Goal: Task Accomplishment & Management: Complete application form

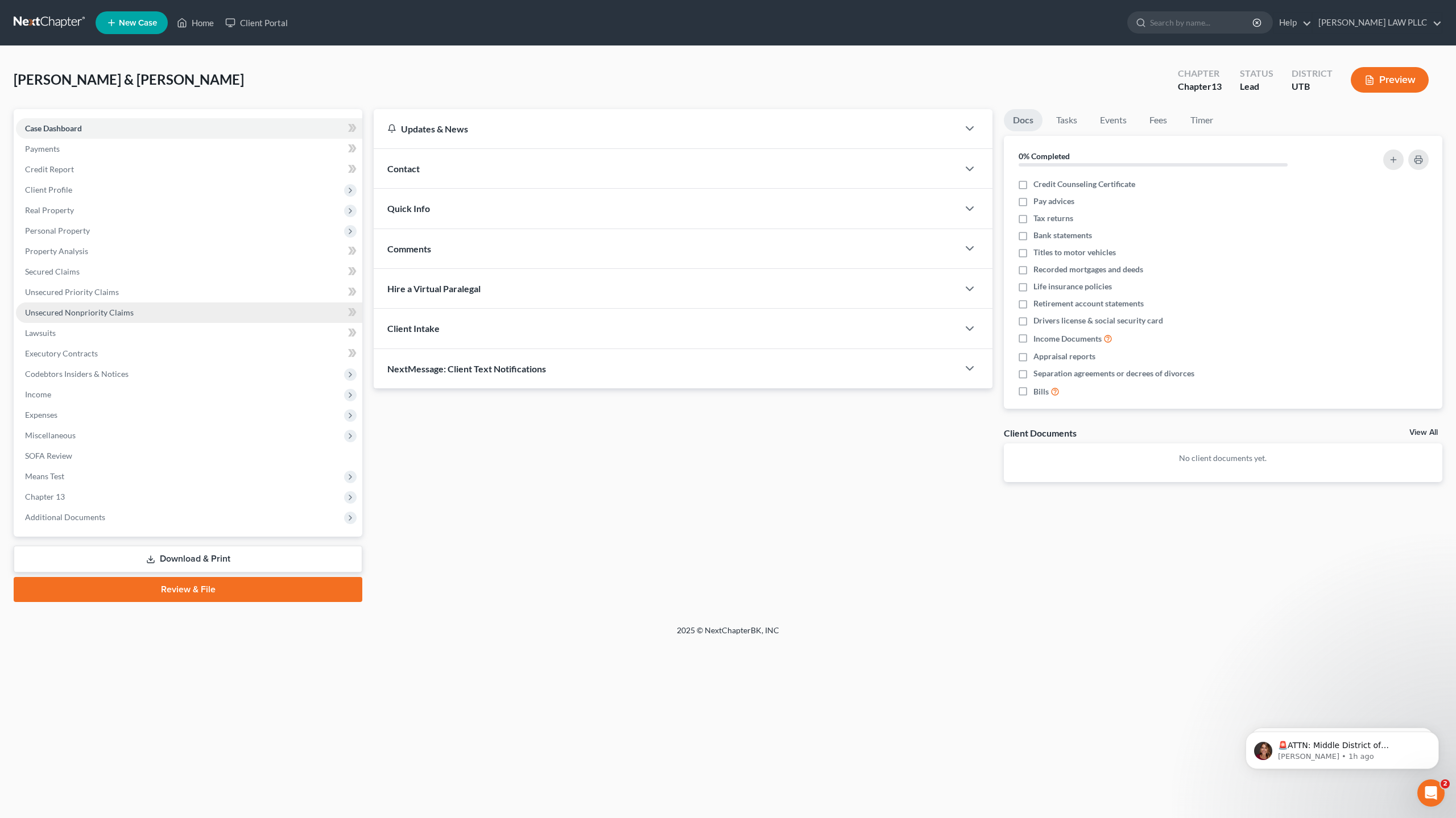
click at [100, 314] on span "Unsecured Nonpriority Claims" at bounding box center [79, 312] width 109 height 10
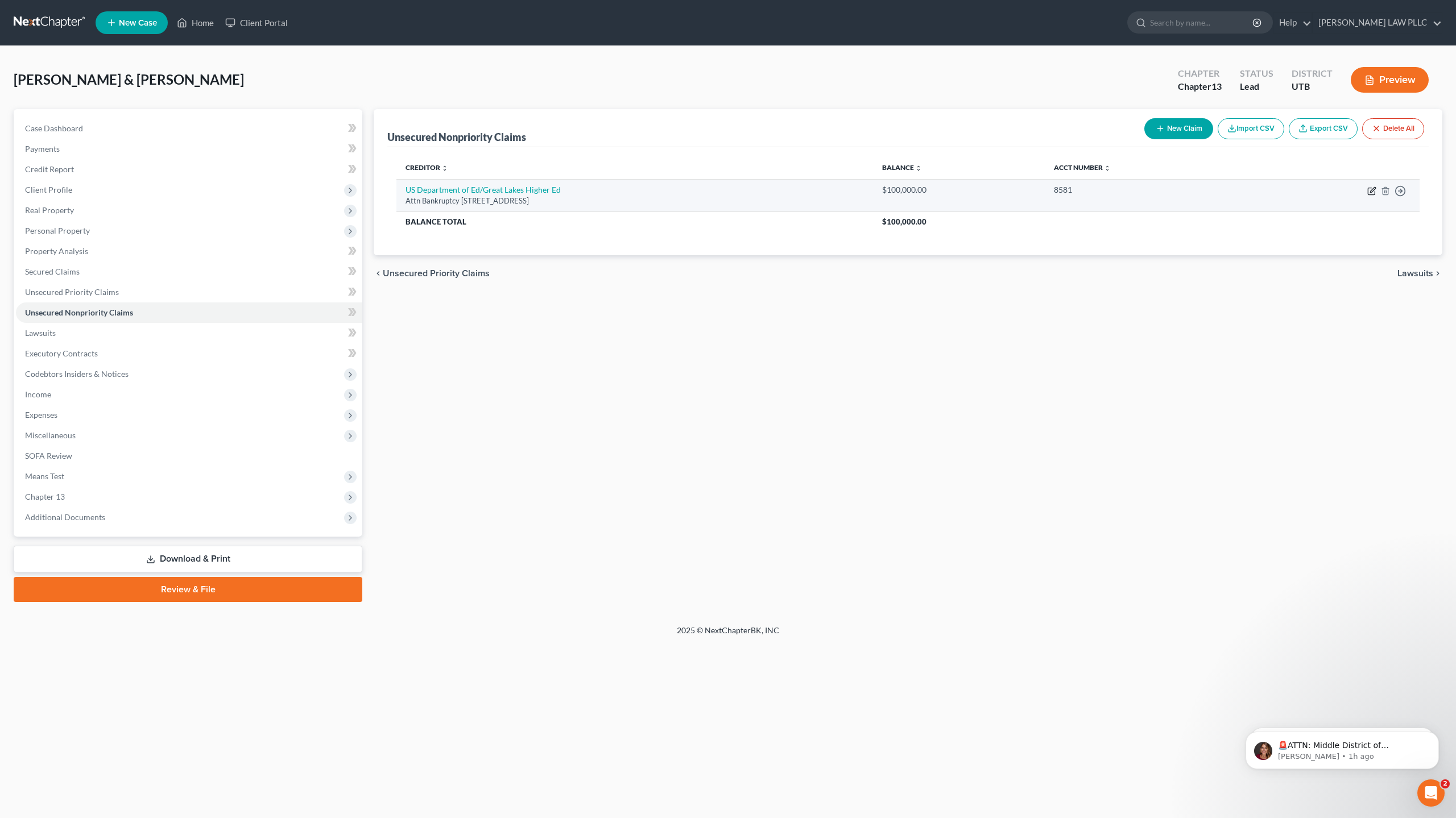
click at [1373, 190] on icon "button" at bounding box center [1372, 190] width 5 height 5
select select "52"
select select "17"
select select "0"
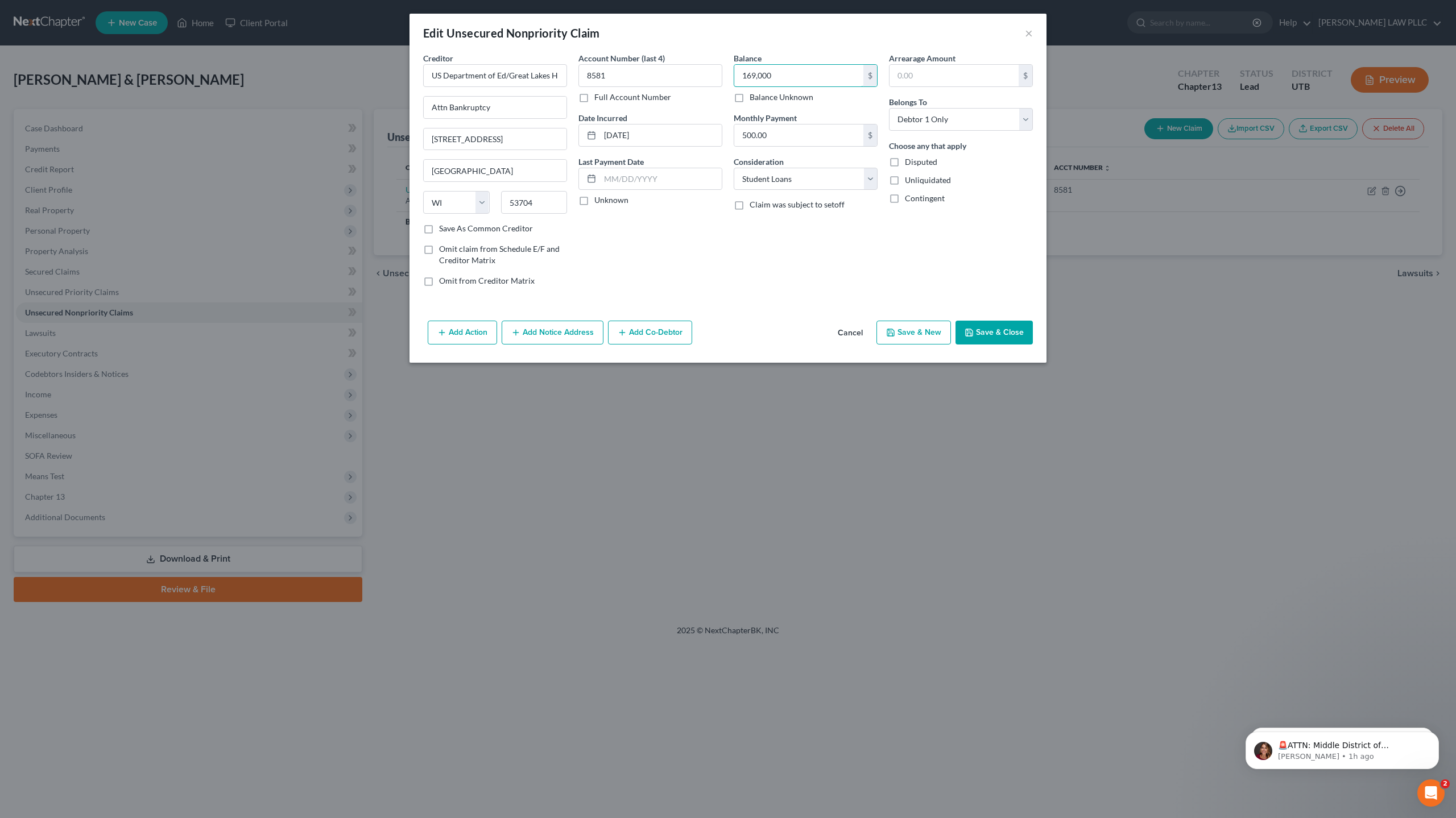
type input "169,000"
click at [998, 336] on button "Save & Close" at bounding box center [994, 332] width 77 height 24
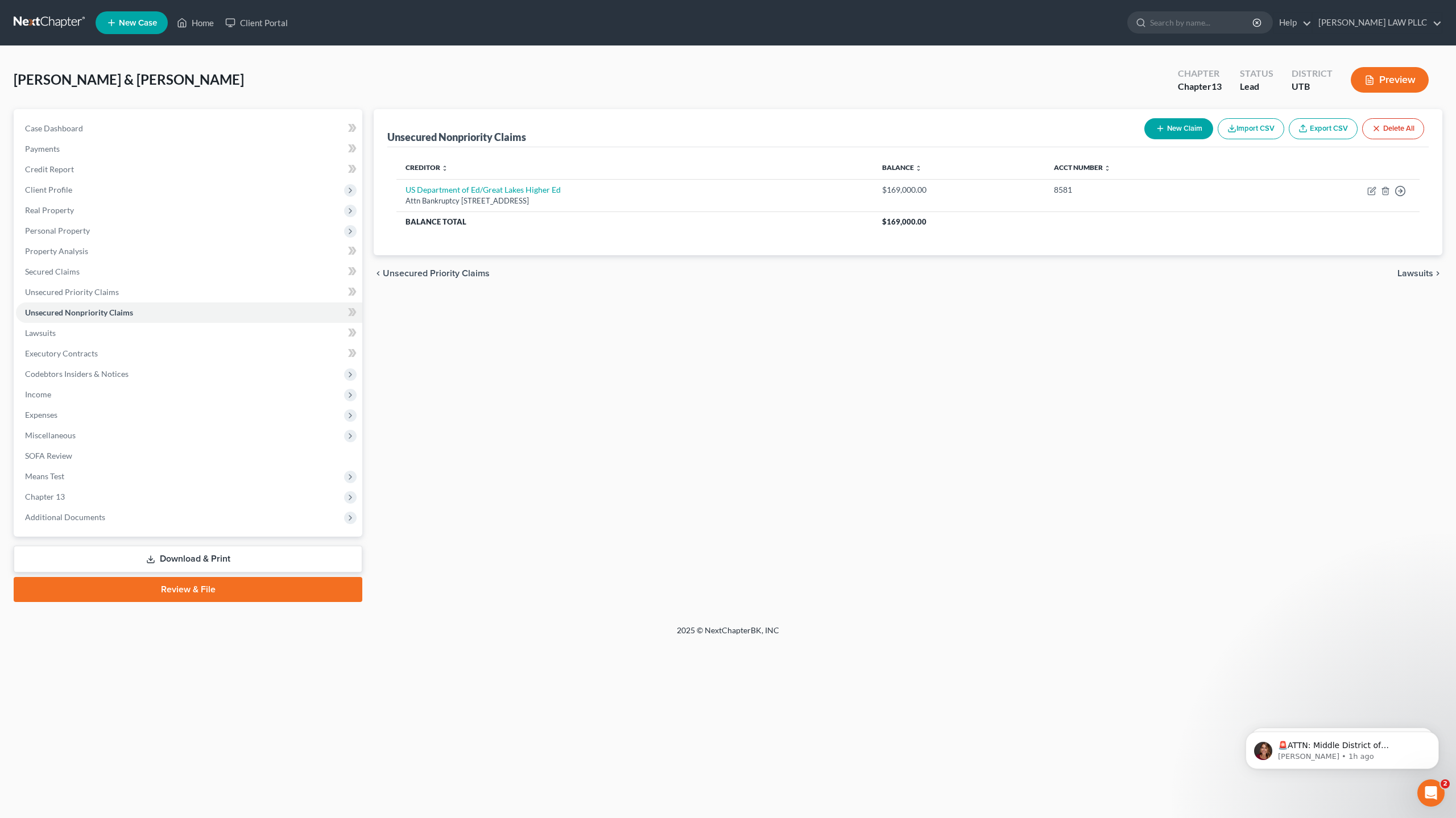
click at [1183, 125] on button "New Claim" at bounding box center [1178, 129] width 69 height 21
select select "2"
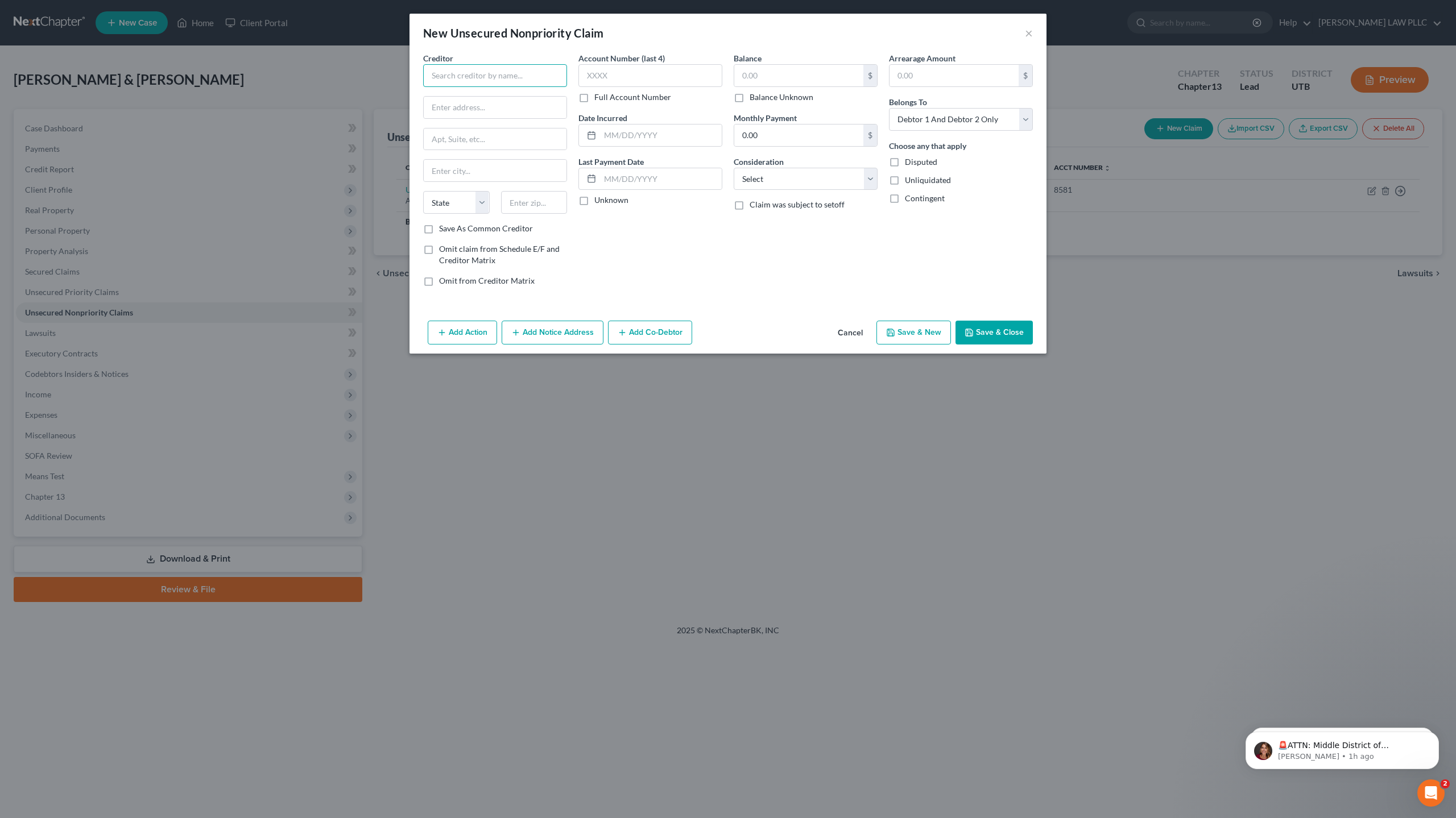
click at [470, 76] on input "text" at bounding box center [495, 75] width 144 height 23
type input "Capital One Auto Finance"
click at [465, 112] on input "text" at bounding box center [495, 107] width 143 height 22
type input "PO Box 259407"
click at [458, 177] on input "text" at bounding box center [495, 170] width 143 height 22
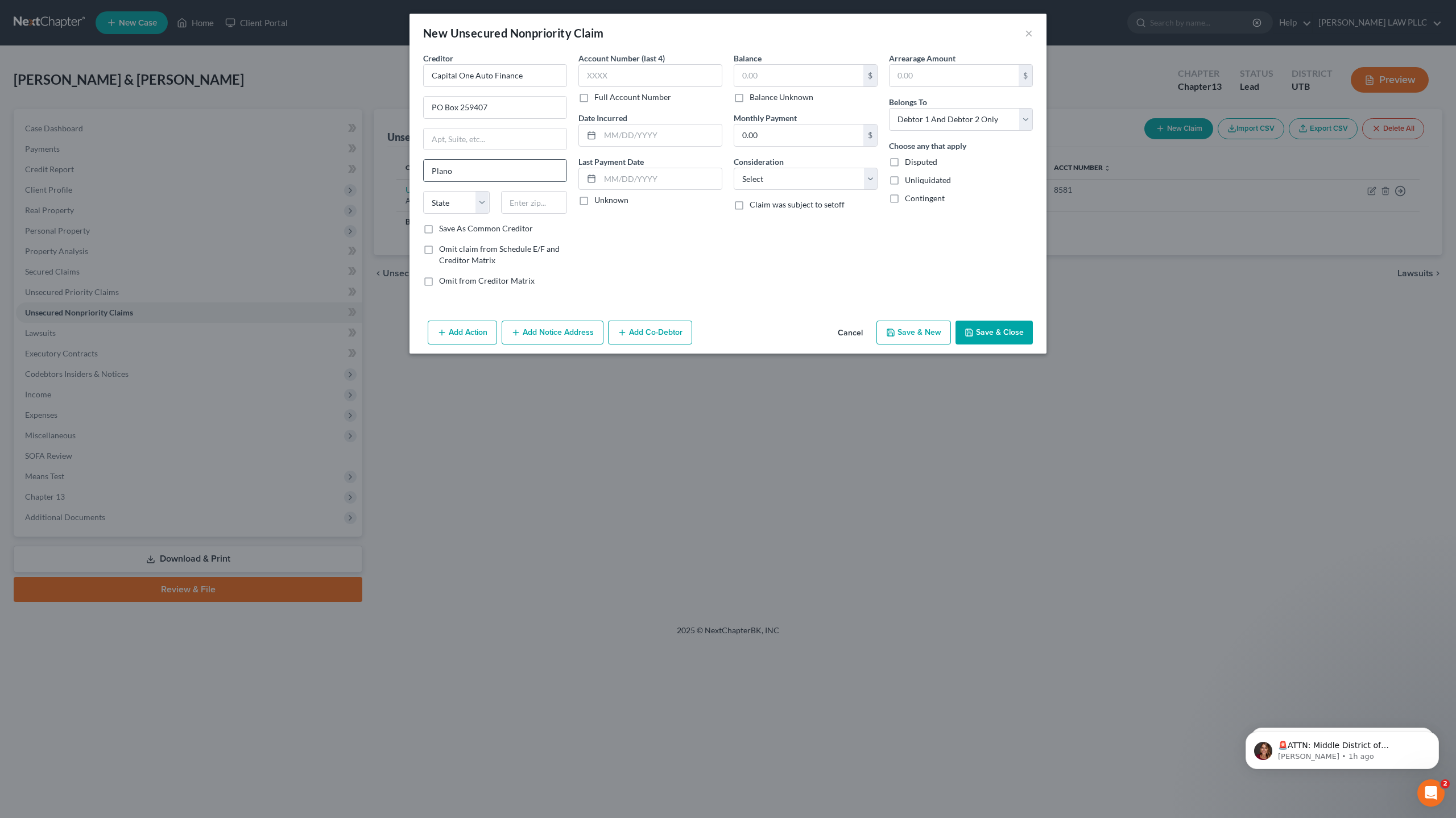
type input "Plano"
click at [482, 208] on select "State [US_STATE] AK AR AZ CA CO CT DE DC [GEOGRAPHIC_DATA] [GEOGRAPHIC_DATA] GU…" at bounding box center [456, 202] width 66 height 23
select select "45"
click at [423, 191] on select "State [US_STATE] AK AR AZ CA CO CT DE DC [GEOGRAPHIC_DATA] [GEOGRAPHIC_DATA] GU…" at bounding box center [456, 202] width 66 height 23
click at [530, 198] on input "text" at bounding box center [534, 202] width 66 height 23
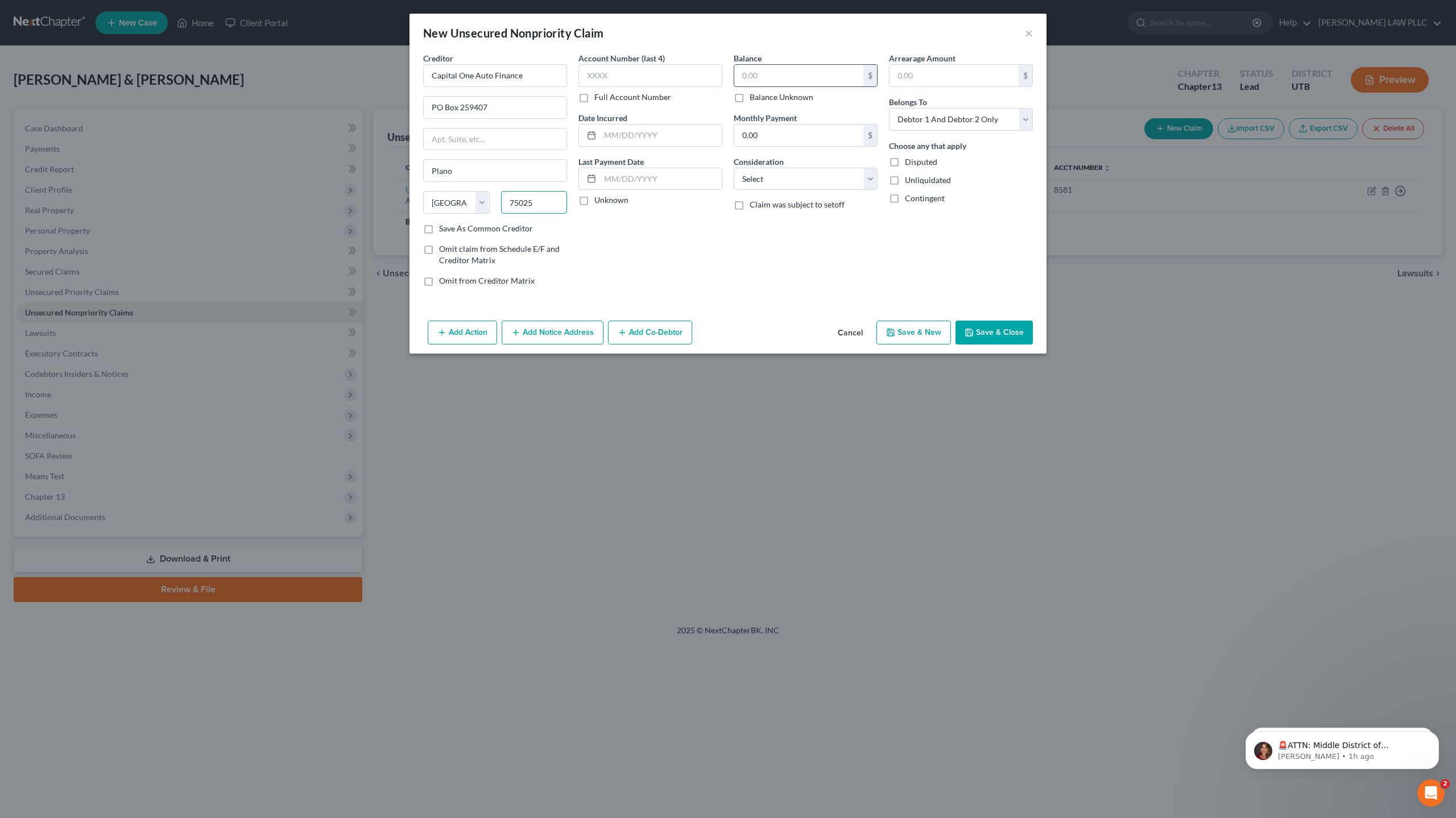
type input "75025"
click at [807, 73] on input "text" at bounding box center [798, 76] width 129 height 22
click at [750, 99] on label "Balance Unknown" at bounding box center [781, 97] width 64 height 12
click at [754, 99] on input "Balance Unknown" at bounding box center [757, 95] width 7 height 7
checkbox input "true"
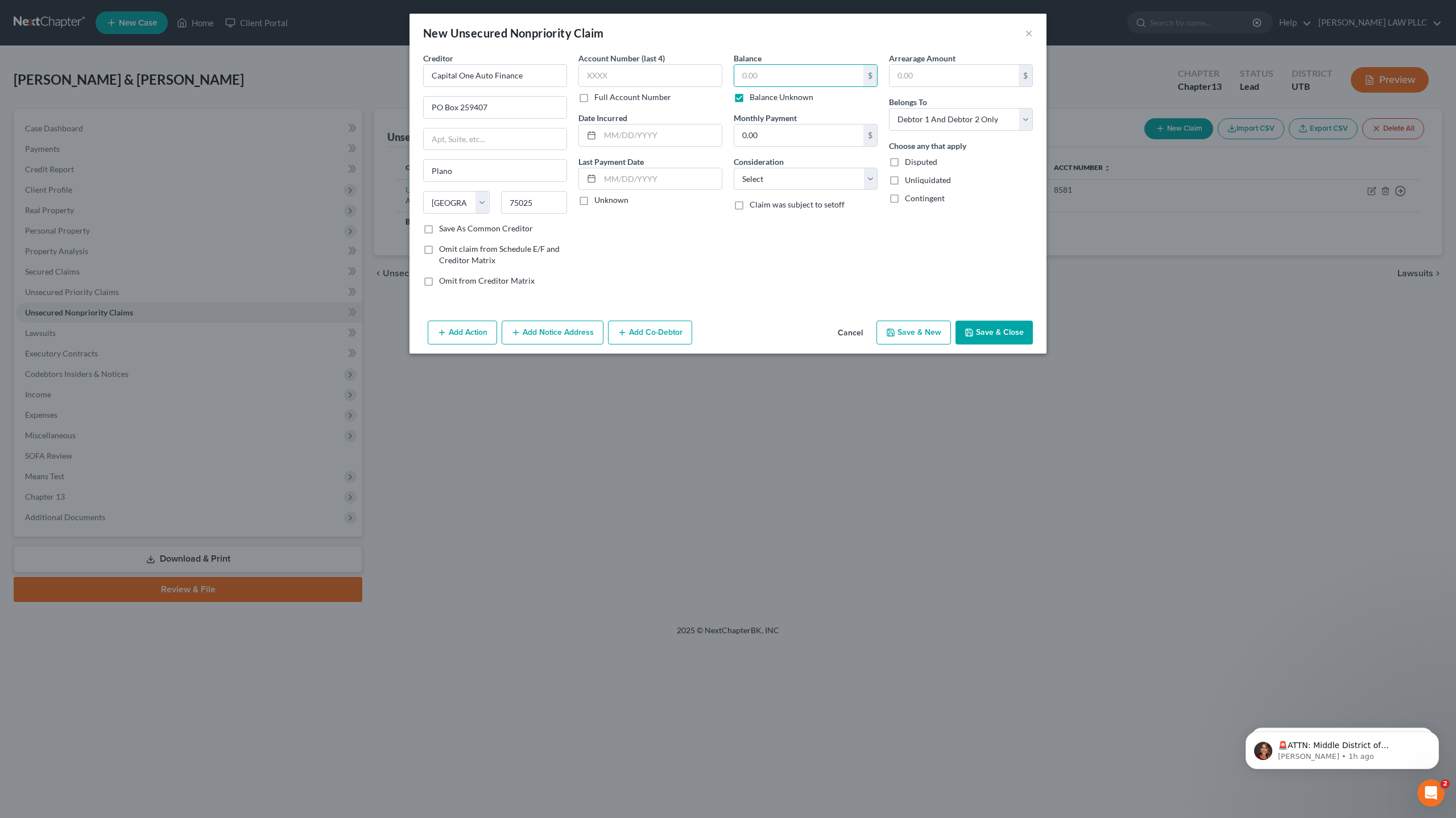
type input "0.00"
click at [923, 333] on button "Save & New" at bounding box center [914, 332] width 75 height 24
select select "2"
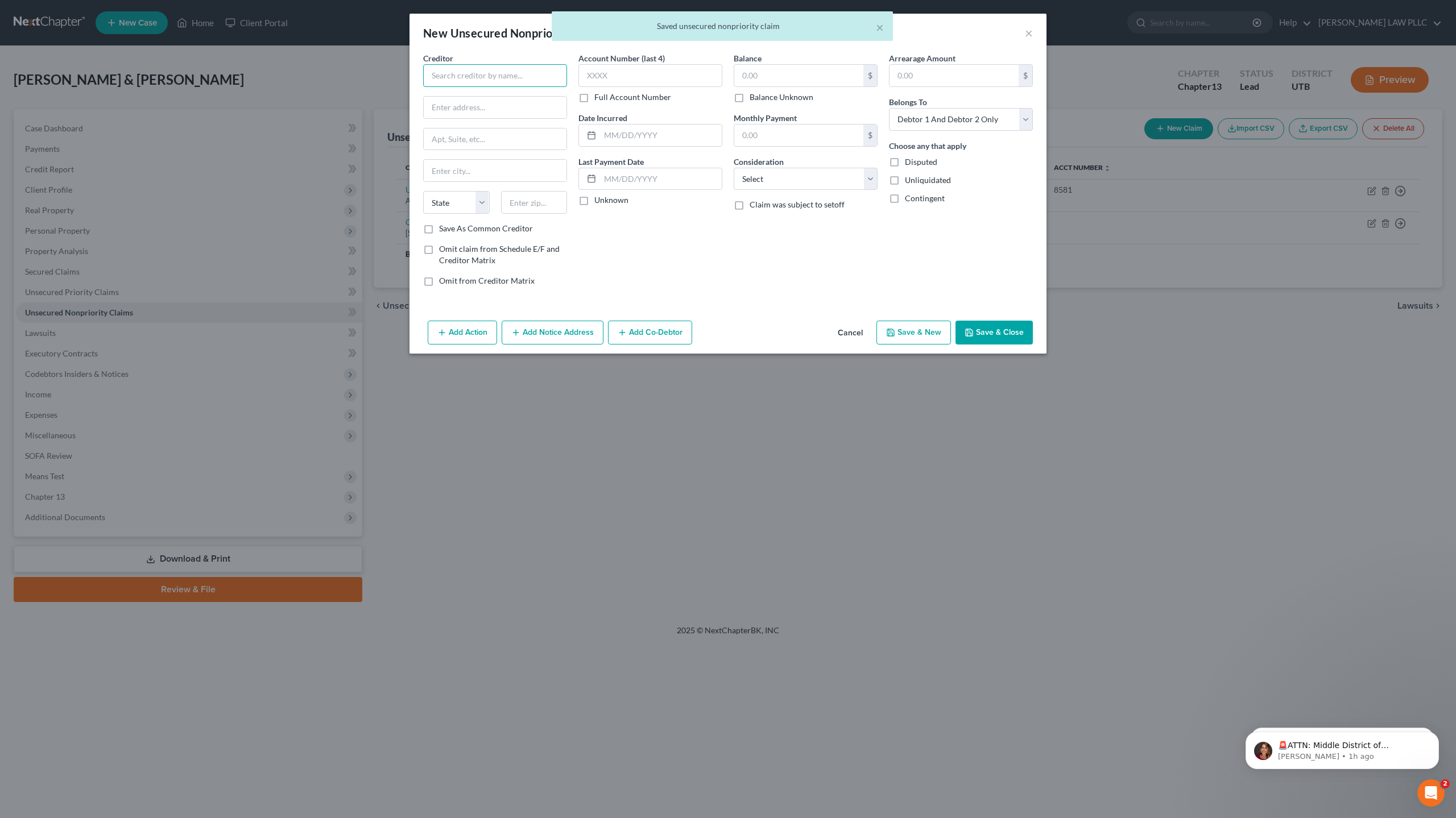
click at [475, 75] on input "text" at bounding box center [495, 75] width 144 height 23
click at [1030, 37] on button "×" at bounding box center [1029, 33] width 8 height 14
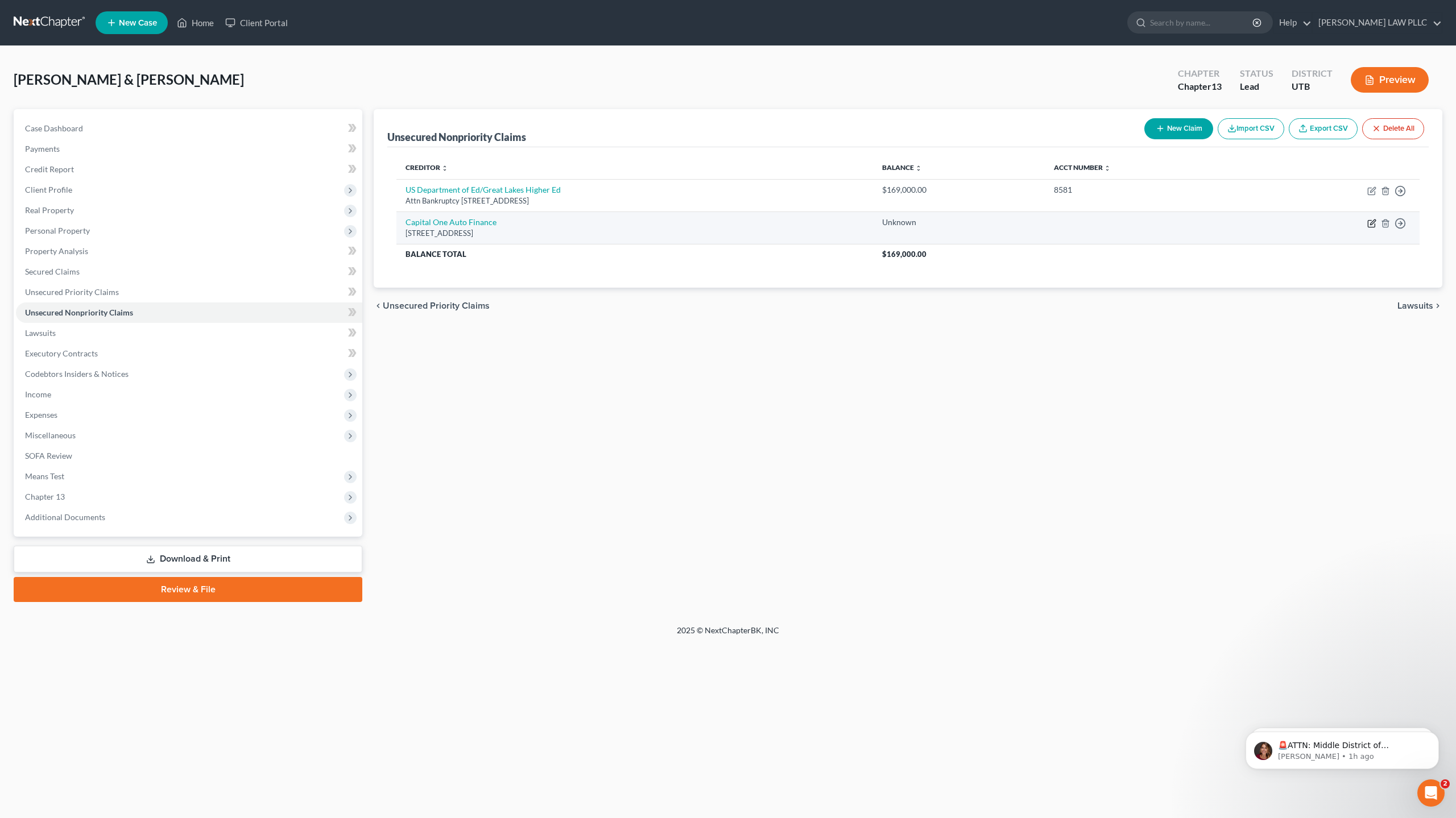
click at [1370, 224] on icon "button" at bounding box center [1372, 223] width 9 height 9
select select "45"
select select "2"
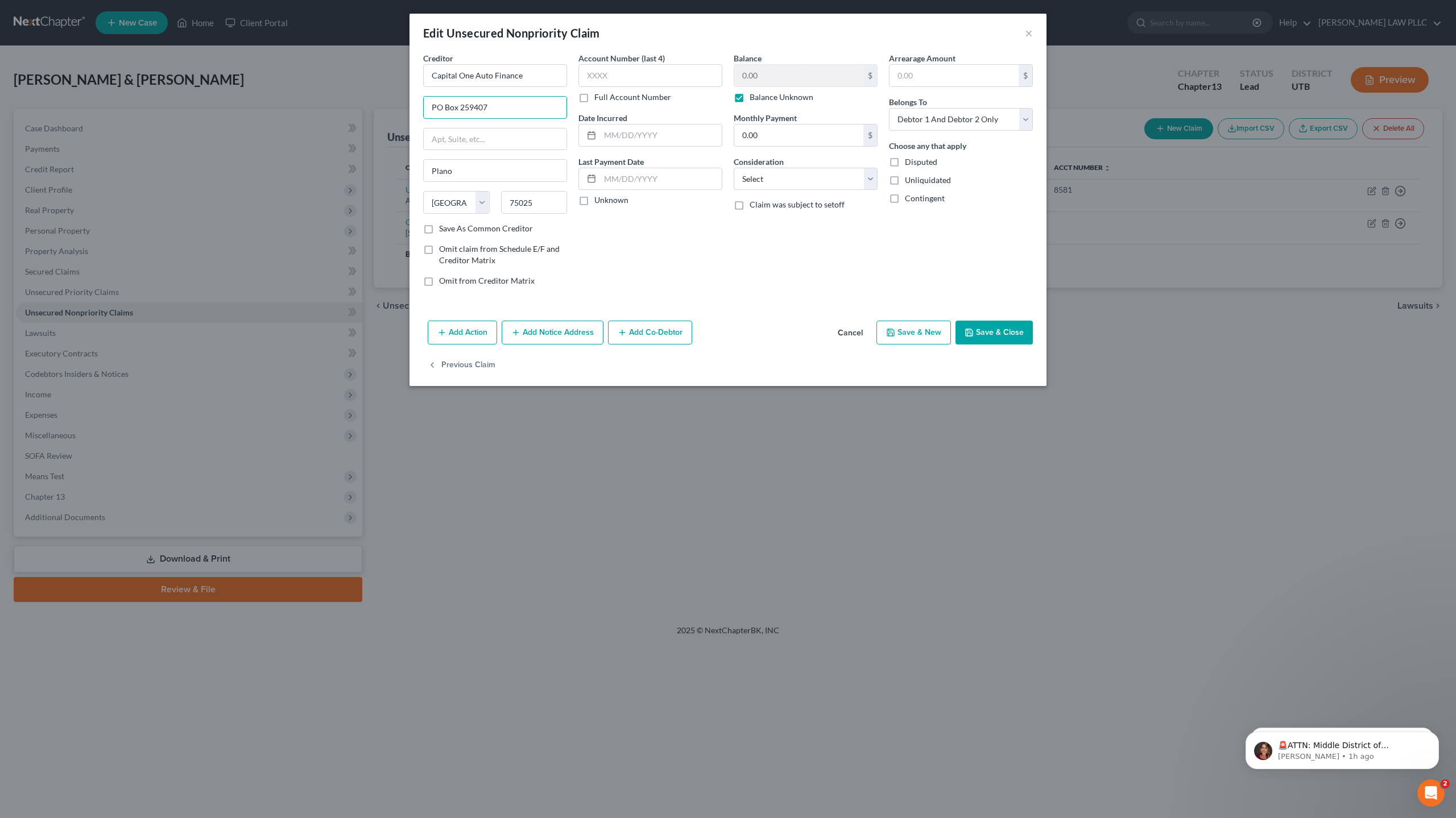
drag, startPoint x: 511, startPoint y: 110, endPoint x: 365, endPoint y: 104, distance: 146.1
click at [365, 103] on div "Edit Unsecured Nonpriority Claim × Creditor * Capital One Auto Finance PO Box 2…" at bounding box center [728, 409] width 1456 height 818
type input "PO Box 312293"
drag, startPoint x: 429, startPoint y: 171, endPoint x: 371, endPoint y: 170, distance: 58.0
click at [371, 170] on div "Edit Unsecured Nonpriority Claim × Creditor * Capital One Auto Finance PO Box 3…" at bounding box center [728, 409] width 1456 height 818
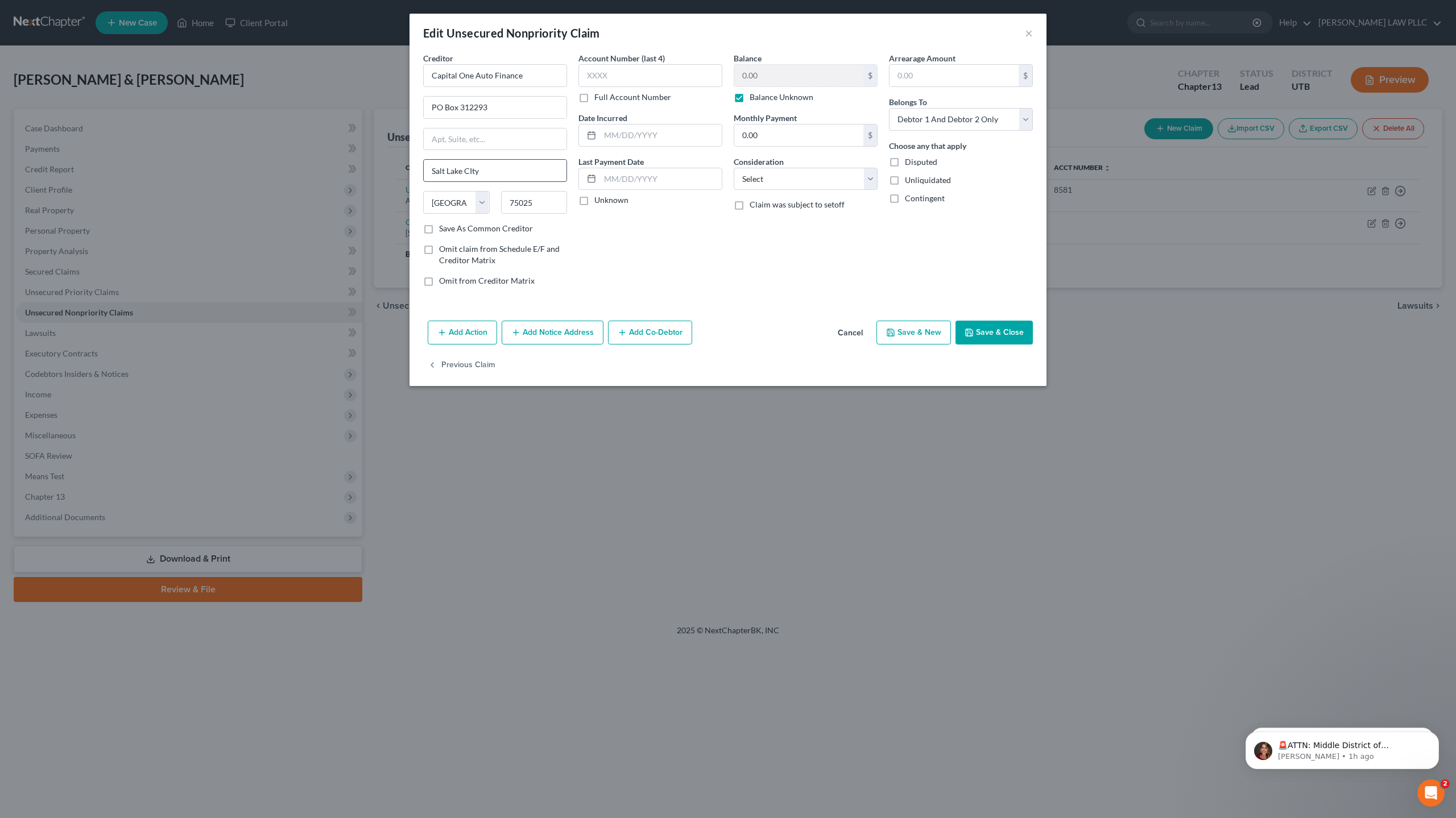
drag, startPoint x: 487, startPoint y: 174, endPoint x: 468, endPoint y: 174, distance: 19.0
click at [468, 174] on input "Salt Lake CIty" at bounding box center [495, 170] width 143 height 22
type input "[GEOGRAPHIC_DATA]"
click at [459, 203] on select "State [US_STATE] AK AR AZ CA CO CT DE DC [GEOGRAPHIC_DATA] [GEOGRAPHIC_DATA] GU…" at bounding box center [456, 202] width 66 height 23
select select "46"
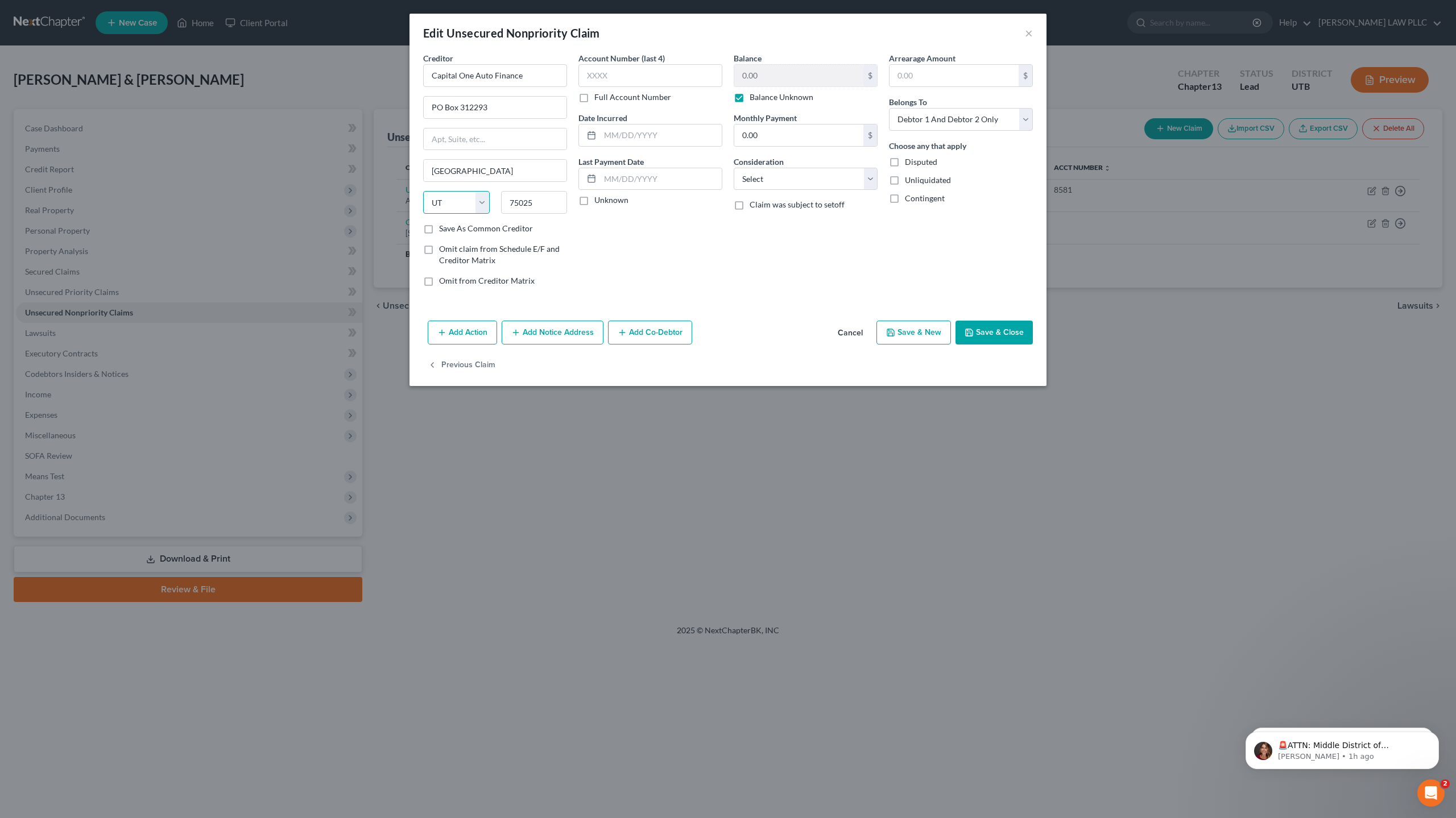
click at [423, 191] on select "State [US_STATE] AK AR AZ CA CO CT DE DC [GEOGRAPHIC_DATA] [GEOGRAPHIC_DATA] GU…" at bounding box center [456, 202] width 66 height 23
drag, startPoint x: 558, startPoint y: 201, endPoint x: 492, endPoint y: 203, distance: 66.0
click at [492, 203] on div "State [US_STATE] AK AR AZ CA CO CT DE DC [GEOGRAPHIC_DATA] [GEOGRAPHIC_DATA] GU…" at bounding box center [495, 206] width 155 height 32
type input "84131"
click at [917, 336] on button "Save & New" at bounding box center [914, 332] width 75 height 24
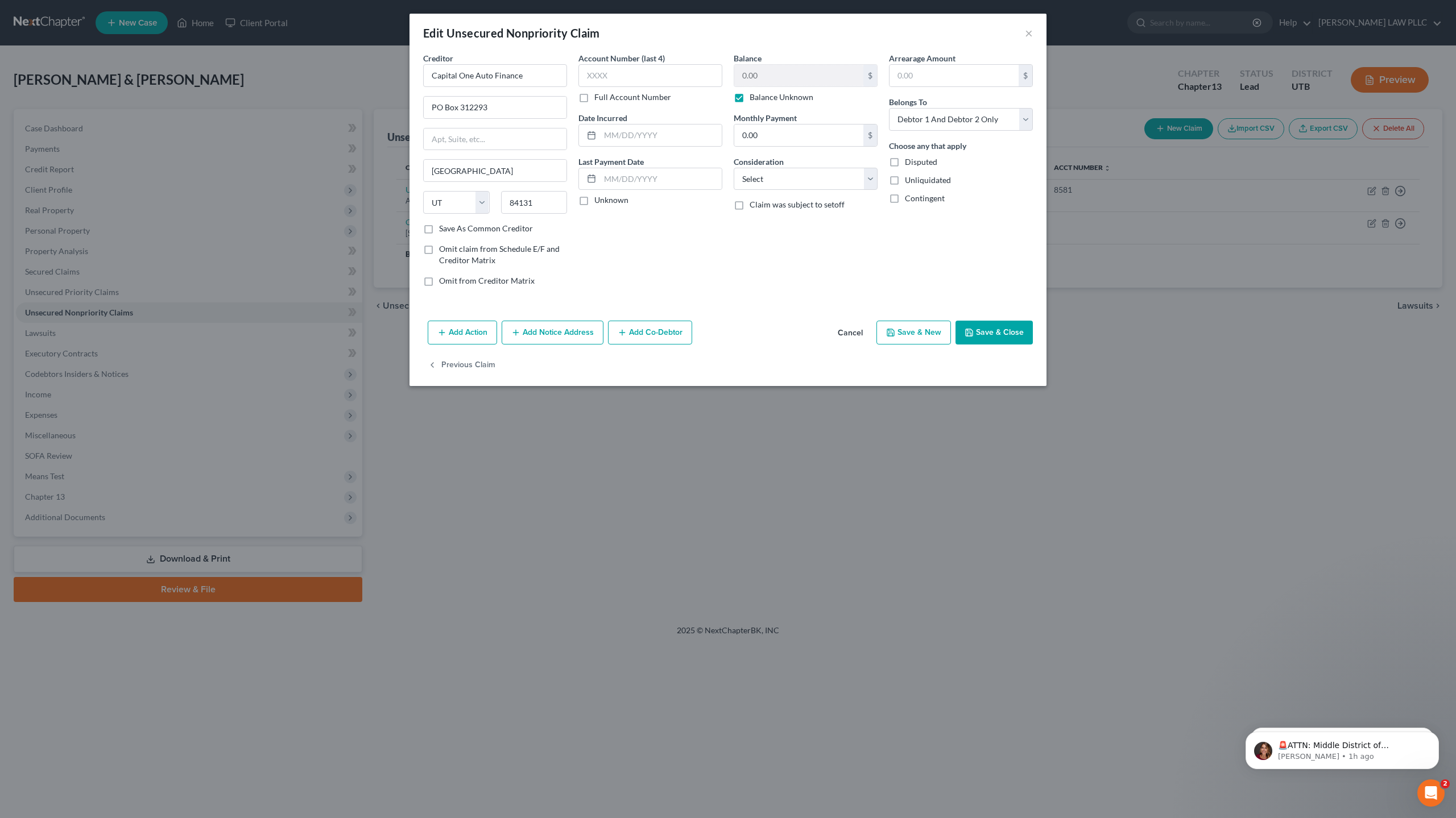
select select "2"
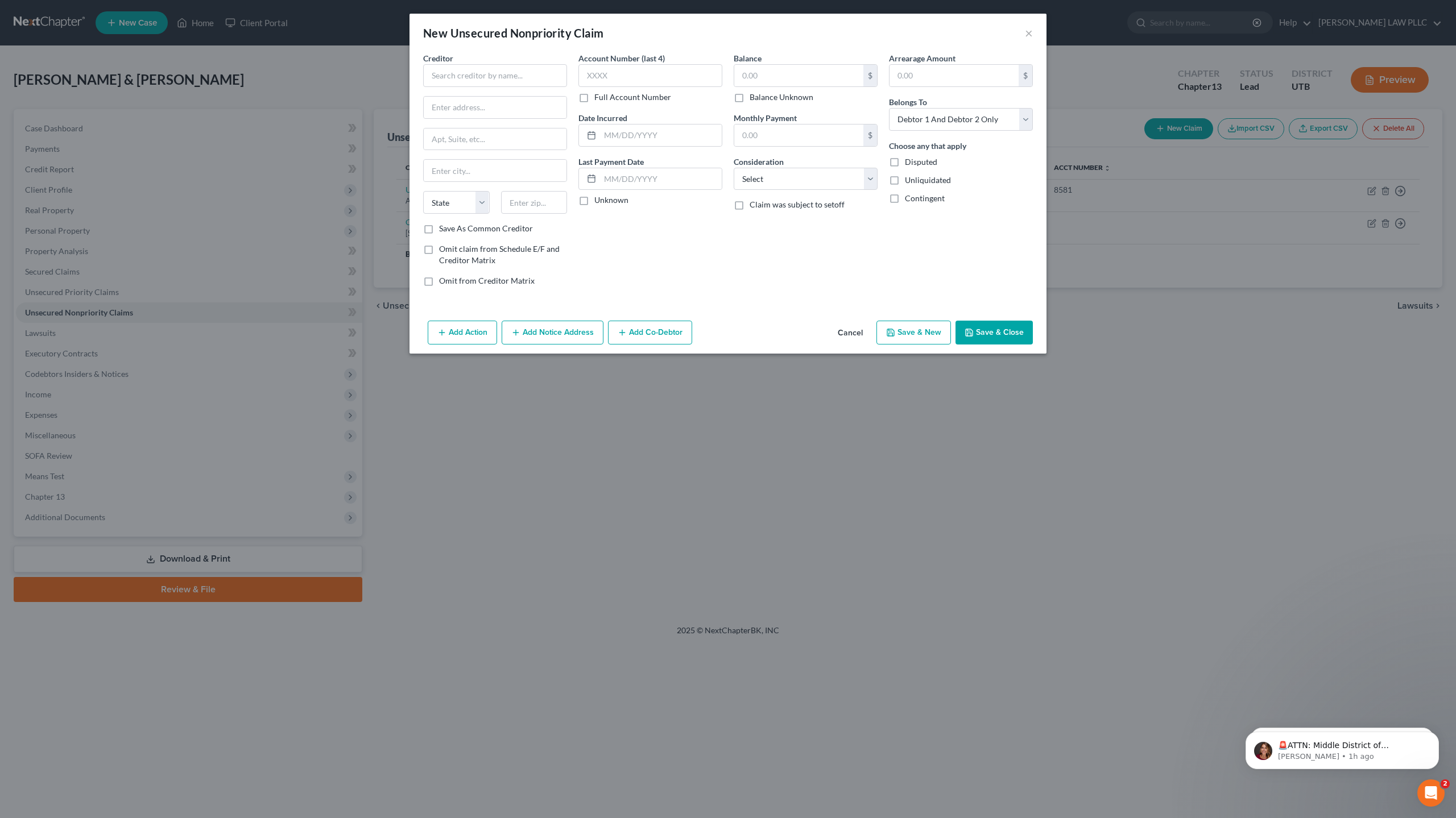
type input "0"
click at [495, 77] on input "text" at bounding box center [495, 75] width 144 height 23
type input "Capital One Auto Finance"
click at [488, 104] on input "text" at bounding box center [495, 107] width 143 height 22
type input "CB DIsputes Team"
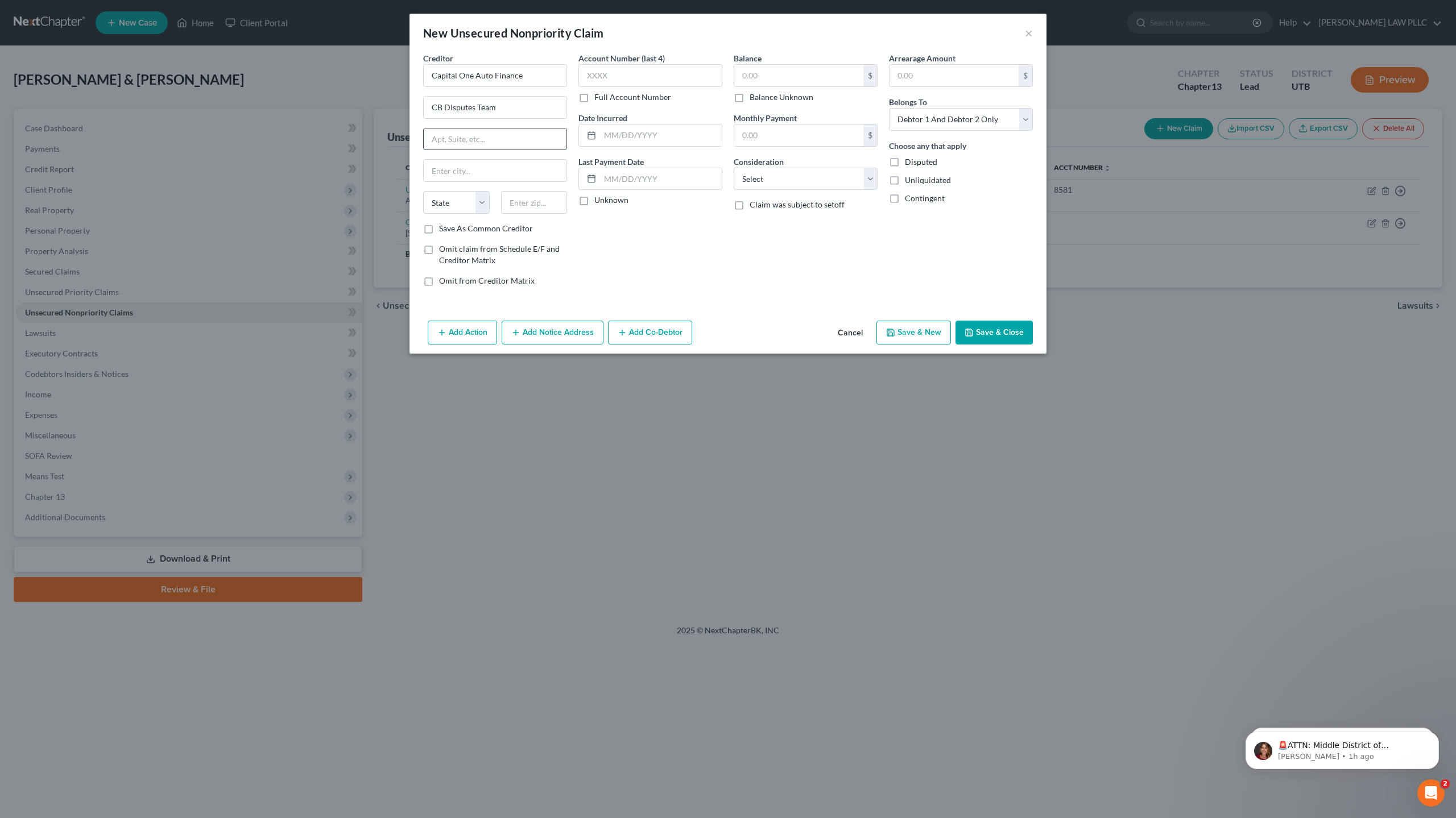
click at [446, 136] on input "text" at bounding box center [495, 140] width 143 height 22
type input "PO Box 259407"
click at [465, 170] on input "text" at bounding box center [495, 170] width 143 height 22
type input "Plano"
click at [450, 201] on select "State [US_STATE] AK AR AZ CA CO CT DE DC [GEOGRAPHIC_DATA] [GEOGRAPHIC_DATA] GU…" at bounding box center [456, 202] width 66 height 23
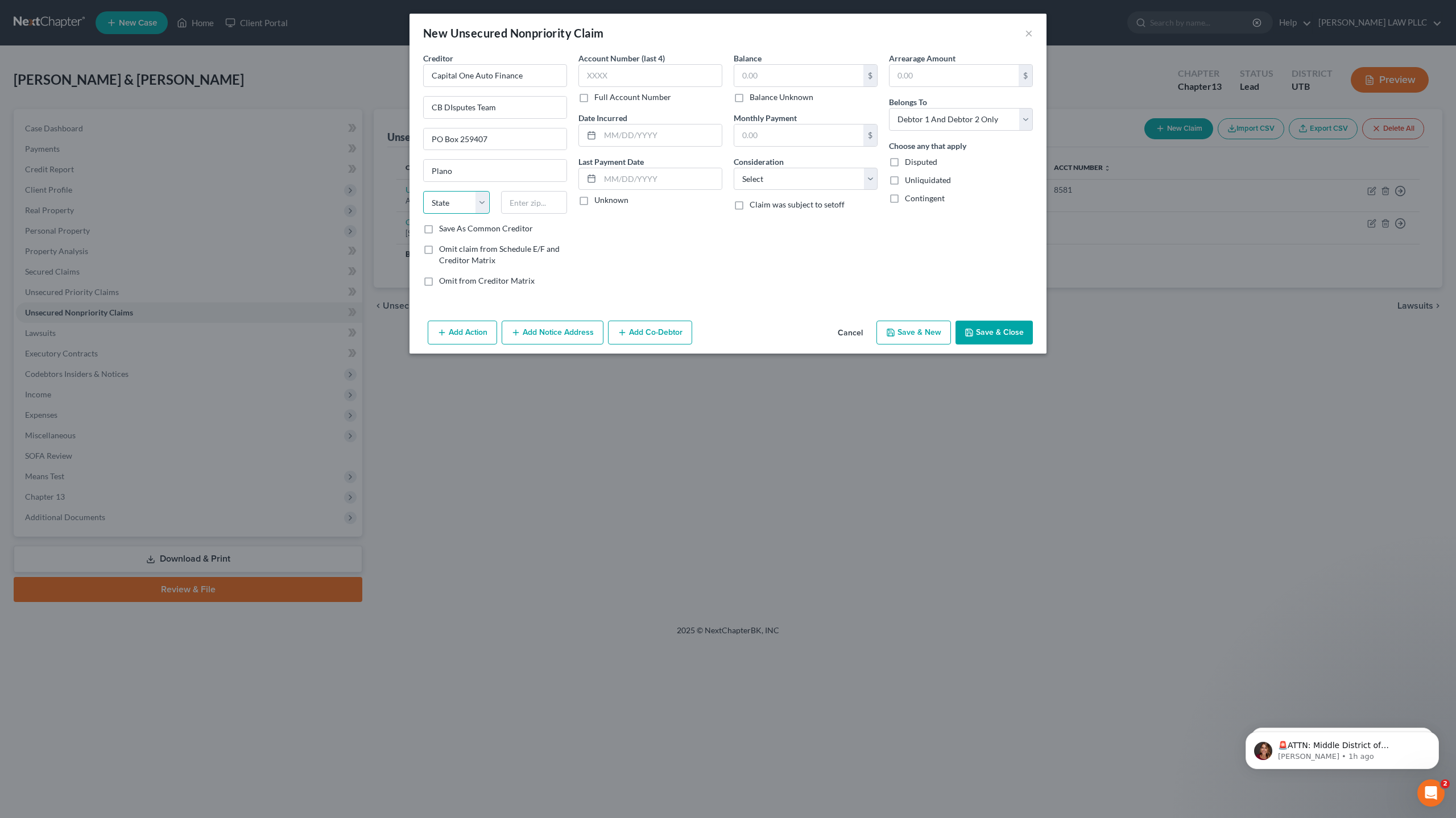
select select "45"
click at [423, 191] on select "State [US_STATE] AK AR AZ CA CO CT DE DC [GEOGRAPHIC_DATA] [GEOGRAPHIC_DATA] GU…" at bounding box center [456, 202] width 66 height 23
click at [540, 202] on input "text" at bounding box center [534, 202] width 66 height 23
type input "75025"
click at [661, 81] on input "text" at bounding box center [650, 75] width 144 height 23
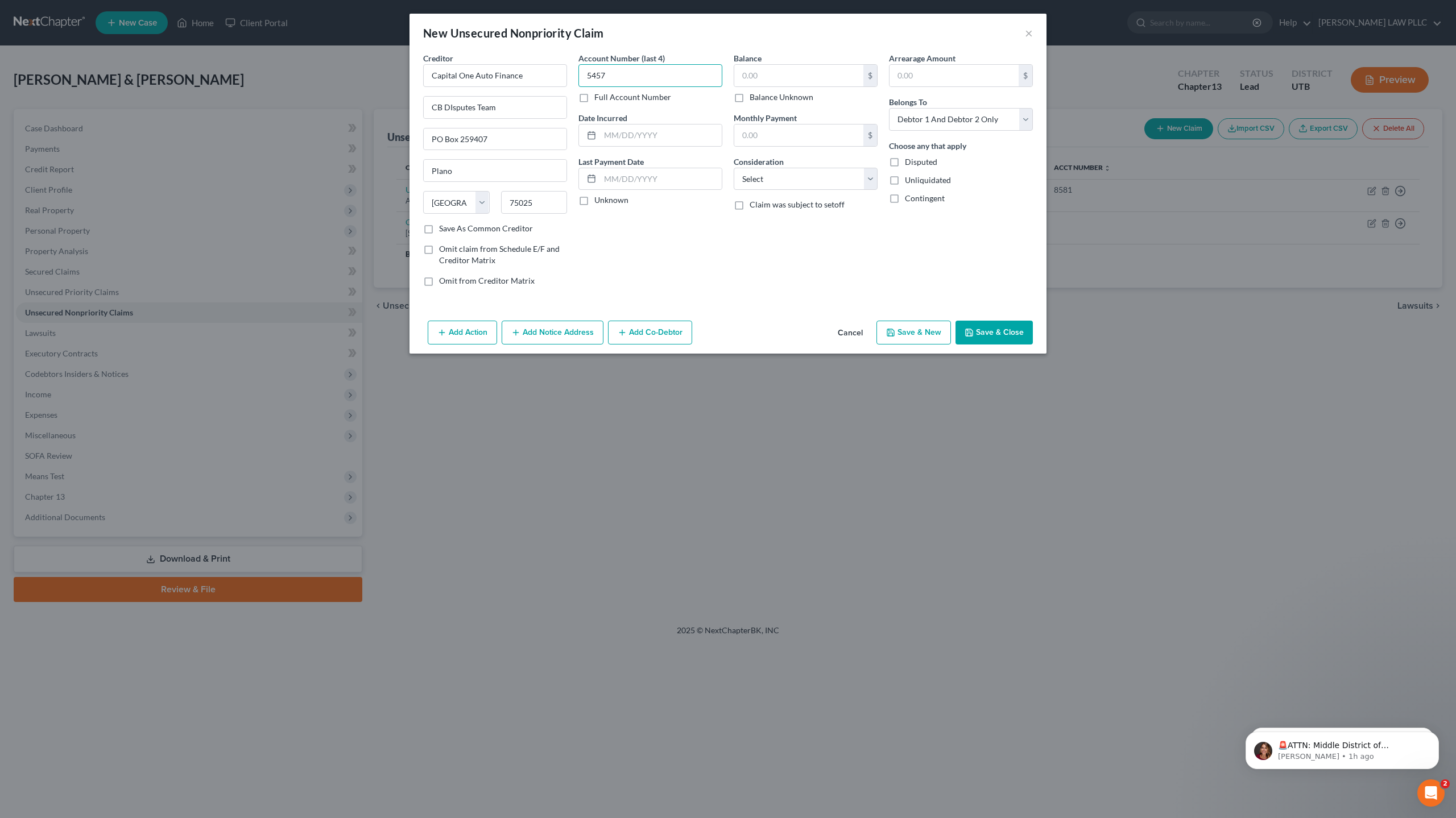
type input "5457"
click at [920, 335] on button "Save & New" at bounding box center [914, 332] width 75 height 24
select select "2"
type input "0.00"
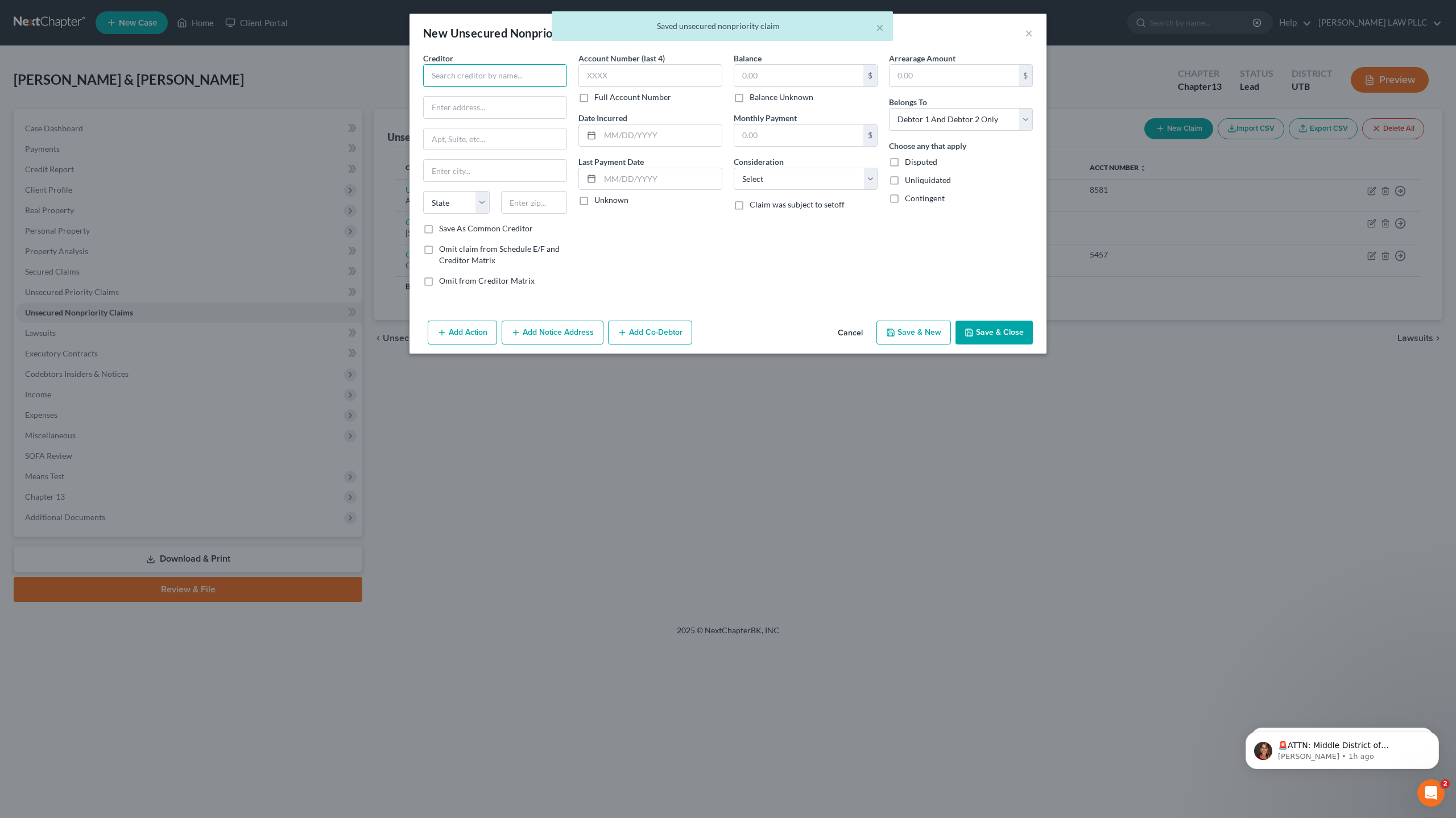
click at [448, 76] on input "text" at bounding box center [495, 75] width 144 height 23
type input "CITICARDS CBNA"
click at [634, 70] on input "text" at bounding box center [650, 75] width 144 height 23
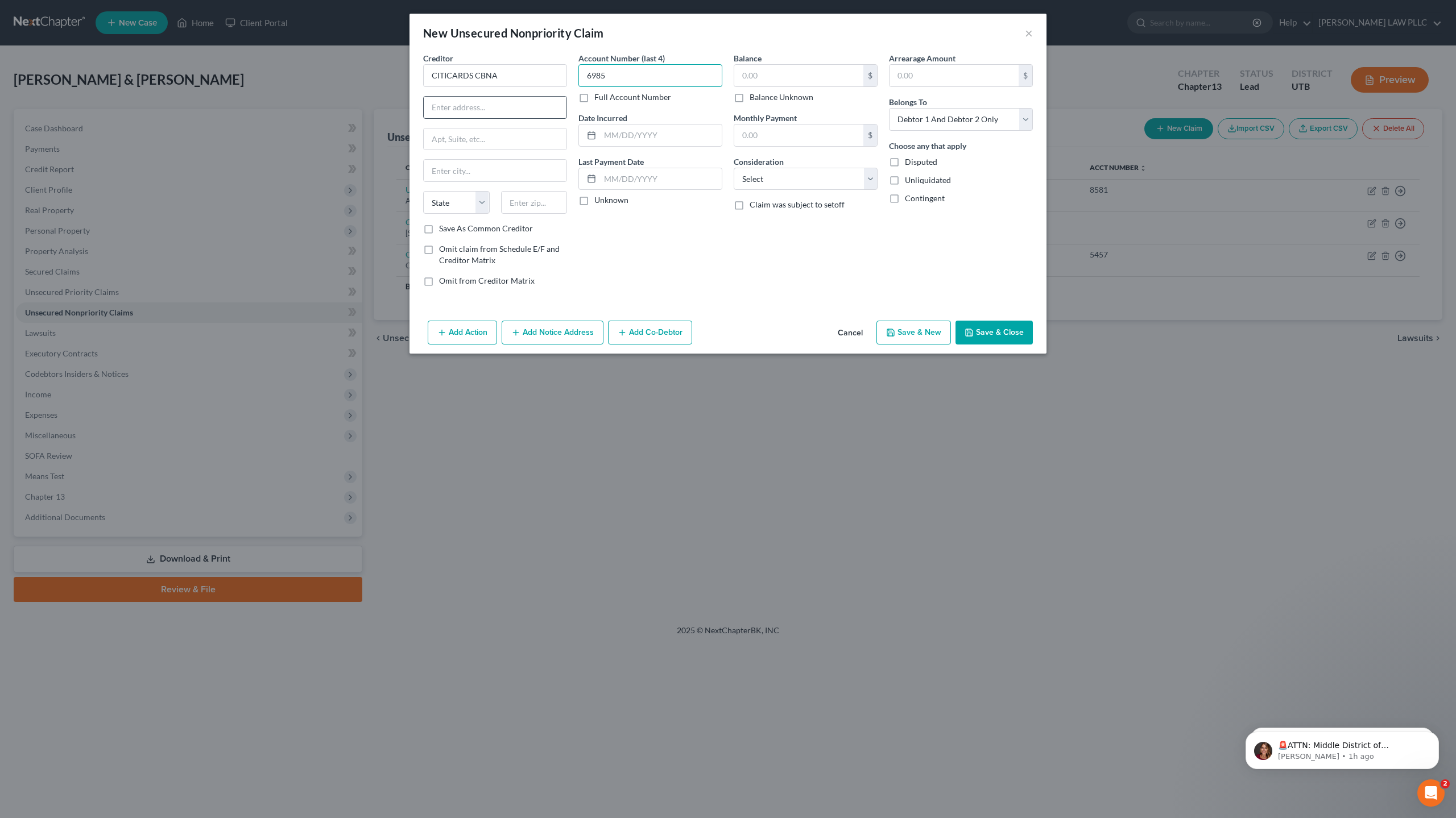
type input "6985"
click at [482, 104] on input "text" at bounding box center [495, 107] width 143 height 22
click at [485, 110] on input "[STREET_ADDRESS]" at bounding box center [495, 107] width 143 height 22
type input "[STREET_ADDRESS]"
click at [463, 171] on input "text" at bounding box center [495, 170] width 143 height 22
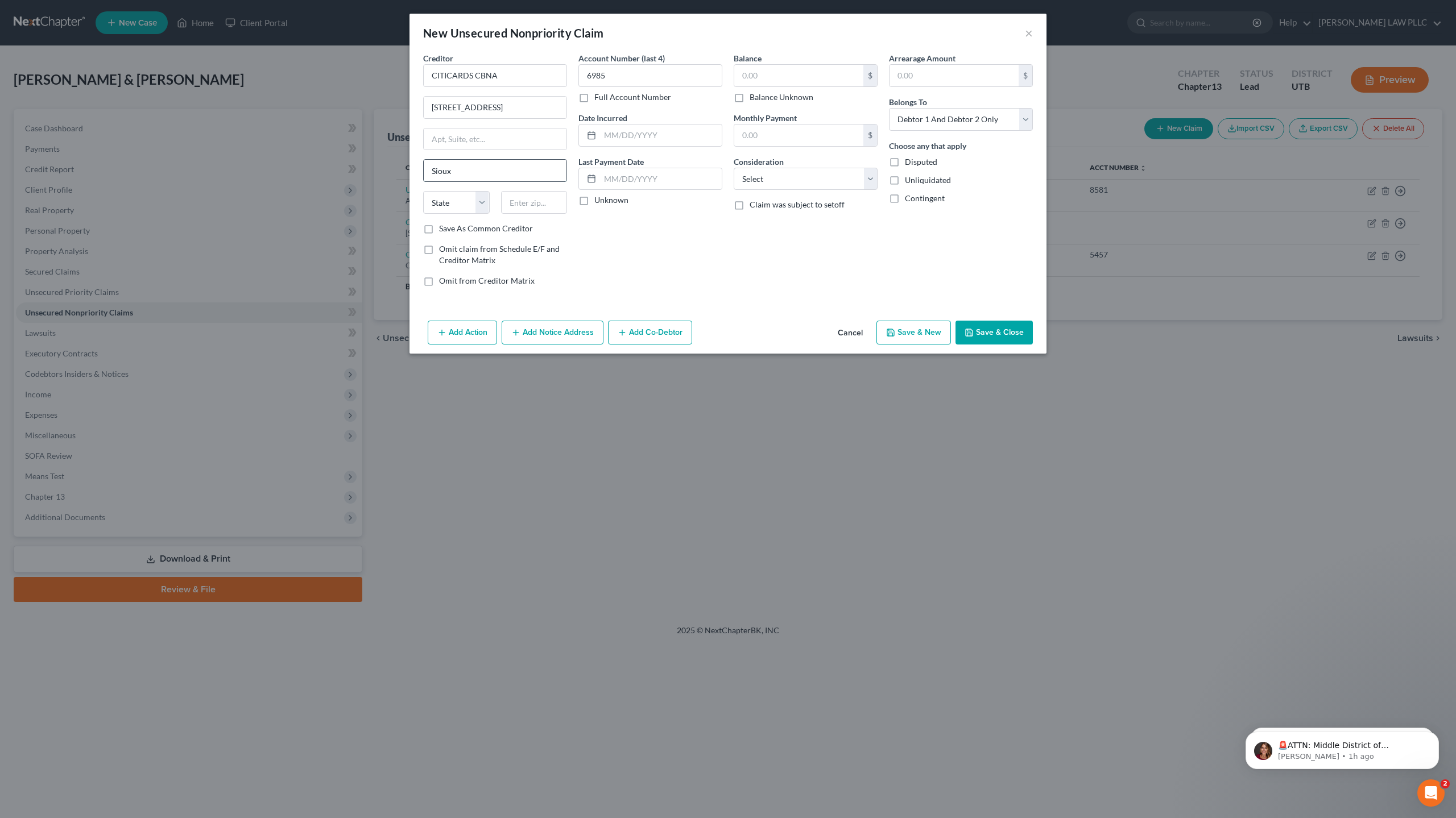
type input "[GEOGRAPHIC_DATA]"
click at [452, 205] on select "State [US_STATE] AK AR AZ CA CO CT DE DC [GEOGRAPHIC_DATA] [GEOGRAPHIC_DATA] GU…" at bounding box center [456, 202] width 66 height 23
click at [456, 203] on select "State [US_STATE] AK AR AZ CA CO CT DE DC [GEOGRAPHIC_DATA] [GEOGRAPHIC_DATA] GU…" at bounding box center [456, 202] width 66 height 23
drag, startPoint x: 456, startPoint y: 203, endPoint x: 409, endPoint y: 198, distance: 47.3
click at [409, 198] on div "New Unsecured Nonpriority Claim × Creditor * CITICARDS CBNA 5800 South Corporat…" at bounding box center [728, 409] width 1456 height 818
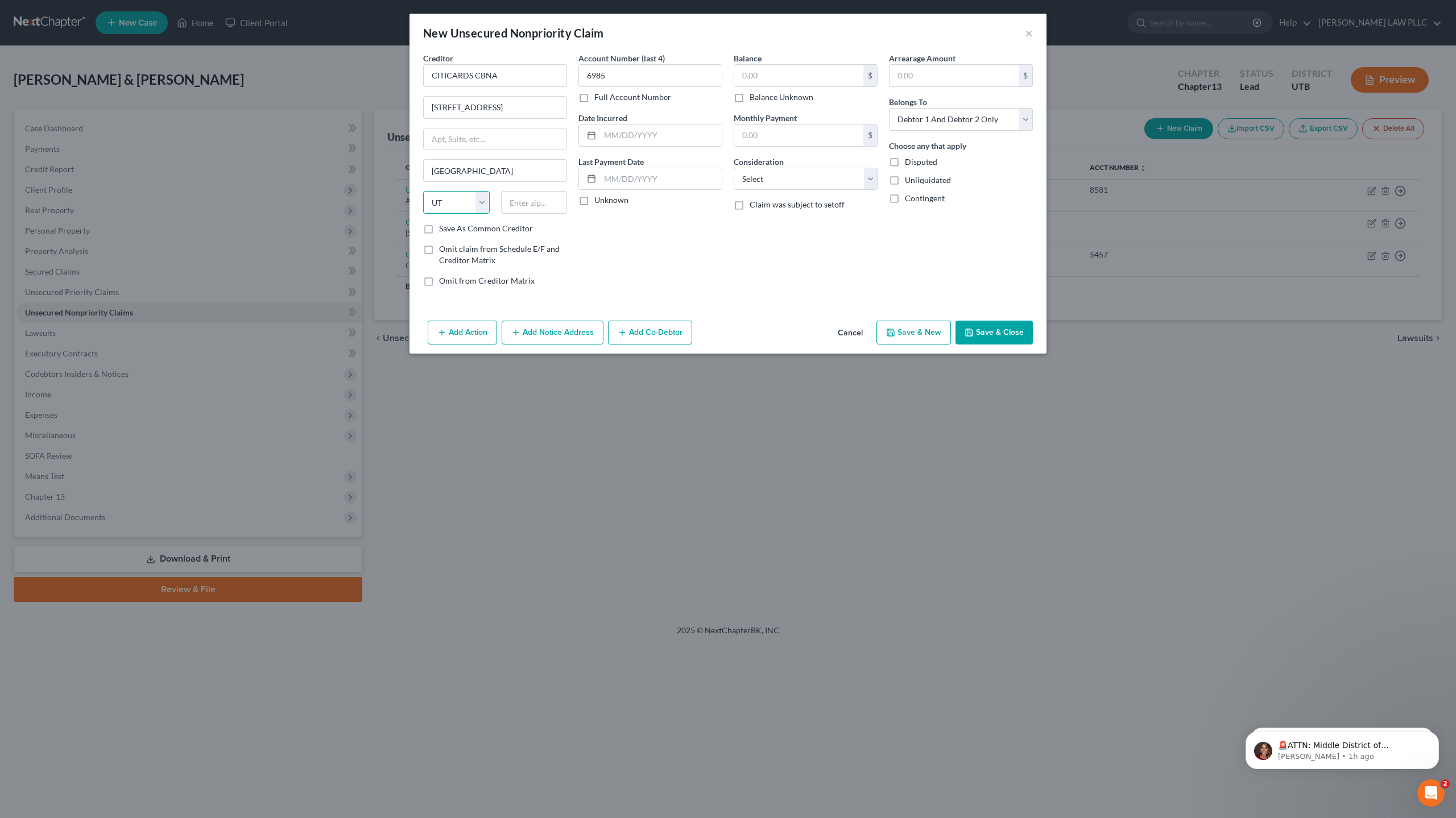
select select "43"
click at [423, 191] on select "State [US_STATE] AK AR AZ CA CO CT DE DC [GEOGRAPHIC_DATA] [GEOGRAPHIC_DATA] GU…" at bounding box center [456, 202] width 66 height 23
click at [534, 199] on input "text" at bounding box center [534, 202] width 66 height 23
type input "57108"
click at [769, 73] on input "text" at bounding box center [798, 76] width 129 height 22
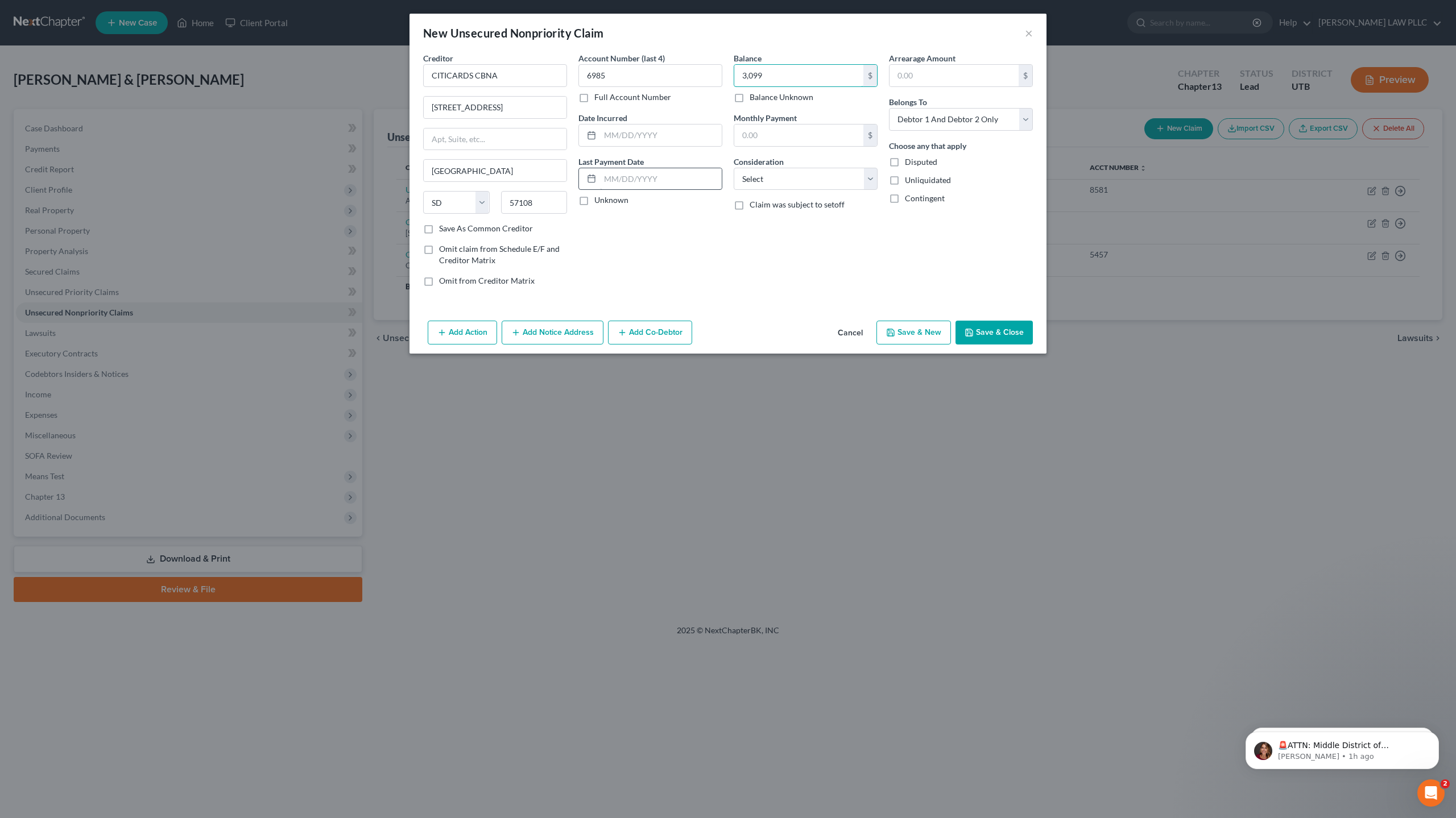
type input "3,099"
click at [623, 174] on input "text" at bounding box center [660, 179] width 122 height 22
type input "[DATE]"
click at [797, 181] on select "Select Cable / Satellite Services Collection Agency Credit Card Debt Debt Couns…" at bounding box center [806, 179] width 144 height 23
select select "2"
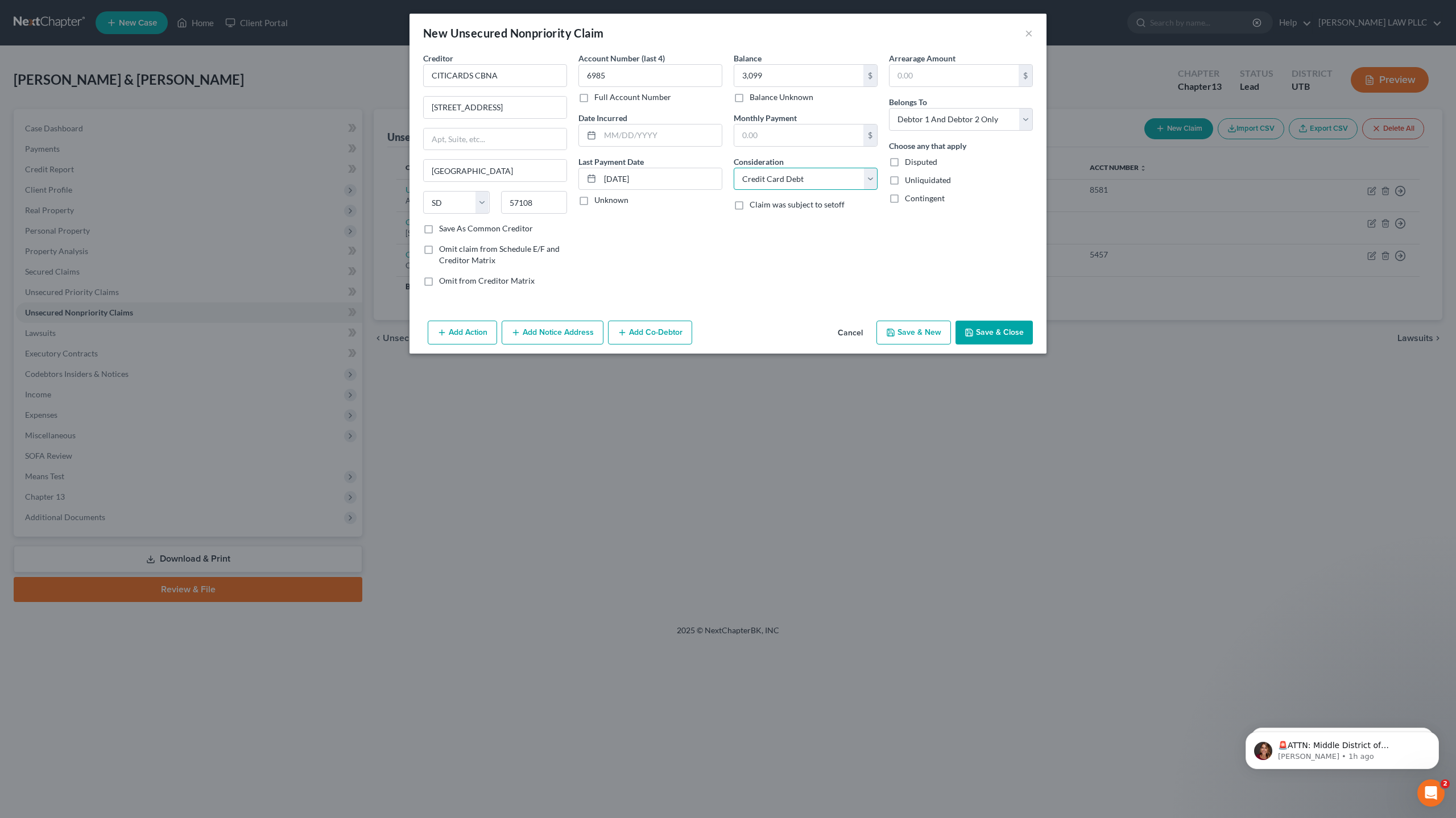
click at [733, 168] on select "Select Cable / Satellite Services Collection Agency Credit Card Debt Debt Couns…" at bounding box center [806, 179] width 144 height 23
click at [923, 335] on button "Save & New" at bounding box center [914, 332] width 75 height 24
select select "2"
click at [1034, 34] on div "New Unsecured Nonpriority Claim ×" at bounding box center [728, 33] width 637 height 39
click at [1030, 33] on button "×" at bounding box center [1029, 33] width 8 height 14
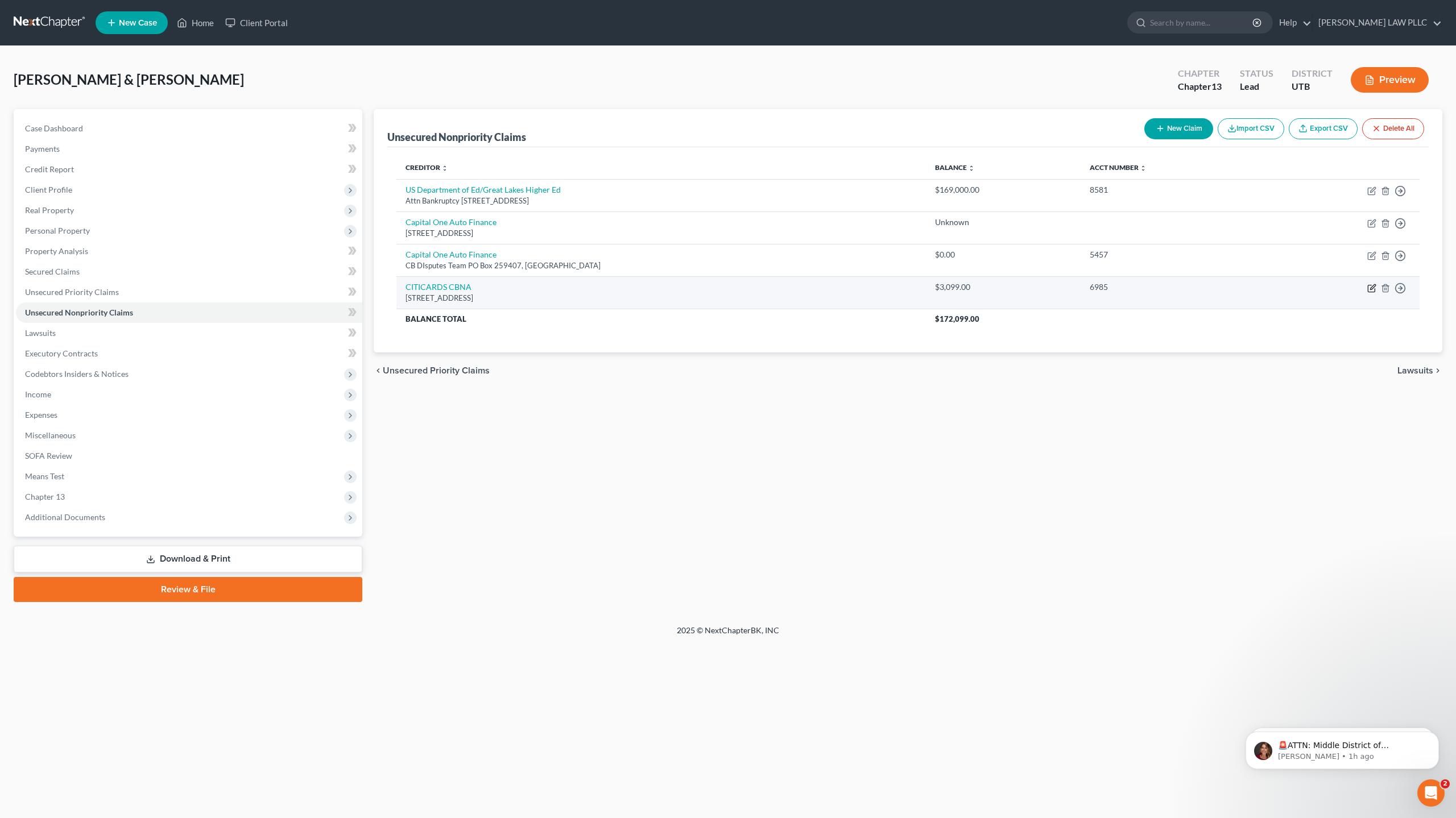
click at [1368, 286] on icon "button" at bounding box center [1371, 288] width 7 height 7
select select "43"
select select "2"
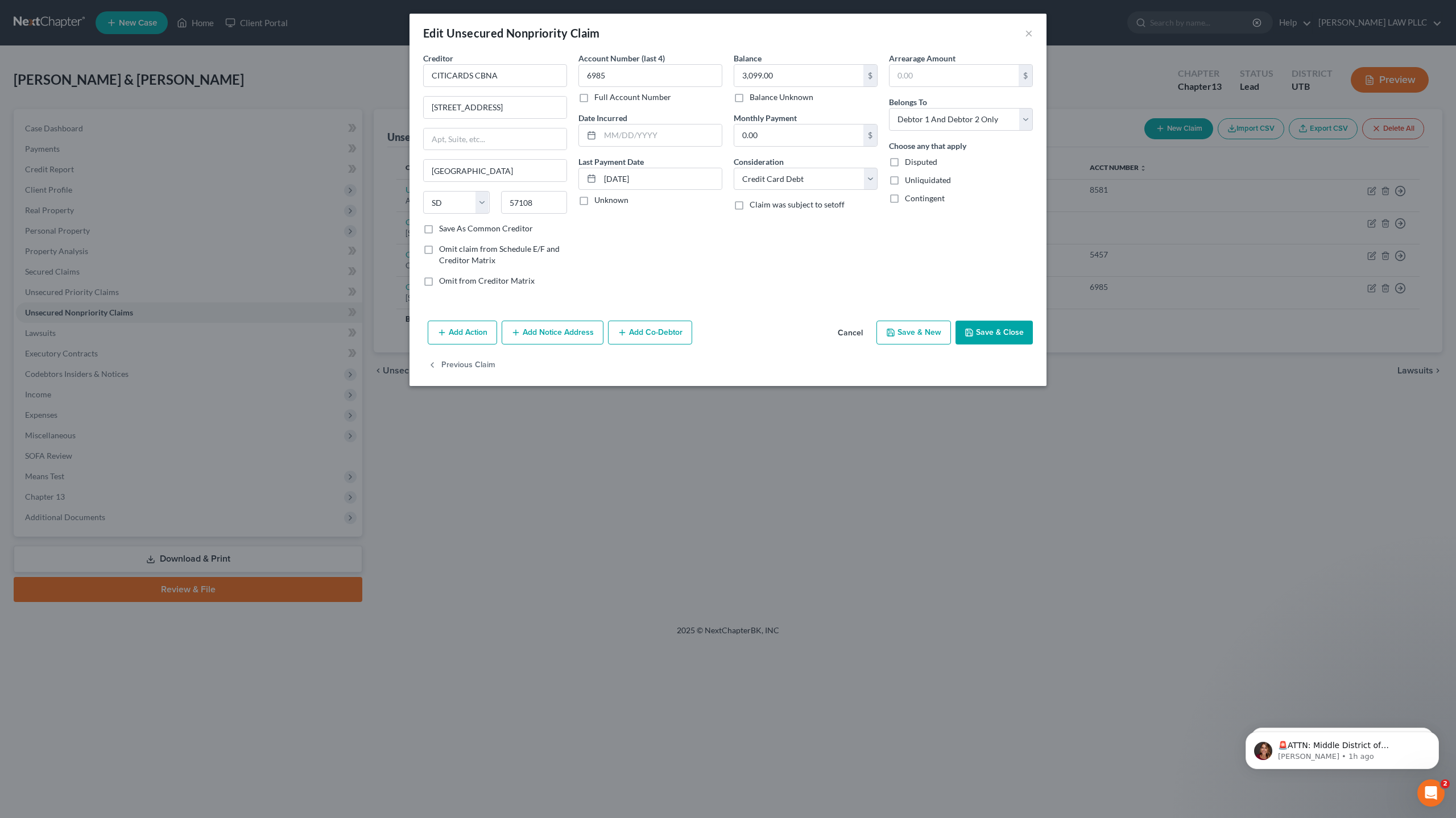
click at [558, 333] on button "Add Notice Address" at bounding box center [553, 332] width 102 height 24
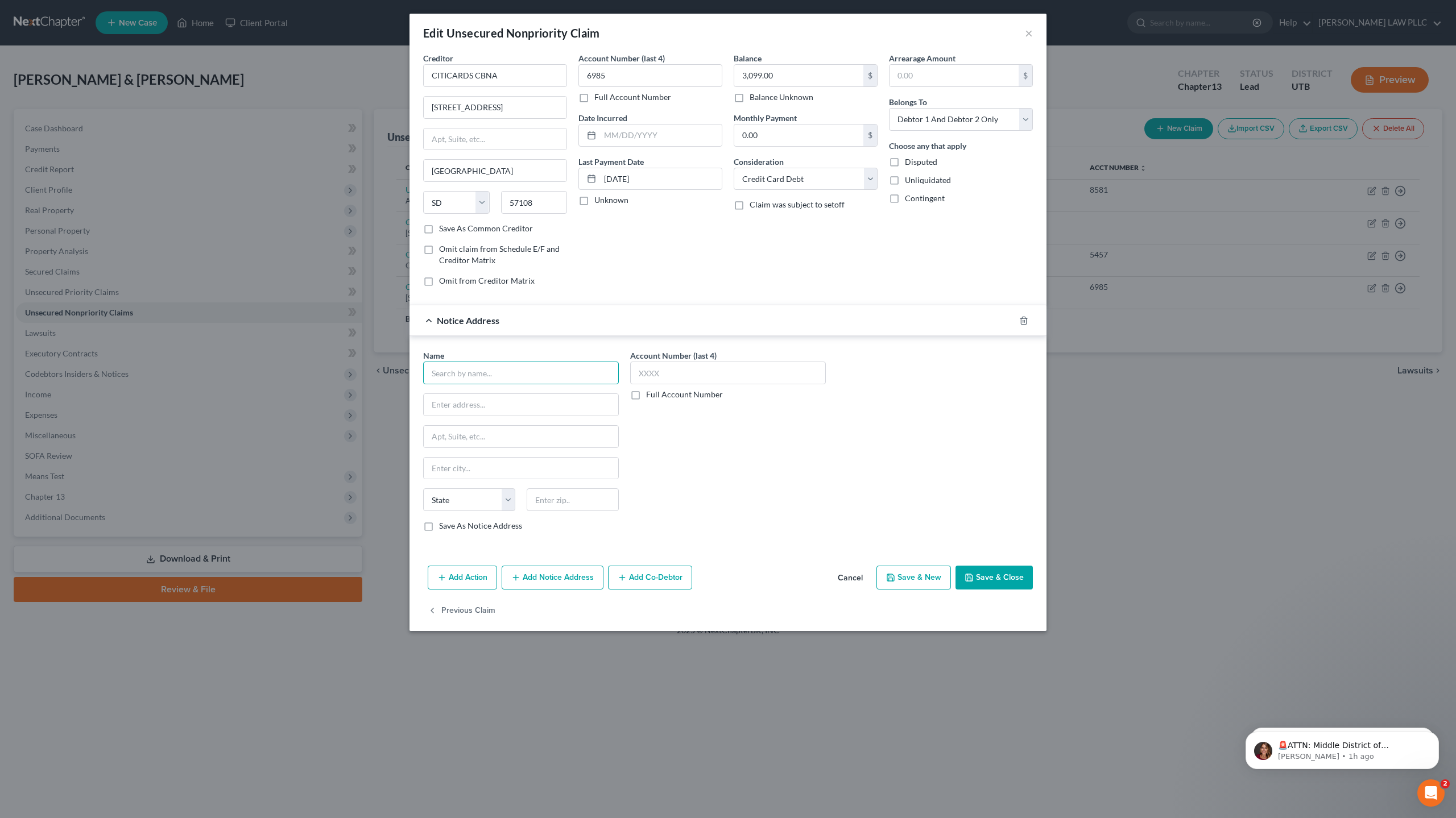
click at [493, 372] on input "text" at bounding box center [521, 372] width 196 height 23
type input "Citicards CBNA"
click at [472, 403] on input "text" at bounding box center [521, 404] width 194 height 22
type input "PO Box 98872"
click at [476, 469] on input "text" at bounding box center [521, 468] width 194 height 22
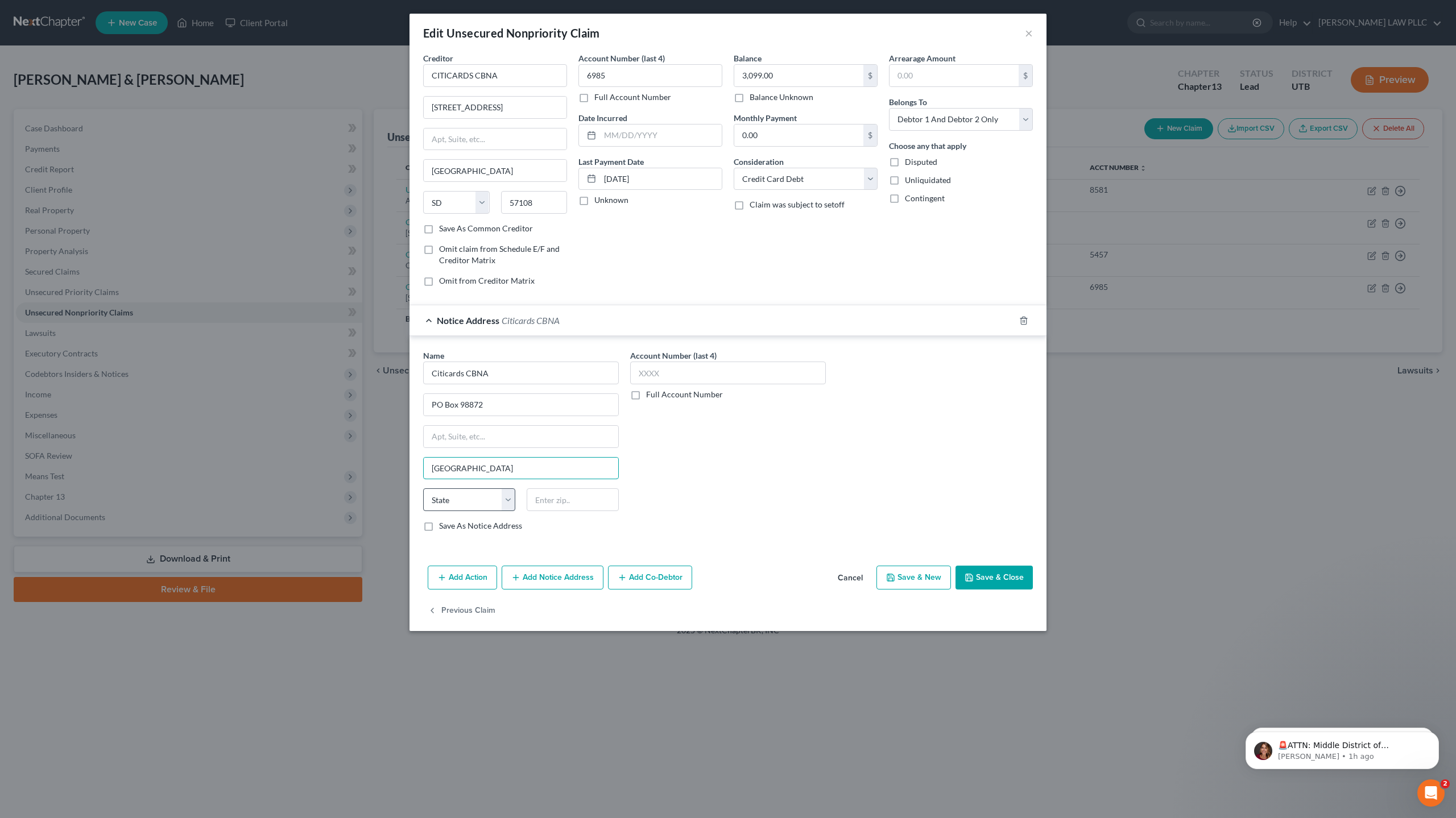
type input "[GEOGRAPHIC_DATA]"
click at [471, 502] on select "State [US_STATE] AK AR AZ CA CO CT DE DC [GEOGRAPHIC_DATA] [GEOGRAPHIC_DATA] GU…" at bounding box center [469, 499] width 92 height 23
select select "31"
click at [423, 488] on select "State [US_STATE] AK AR AZ CA CO CT DE DC [GEOGRAPHIC_DATA] [GEOGRAPHIC_DATA] GU…" at bounding box center [469, 499] width 92 height 23
click at [548, 500] on input "text" at bounding box center [572, 499] width 92 height 23
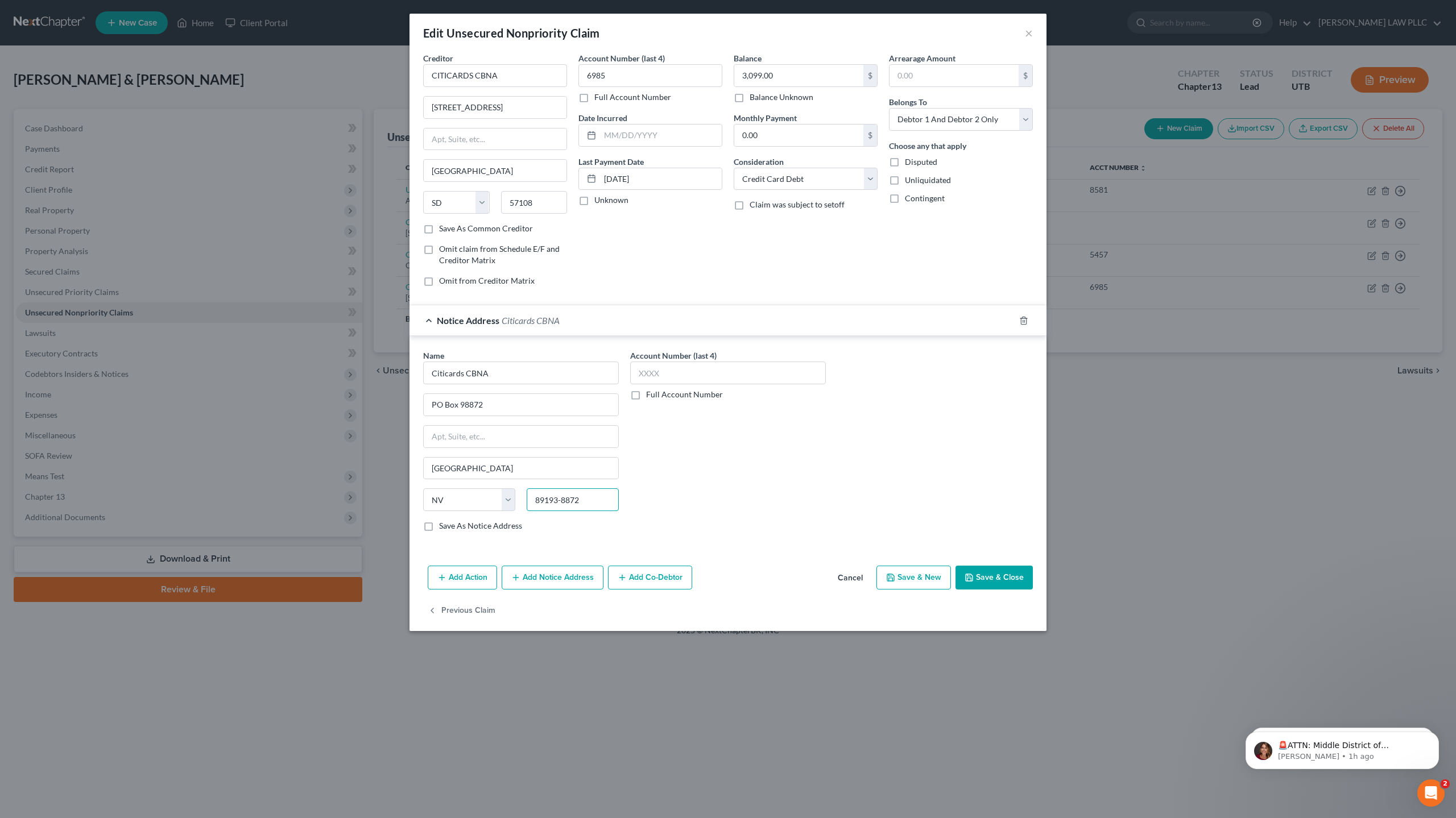
type input "89193-8872"
click at [912, 575] on button "Save & New" at bounding box center [914, 577] width 75 height 24
select select "2"
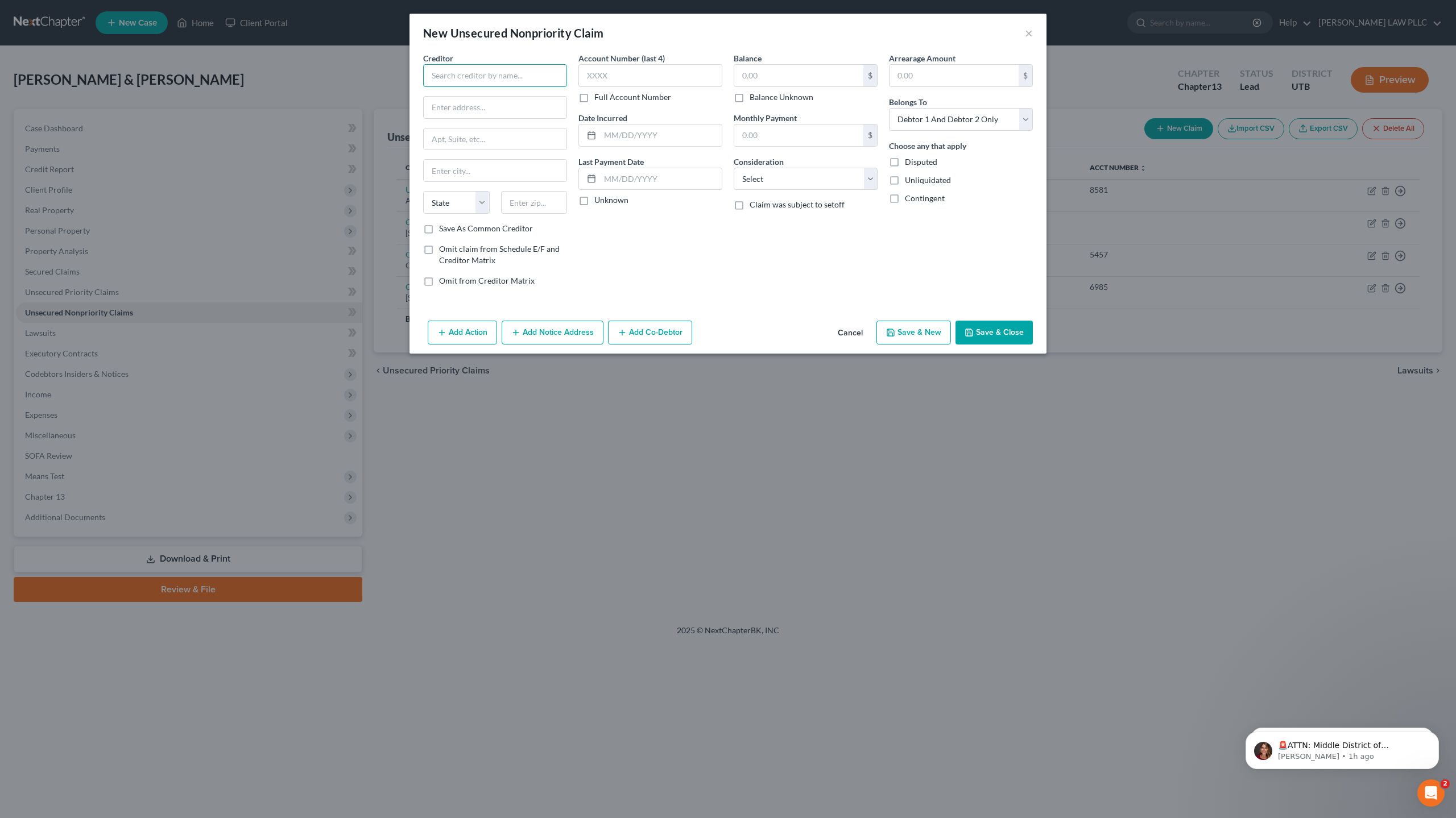
click at [468, 76] on input "text" at bounding box center [495, 75] width 144 height 23
type input "Credit One Bank"
click at [602, 76] on input "text" at bounding box center [650, 75] width 144 height 23
type input "6108"
click at [472, 107] on input "text" at bounding box center [495, 107] width 143 height 22
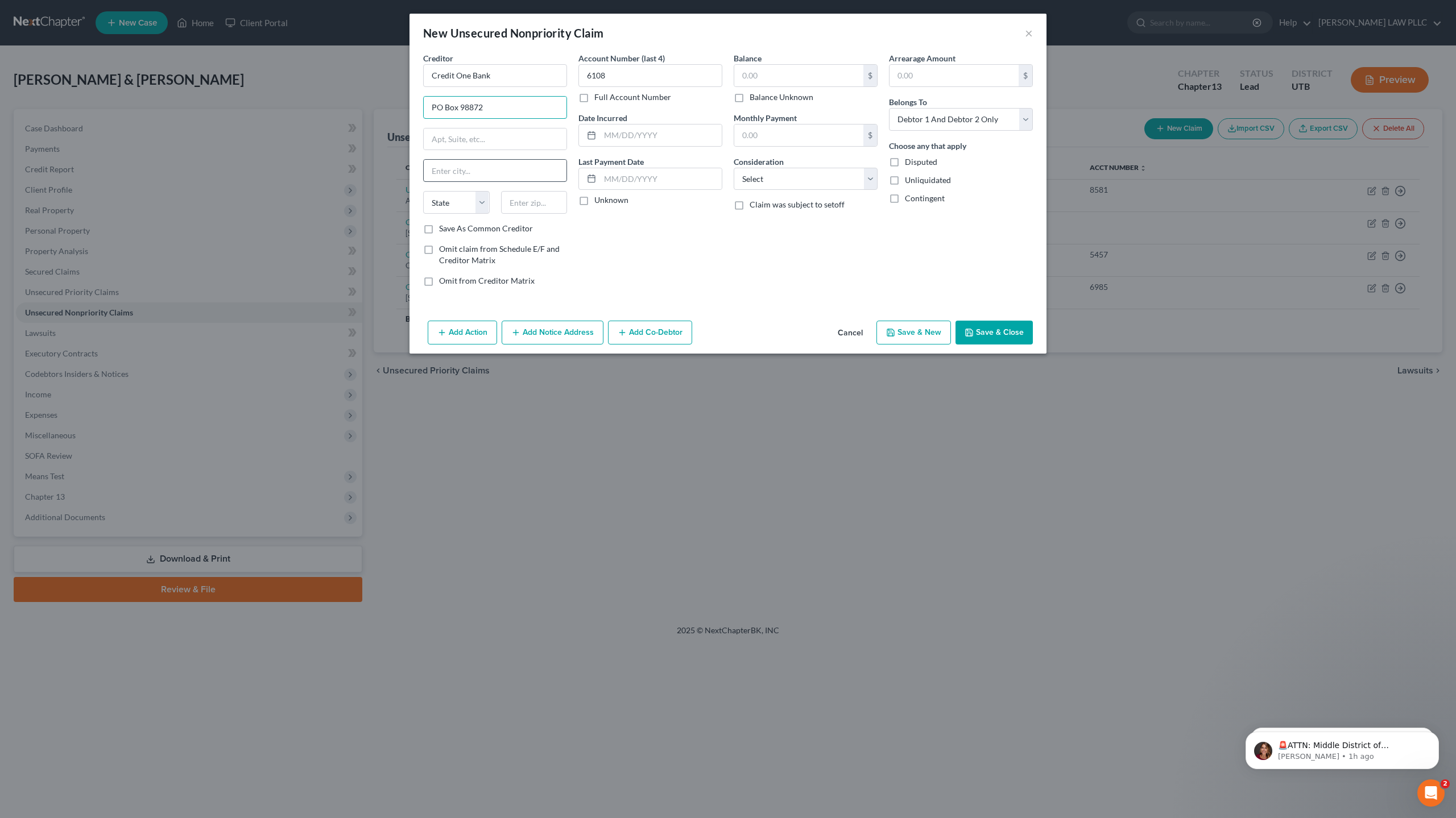
type input "PO Box 98872"
click at [463, 169] on input "text" at bounding box center [495, 170] width 143 height 22
type input "[GEOGRAPHIC_DATA]"
click at [468, 201] on select "State [US_STATE] AK AR AZ CA CO CT DE DC [GEOGRAPHIC_DATA] [GEOGRAPHIC_DATA] GU…" at bounding box center [456, 202] width 66 height 23
select select "31"
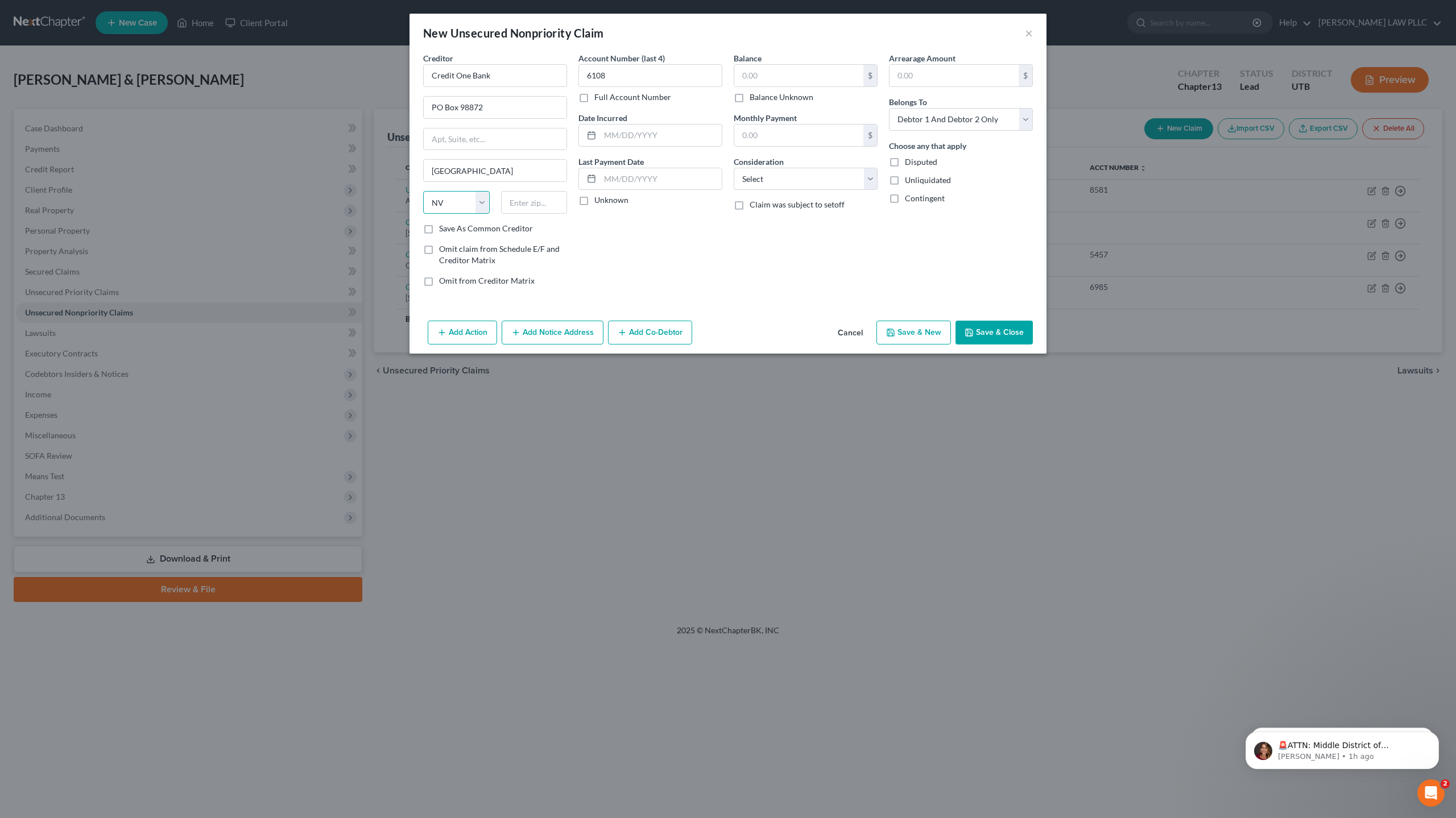
click at [423, 191] on select "State [US_STATE] AK AR AZ CA CO CT DE DC [GEOGRAPHIC_DATA] [GEOGRAPHIC_DATA] GU…" at bounding box center [456, 202] width 66 height 23
click at [521, 208] on input "text" at bounding box center [534, 202] width 66 height 23
type input "89193-8872"
click at [762, 71] on input "text" at bounding box center [798, 76] width 129 height 22
type input "1,262"
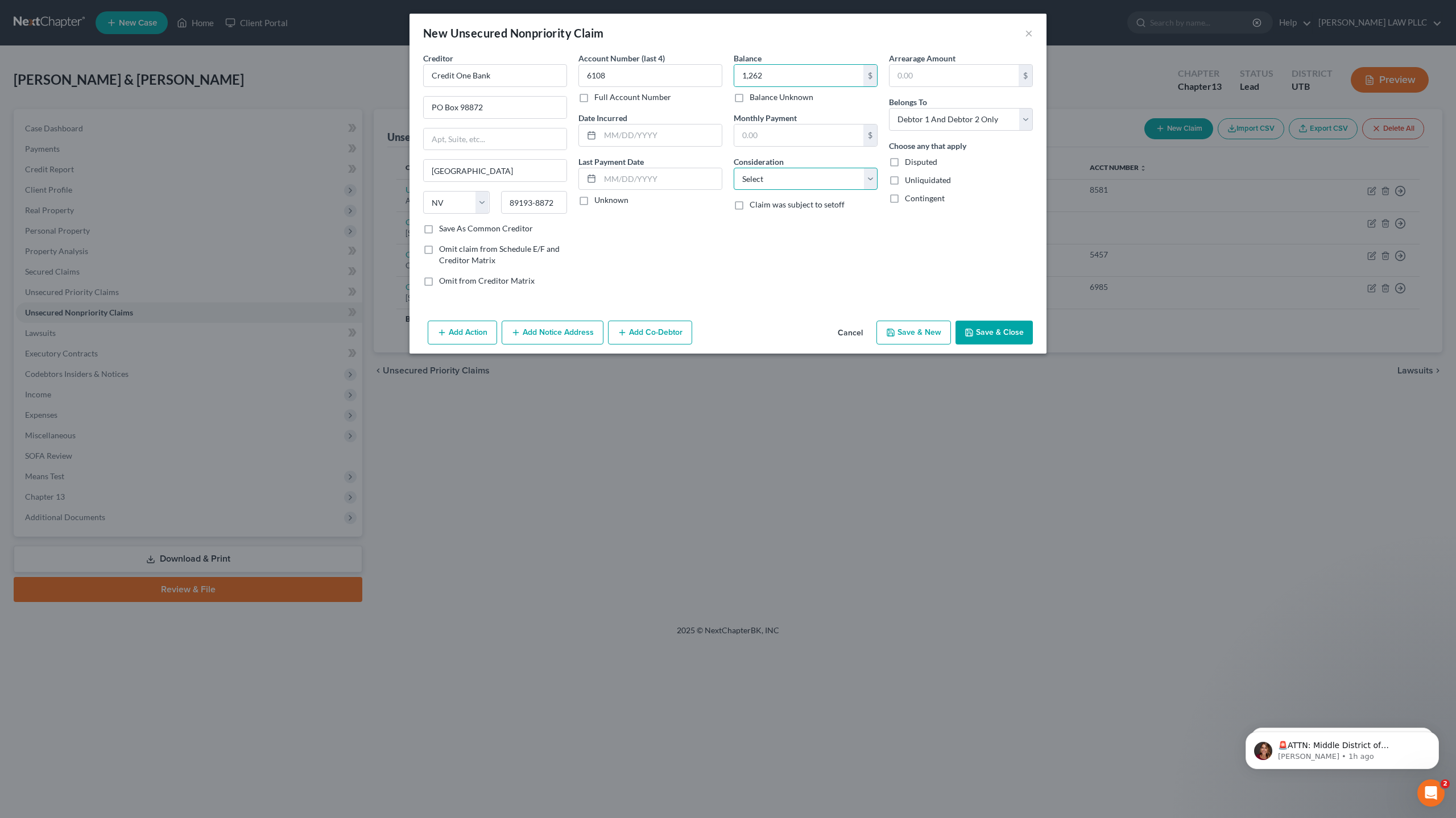
click at [768, 172] on select "Select Cable / Satellite Services Collection Agency Credit Card Debt Debt Couns…" at bounding box center [806, 179] width 144 height 23
select select "2"
click at [733, 168] on select "Select Cable / Satellite Services Collection Agency Credit Card Debt Debt Couns…" at bounding box center [806, 179] width 144 height 23
click at [914, 331] on button "Save & New" at bounding box center [914, 332] width 75 height 24
select select "2"
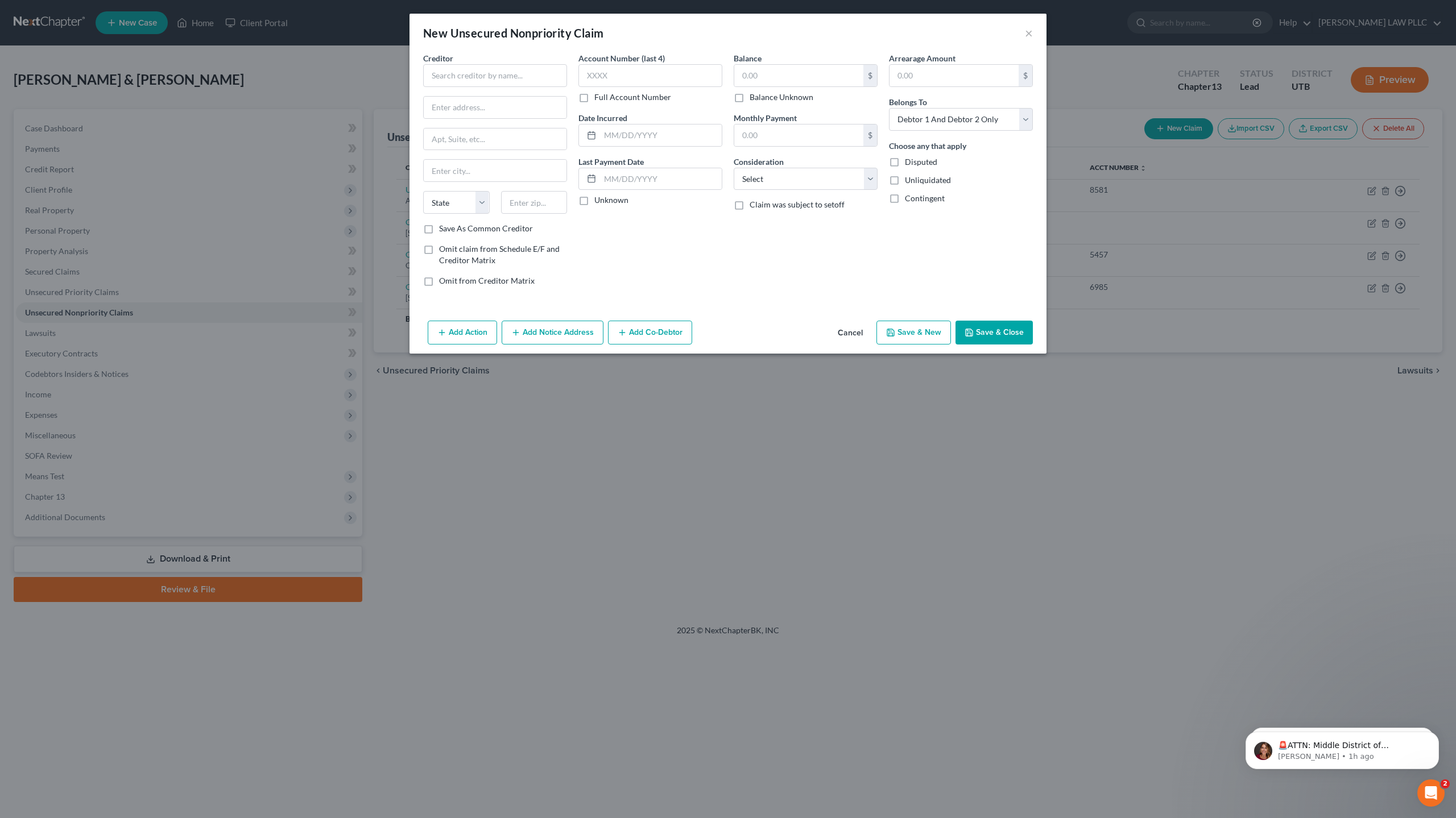
type input "1,262.00"
type input "0.00"
click at [462, 77] on input "text" at bounding box center [495, 75] width 144 height 23
type input "Discover Card"
click at [609, 86] on input "text" at bounding box center [650, 75] width 144 height 23
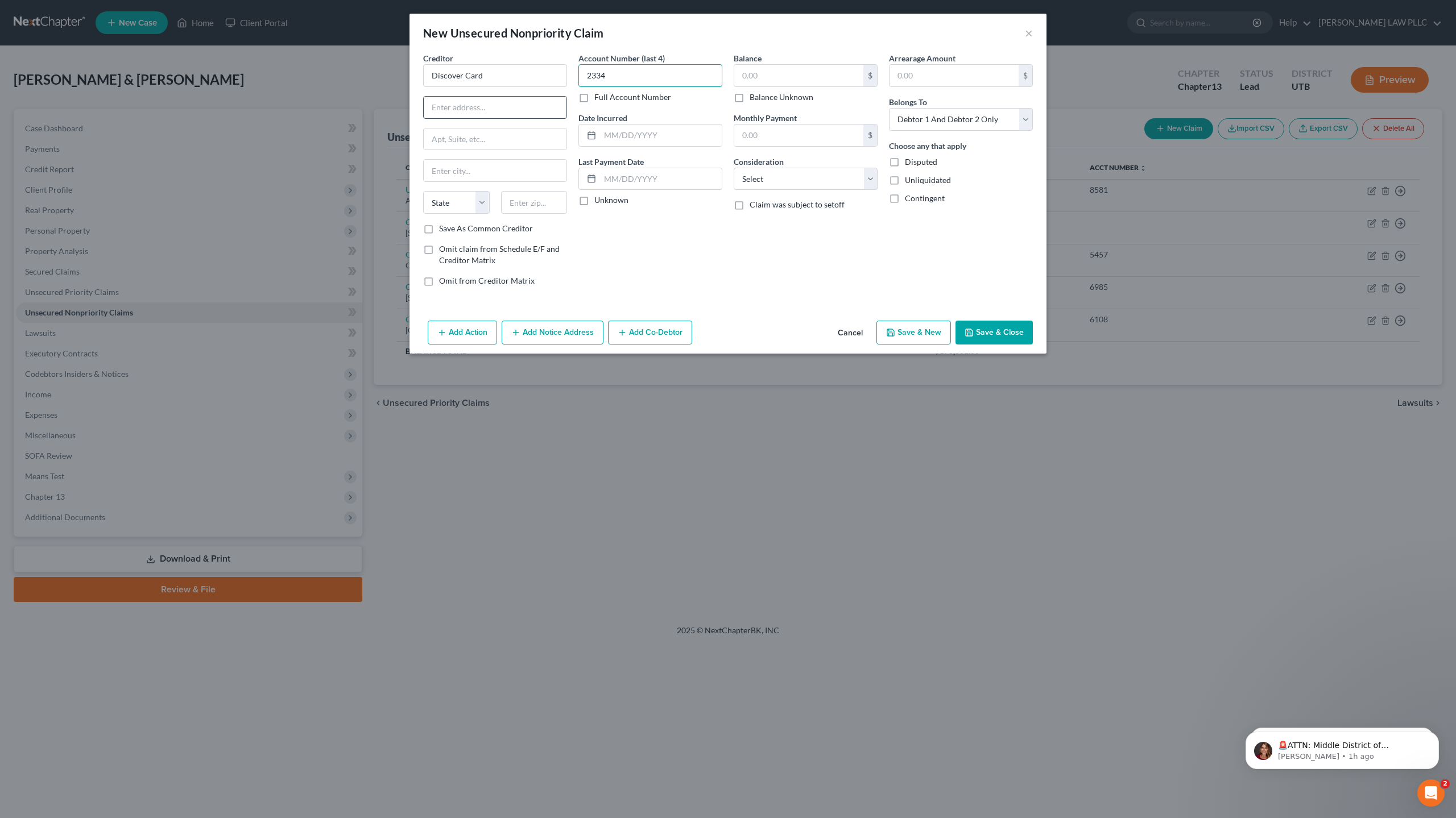
type input "2334"
click at [482, 109] on input "text" at bounding box center [495, 107] width 143 height 22
type input "PO Box 30939"
click at [484, 177] on input "text" at bounding box center [495, 170] width 143 height 22
type input "[GEOGRAPHIC_DATA]"
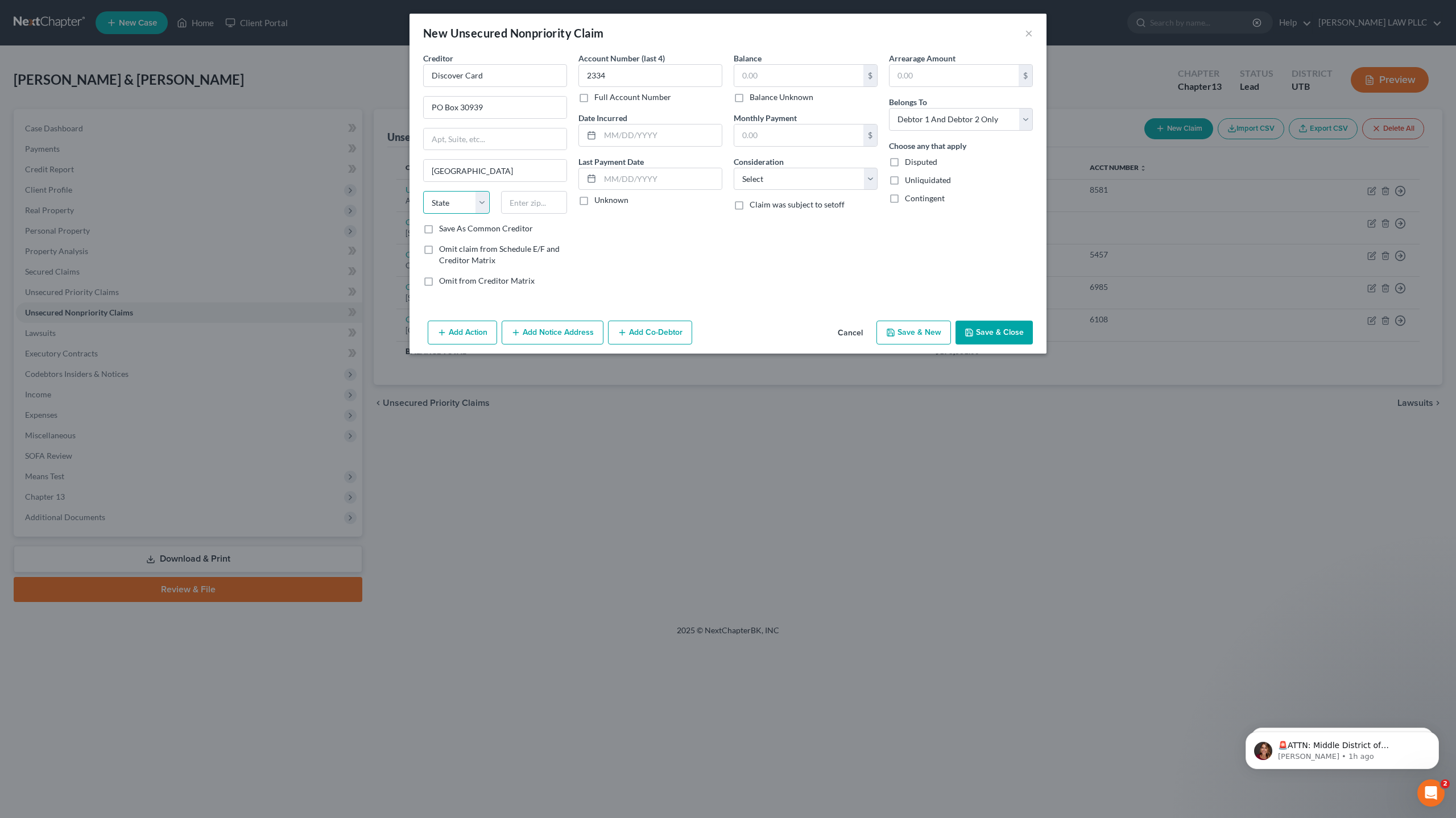
click at [468, 202] on select "State [US_STATE] AK AR AZ CA CO CT DE DC [GEOGRAPHIC_DATA] [GEOGRAPHIC_DATA] GU…" at bounding box center [456, 202] width 66 height 23
select select "46"
click at [423, 191] on select "State [US_STATE] AK AR AZ CA CO CT DE DC [GEOGRAPHIC_DATA] [GEOGRAPHIC_DATA] GU…" at bounding box center [456, 202] width 66 height 23
click at [526, 197] on input "text" at bounding box center [534, 202] width 66 height 23
type input "84130"
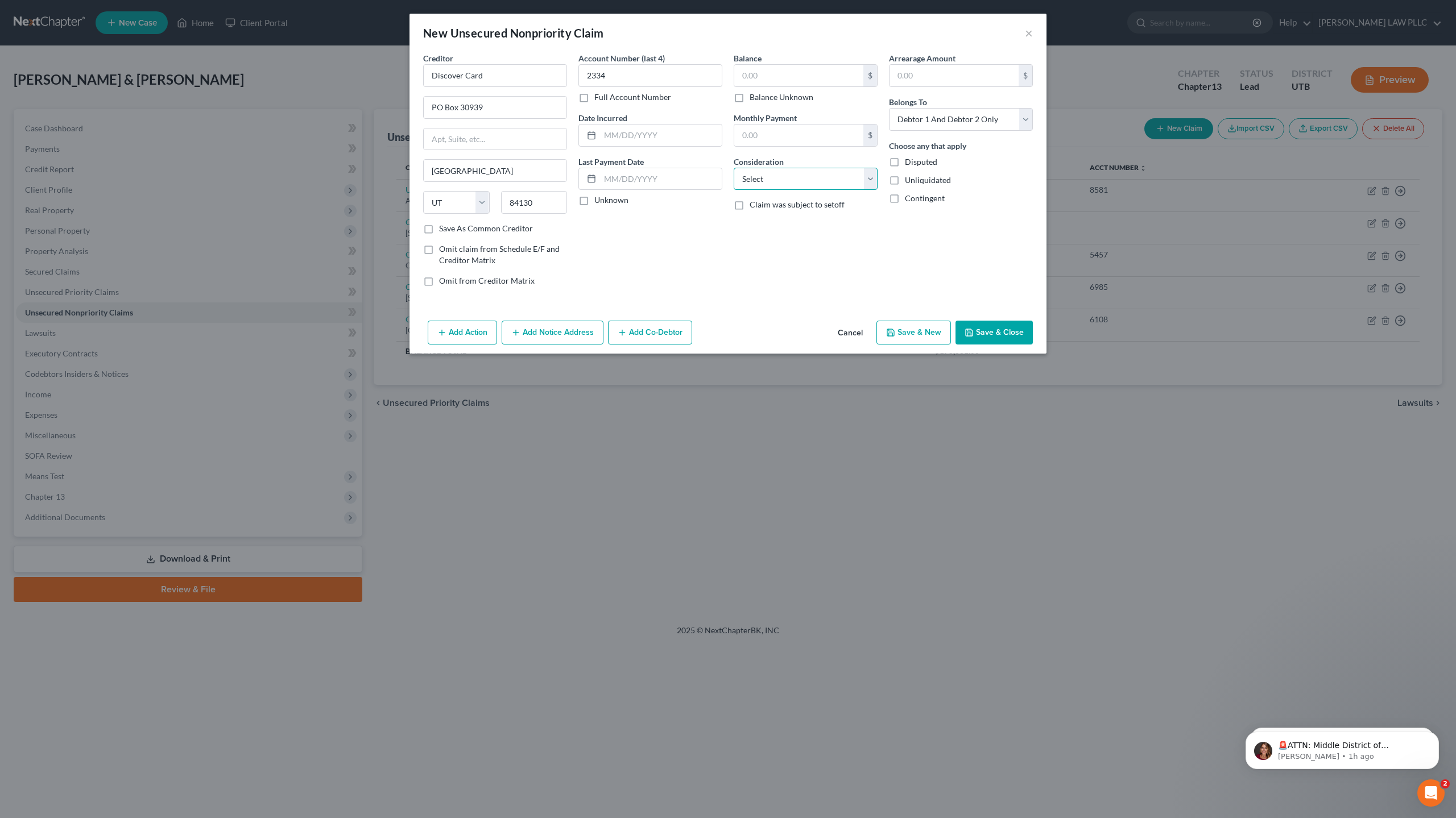
click at [768, 174] on select "Select Cable / Satellite Services Collection Agency Credit Card Debt Debt Couns…" at bounding box center [806, 179] width 144 height 23
select select "2"
click at [733, 168] on select "Select Cable / Satellite Services Collection Agency Credit Card Debt Debt Couns…" at bounding box center [806, 179] width 144 height 23
click at [770, 75] on input "text" at bounding box center [798, 76] width 129 height 22
type input "972"
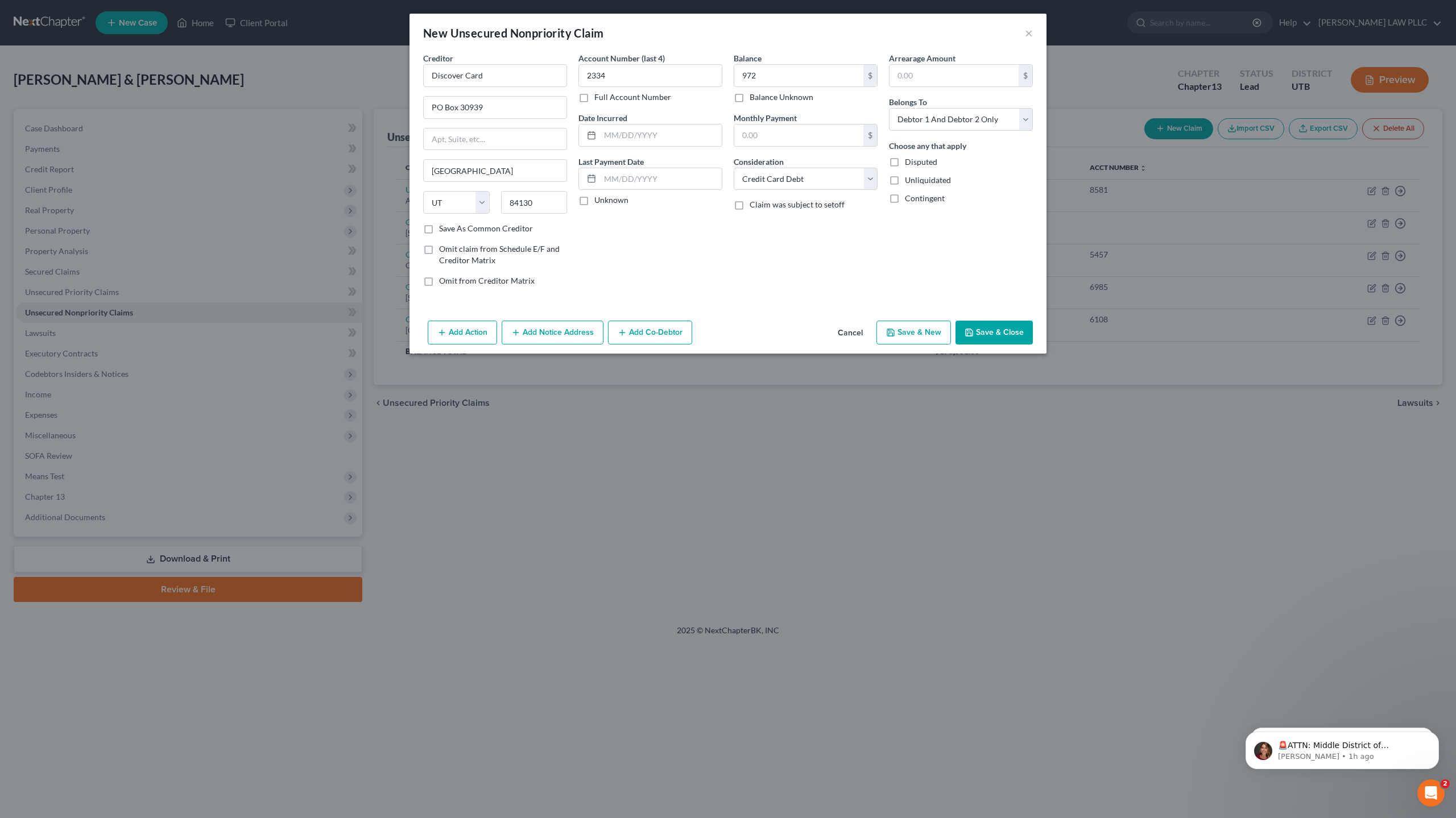
click at [932, 336] on button "Save & New" at bounding box center [914, 332] width 75 height 24
select select "2"
click at [506, 73] on input "text" at bounding box center [495, 75] width 144 height 23
type input "Lending Club Auto"
click at [495, 104] on input "text" at bounding box center [495, 107] width 143 height 22
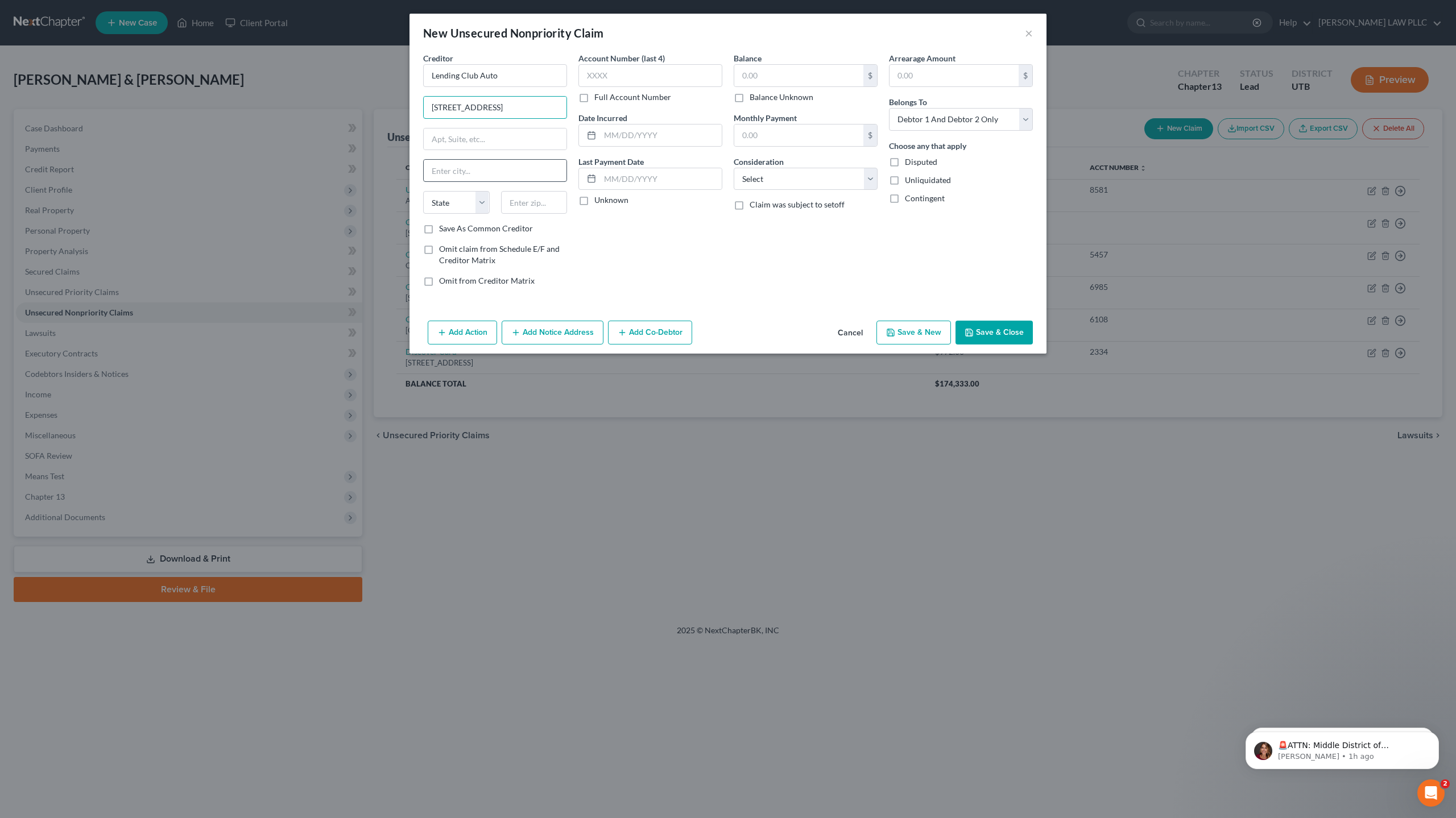
type input "[STREET_ADDRESS]"
click at [472, 173] on input "text" at bounding box center [495, 170] width 143 height 22
type input "Plano"
click at [464, 194] on select "State [US_STATE] AK AR AZ CA CO CT DE DC [GEOGRAPHIC_DATA] [GEOGRAPHIC_DATA] GU…" at bounding box center [456, 202] width 66 height 23
select select "45"
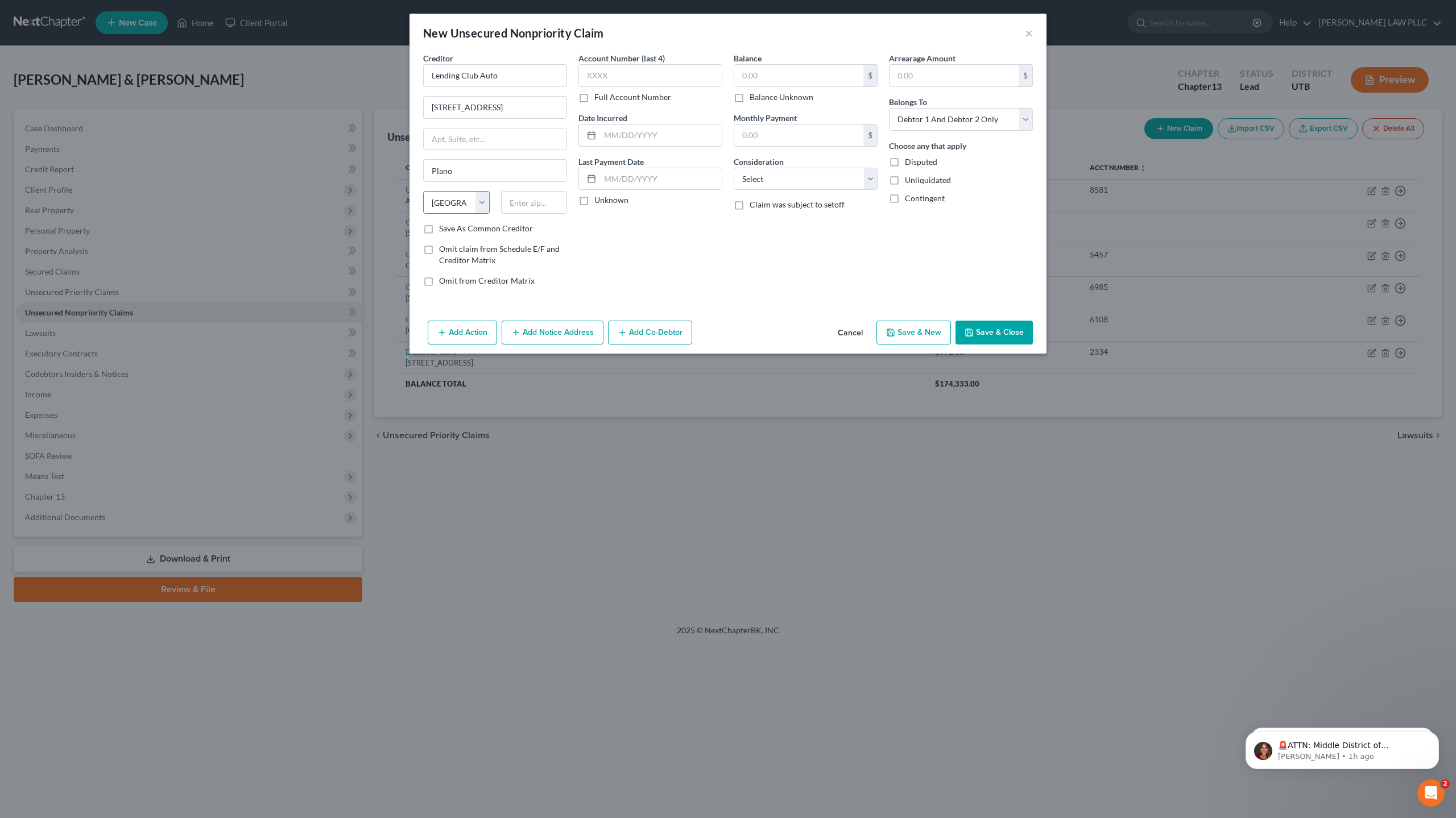
click at [423, 191] on select "State [US_STATE] AK AR AZ CA CO CT DE DC [GEOGRAPHIC_DATA] [GEOGRAPHIC_DATA] GU…" at bounding box center [456, 202] width 66 height 23
click at [528, 201] on input "text" at bounding box center [534, 202] width 66 height 23
type input "75024"
click at [625, 71] on input "text" at bounding box center [650, 75] width 144 height 23
drag, startPoint x: 524, startPoint y: 106, endPoint x: 369, endPoint y: 116, distance: 155.3
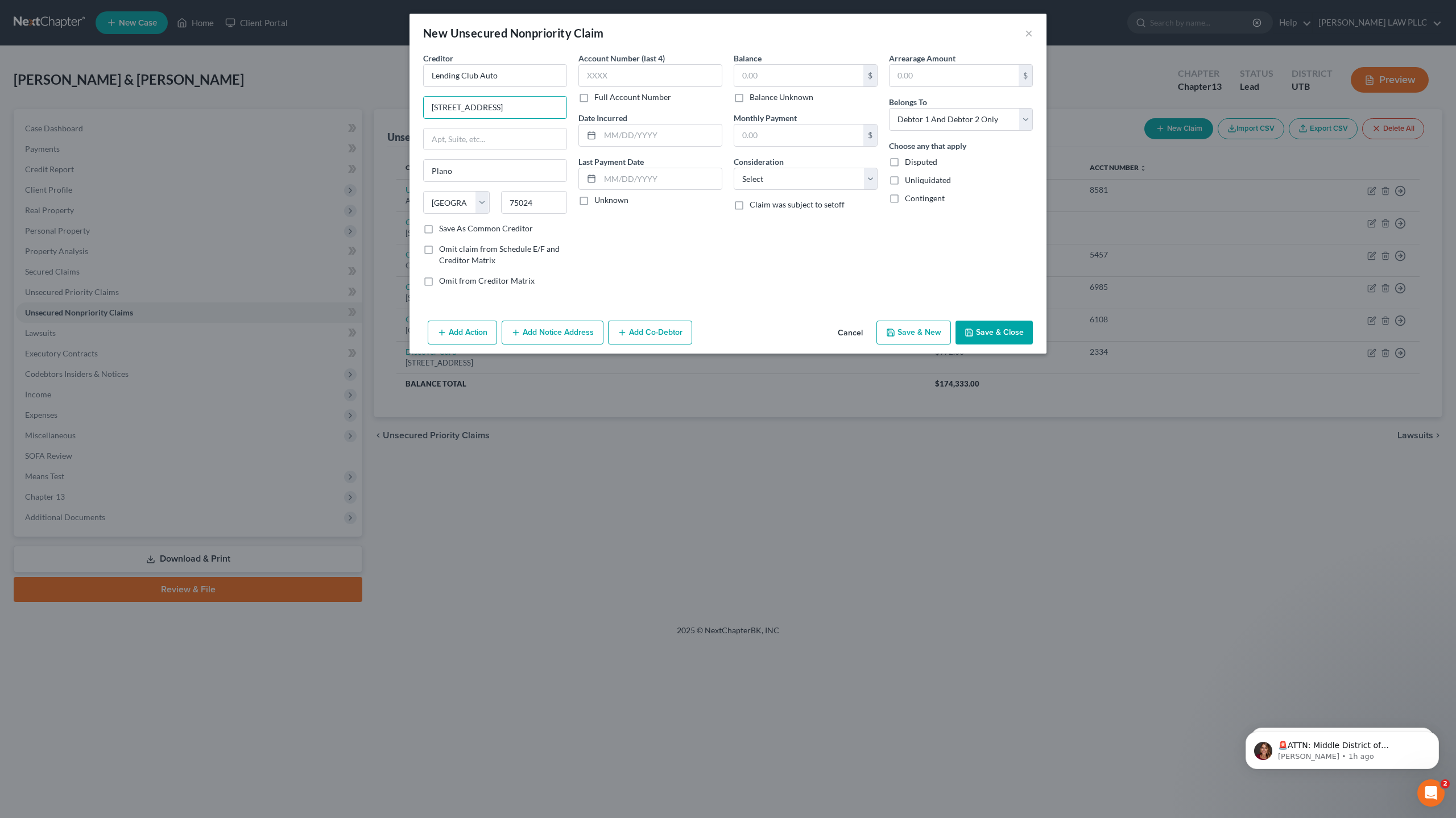
click at [369, 116] on div "New Unsecured Nonpriority Claim × Creditor * Lending Club Auto [STREET_ADDRESS]…" at bounding box center [728, 409] width 1456 height 818
type input "PO Box 961211"
drag, startPoint x: 468, startPoint y: 174, endPoint x: 413, endPoint y: 172, distance: 55.0
click at [413, 172] on div "Creditor * Lending Club Auto PO Box 961211 [GEOGRAPHIC_DATA][US_STATE] AZ CA CO…" at bounding box center [728, 184] width 637 height 264
type input "Fourt Worth"
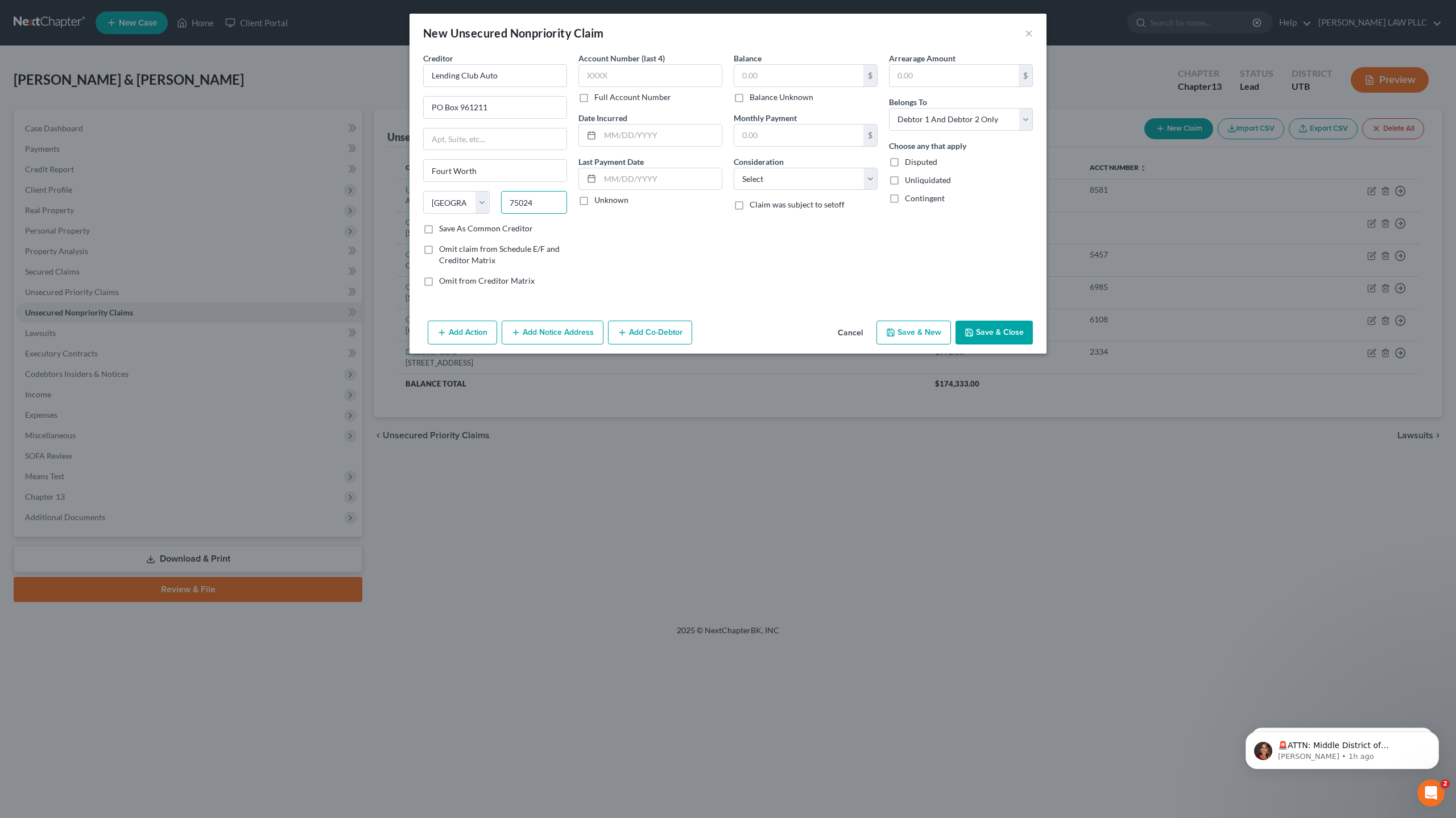
drag, startPoint x: 537, startPoint y: 203, endPoint x: 501, endPoint y: 198, distance: 36.3
click at [501, 198] on input "75024" at bounding box center [534, 202] width 66 height 23
type input "76161"
click at [616, 77] on input "text" at bounding box center [650, 75] width 144 height 23
type input "[GEOGRAPHIC_DATA]"
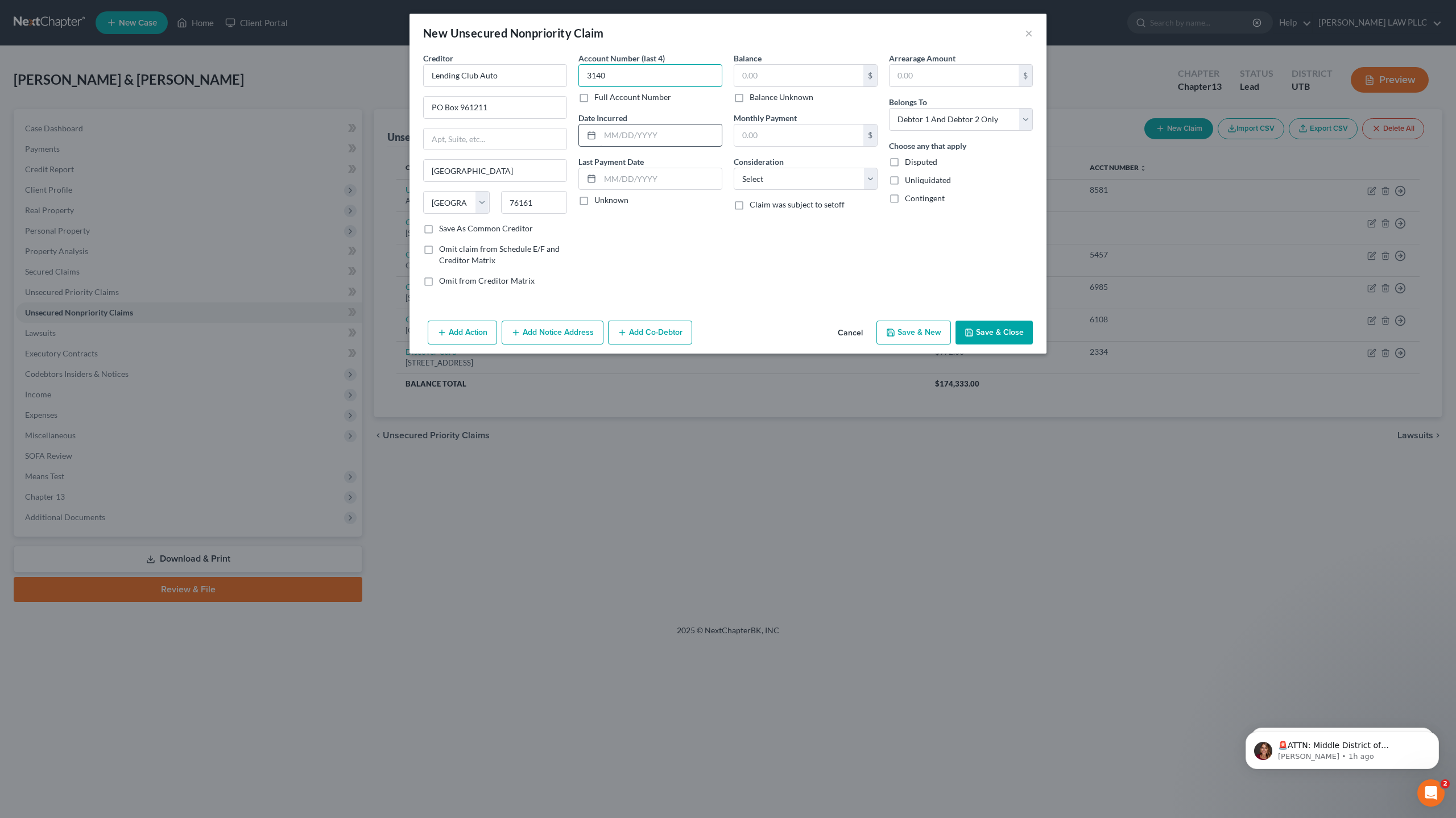
type input "3140"
click at [629, 135] on input "text" at bounding box center [660, 136] width 122 height 22
type input "[DATE]"
click at [776, 171] on select "Select Cable / Satellite Services Collection Agency Credit Card Debt Debt Couns…" at bounding box center [806, 179] width 144 height 23
select select "2"
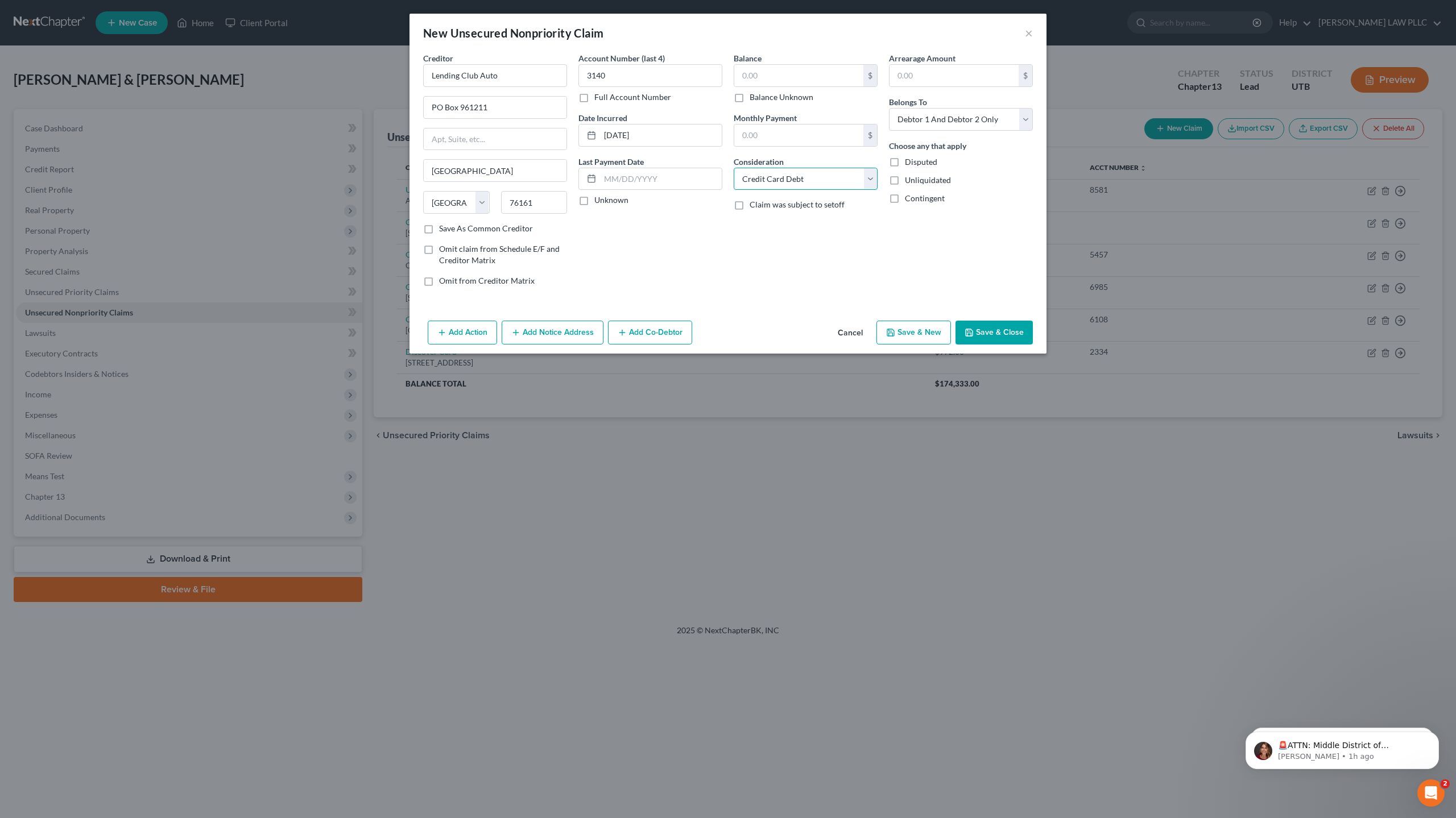
click at [733, 168] on select "Select Cable / Satellite Services Collection Agency Credit Card Debt Debt Couns…" at bounding box center [806, 179] width 144 height 23
click at [781, 176] on select "Select Cable / Satellite Services Collection Agency Credit Card Debt Debt Couns…" at bounding box center [806, 179] width 144 height 23
click at [780, 177] on select "Select Cable / Satellite Services Collection Agency Credit Card Debt Debt Couns…" at bounding box center [806, 179] width 144 height 23
click at [761, 75] on input "text" at bounding box center [798, 76] width 129 height 22
type input "3,676"
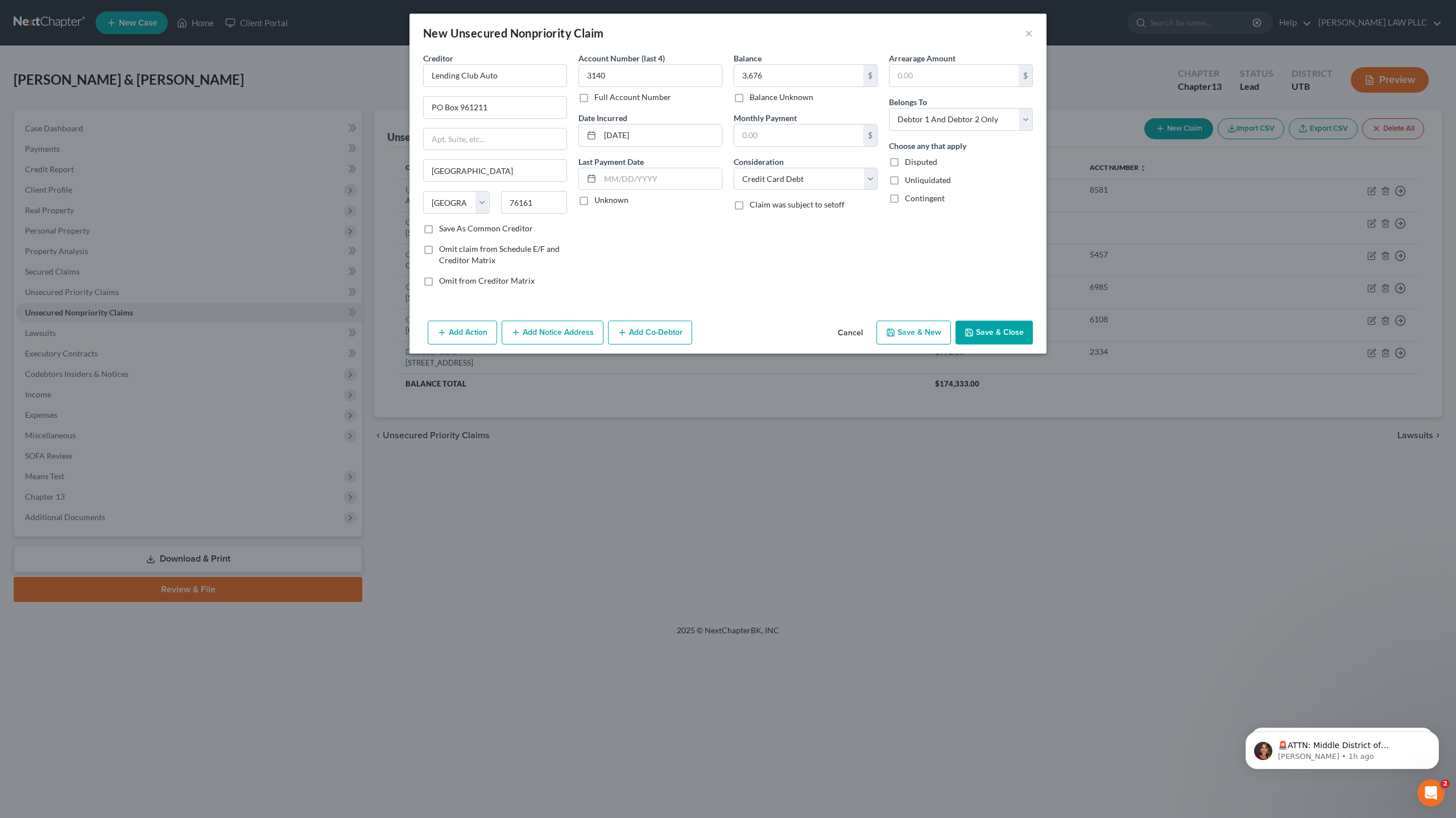
click at [925, 334] on button "Save & New" at bounding box center [914, 332] width 75 height 24
select select "2"
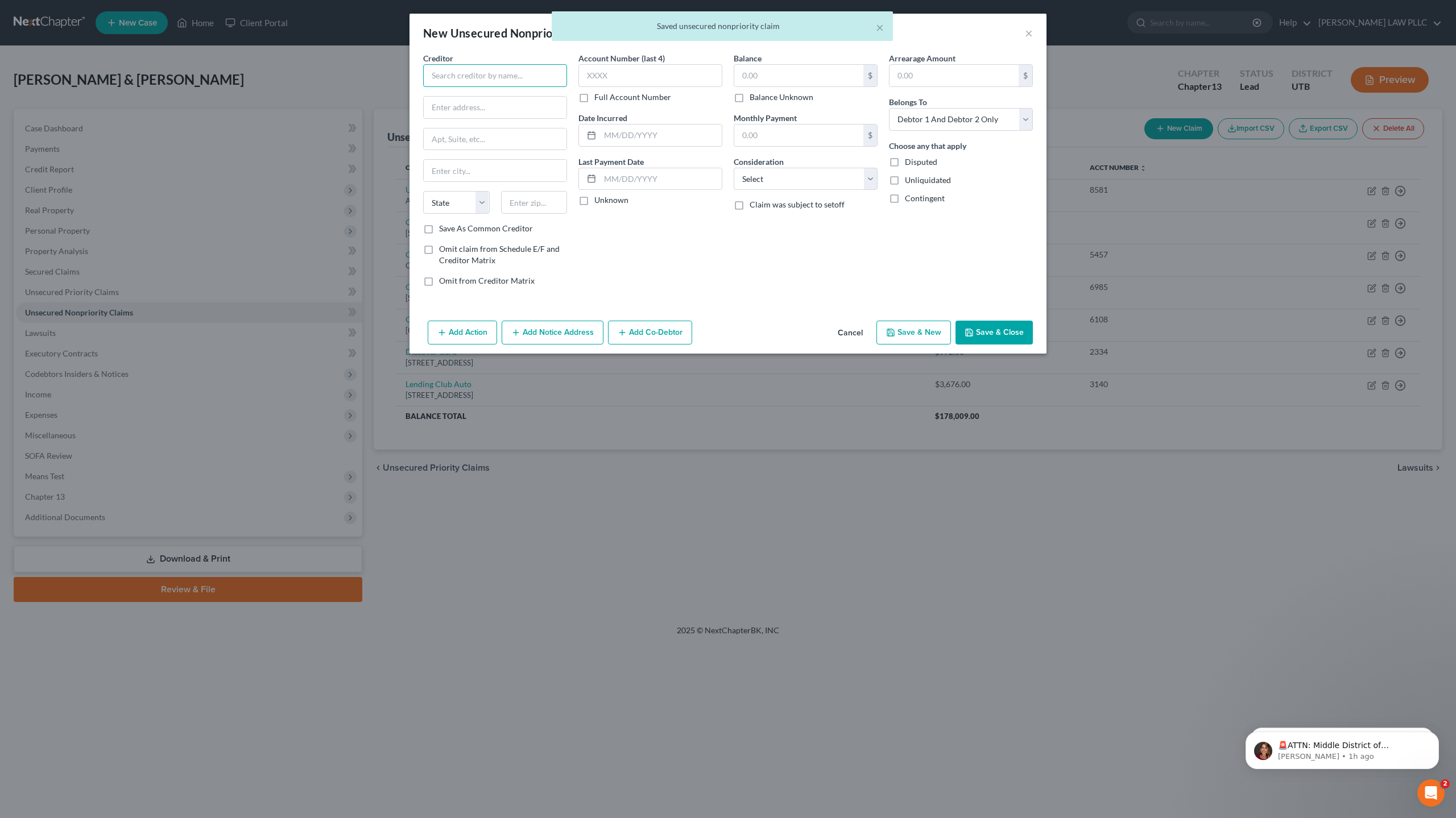
click at [489, 78] on input "text" at bounding box center [495, 75] width 144 height 23
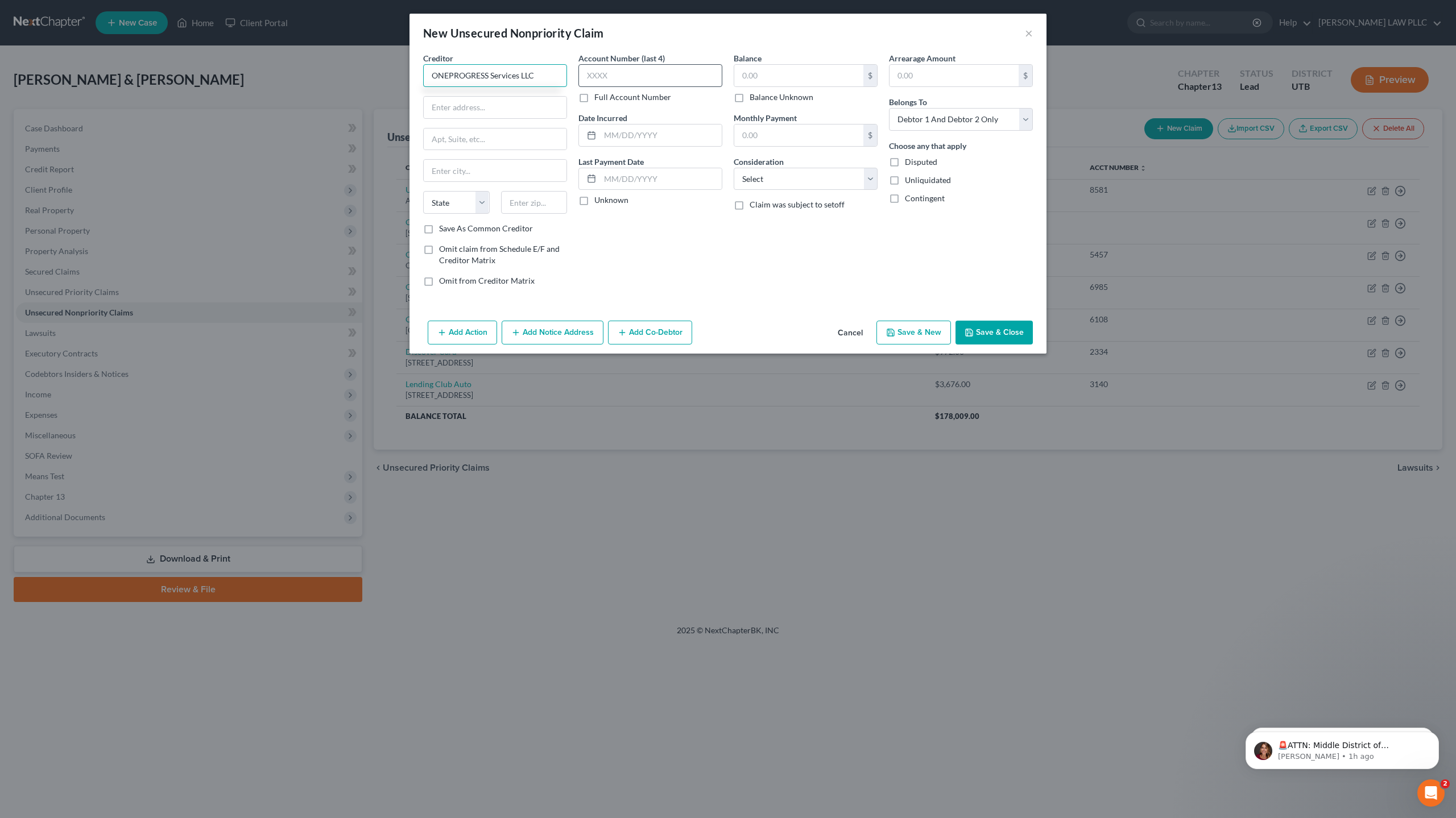
type input "ONEPROGRESS Services LLC"
click at [605, 72] on input "text" at bounding box center [650, 75] width 144 height 23
type input "2097"
click at [512, 113] on input "text" at bounding box center [495, 107] width 143 height 22
type input "PO Box 513717"
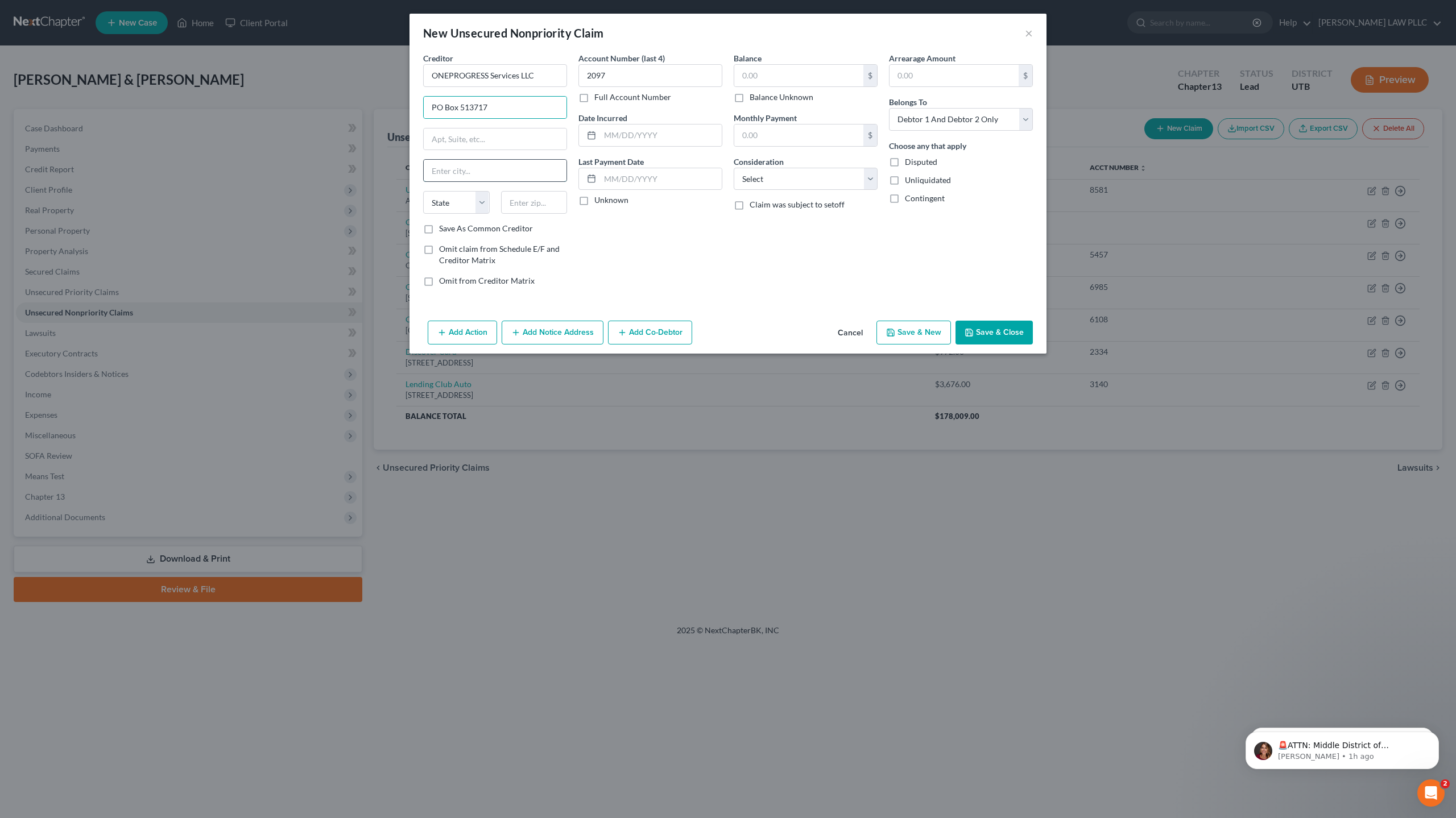
click at [466, 167] on input "text" at bounding box center [495, 170] width 143 height 22
type input "[GEOGRAPHIC_DATA]"
click at [457, 211] on select "State [US_STATE] AK AR AZ CA CO CT DE DC [GEOGRAPHIC_DATA] [GEOGRAPHIC_DATA] GU…" at bounding box center [456, 202] width 66 height 23
select select "4"
click at [423, 191] on select "State [US_STATE] AK AR AZ CA CO CT DE DC [GEOGRAPHIC_DATA] [GEOGRAPHIC_DATA] GU…" at bounding box center [456, 202] width 66 height 23
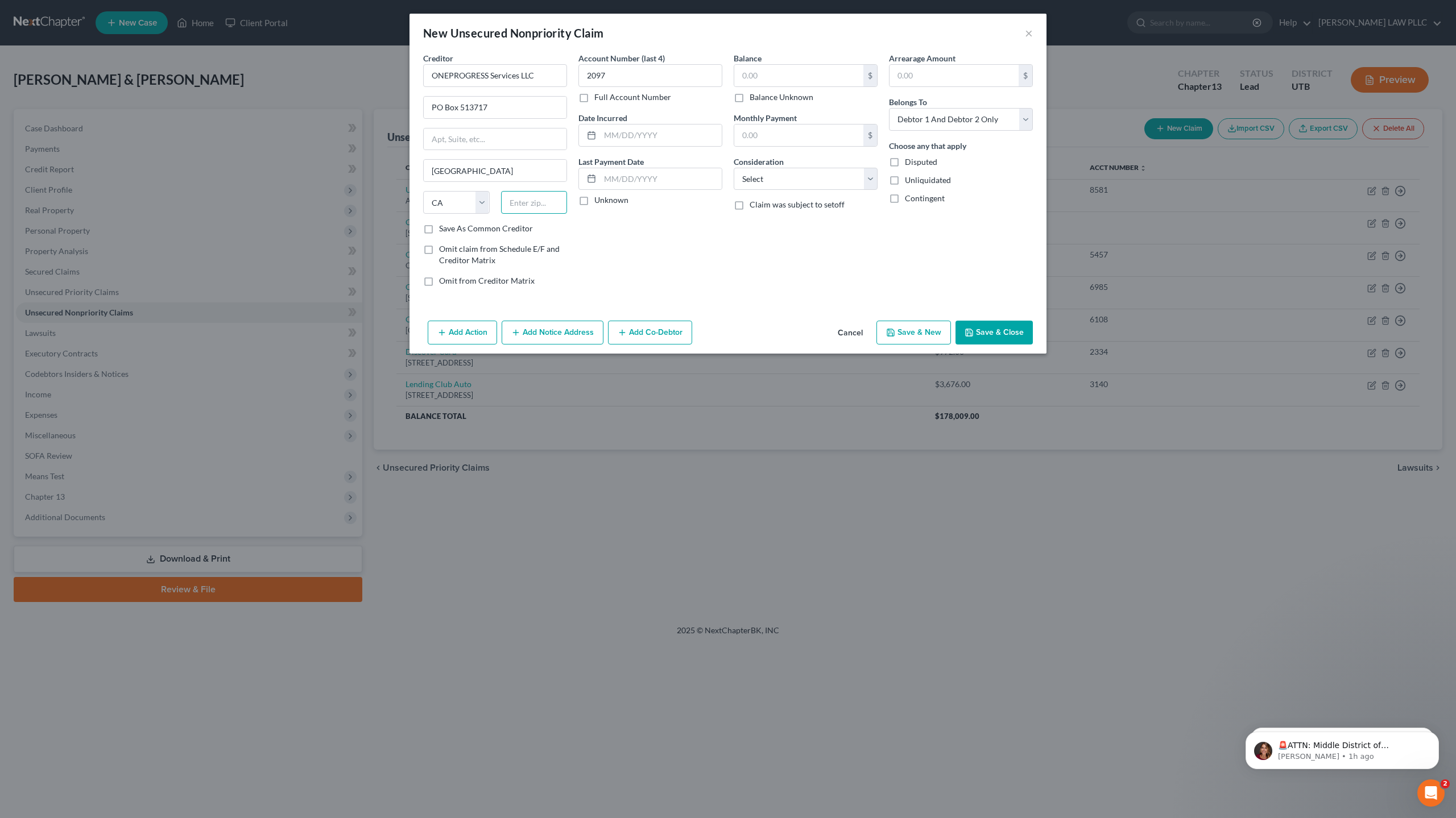
click at [526, 199] on input "text" at bounding box center [534, 202] width 66 height 23
type input "90051"
click at [762, 82] on input "text" at bounding box center [798, 76] width 129 height 22
type input "101"
click at [771, 176] on select "Select Cable / Satellite Services Collection Agency Credit Card Debt Debt Couns…" at bounding box center [806, 179] width 144 height 23
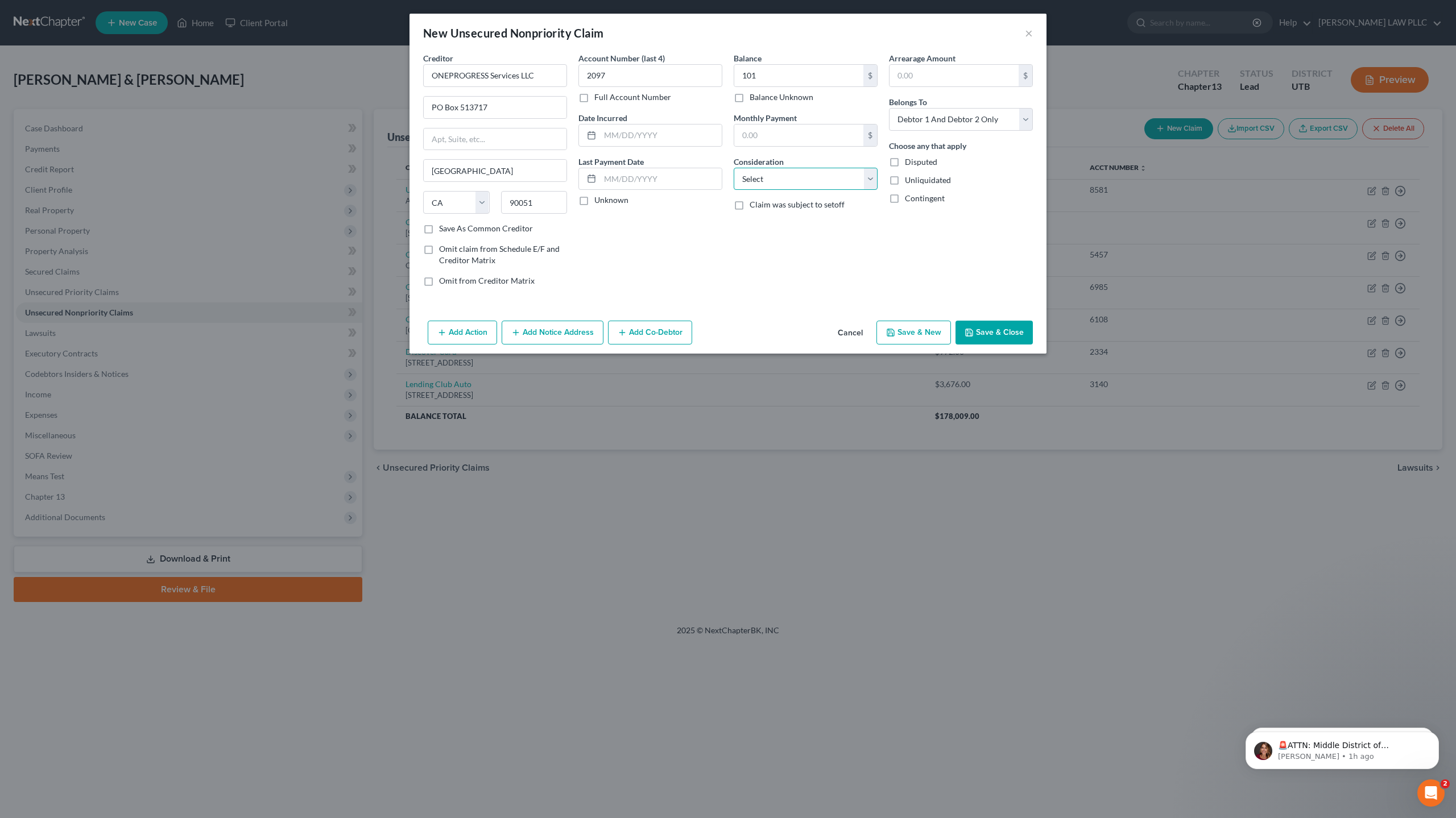
select select "2"
click at [733, 168] on select "Select Cable / Satellite Services Collection Agency Credit Card Debt Debt Couns…" at bounding box center [806, 179] width 144 height 23
click at [659, 136] on input "text" at bounding box center [660, 136] width 122 height 22
type input "[DATE]"
click at [922, 333] on button "Save & New" at bounding box center [914, 332] width 75 height 24
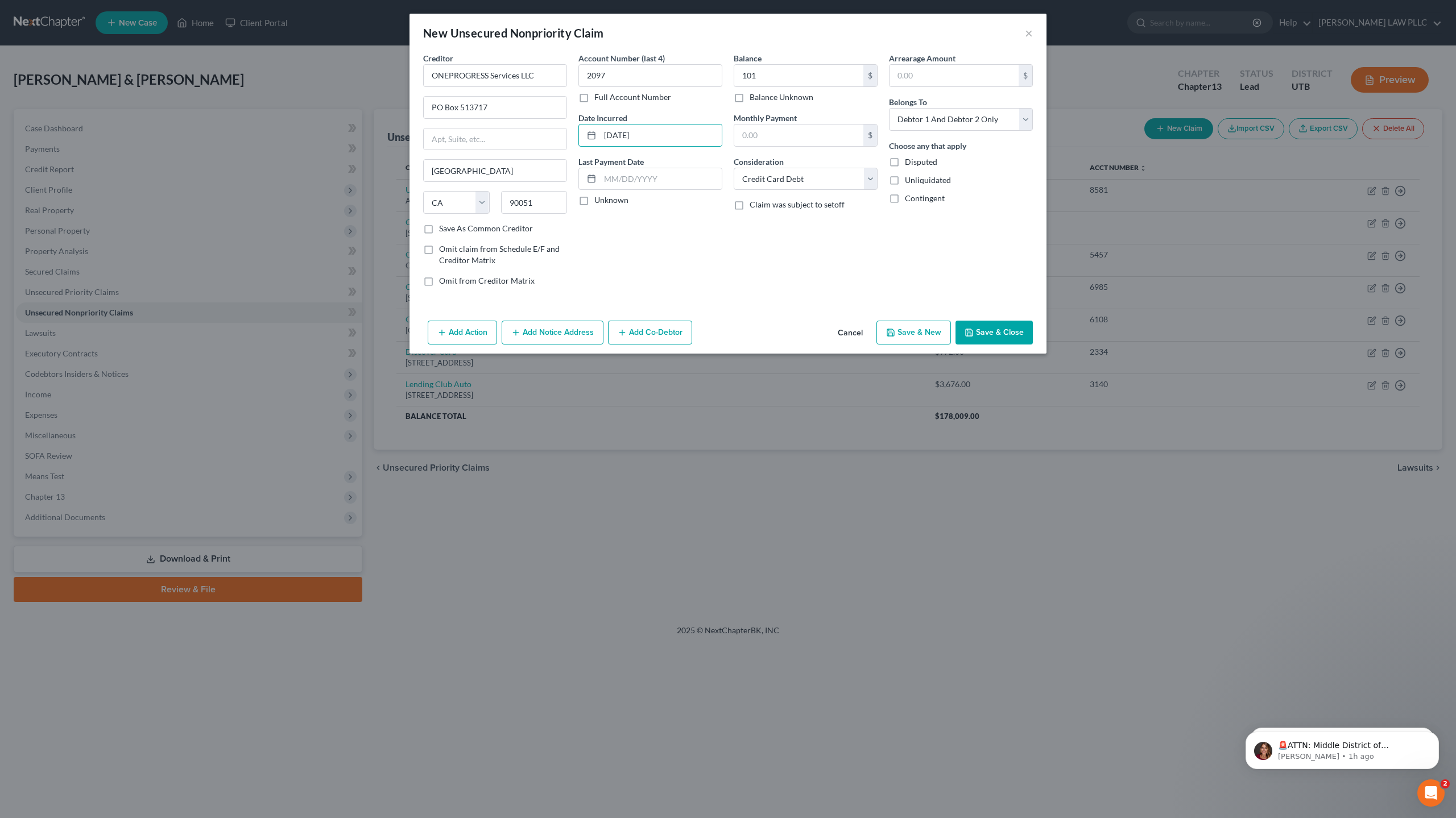
select select "2"
click at [439, 78] on input "text" at bounding box center [495, 75] width 144 height 23
click at [600, 76] on input "text" at bounding box center [650, 75] width 144 height 23
type input "RD/EC/Eversage Apartments"
type input "1961"
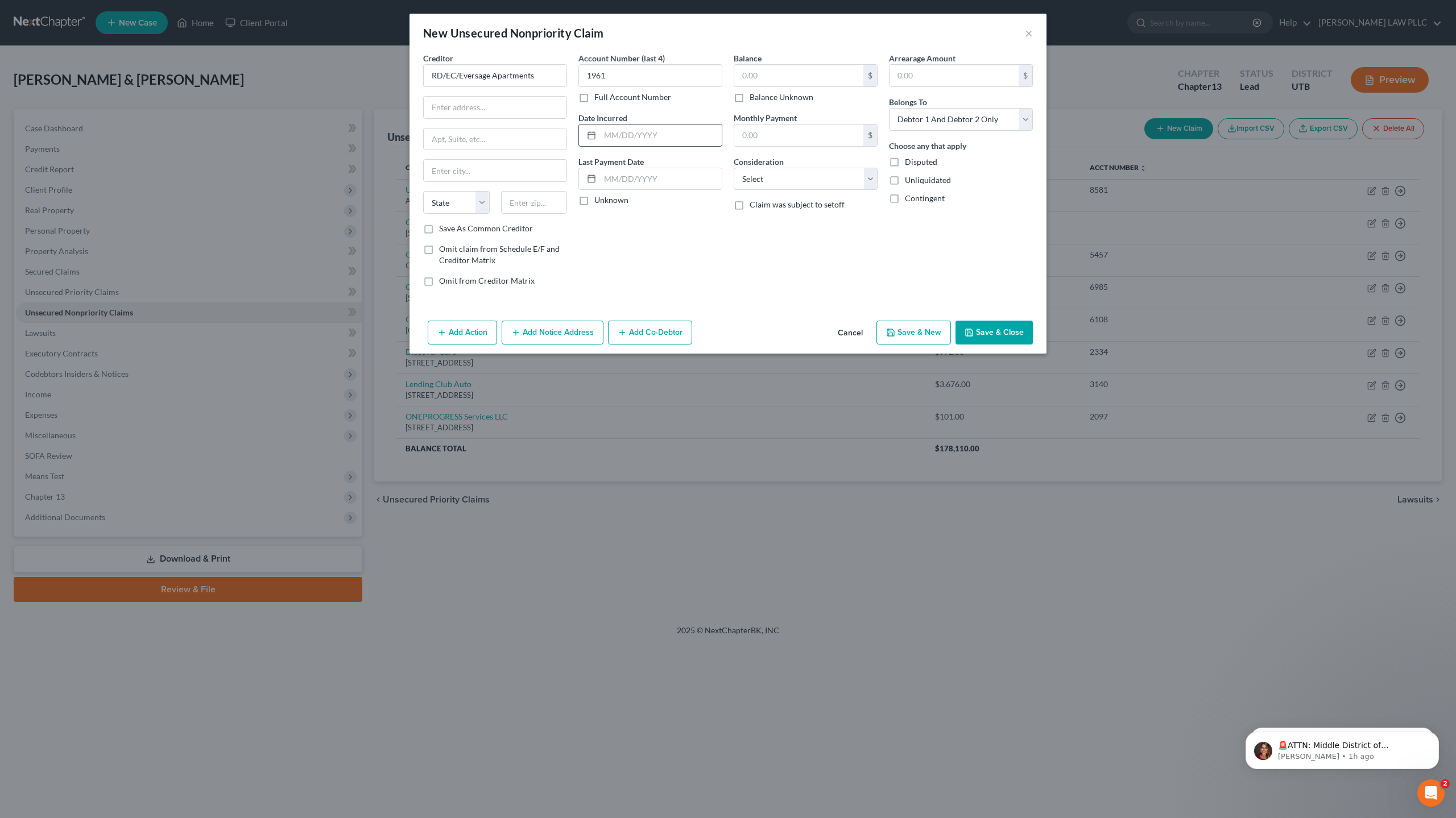
click at [607, 135] on input "text" at bounding box center [660, 136] width 122 height 22
type input "[DATE]"
click at [776, 78] on input "text" at bounding box center [798, 76] width 129 height 22
type input "1,814"
click at [761, 175] on select "Select Cable / Satellite Services Collection Agency Credit Card Debt Debt Couns…" at bounding box center [806, 179] width 144 height 23
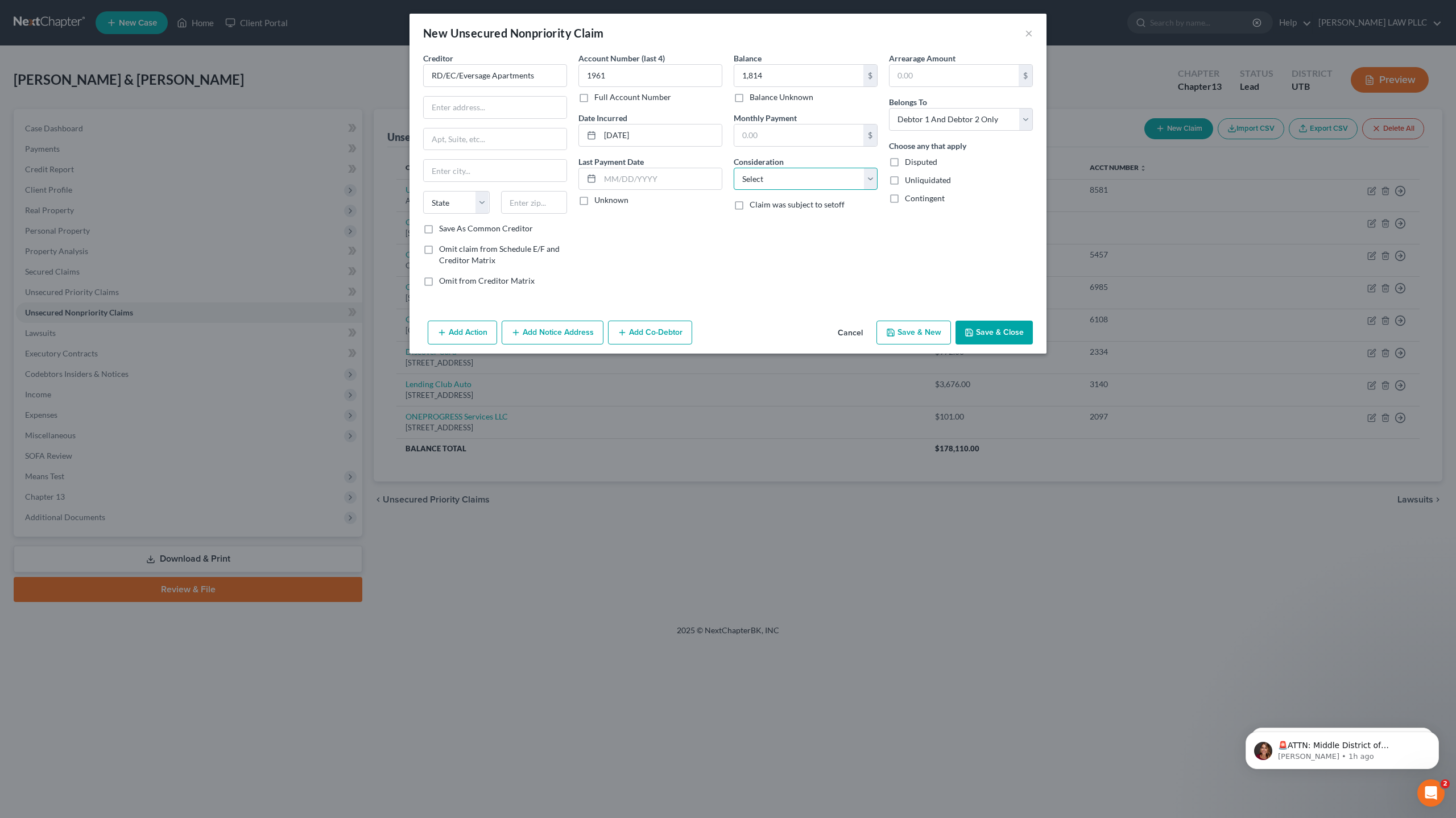
select select "14"
click at [733, 168] on select "Select Cable / Satellite Services Collection Agency Credit Card Debt Debt Couns…" at bounding box center [806, 179] width 144 height 23
click at [456, 125] on div "Creditor * RD/EC/Eversage Apartments State [US_STATE] AK AR [GEOGRAPHIC_DATA] C…" at bounding box center [495, 137] width 144 height 170
click at [454, 142] on input "text" at bounding box center [495, 140] width 143 height 22
click at [463, 113] on input "text" at bounding box center [495, 107] width 143 height 22
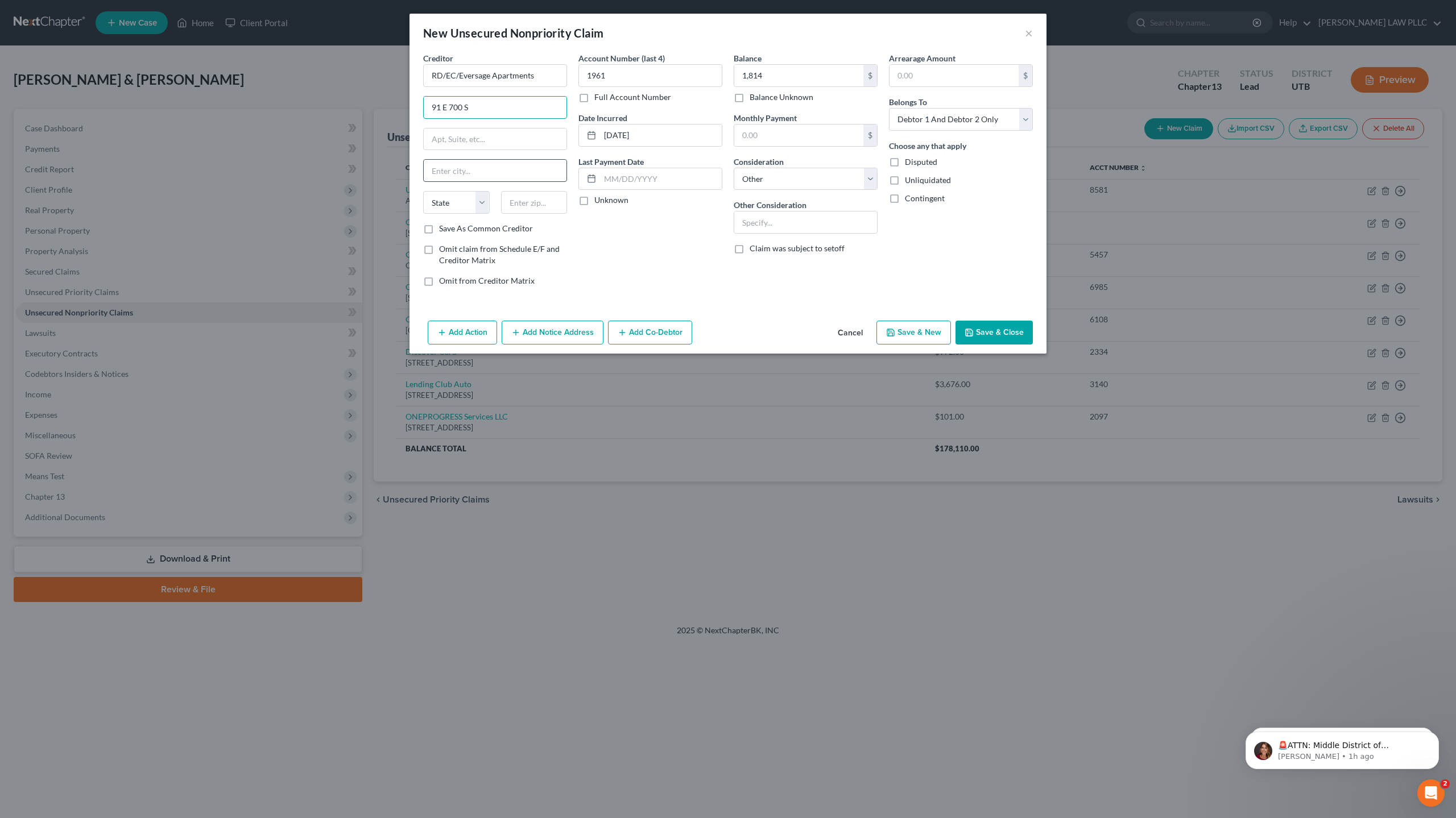
type input "91 E 700 S"
click at [463, 167] on input "text" at bounding box center [495, 170] width 143 height 22
type input "[PERSON_NAME]"
click at [459, 201] on select "State [US_STATE] AK AR AZ CA CO CT DE DC [GEOGRAPHIC_DATA] [GEOGRAPHIC_DATA] GU…" at bounding box center [456, 202] width 66 height 23
click at [453, 199] on select "State [US_STATE] AK AR AZ CA CO CT DE DC [GEOGRAPHIC_DATA] [GEOGRAPHIC_DATA] GU…" at bounding box center [456, 202] width 66 height 23
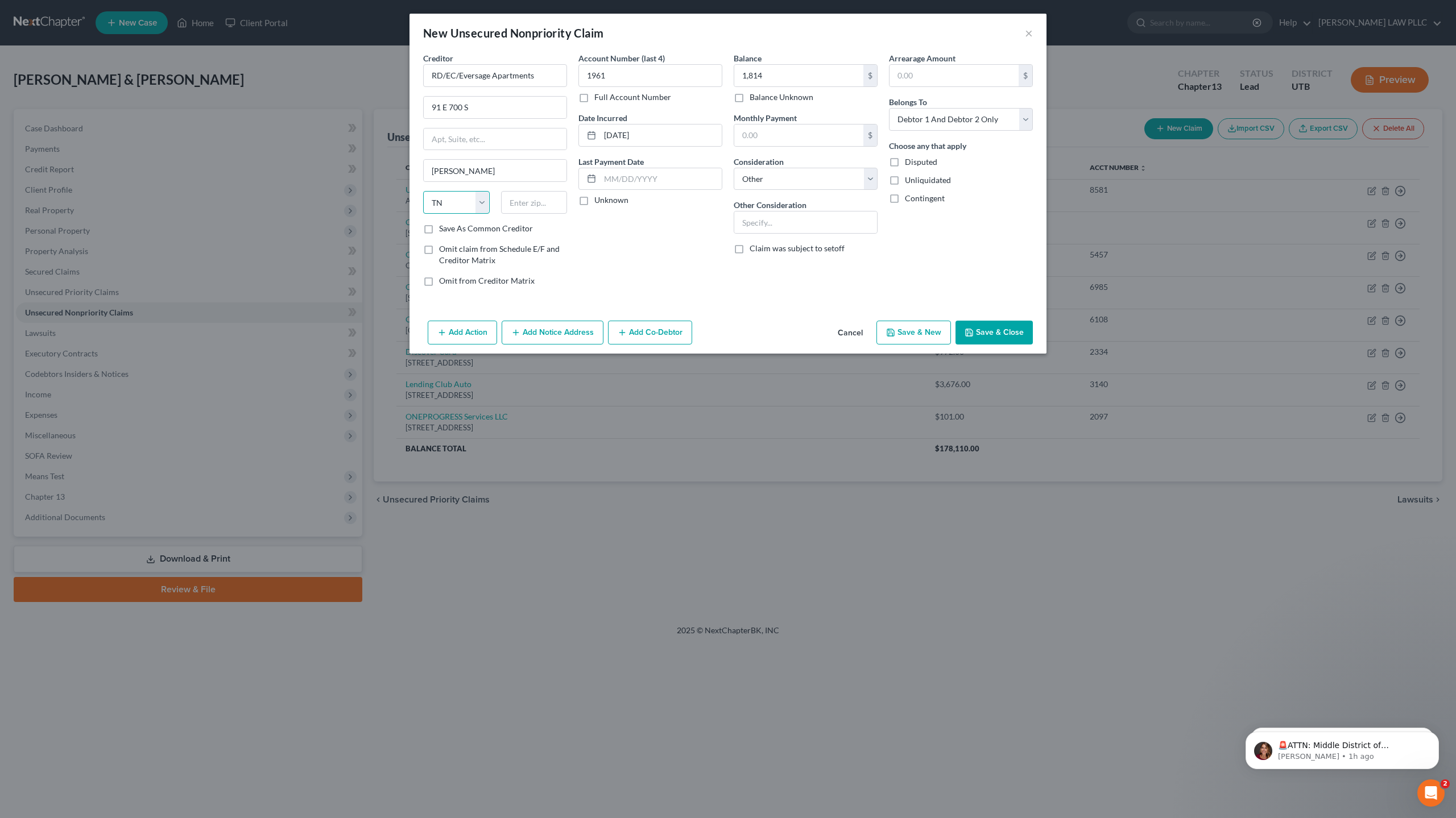
click at [447, 195] on select "State [US_STATE] AK AR AZ CA CO CT DE DC [GEOGRAPHIC_DATA] [GEOGRAPHIC_DATA] GU…" at bounding box center [456, 202] width 66 height 23
select select "46"
click at [450, 204] on select "State [US_STATE] AK AR AZ CA CO CT DE DC [GEOGRAPHIC_DATA] [GEOGRAPHIC_DATA] GU…" at bounding box center [456, 202] width 66 height 23
click at [520, 206] on input "text" at bounding box center [534, 202] width 66 height 23
type input "84321"
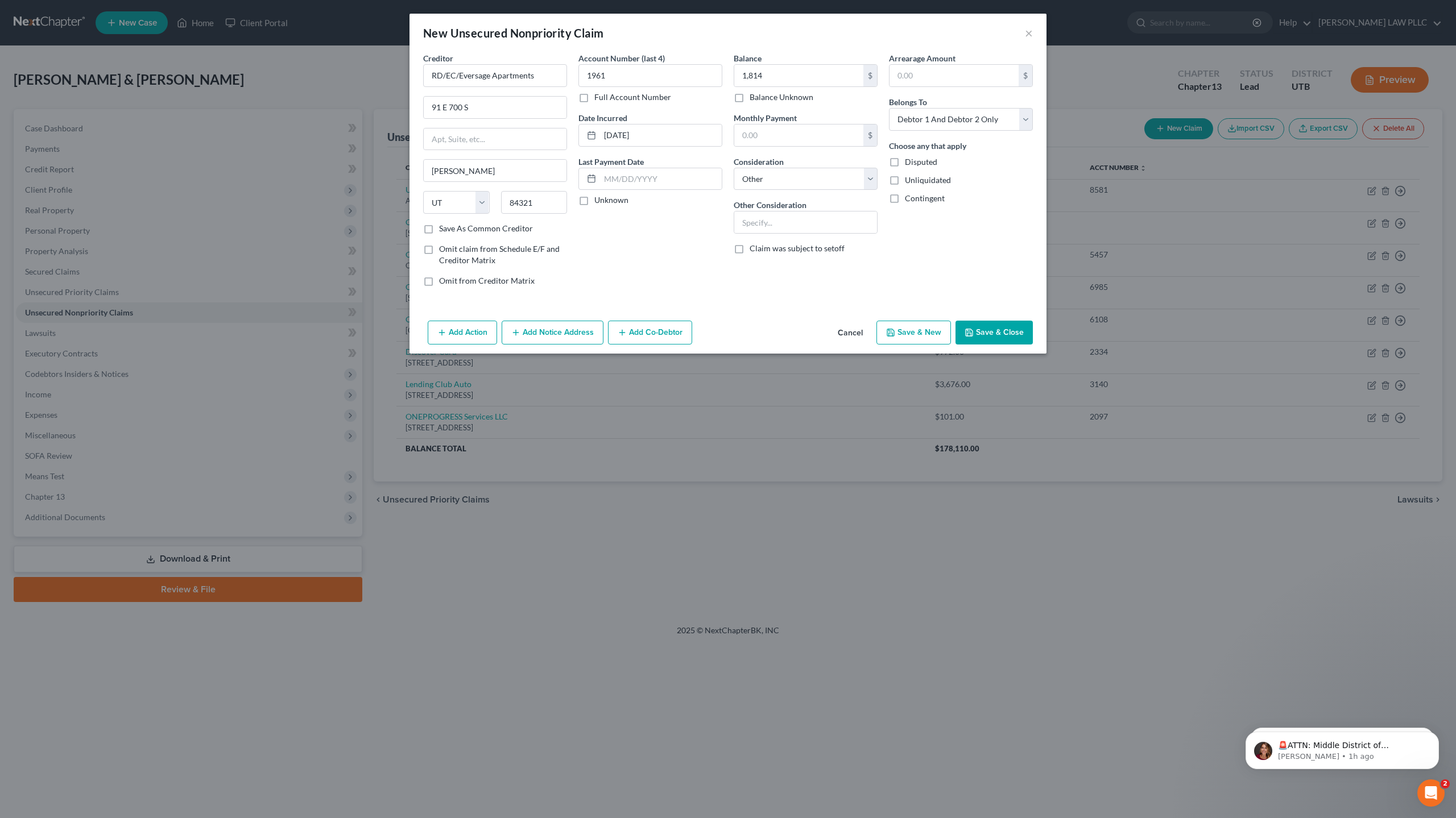
click at [924, 331] on button "Save & New" at bounding box center [914, 332] width 75 height 24
select select "2"
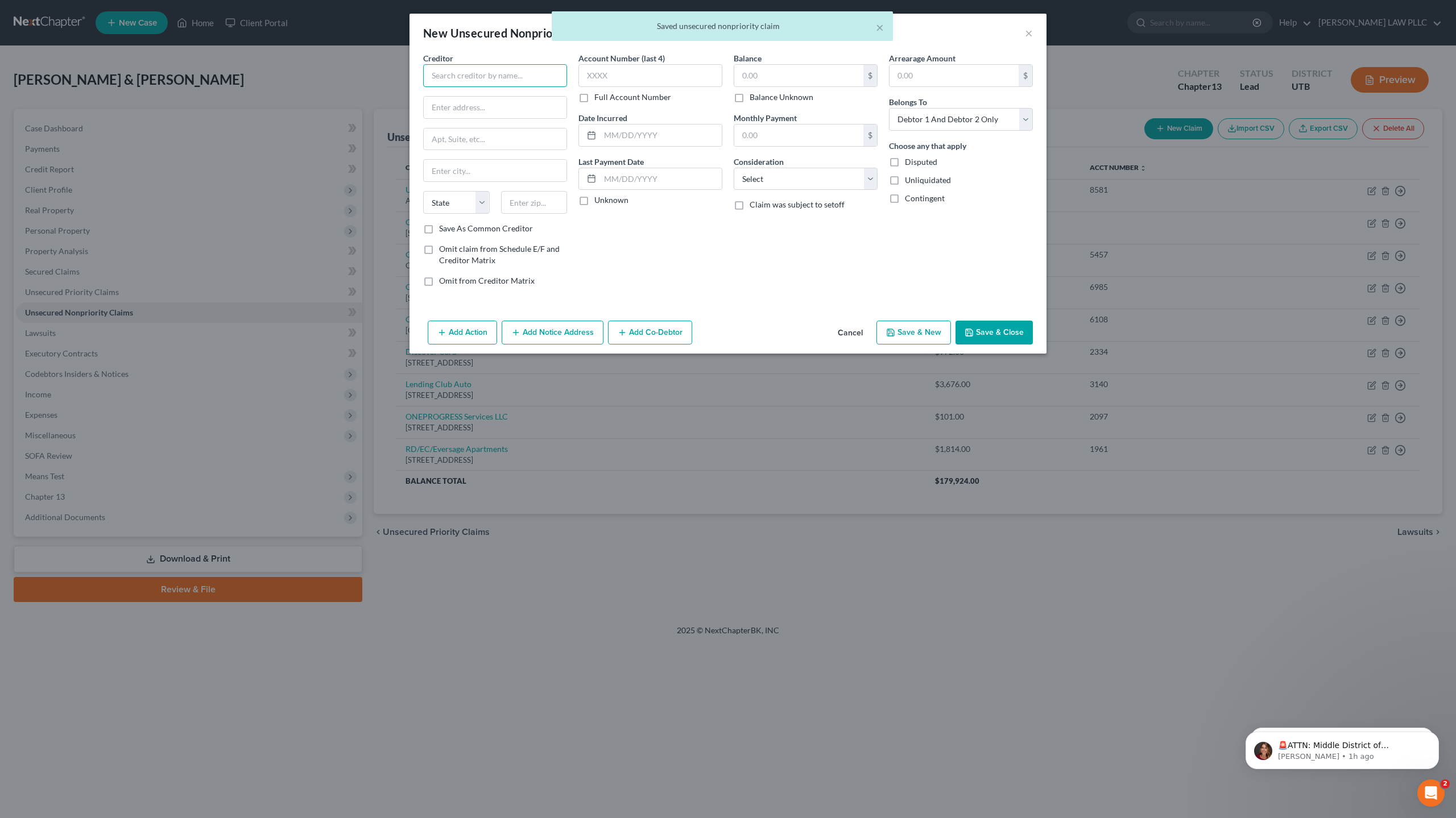
click at [474, 74] on input "text" at bounding box center [495, 75] width 144 height 23
type input "SYNCB/PayPal Credit Card"
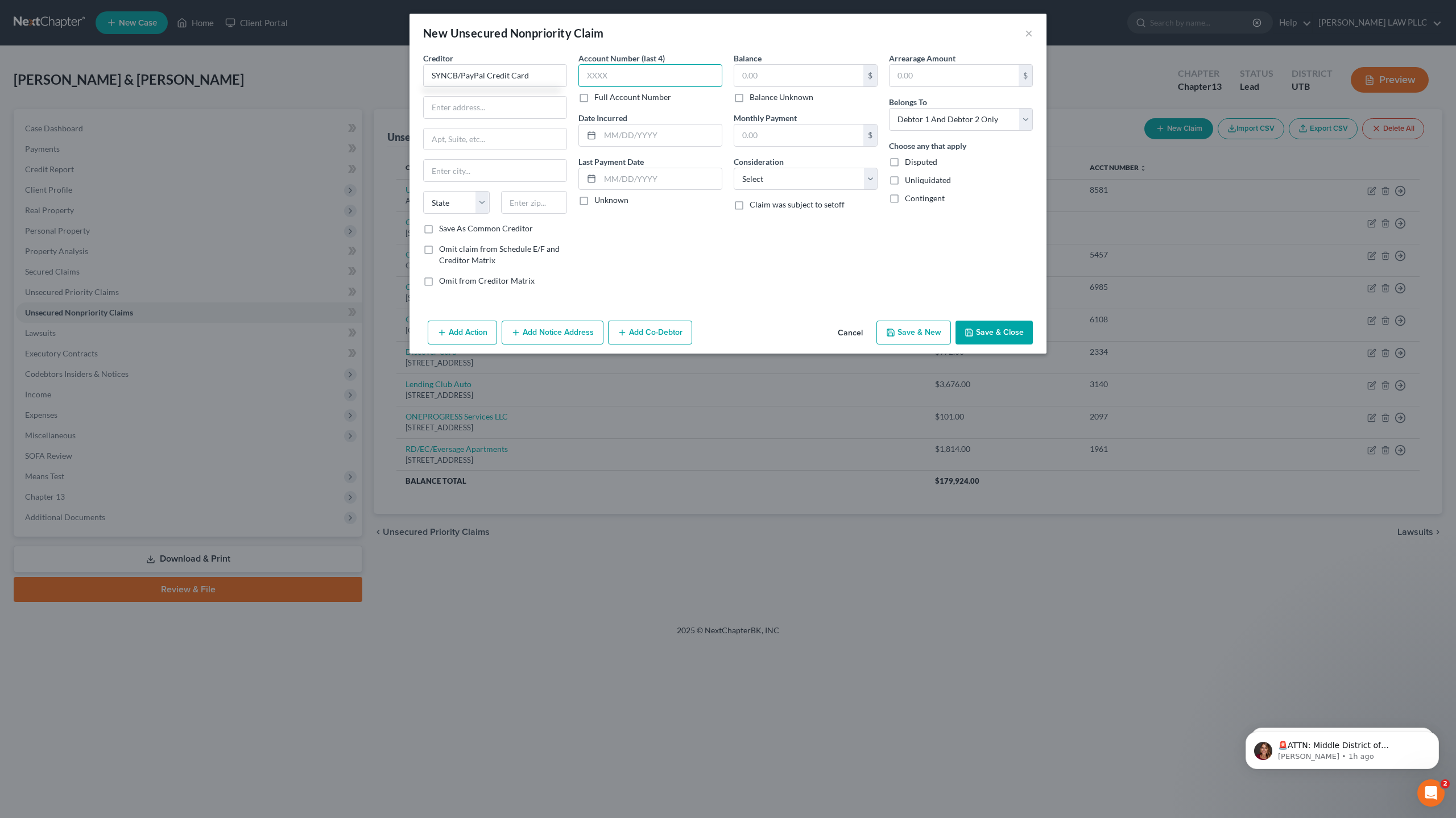
click at [598, 80] on input "text" at bounding box center [650, 75] width 144 height 23
type input "0848"
click at [482, 110] on input "text" at bounding box center [495, 107] width 143 height 22
type input "PO Box 965005"
click at [465, 167] on input "text" at bounding box center [495, 170] width 143 height 22
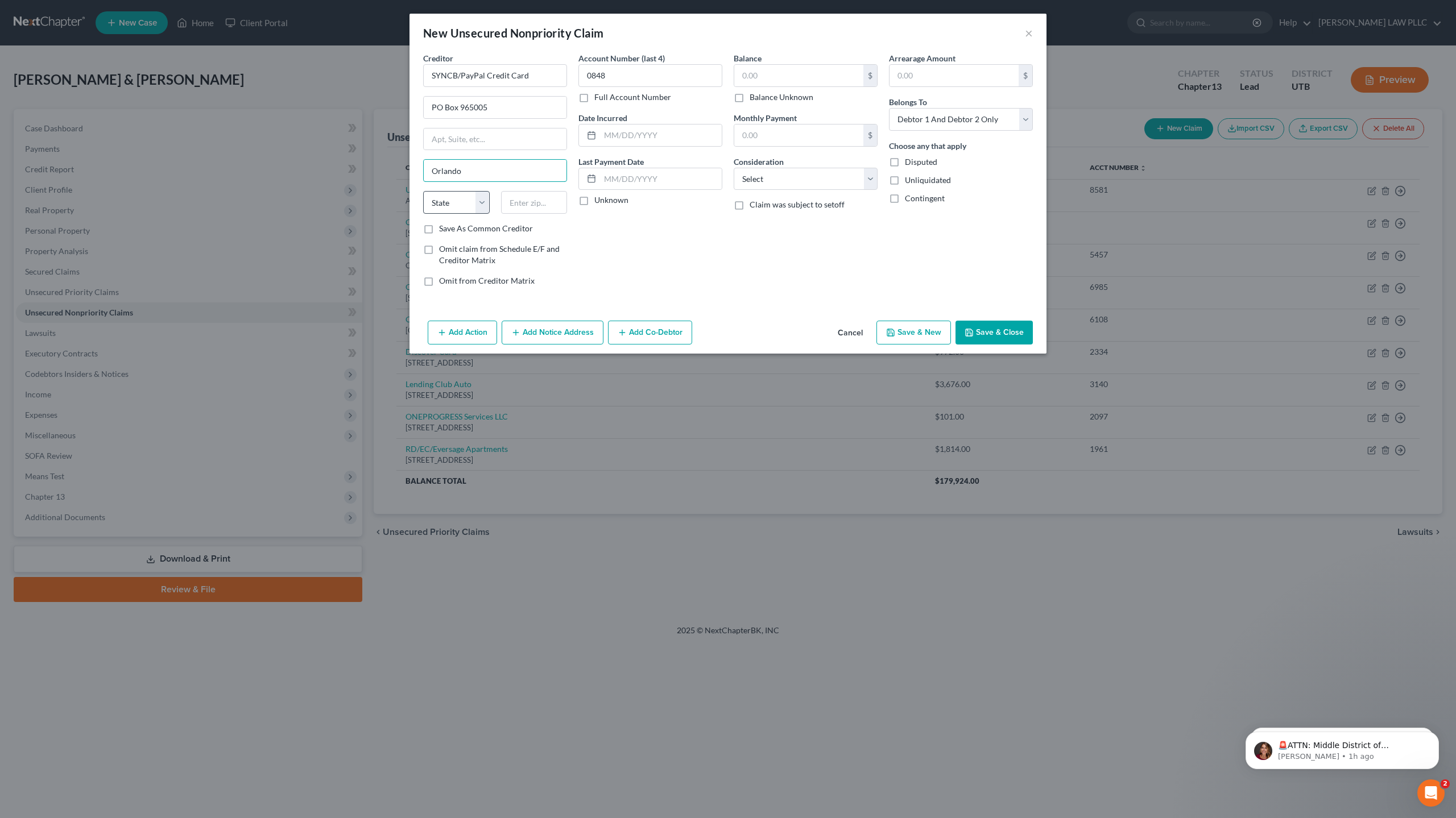
type input "Orlando"
click at [466, 206] on select "State [US_STATE] AK AR AZ CA CO CT DE DC [GEOGRAPHIC_DATA] [GEOGRAPHIC_DATA] GU…" at bounding box center [456, 202] width 66 height 23
select select "9"
click at [423, 191] on select "State [US_STATE] AK AR AZ CA CO CT DE DC [GEOGRAPHIC_DATA] [GEOGRAPHIC_DATA] GU…" at bounding box center [456, 202] width 66 height 23
click at [532, 204] on input "text" at bounding box center [534, 202] width 66 height 23
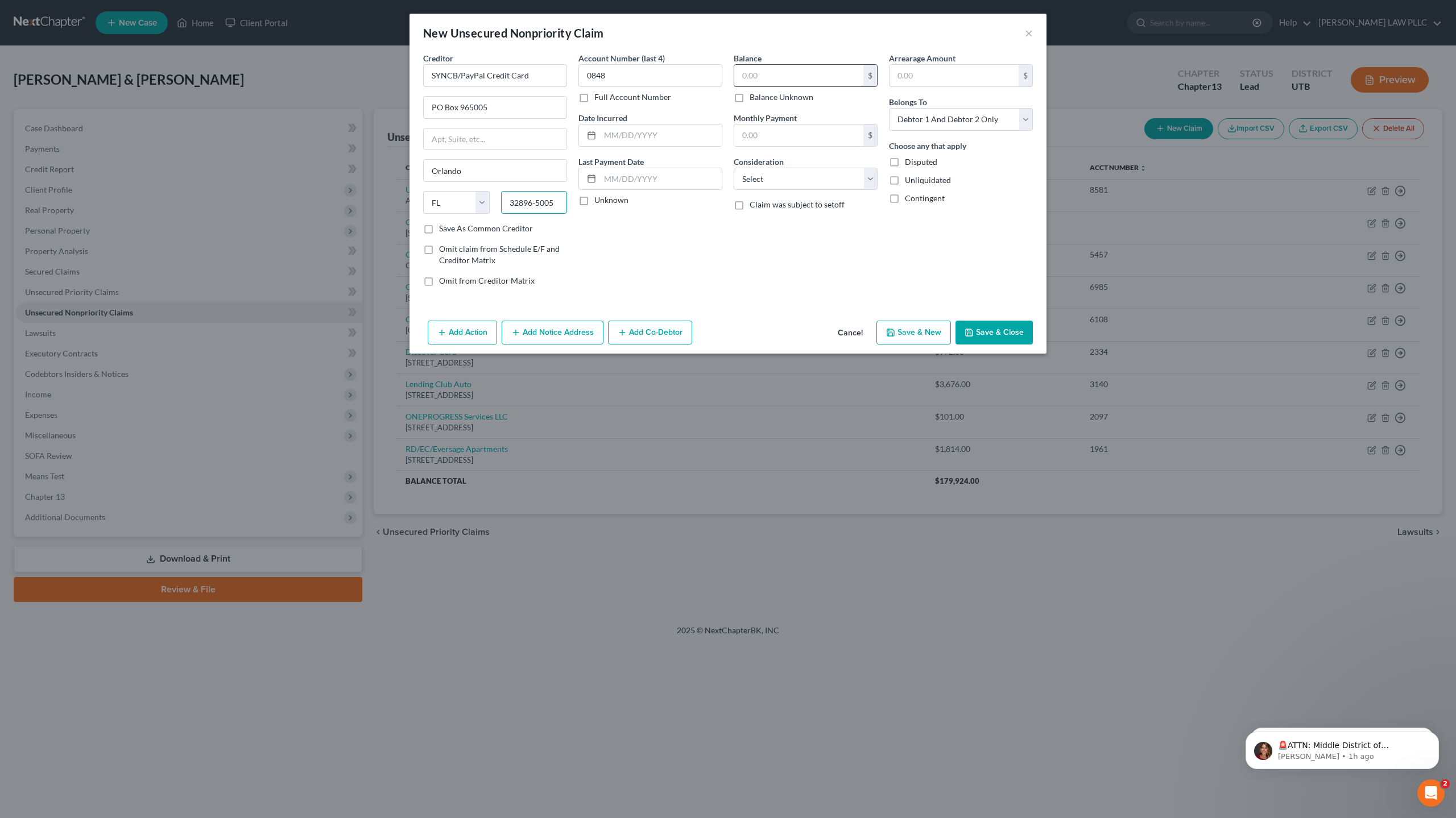
type input "32896-5005"
click at [762, 71] on input "text" at bounding box center [798, 76] width 129 height 22
type input "966"
click at [616, 137] on input "text" at bounding box center [660, 136] width 122 height 22
type input "[DATE]"
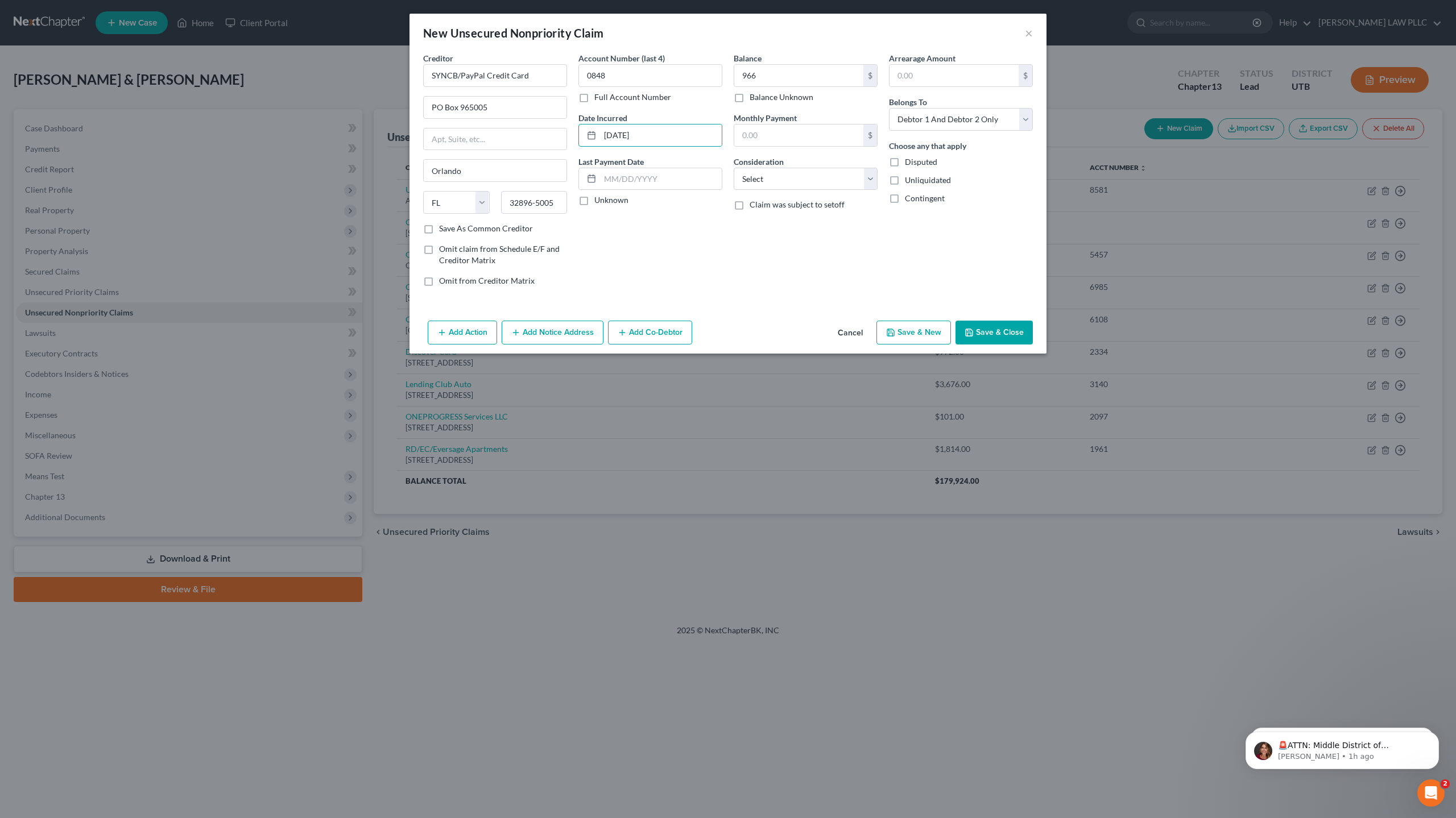
click at [913, 331] on button "Save & New" at bounding box center [914, 332] width 75 height 24
select select "2"
type input "966.00"
type input "0.00"
click at [481, 81] on input "text" at bounding box center [495, 75] width 144 height 23
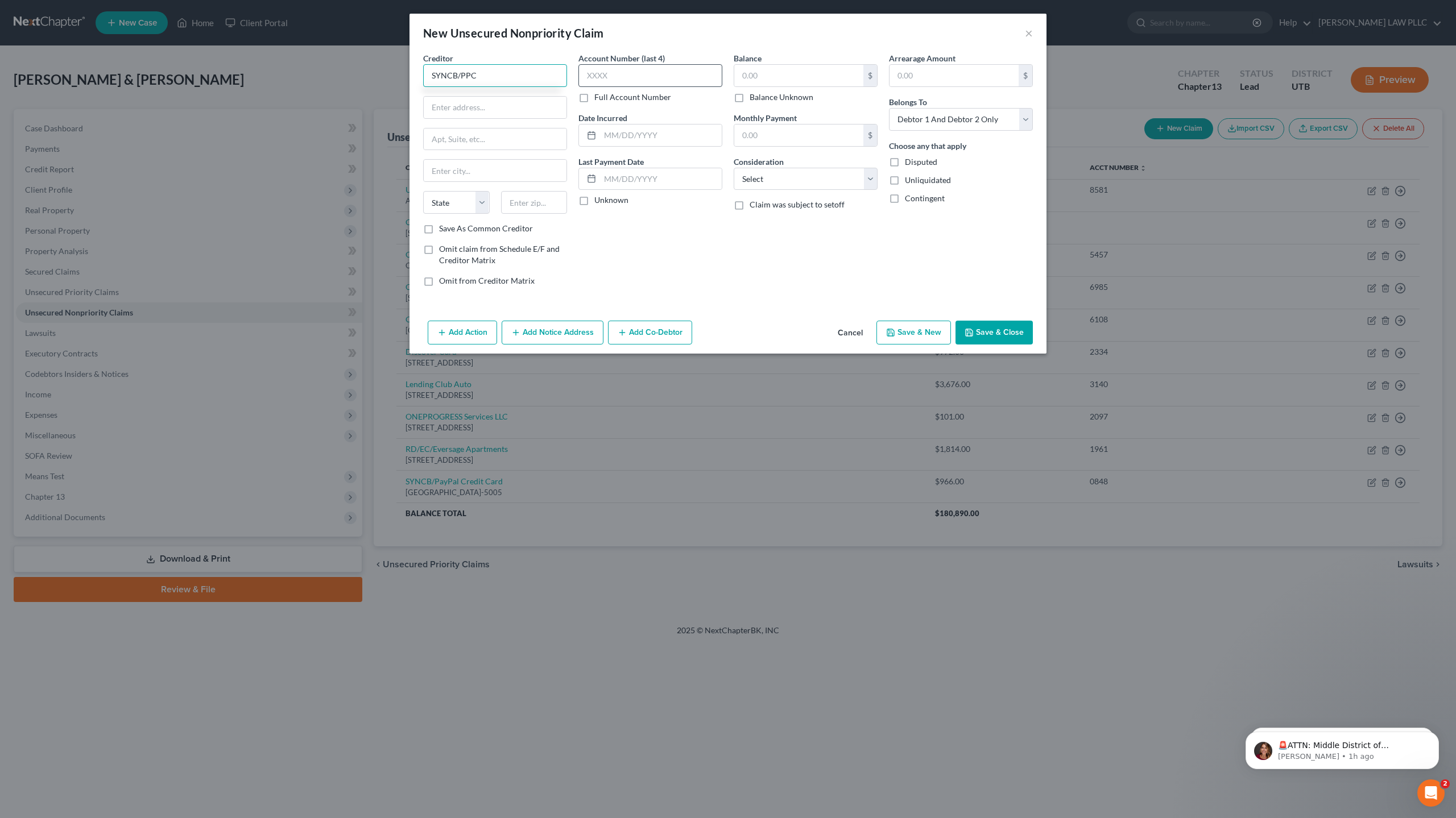
type input "SYNCB/PPC"
click at [628, 73] on input "text" at bounding box center [650, 75] width 144 height 23
type input "4608"
click at [772, 79] on input "text" at bounding box center [798, 76] width 129 height 22
type input "1,399"
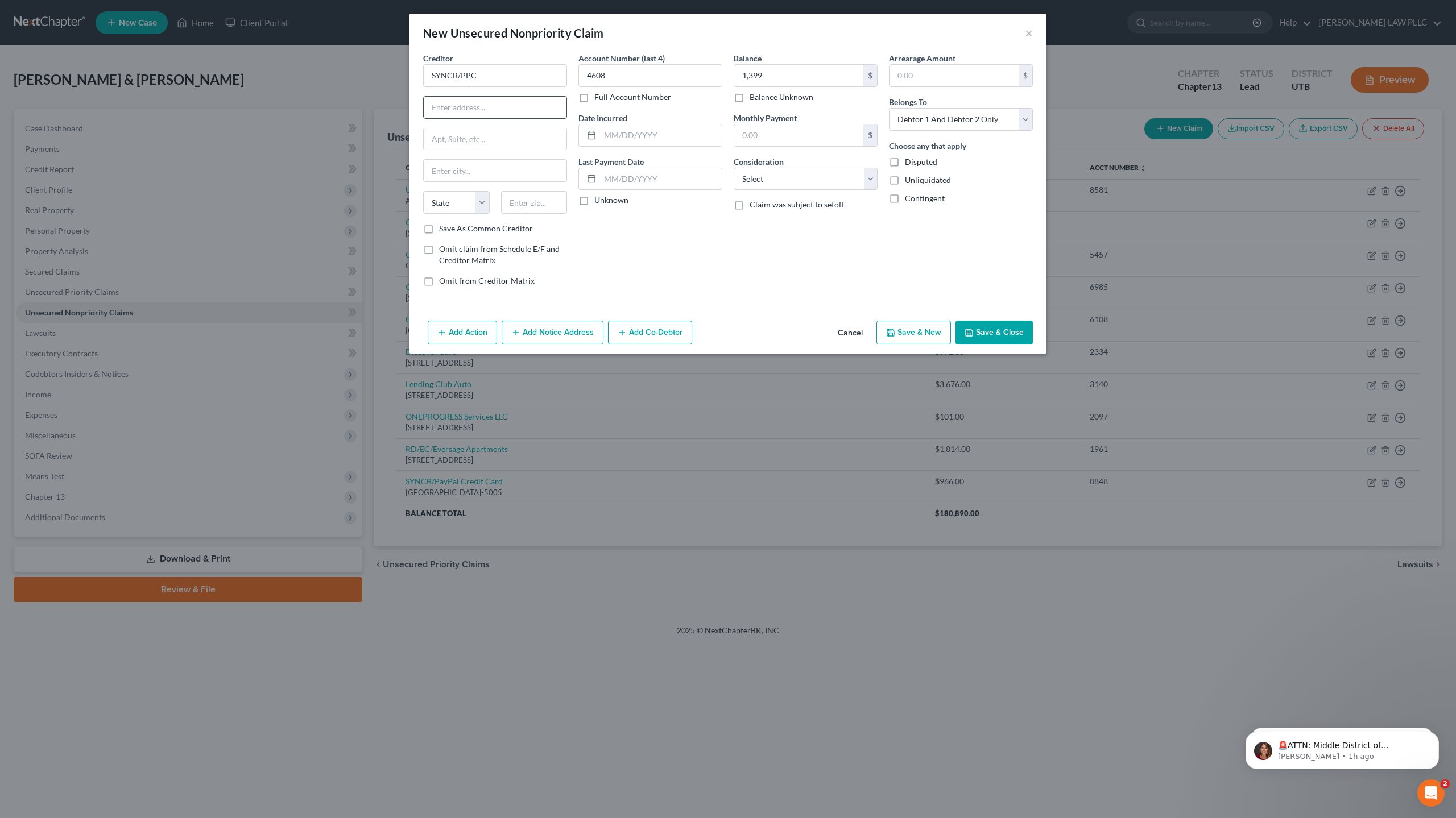
click at [468, 106] on input "text" at bounding box center [495, 107] width 143 height 22
type input "PO Box 965005"
click at [448, 171] on input "text" at bounding box center [495, 170] width 143 height 22
type input "Orlando"
click at [454, 203] on select "State [US_STATE] AK AR AZ CA CO CT DE DC [GEOGRAPHIC_DATA] [GEOGRAPHIC_DATA] GU…" at bounding box center [456, 202] width 66 height 23
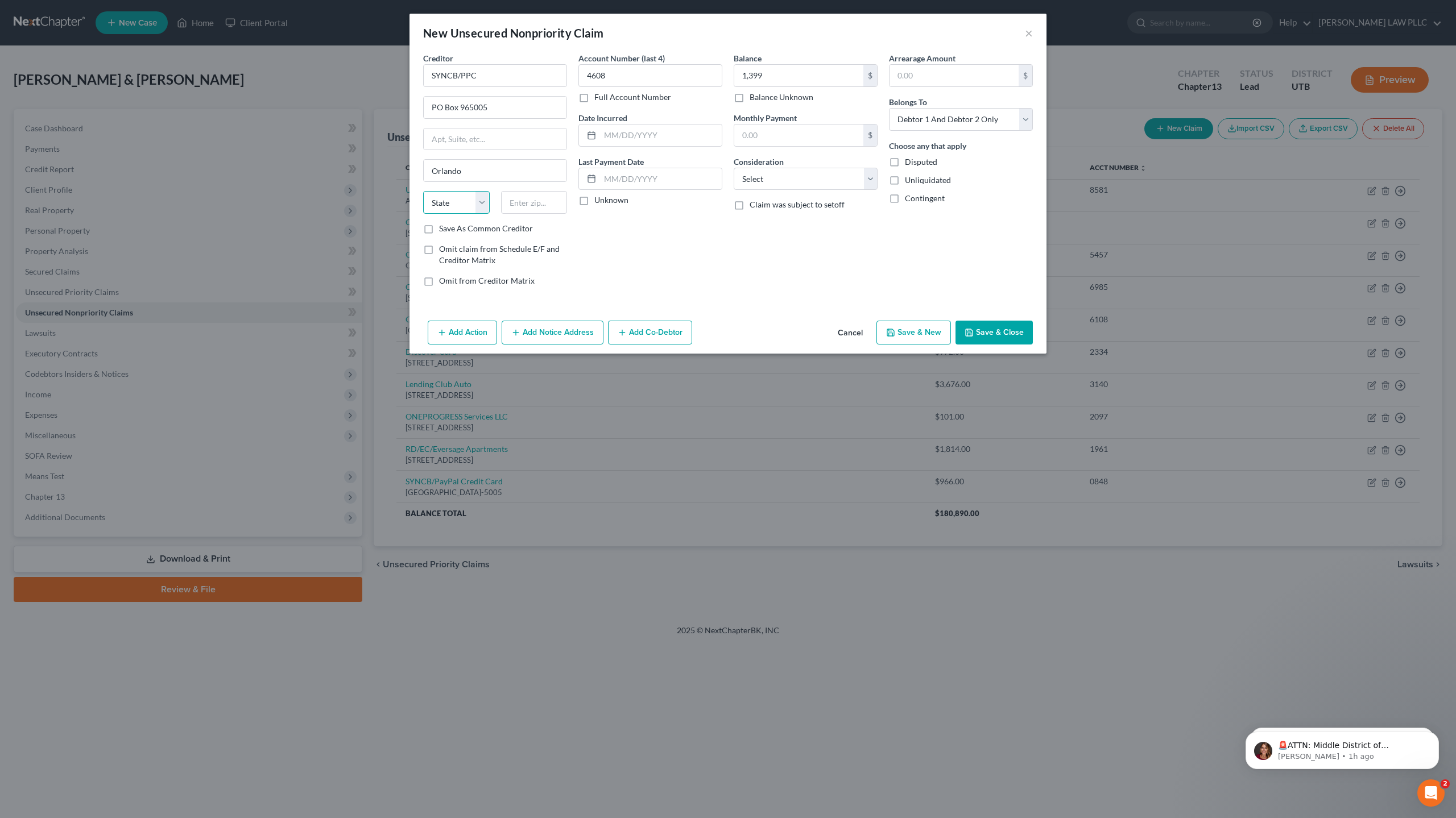
select select "9"
click at [423, 191] on select "State [US_STATE] AK AR AZ CA CO CT DE DC [GEOGRAPHIC_DATA] [GEOGRAPHIC_DATA] GU…" at bounding box center [456, 202] width 66 height 23
click at [525, 195] on input "text" at bounding box center [534, 202] width 66 height 23
type input "32896"
click at [649, 137] on input "text" at bounding box center [660, 136] width 122 height 22
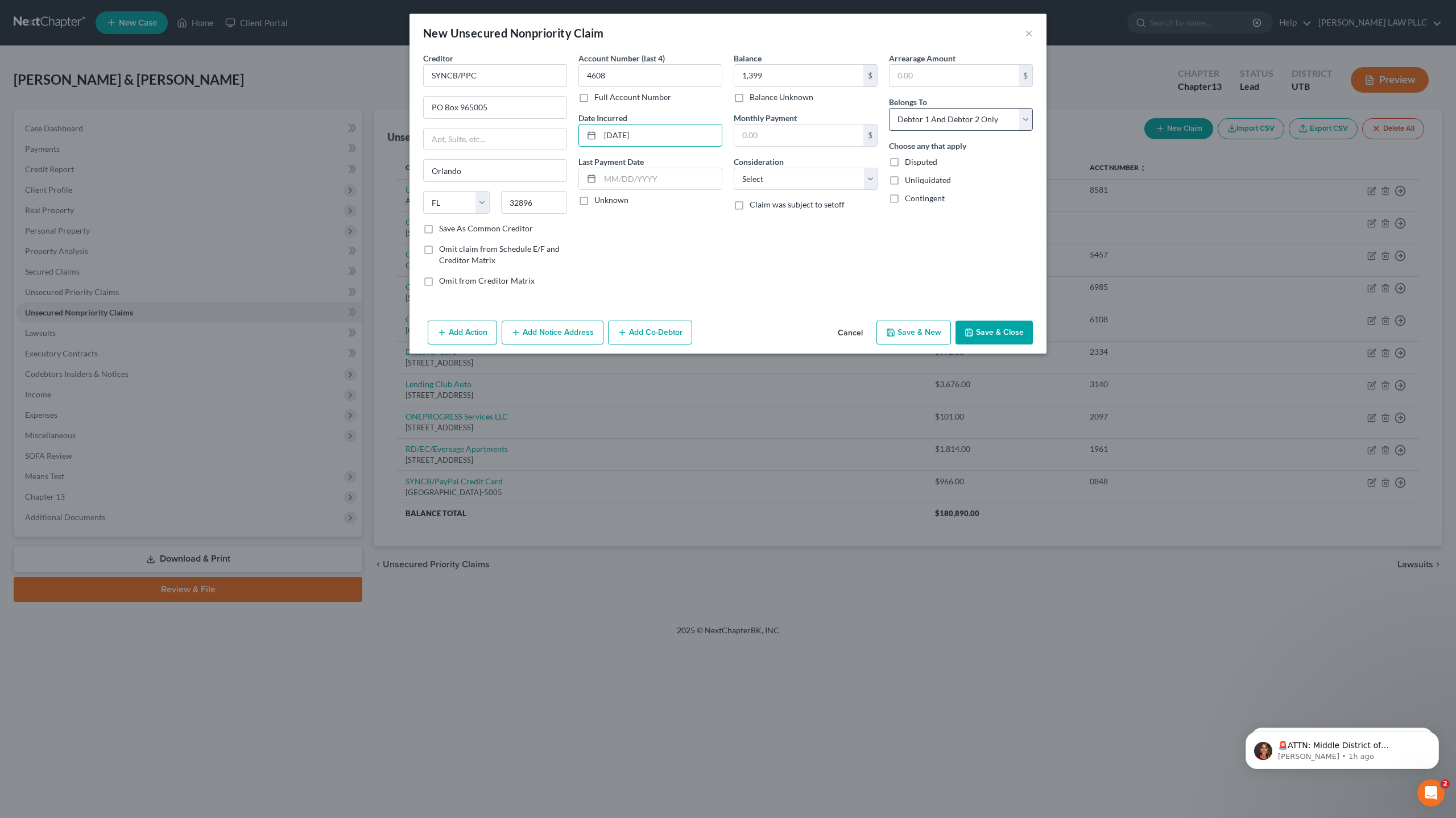
type input "[DATE]"
click at [961, 125] on select "Select Debtor 1 Only Debtor 2 Only Debtor 1 And Debtor 2 Only At Least One Of T…" at bounding box center [961, 119] width 144 height 23
select select "0"
click at [889, 108] on select "Select Debtor 1 Only Debtor 2 Only Debtor 1 And Debtor 2 Only At Least One Of T…" at bounding box center [961, 119] width 144 height 23
click at [984, 331] on button "Save & Close" at bounding box center [994, 332] width 77 height 24
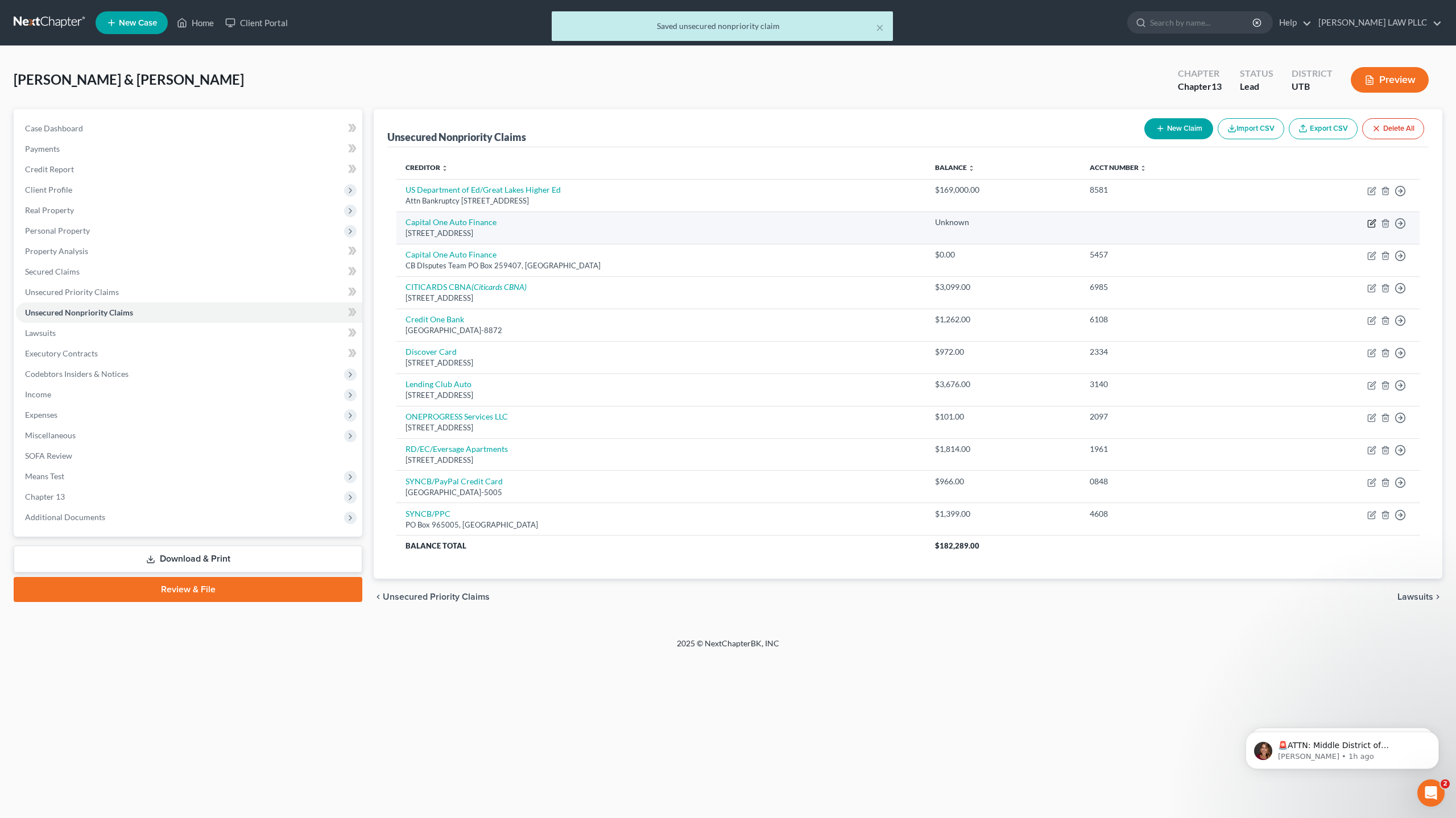
click at [1369, 223] on icon "button" at bounding box center [1372, 223] width 9 height 9
select select "46"
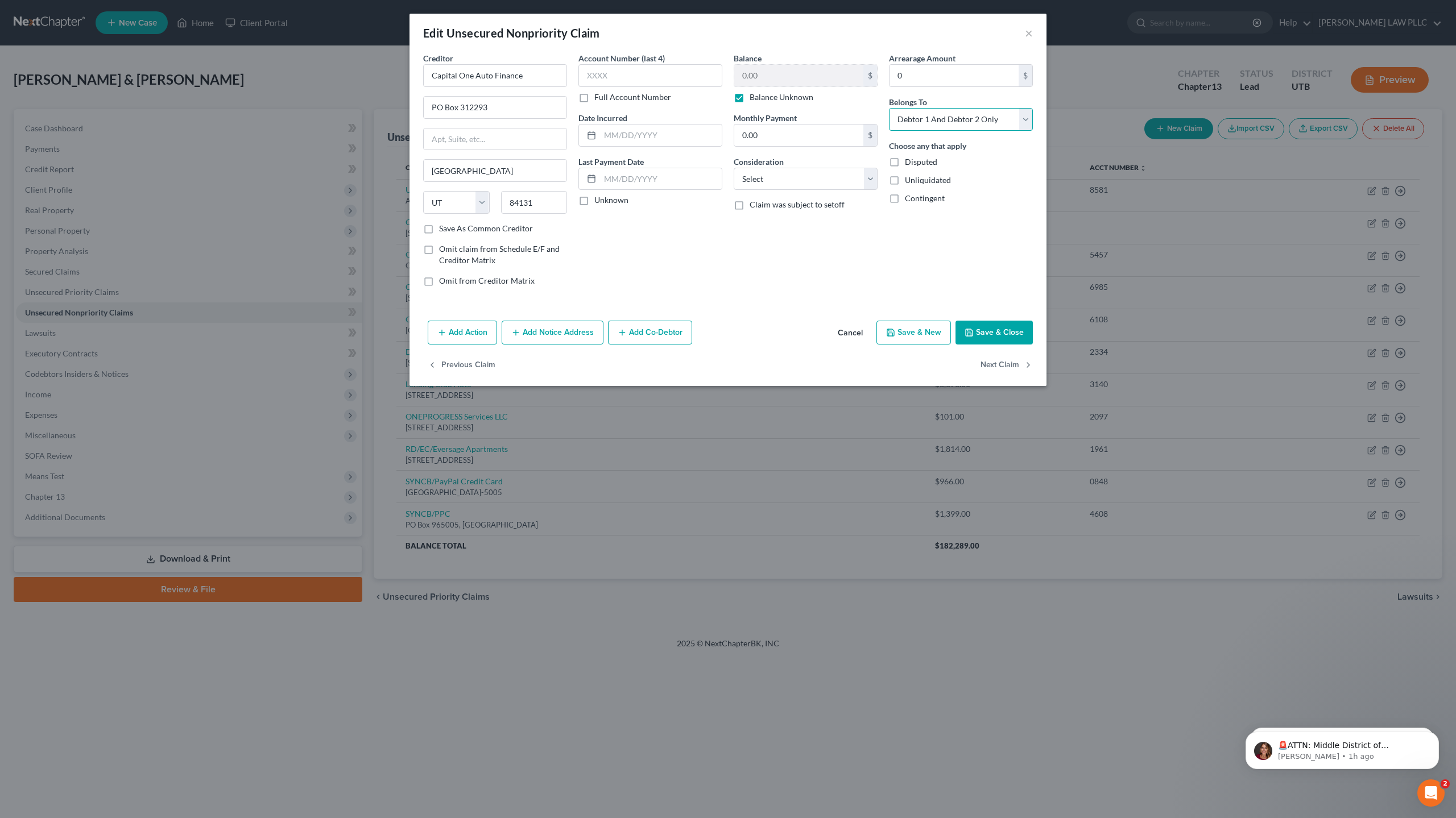
click at [946, 118] on select "Select Debtor 1 Only Debtor 2 Only Debtor 1 And Debtor 2 Only At Least One Of T…" at bounding box center [961, 119] width 144 height 23
select select "0"
click at [889, 108] on select "Select Debtor 1 Only Debtor 2 Only Debtor 1 And Debtor 2 Only At Least One Of T…" at bounding box center [961, 119] width 144 height 23
click at [992, 334] on button "Save & Close" at bounding box center [994, 332] width 77 height 24
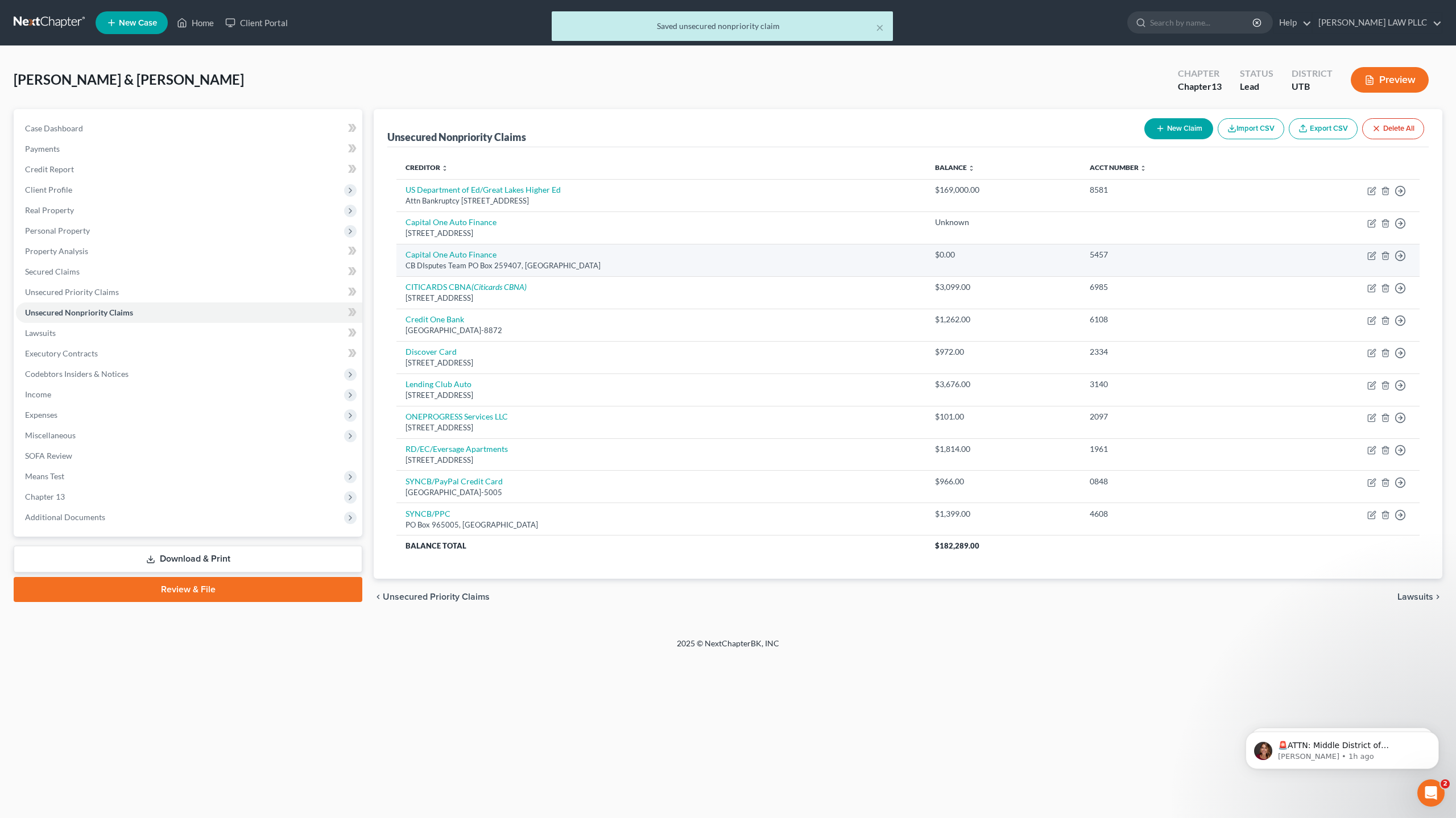
click at [1367, 255] on td "Move to D Move to E Move to G Move to Notice Only" at bounding box center [1343, 260] width 152 height 32
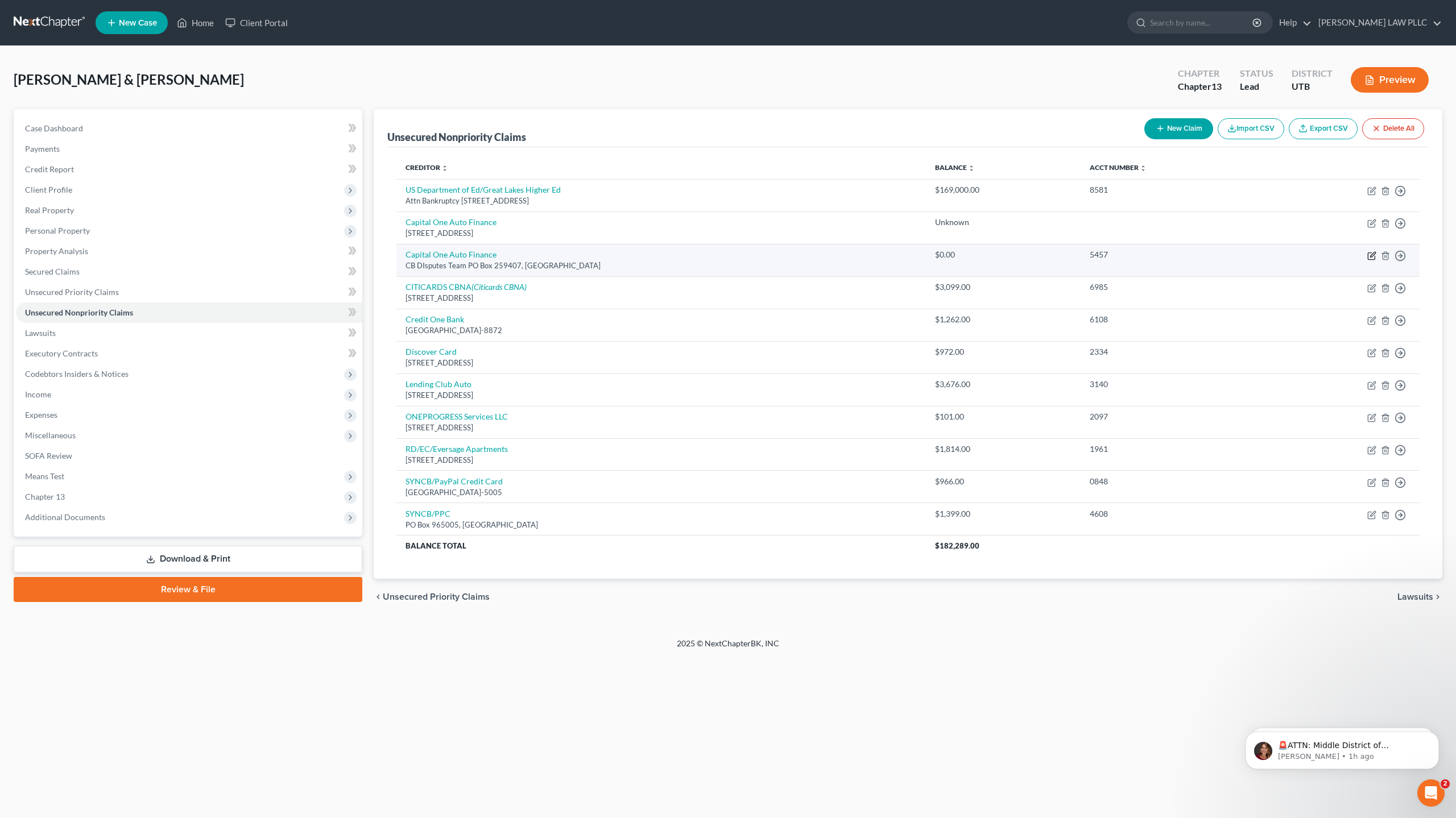
click at [1372, 255] on icon "button" at bounding box center [1372, 256] width 9 height 9
select select "45"
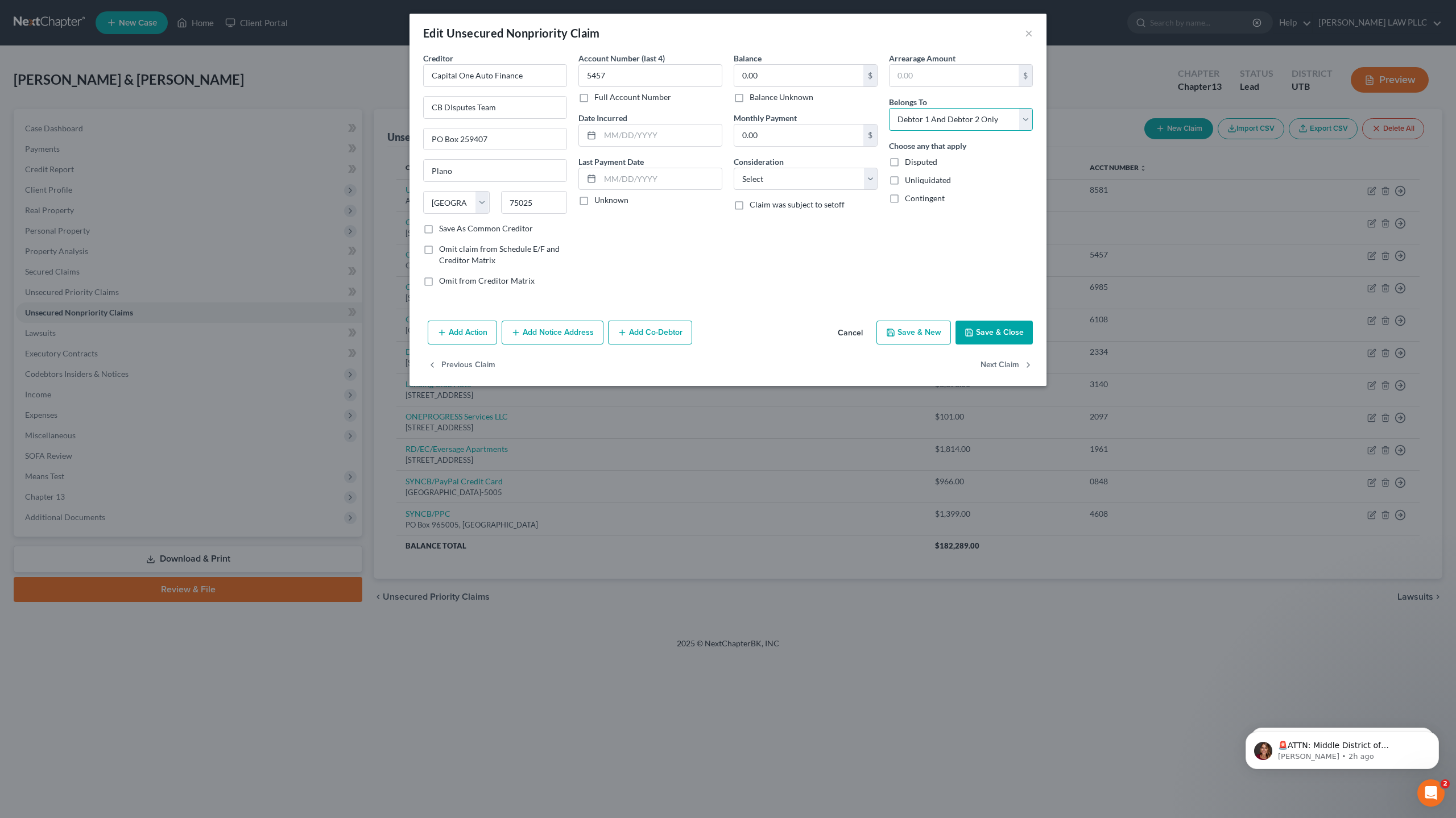
click at [962, 118] on select "Select Debtor 1 Only Debtor 2 Only Debtor 1 And Debtor 2 Only At Least One Of T…" at bounding box center [961, 119] width 144 height 23
select select "0"
click at [889, 108] on select "Select Debtor 1 Only Debtor 2 Only Debtor 1 And Debtor 2 Only At Least One Of T…" at bounding box center [961, 119] width 144 height 23
click at [986, 330] on button "Save & Close" at bounding box center [994, 332] width 77 height 24
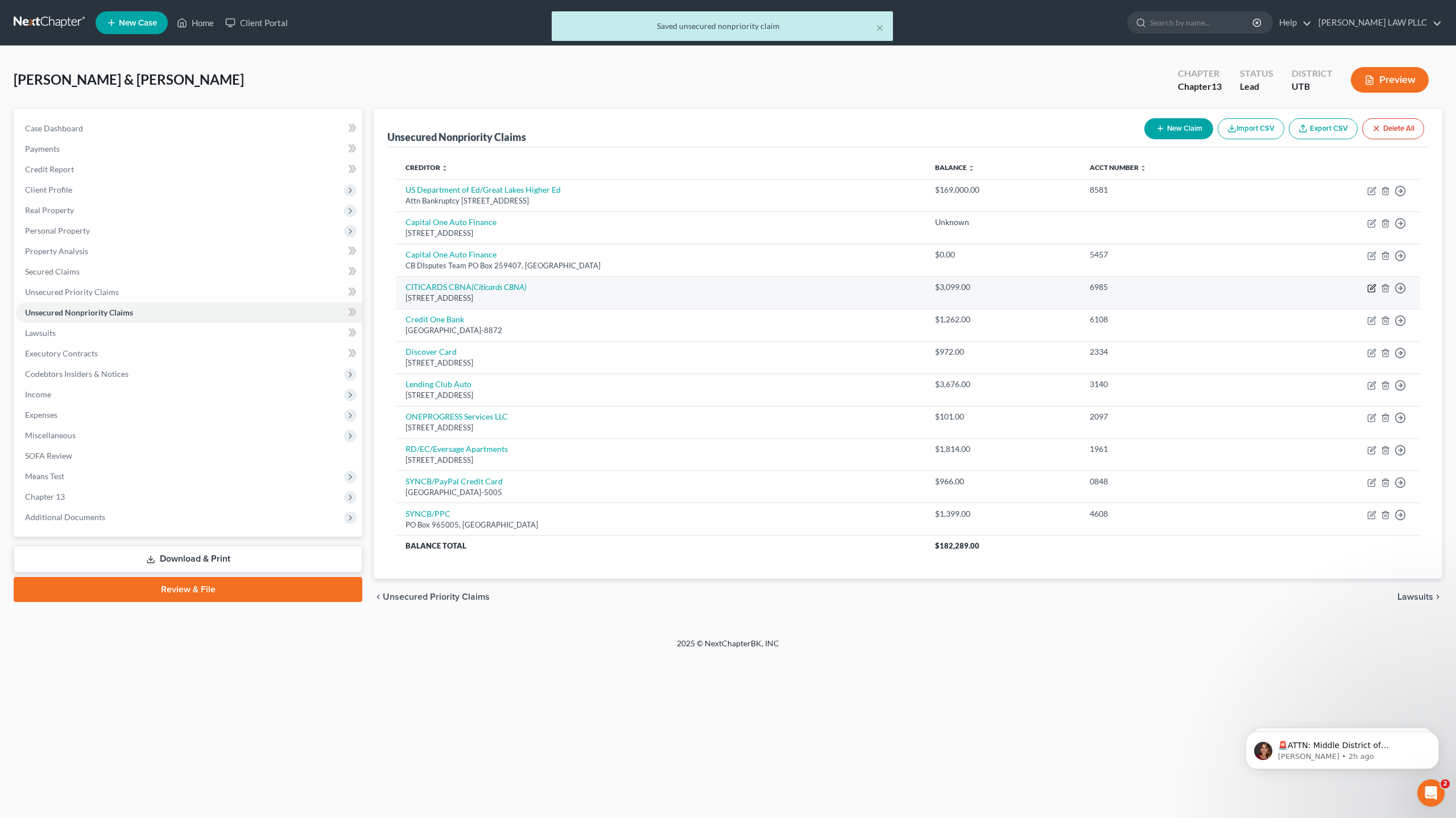
click at [1369, 289] on icon "button" at bounding box center [1372, 288] width 9 height 9
select select "43"
select select "2"
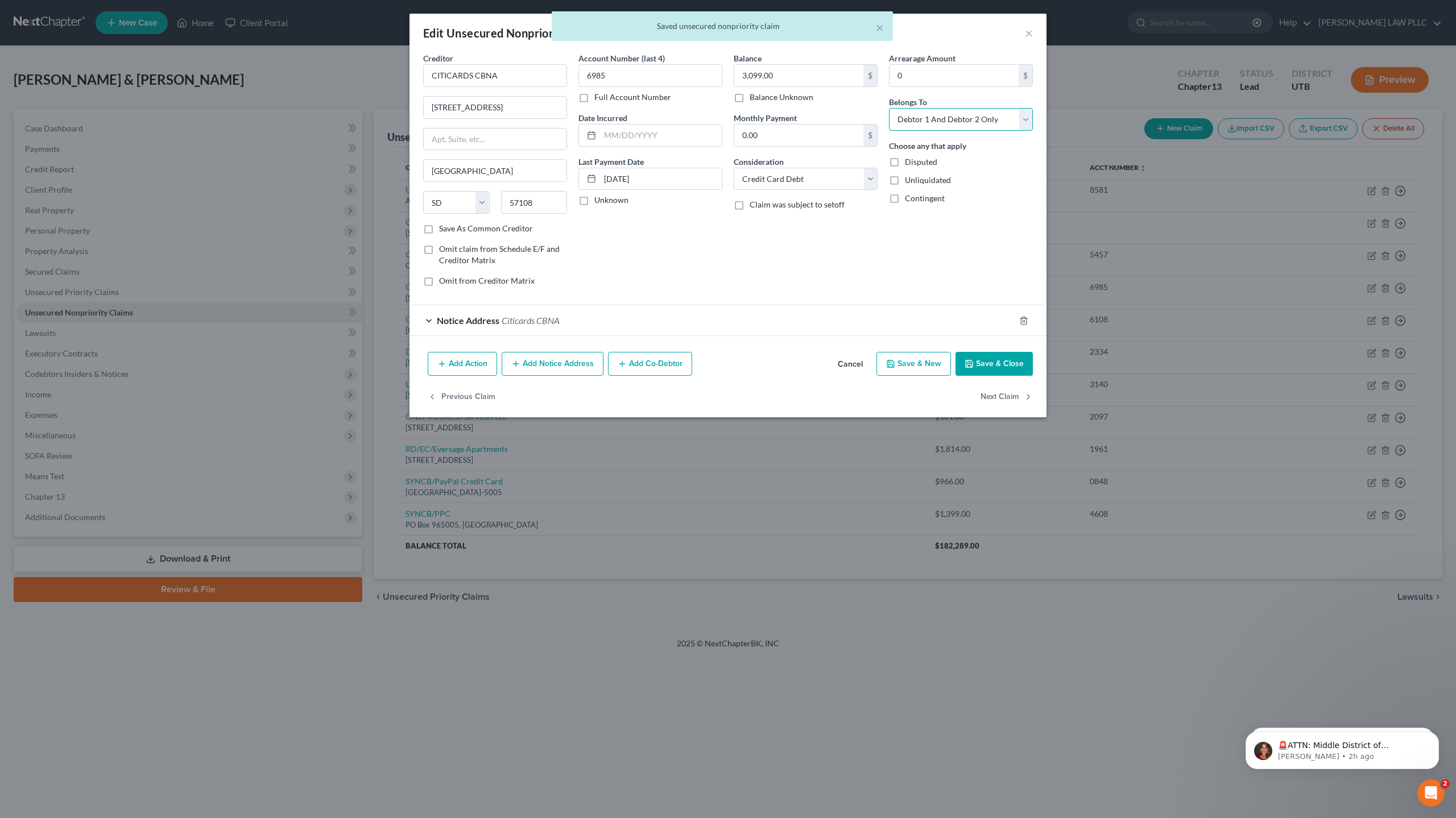
click at [910, 120] on select "Select Debtor 1 Only Debtor 2 Only Debtor 1 And Debtor 2 Only At Least One Of T…" at bounding box center [961, 119] width 144 height 23
select select "0"
click at [889, 108] on select "Select Debtor 1 Only Debtor 2 Only Debtor 1 And Debtor 2 Only At Least One Of T…" at bounding box center [961, 119] width 144 height 23
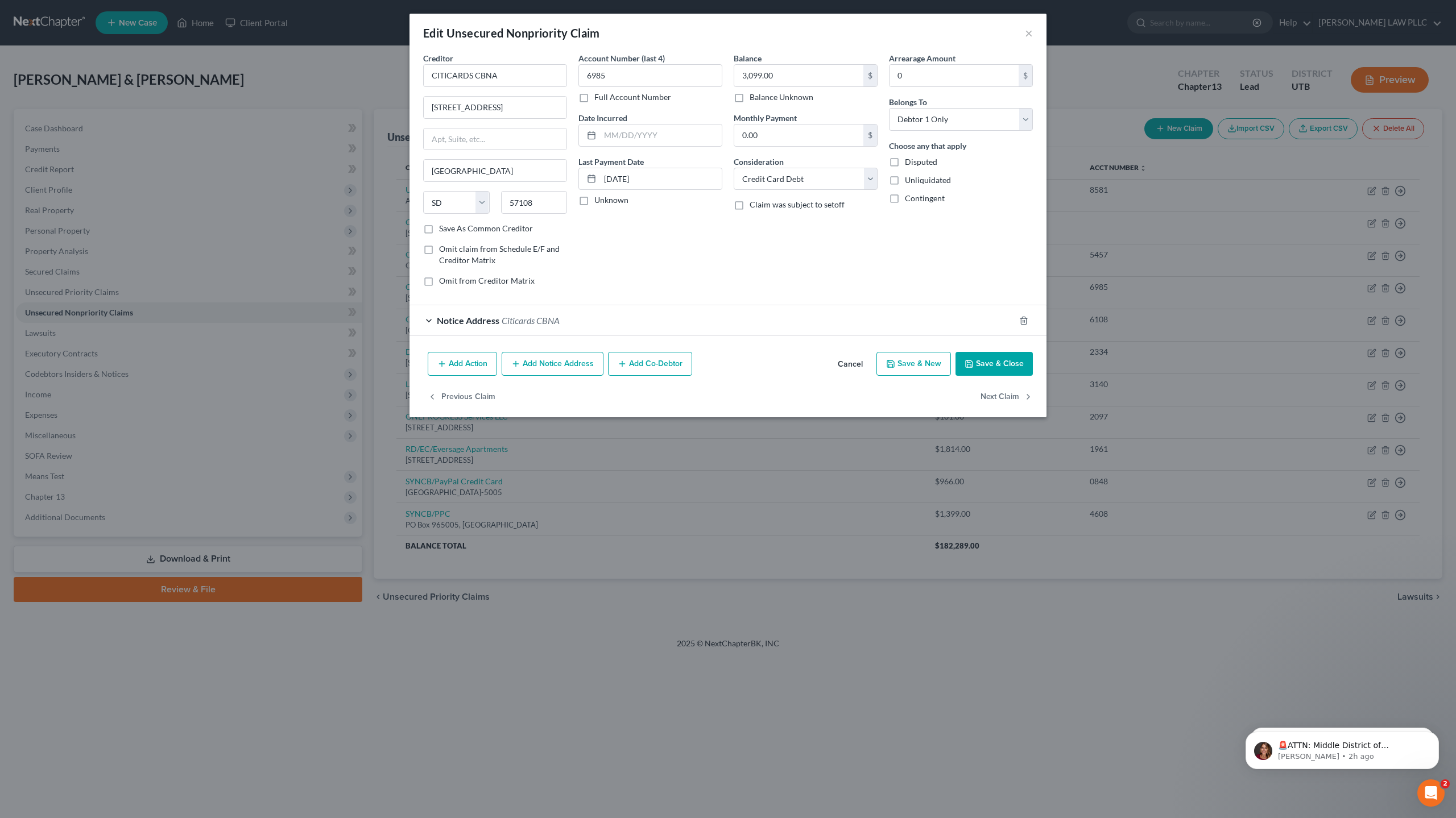
click at [1008, 366] on button "Save & Close" at bounding box center [994, 363] width 77 height 24
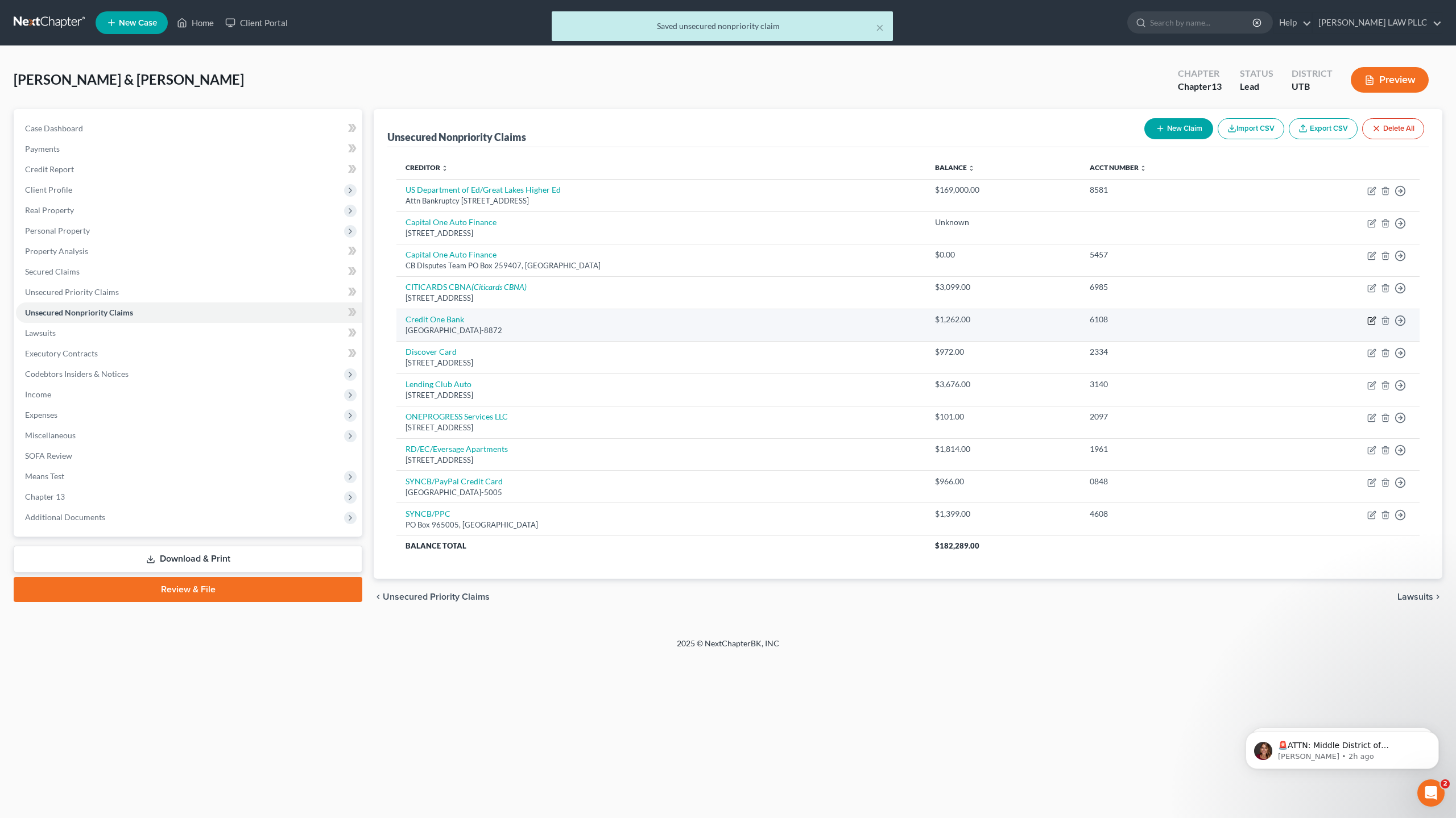
click at [1374, 324] on icon "button" at bounding box center [1371, 320] width 7 height 7
select select "31"
select select "2"
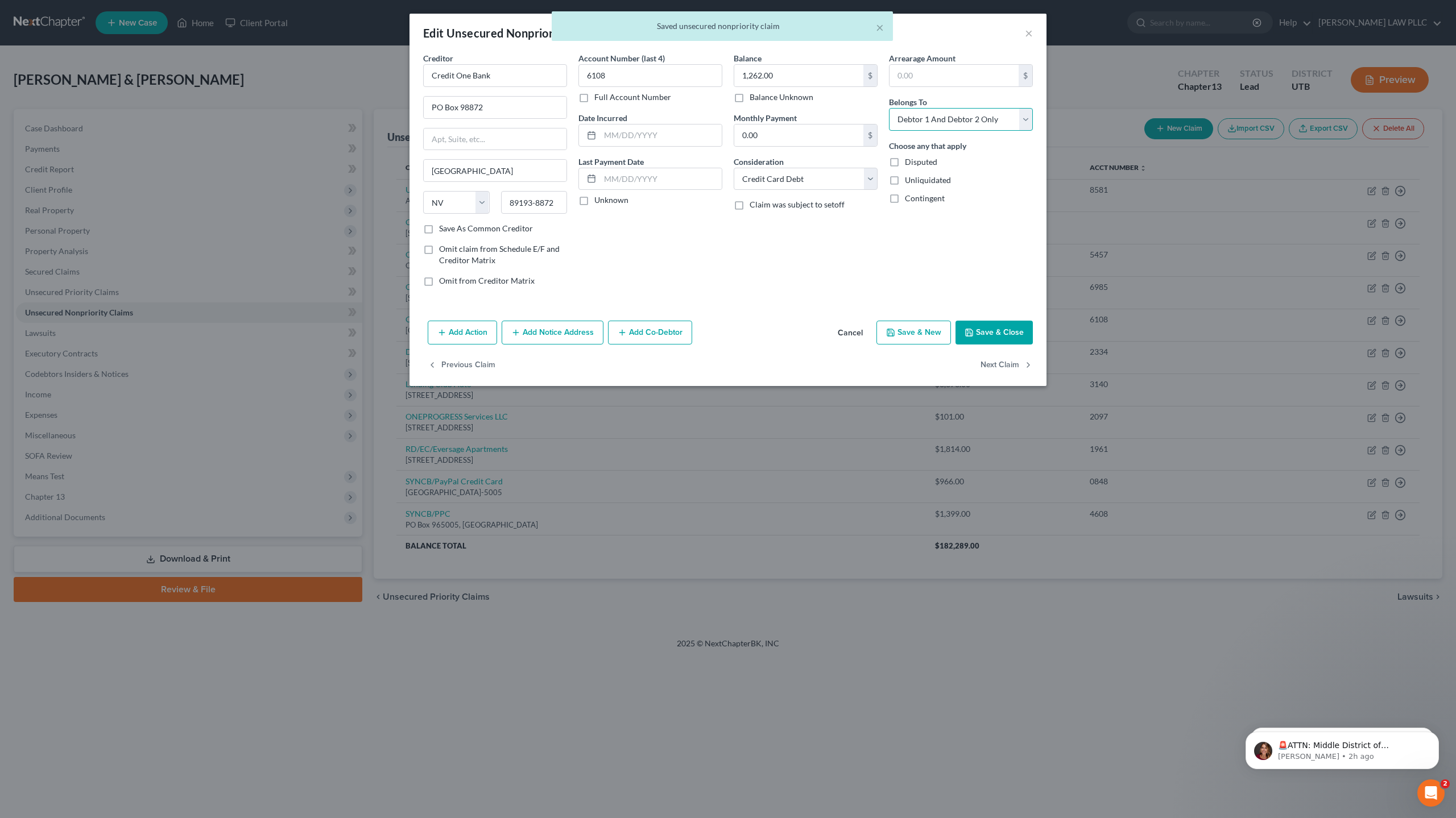
click at [940, 121] on select "Select Debtor 1 Only Debtor 2 Only Debtor 1 And Debtor 2 Only At Least One Of T…" at bounding box center [961, 119] width 144 height 23
select select "0"
click at [889, 108] on select "Select Debtor 1 Only Debtor 2 Only Debtor 1 And Debtor 2 Only At Least One Of T…" at bounding box center [961, 119] width 144 height 23
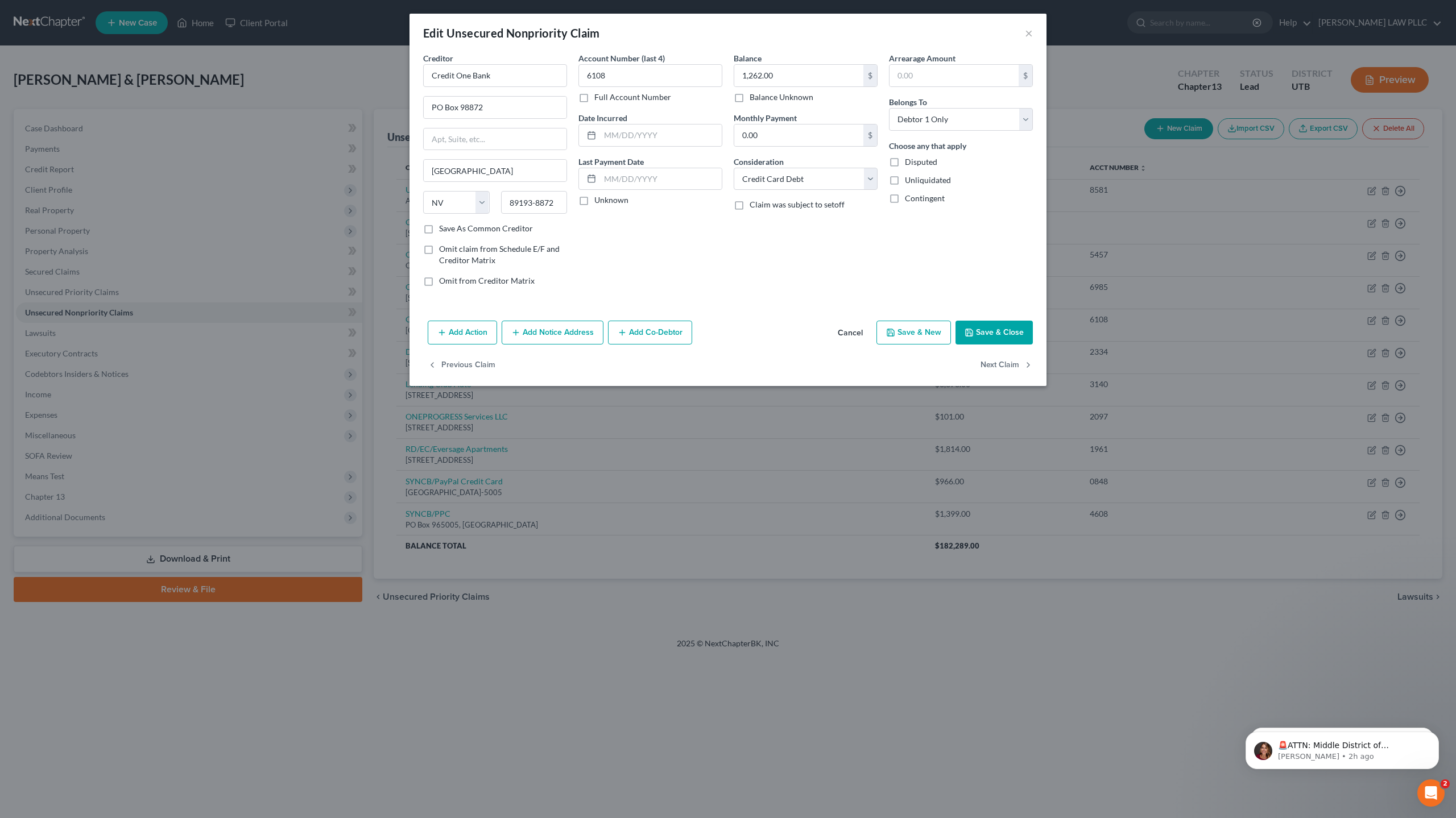
click at [989, 331] on button "Save & Close" at bounding box center [994, 332] width 77 height 24
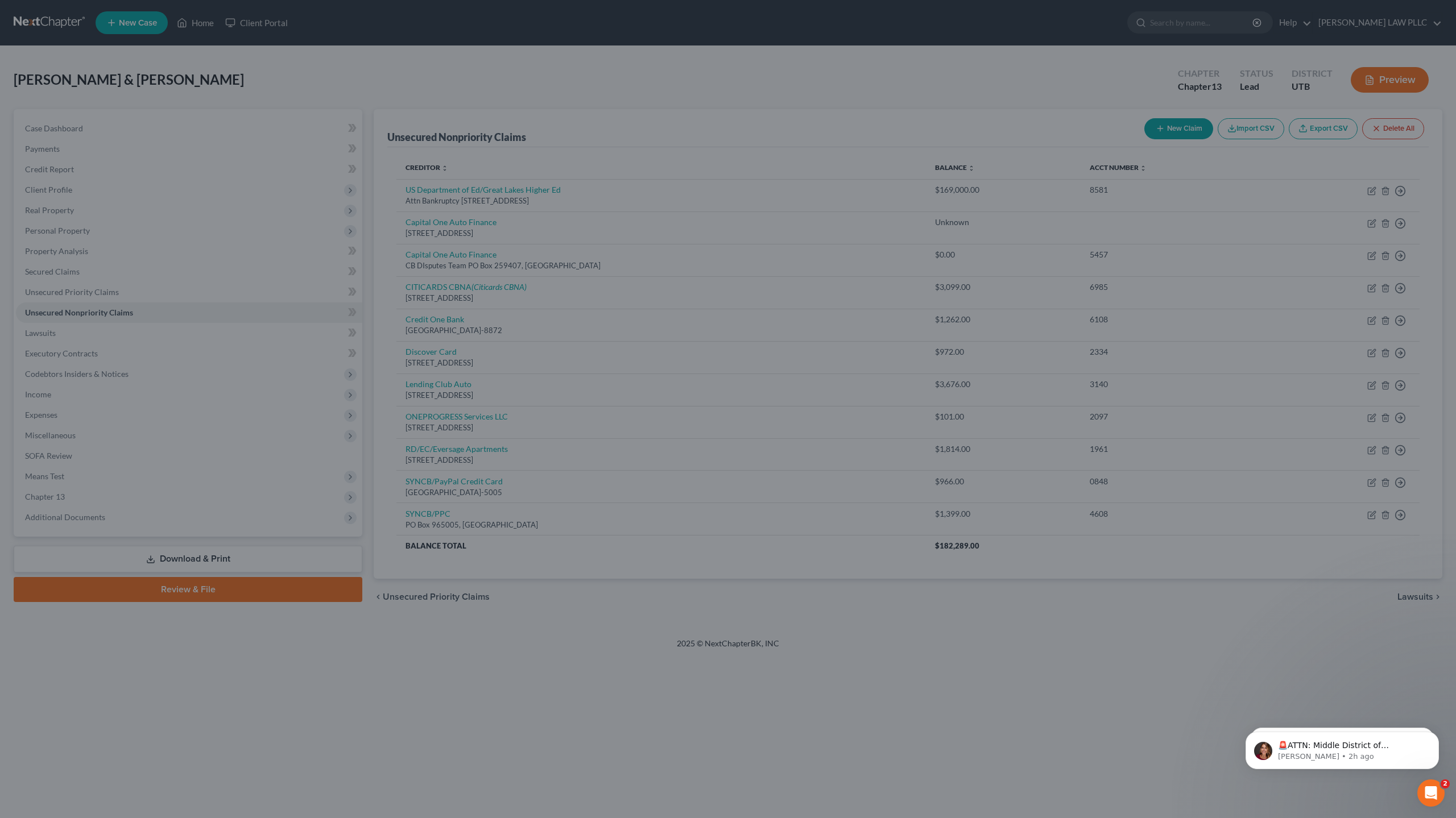
type input "0"
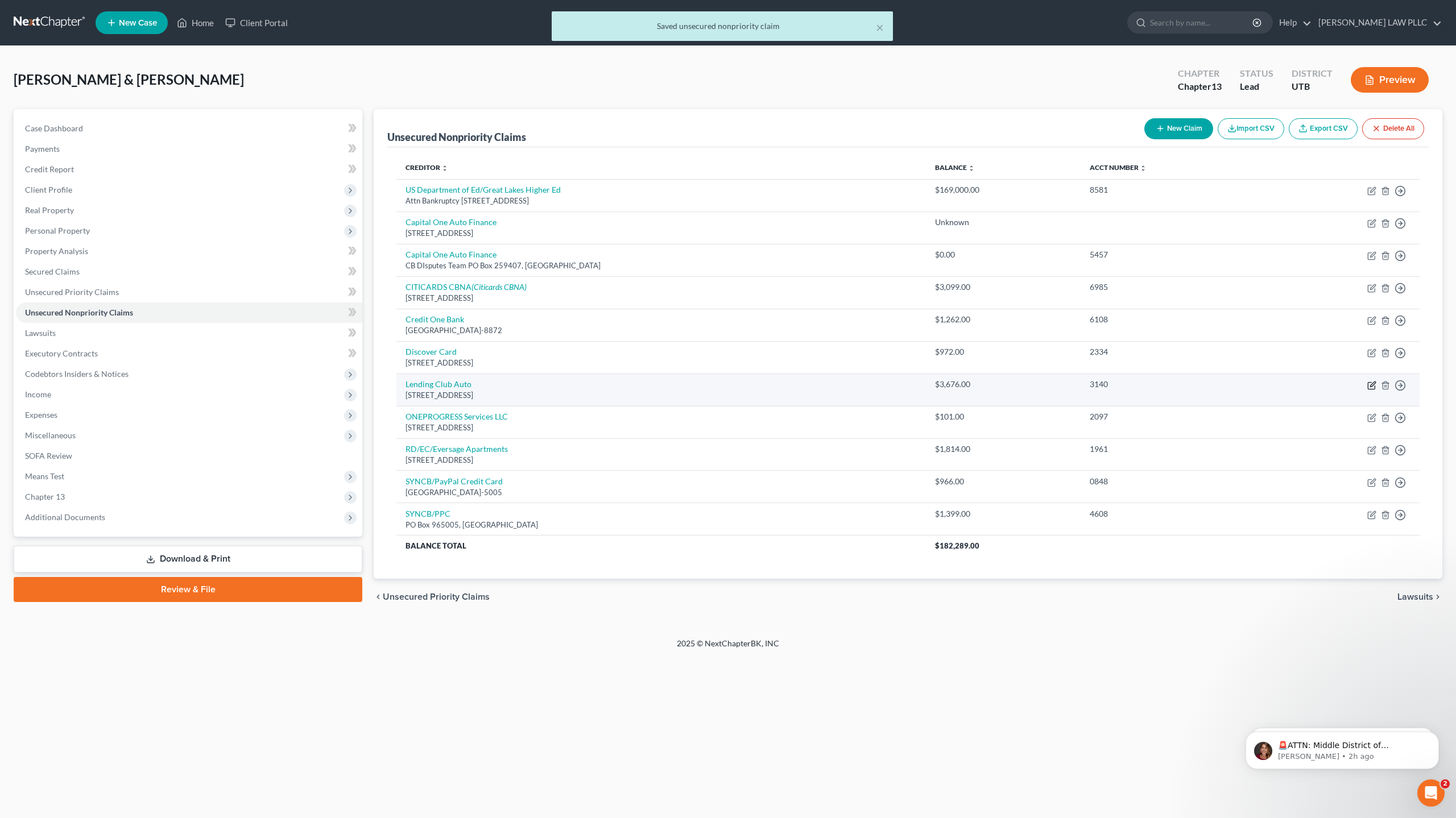
click at [1369, 388] on icon "button" at bounding box center [1372, 385] width 9 height 9
select select "45"
select select "2"
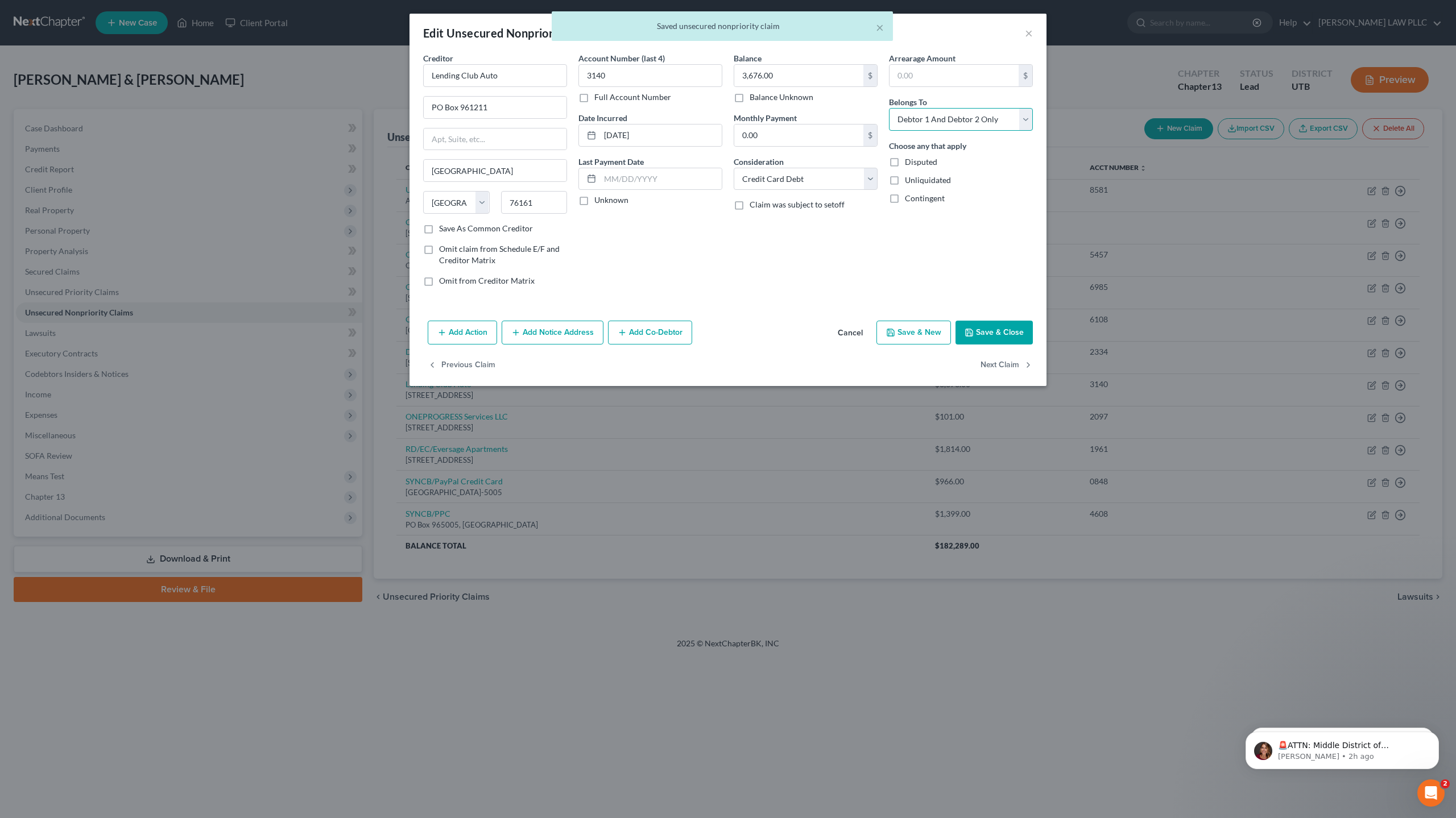
click at [925, 120] on select "Select Debtor 1 Only Debtor 2 Only Debtor 1 And Debtor 2 Only At Least One Of T…" at bounding box center [961, 119] width 144 height 23
select select "0"
click at [889, 108] on select "Select Debtor 1 Only Debtor 2 Only Debtor 1 And Debtor 2 Only At Least One Of T…" at bounding box center [961, 119] width 144 height 23
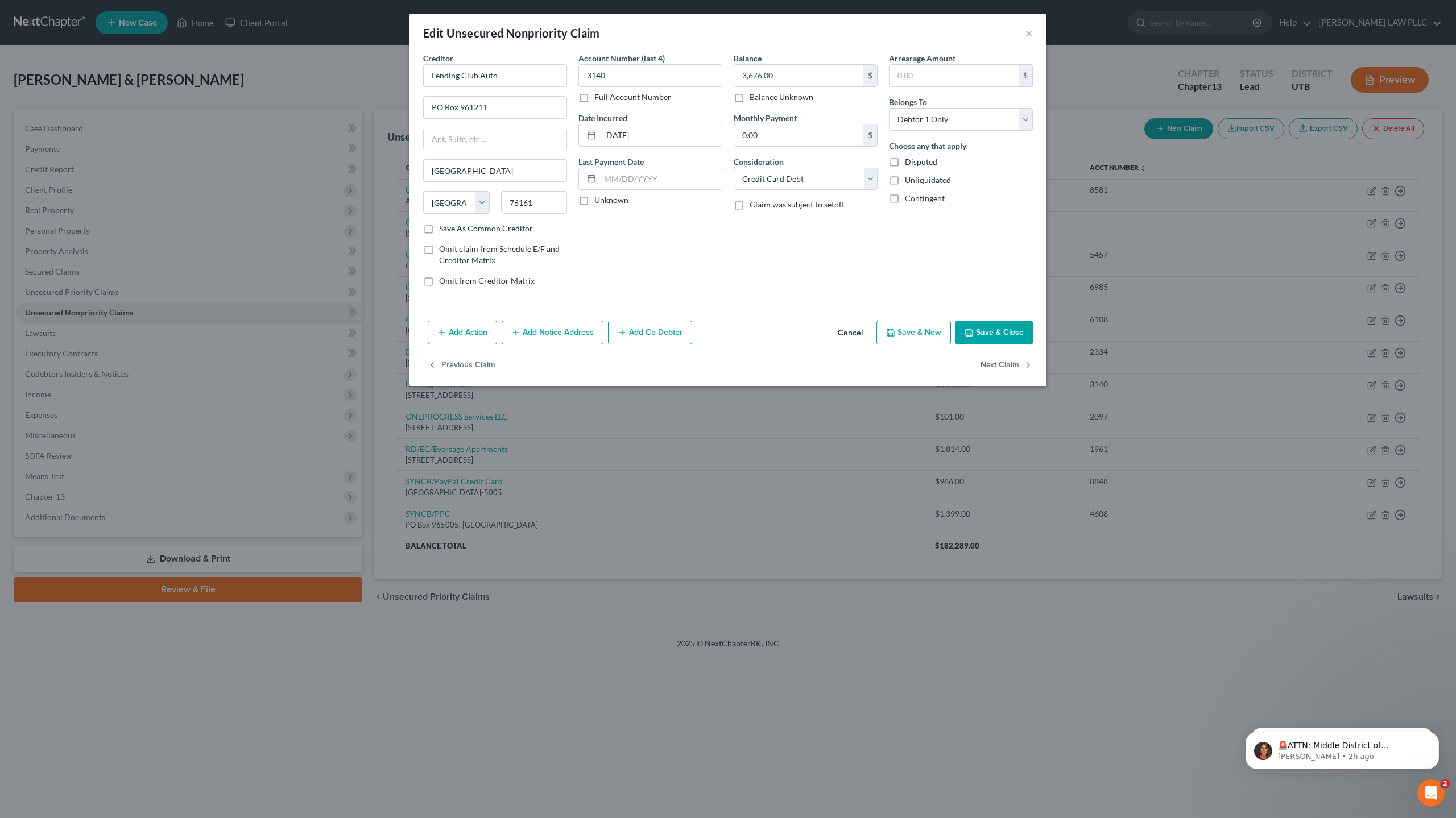
click at [991, 335] on button "Save & Close" at bounding box center [994, 332] width 77 height 24
type input "0"
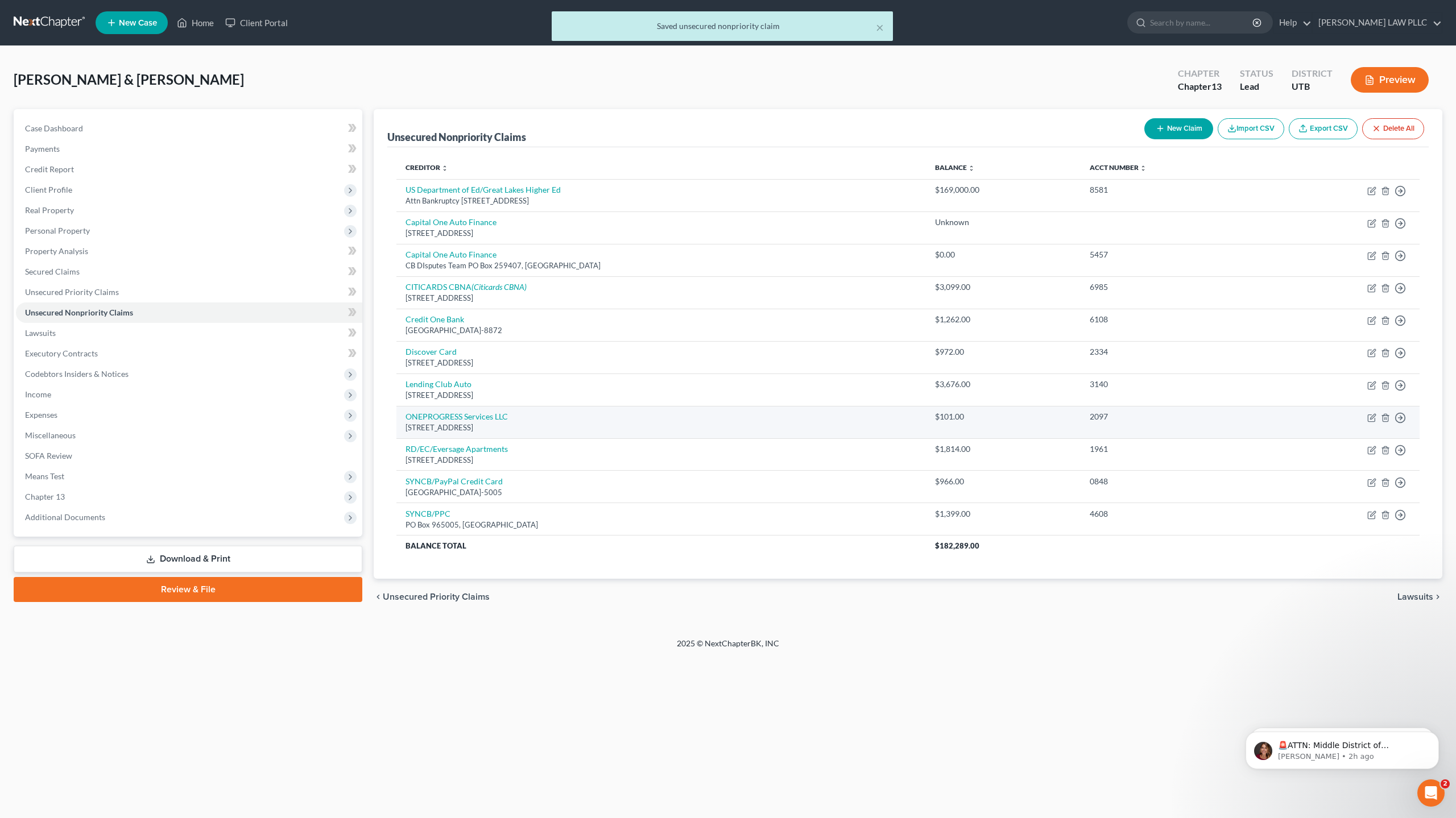
click at [1371, 423] on td "Move to D Move to E Move to G Move to Notice Only" at bounding box center [1343, 422] width 152 height 32
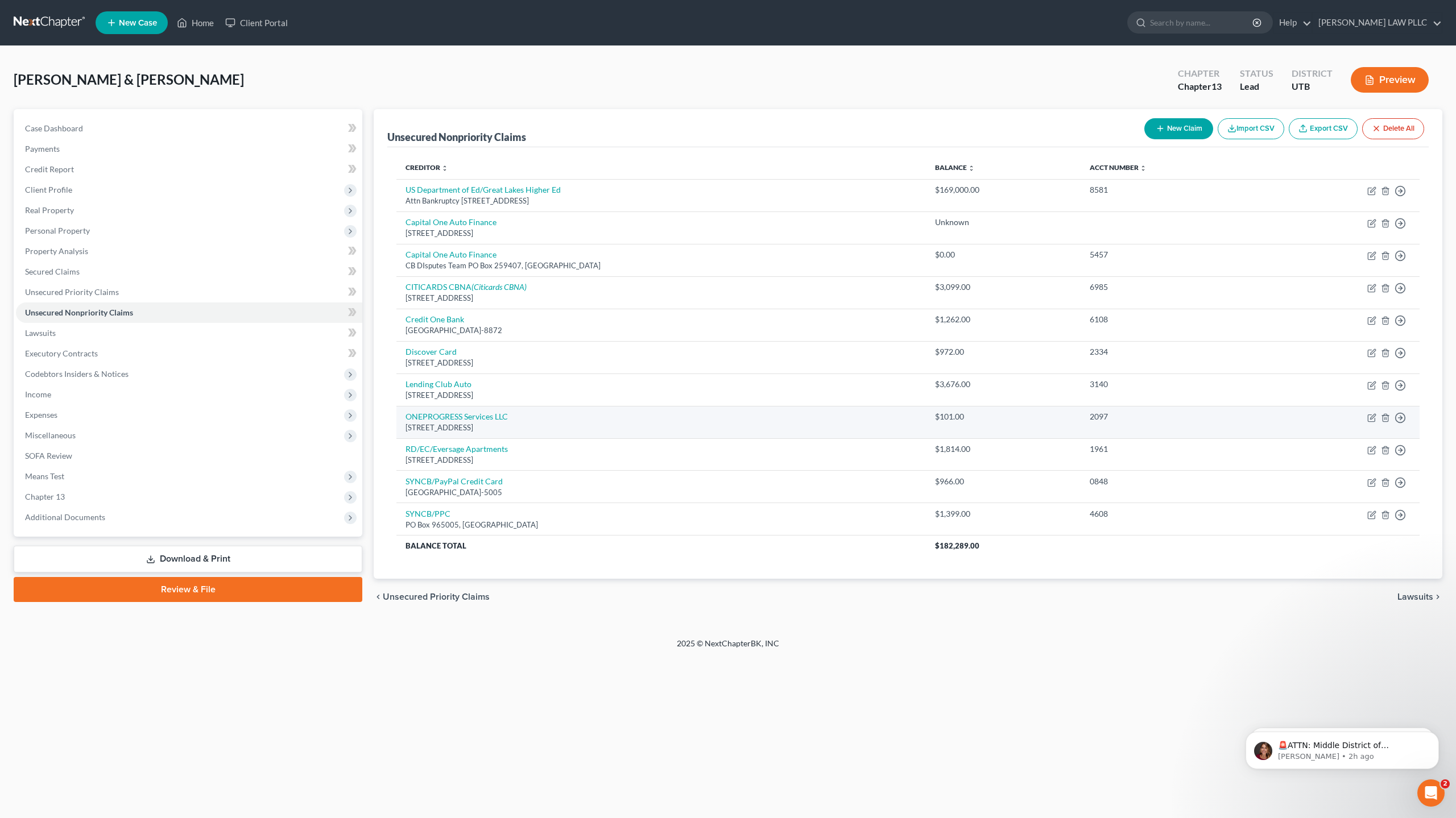
click at [1370, 426] on td "Move to D Move to E Move to G Move to Notice Only" at bounding box center [1343, 422] width 152 height 32
click at [1374, 421] on icon "button" at bounding box center [1371, 417] width 7 height 7
select select "4"
select select "2"
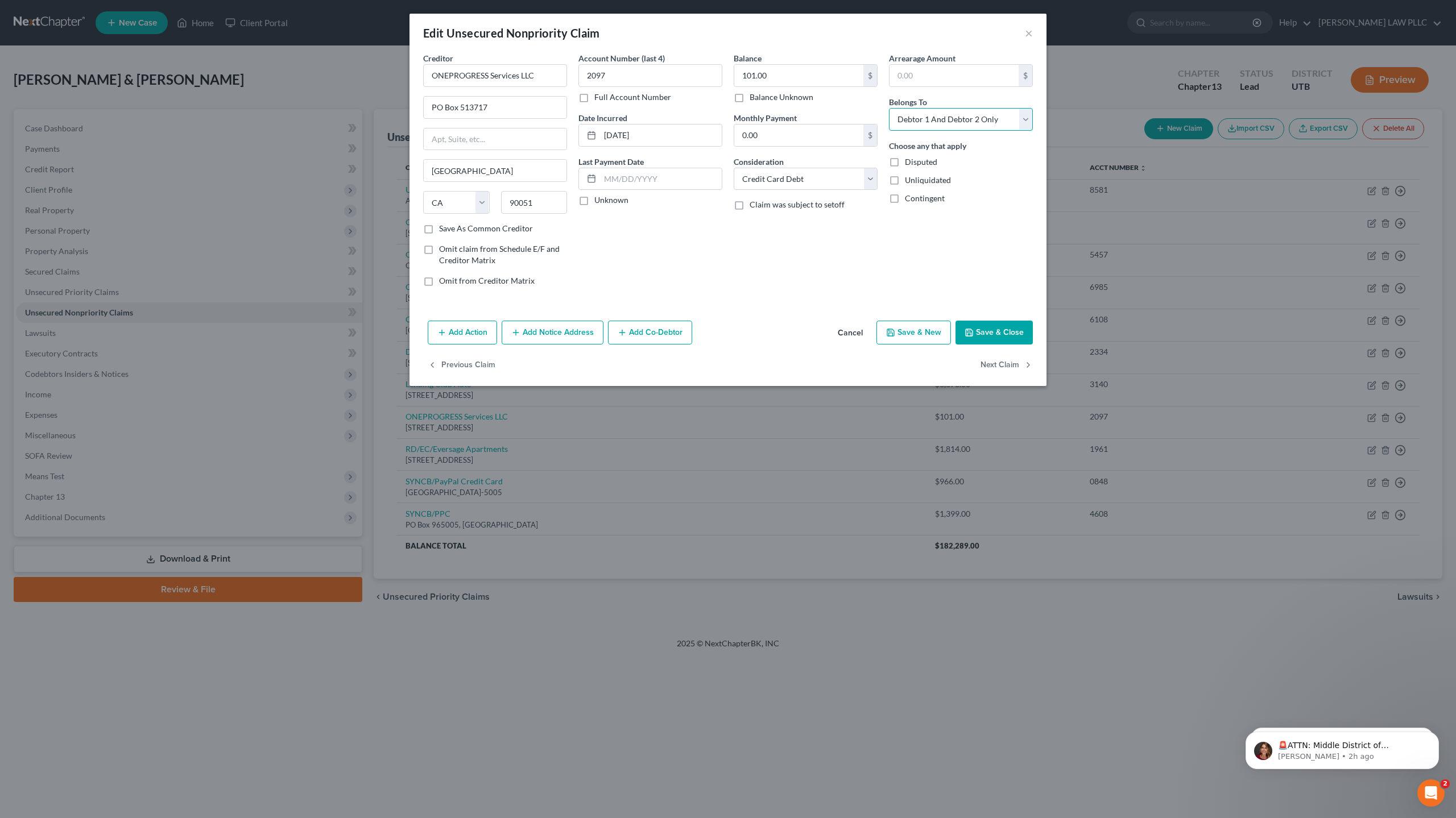
click at [913, 123] on select "Select Debtor 1 Only Debtor 2 Only Debtor 1 And Debtor 2 Only At Least One Of T…" at bounding box center [961, 119] width 144 height 23
select select "0"
click at [889, 108] on select "Select Debtor 1 Only Debtor 2 Only Debtor 1 And Debtor 2 Only At Least One Of T…" at bounding box center [961, 119] width 144 height 23
click at [991, 332] on button "Save & Close" at bounding box center [994, 332] width 77 height 24
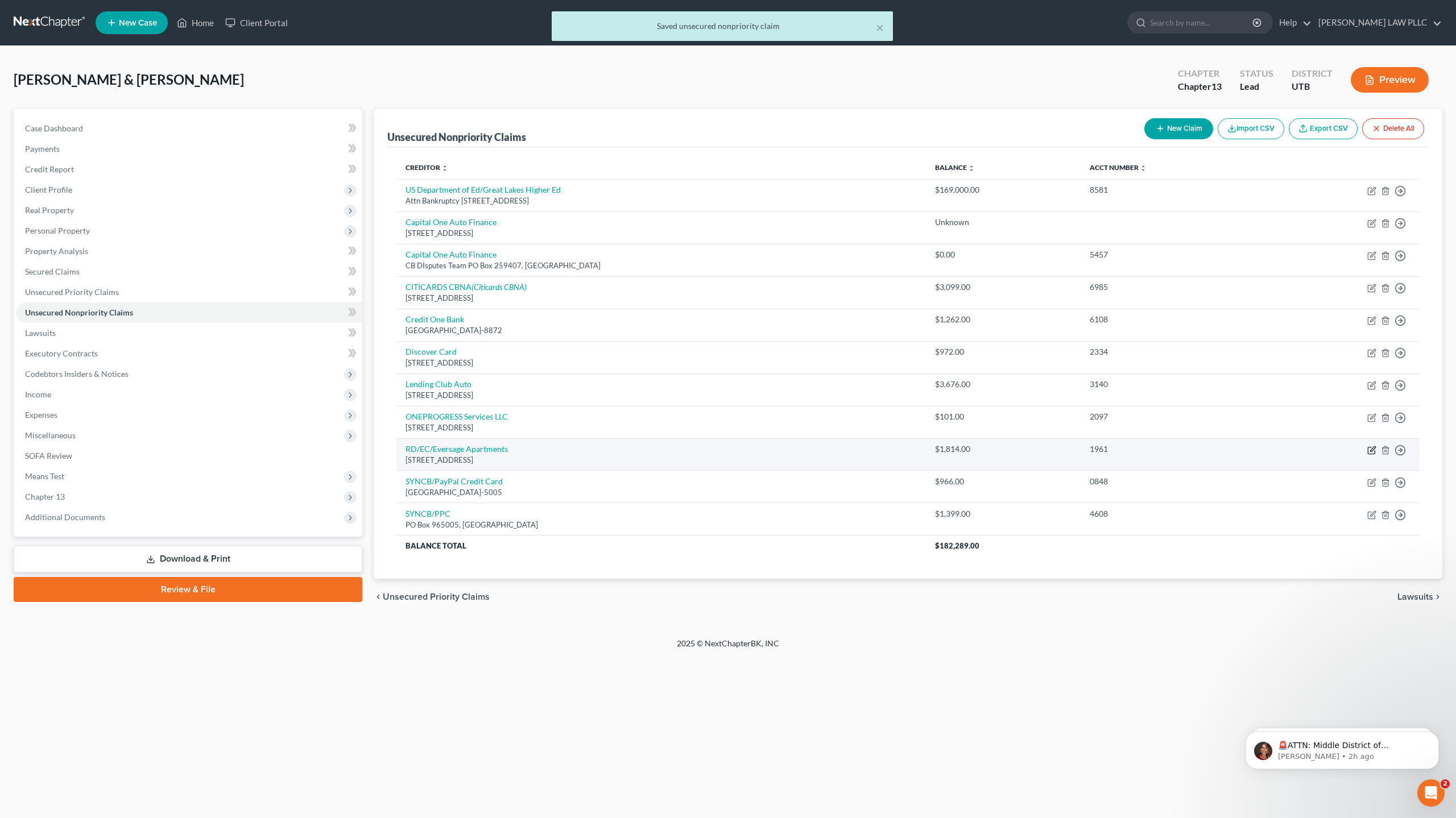
click at [1372, 451] on icon "button" at bounding box center [1372, 449] width 5 height 5
select select "46"
select select "14"
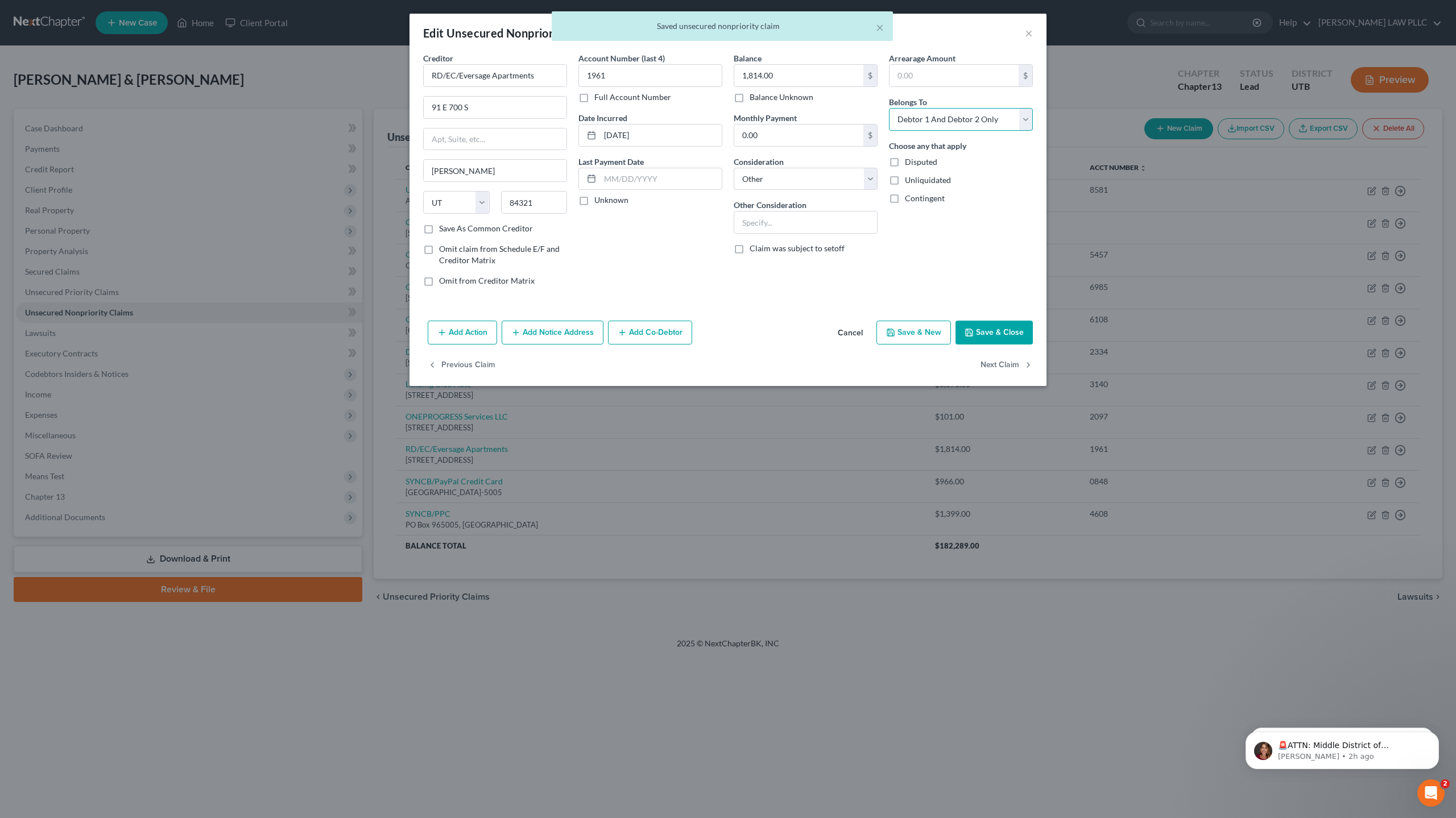
click at [952, 120] on select "Select Debtor 1 Only Debtor 2 Only Debtor 1 And Debtor 2 Only At Least One Of T…" at bounding box center [961, 119] width 144 height 23
select select "0"
click at [889, 108] on select "Select Debtor 1 Only Debtor 2 Only Debtor 1 And Debtor 2 Only At Least One Of T…" at bounding box center [961, 119] width 144 height 23
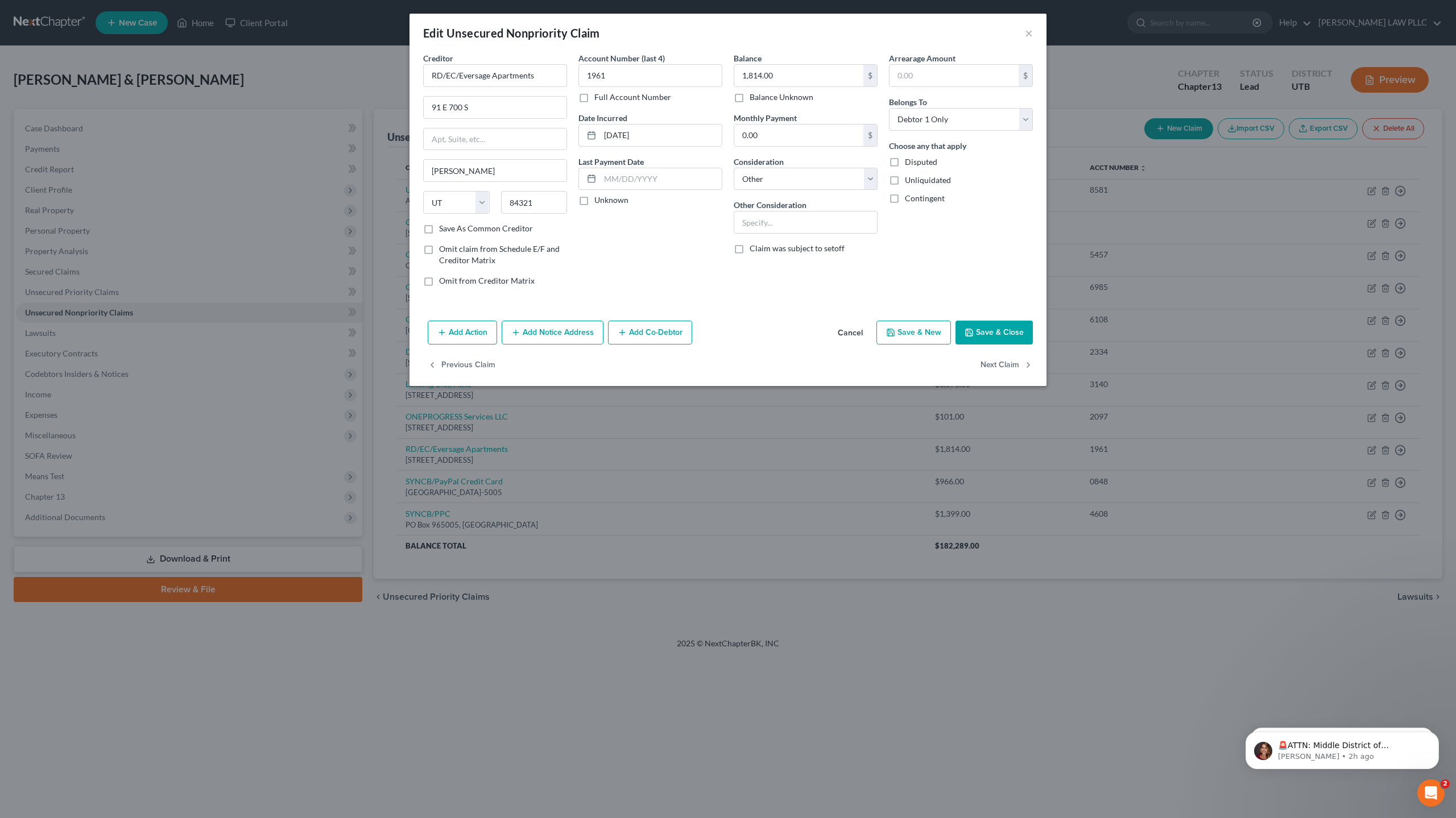
click at [1000, 335] on button "Save & Close" at bounding box center [994, 332] width 77 height 24
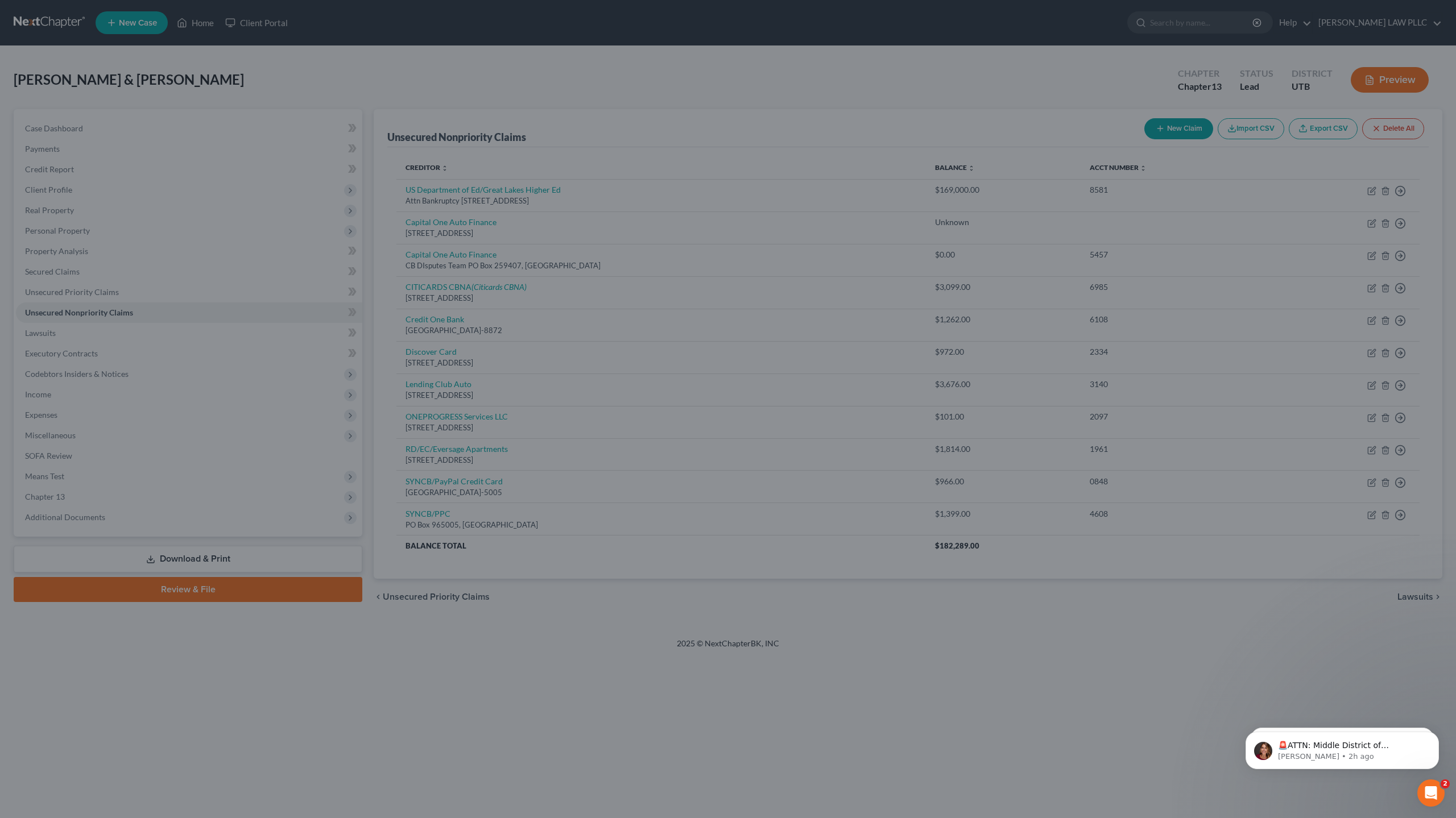
type input "0"
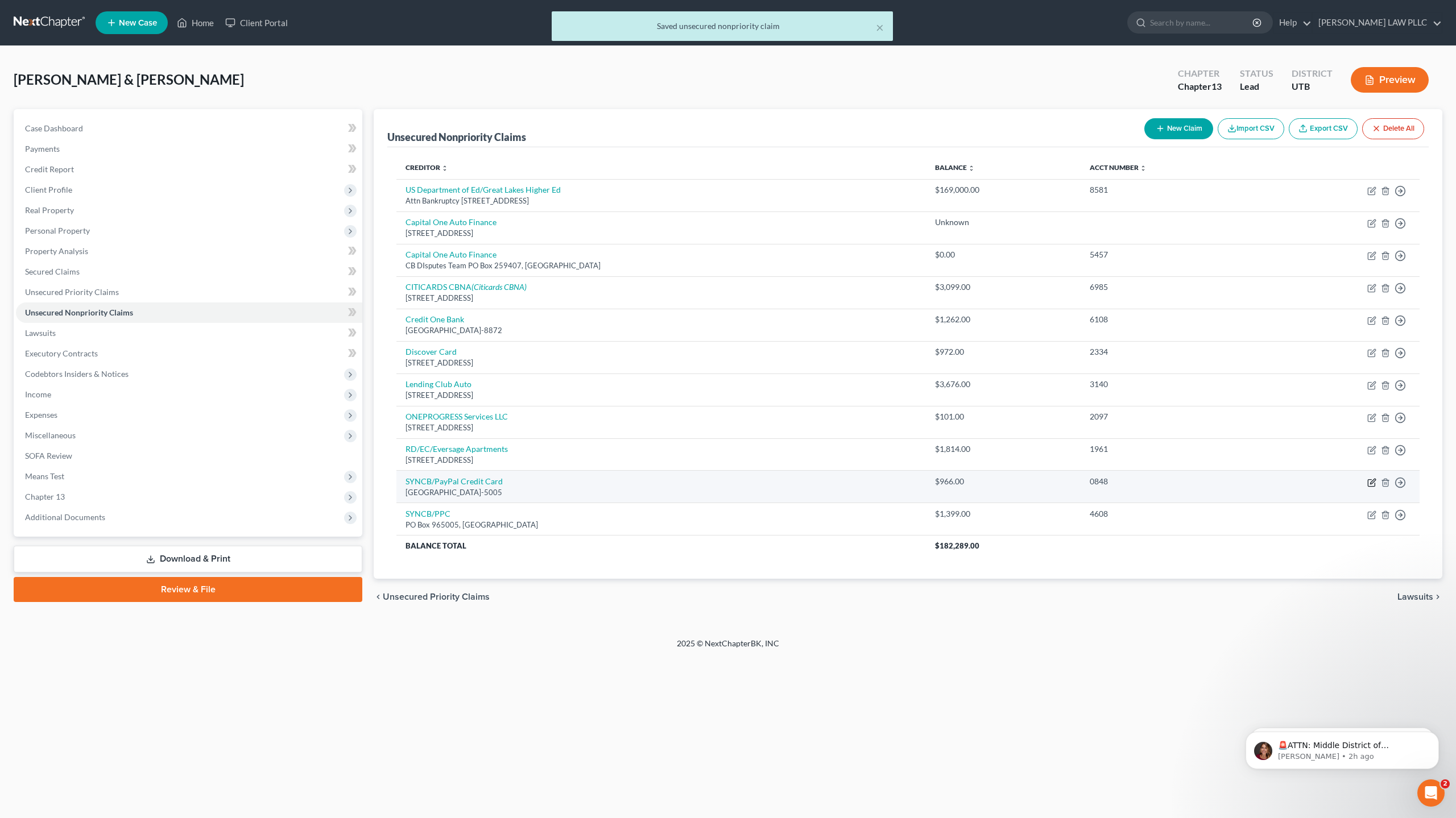
click at [1373, 486] on icon "button" at bounding box center [1372, 482] width 9 height 9
select select "9"
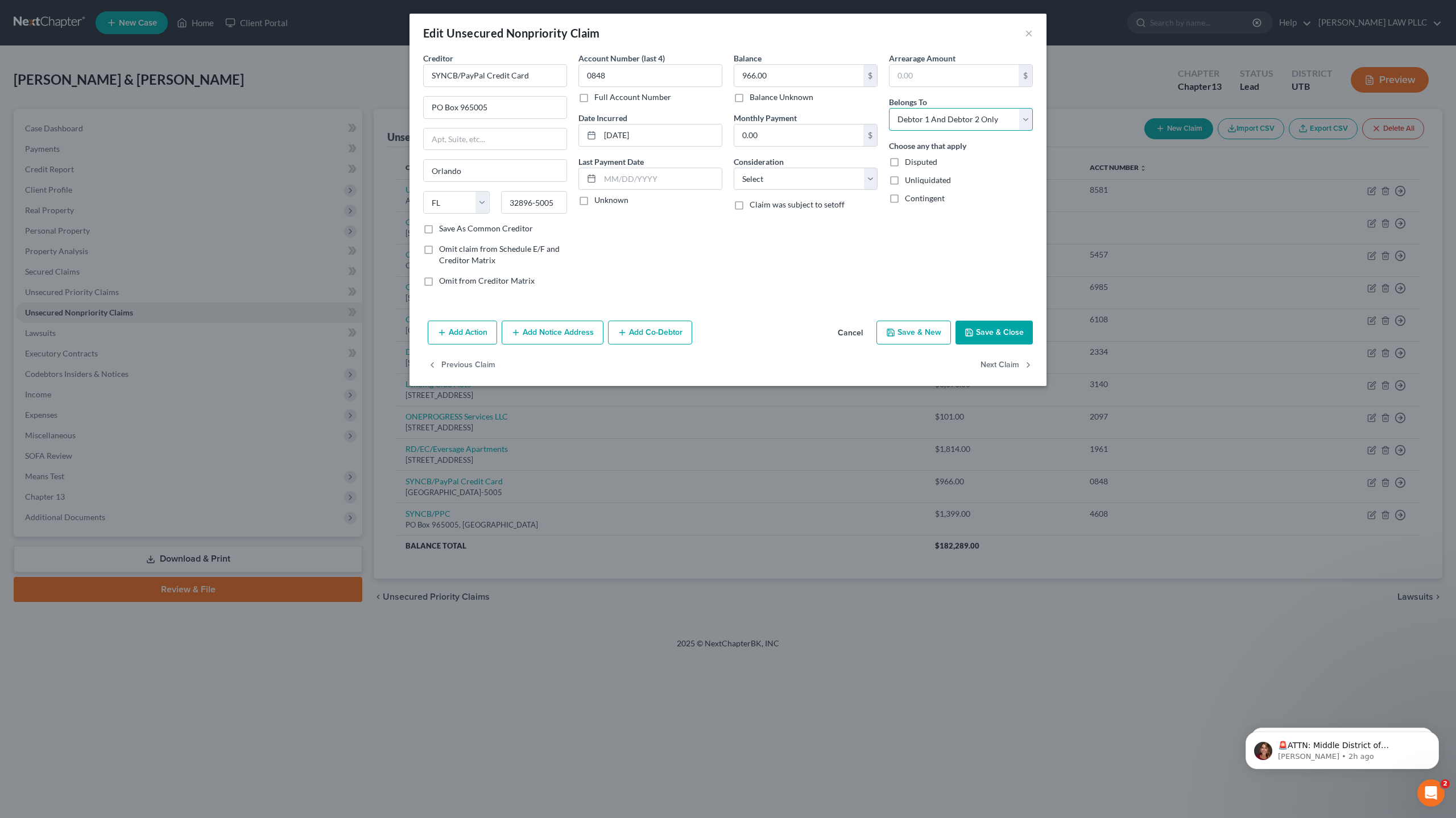
click at [967, 113] on select "Select Debtor 1 Only Debtor 2 Only Debtor 1 And Debtor 2 Only At Least One Of T…" at bounding box center [961, 119] width 144 height 23
select select "0"
click at [889, 108] on select "Select Debtor 1 Only Debtor 2 Only Debtor 1 And Debtor 2 Only At Least One Of T…" at bounding box center [961, 119] width 144 height 23
click at [1001, 331] on button "Save & Close" at bounding box center [994, 332] width 77 height 24
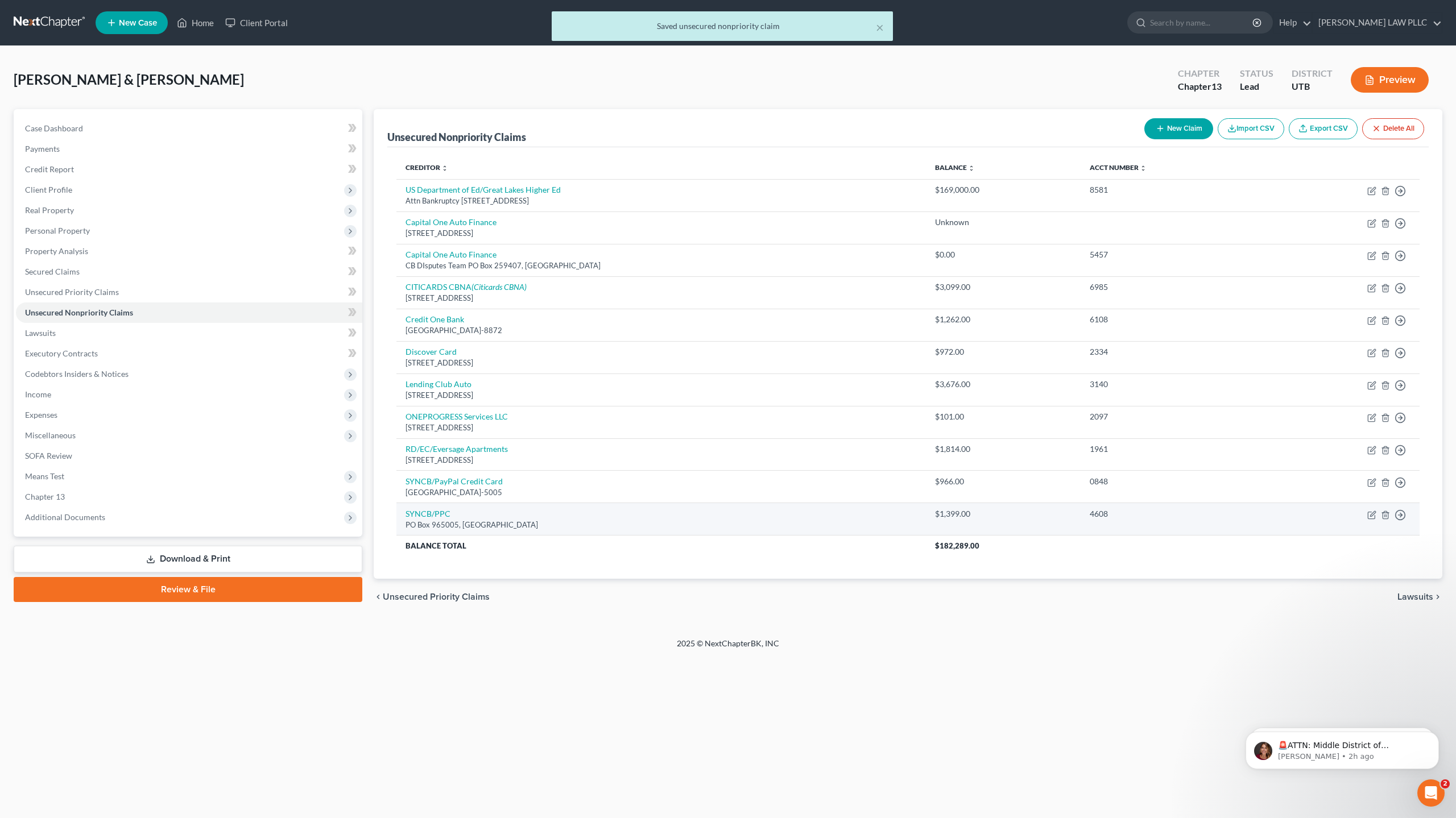
click at [1376, 514] on td "Move to D Move to E Move to G Move to Notice Only" at bounding box center [1343, 519] width 152 height 32
click at [1372, 514] on icon "button" at bounding box center [1372, 515] width 9 height 9
select select "9"
select select "0"
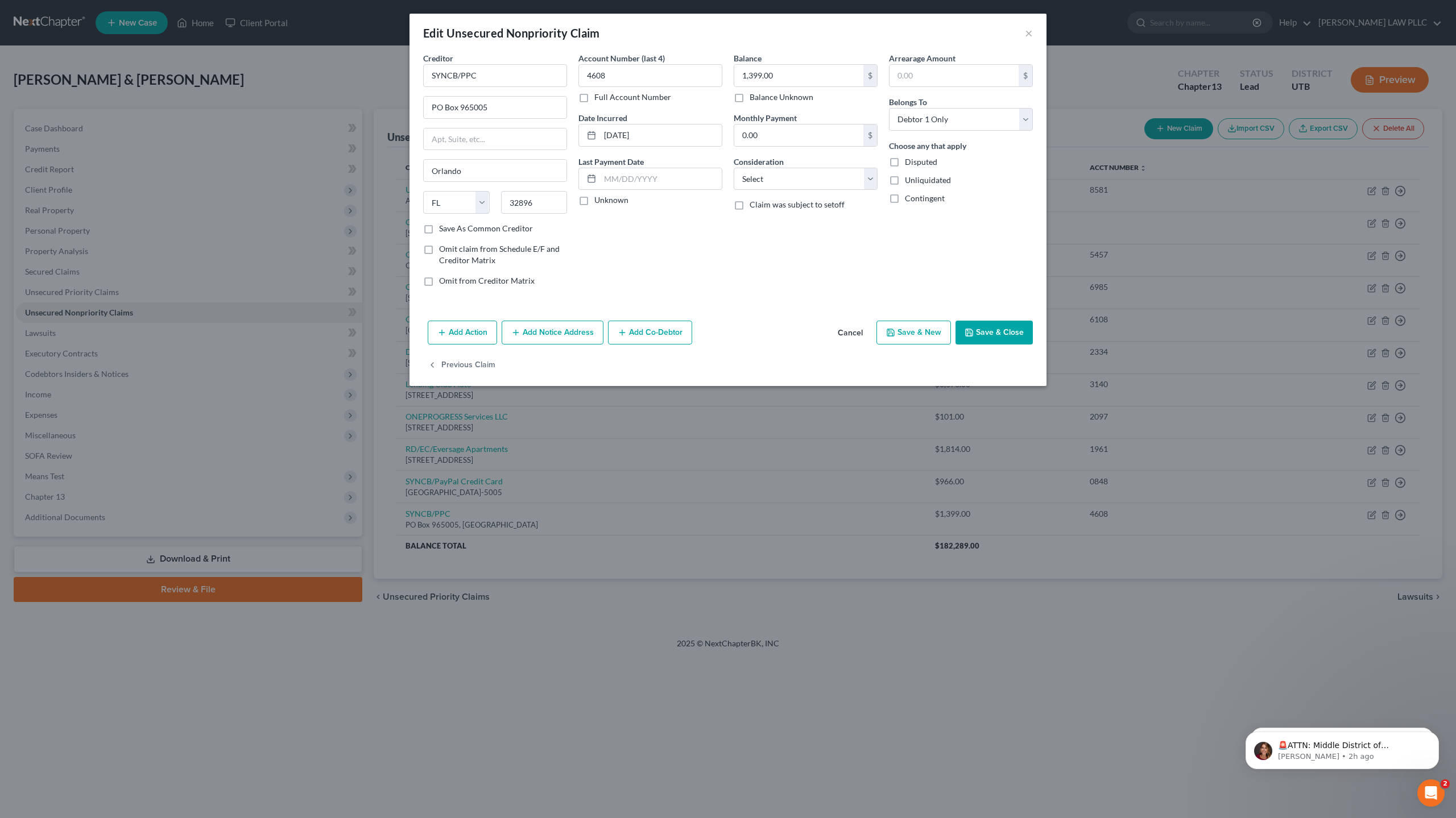
click at [1003, 322] on button "Save & Close" at bounding box center [994, 332] width 77 height 24
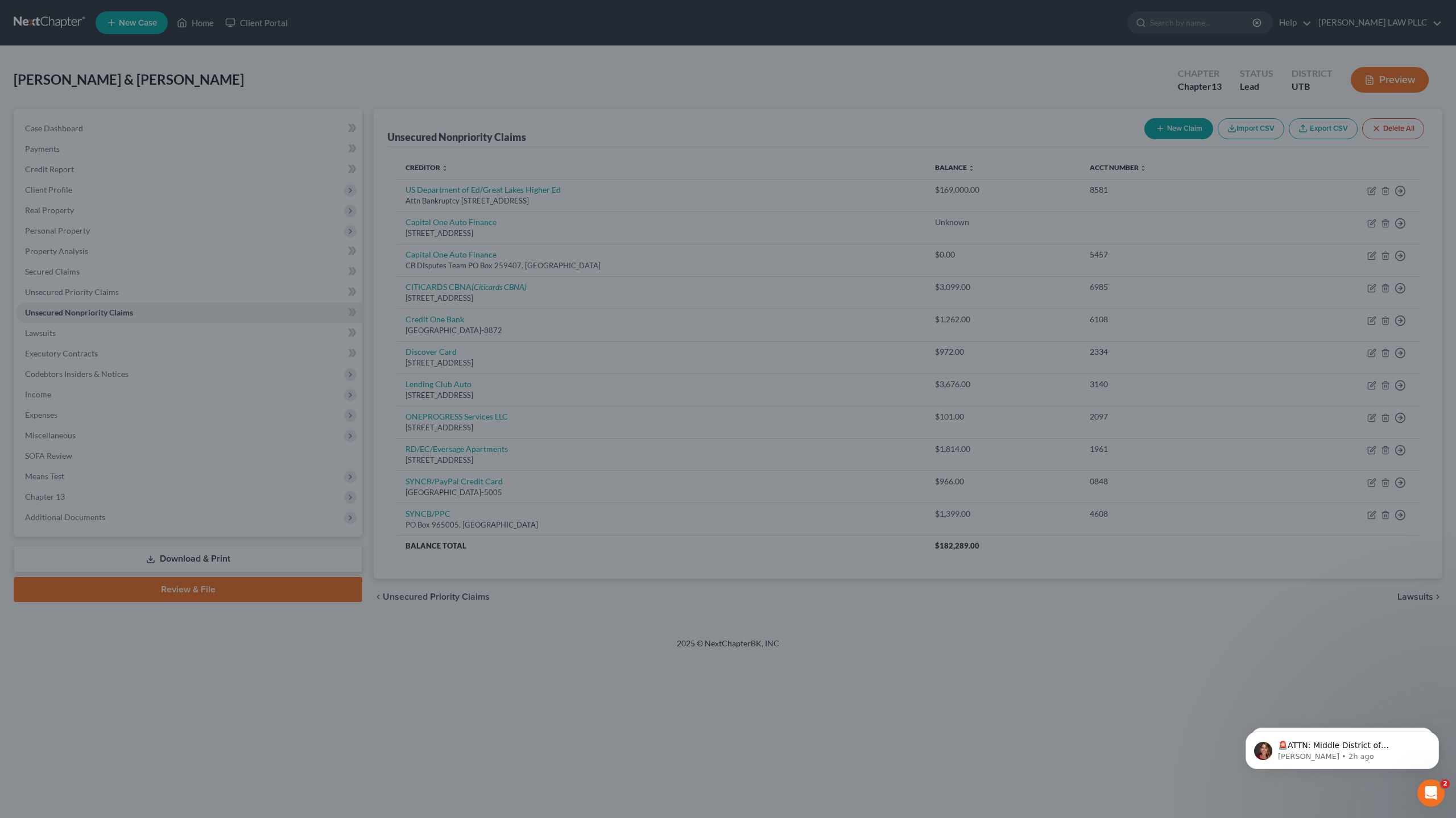
type input "0"
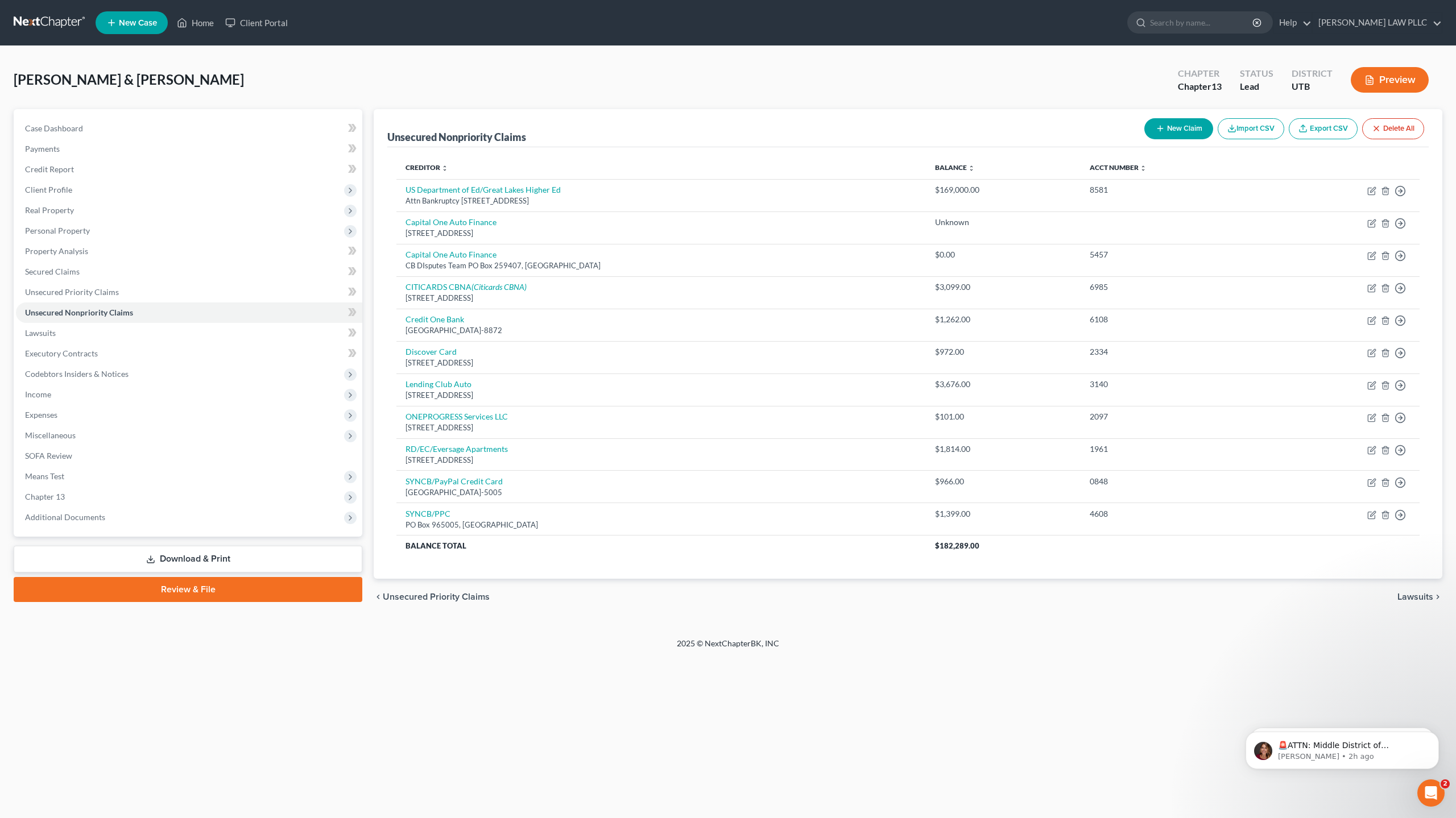
click at [1181, 127] on button "New Claim" at bounding box center [1178, 129] width 69 height 21
select select "2"
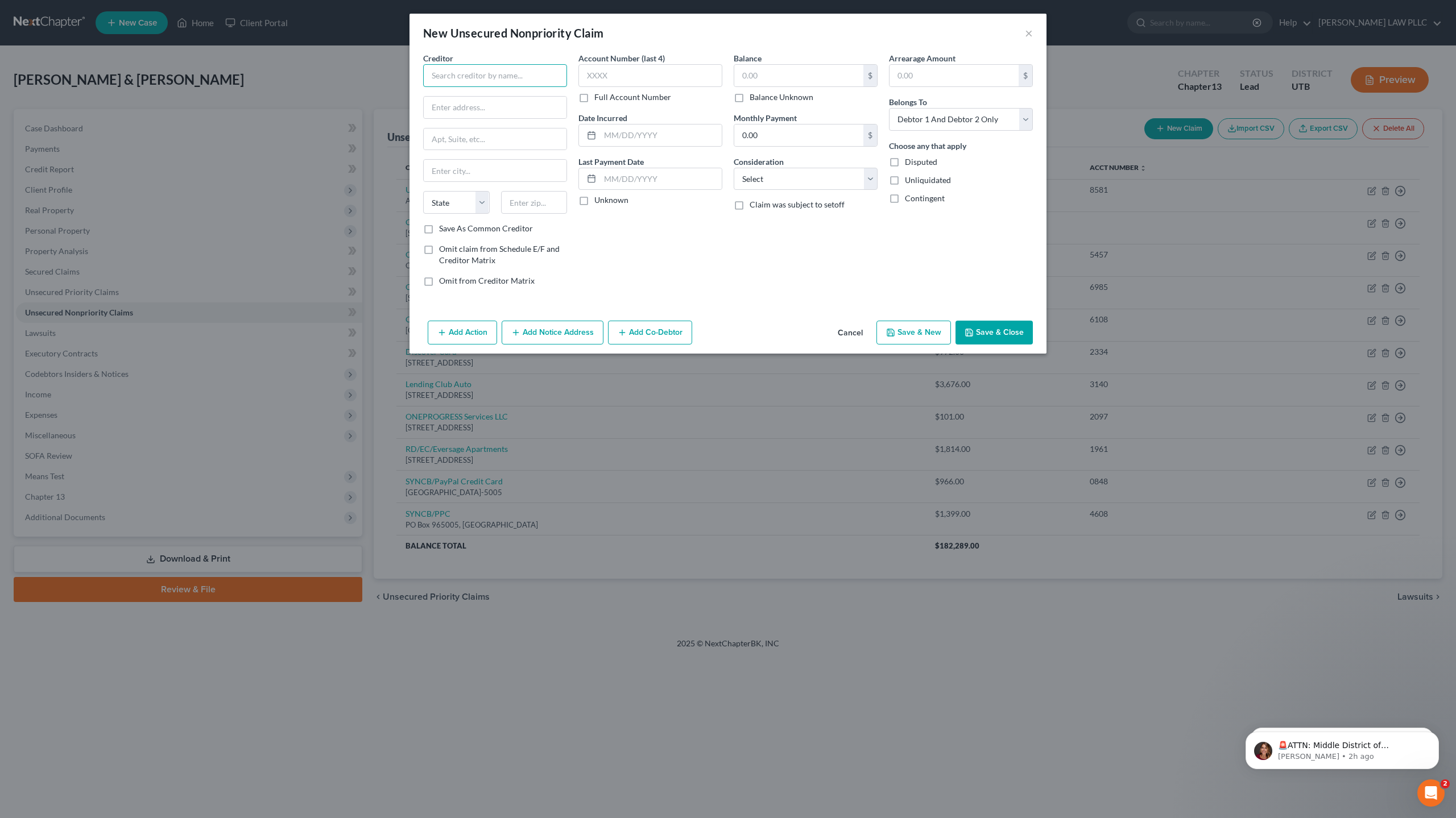
click at [486, 76] on input "text" at bounding box center [495, 75] width 144 height 23
type input "TD Bank [GEOGRAPHIC_DATA]"
click at [585, 77] on input "text" at bounding box center [650, 75] width 144 height 23
type input "5160"
click at [752, 75] on input "text" at bounding box center [798, 76] width 129 height 22
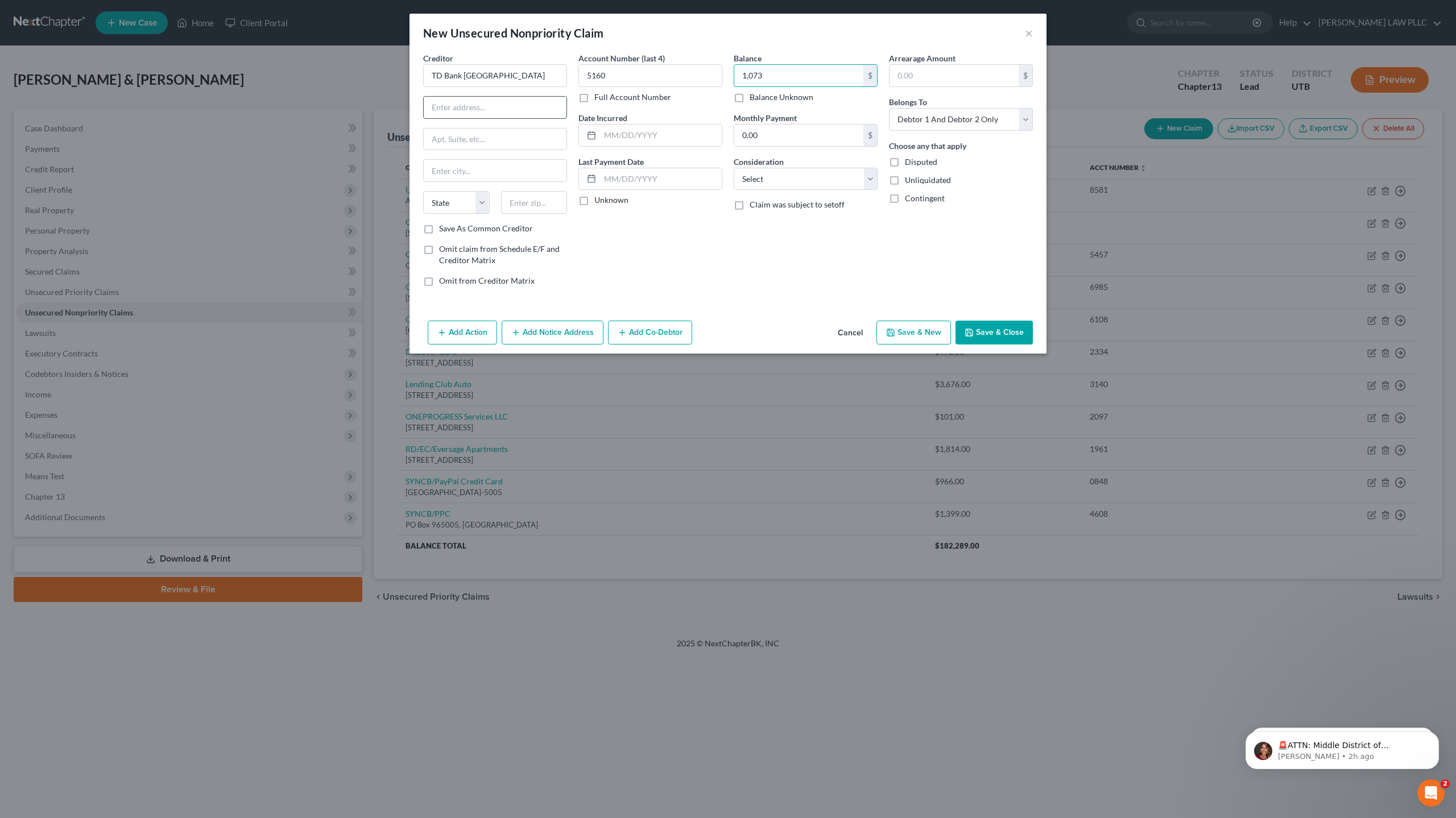
type input "1,073"
click at [497, 112] on input "text" at bounding box center [495, 107] width 143 height 22
type input "PO Box 1470"
click at [477, 167] on input "text" at bounding box center [495, 170] width 143 height 22
type input "[GEOGRAPHIC_DATA]"
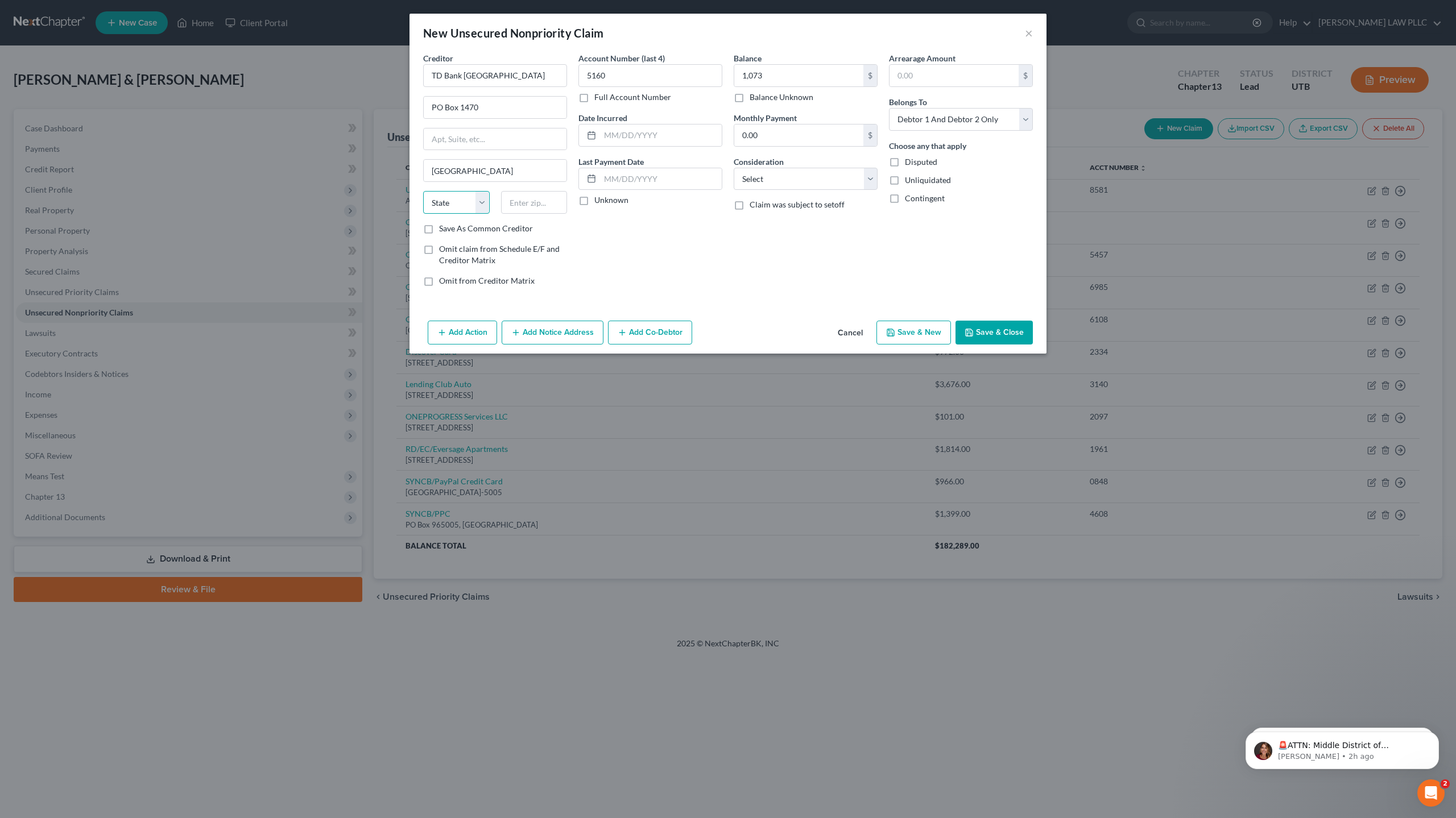
click at [464, 205] on select "State [US_STATE] AK AR AZ CA CO CT DE DC [GEOGRAPHIC_DATA] [GEOGRAPHIC_DATA] GU…" at bounding box center [456, 202] width 66 height 23
select select "24"
click at [423, 191] on select "State [US_STATE] AK AR AZ CA CO CT DE DC [GEOGRAPHIC_DATA] [GEOGRAPHIC_DATA] GU…" at bounding box center [456, 202] width 66 height 23
click at [533, 201] on input "text" at bounding box center [534, 202] width 66 height 23
type input "55440"
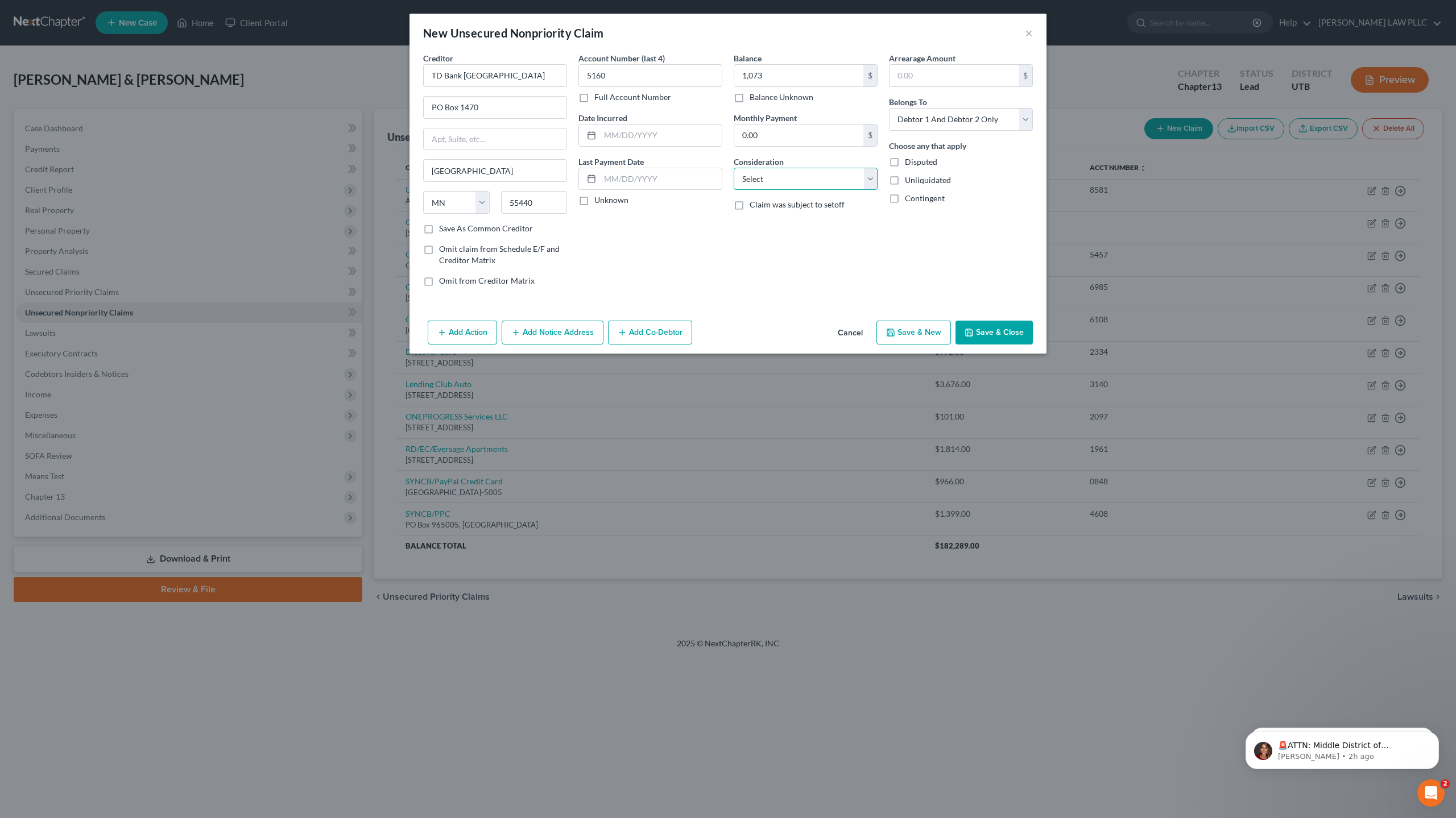
click at [751, 176] on select "Select Cable / Satellite Services Collection Agency Credit Card Debt Debt Couns…" at bounding box center [806, 179] width 144 height 23
select select "2"
click at [733, 168] on select "Select Cable / Satellite Services Collection Agency Credit Card Debt Debt Couns…" at bounding box center [806, 179] width 144 height 23
click at [641, 136] on input "text" at bounding box center [660, 136] width 122 height 22
type input "1"
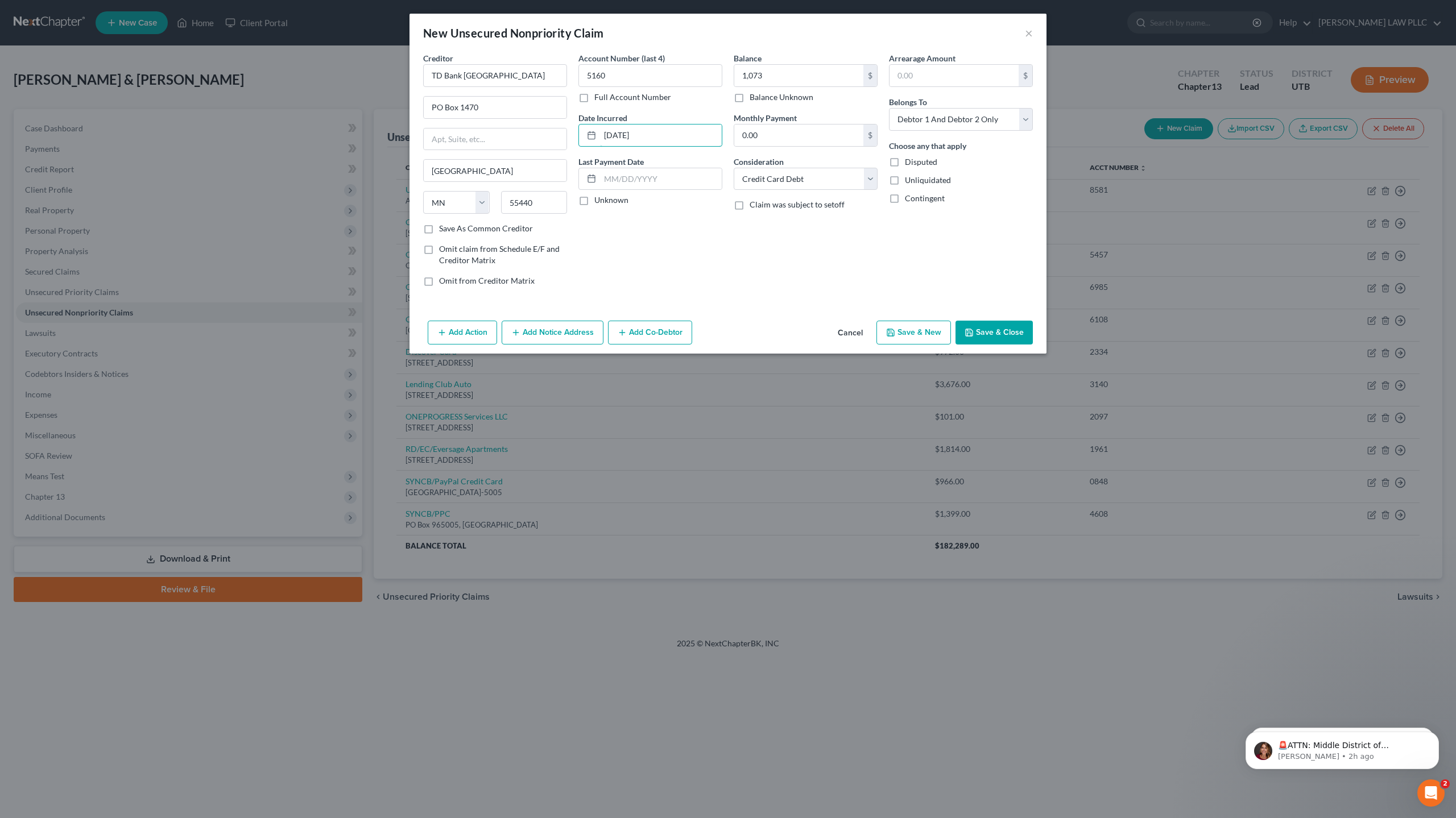
type input "[DATE]"
click at [909, 329] on button "Save & New" at bounding box center [914, 332] width 75 height 24
select select "2"
type input "1,073.00"
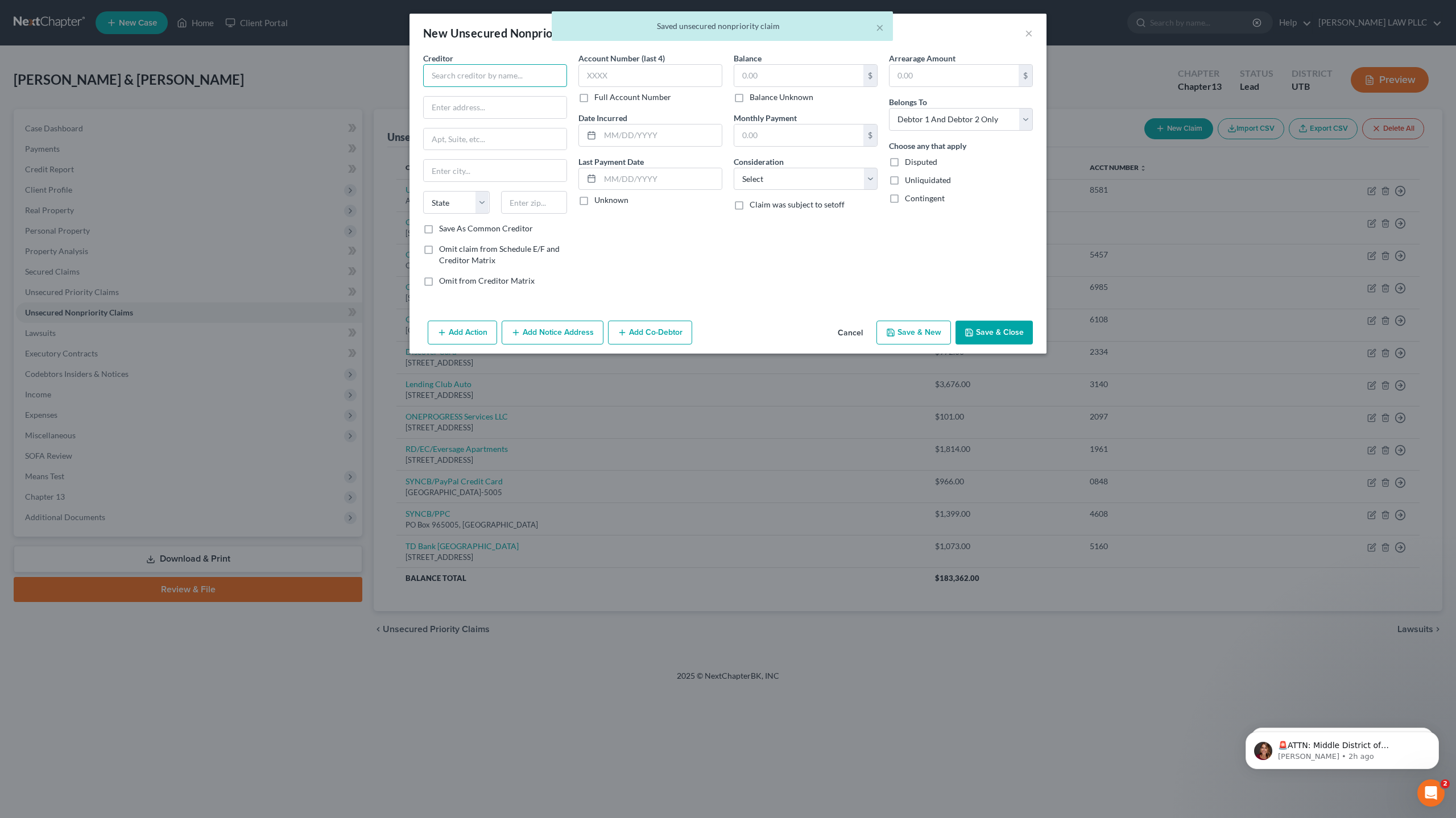
click at [446, 73] on input "text" at bounding box center [495, 75] width 144 height 23
type input "UPGRADE INC"
click at [594, 77] on input "text" at bounding box center [650, 75] width 144 height 23
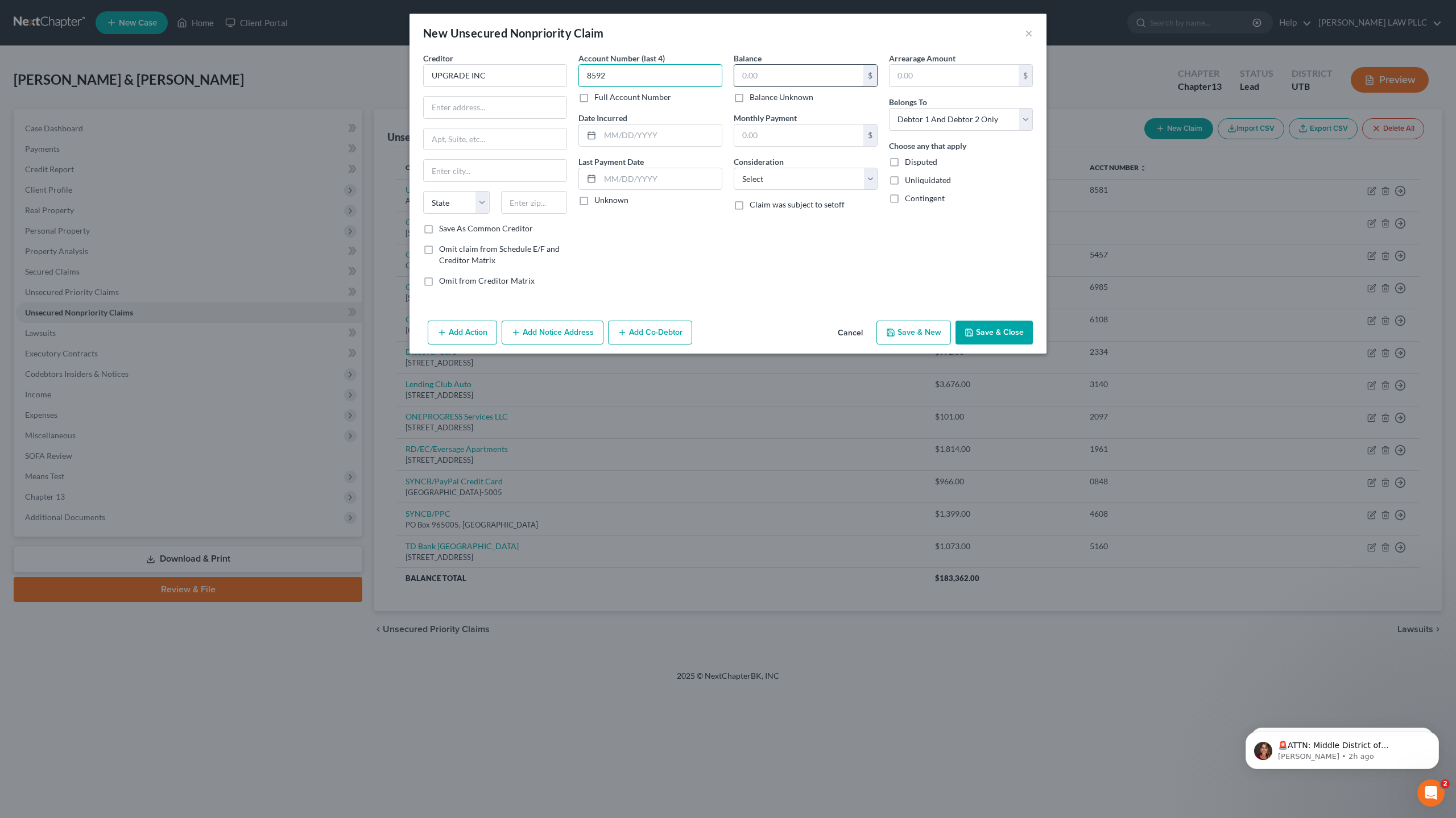
type input "8592"
click at [757, 81] on input "text" at bounding box center [798, 76] width 129 height 22
drag, startPoint x: 498, startPoint y: 73, endPoint x: 385, endPoint y: 71, distance: 113.0
click at [385, 71] on div "New Unsecured Nonpriority Claim × Creditor * UPGRADE INC State [US_STATE] AK AR…" at bounding box center [728, 409] width 1456 height 818
drag, startPoint x: 535, startPoint y: 78, endPoint x: 484, endPoint y: 78, distance: 51.0
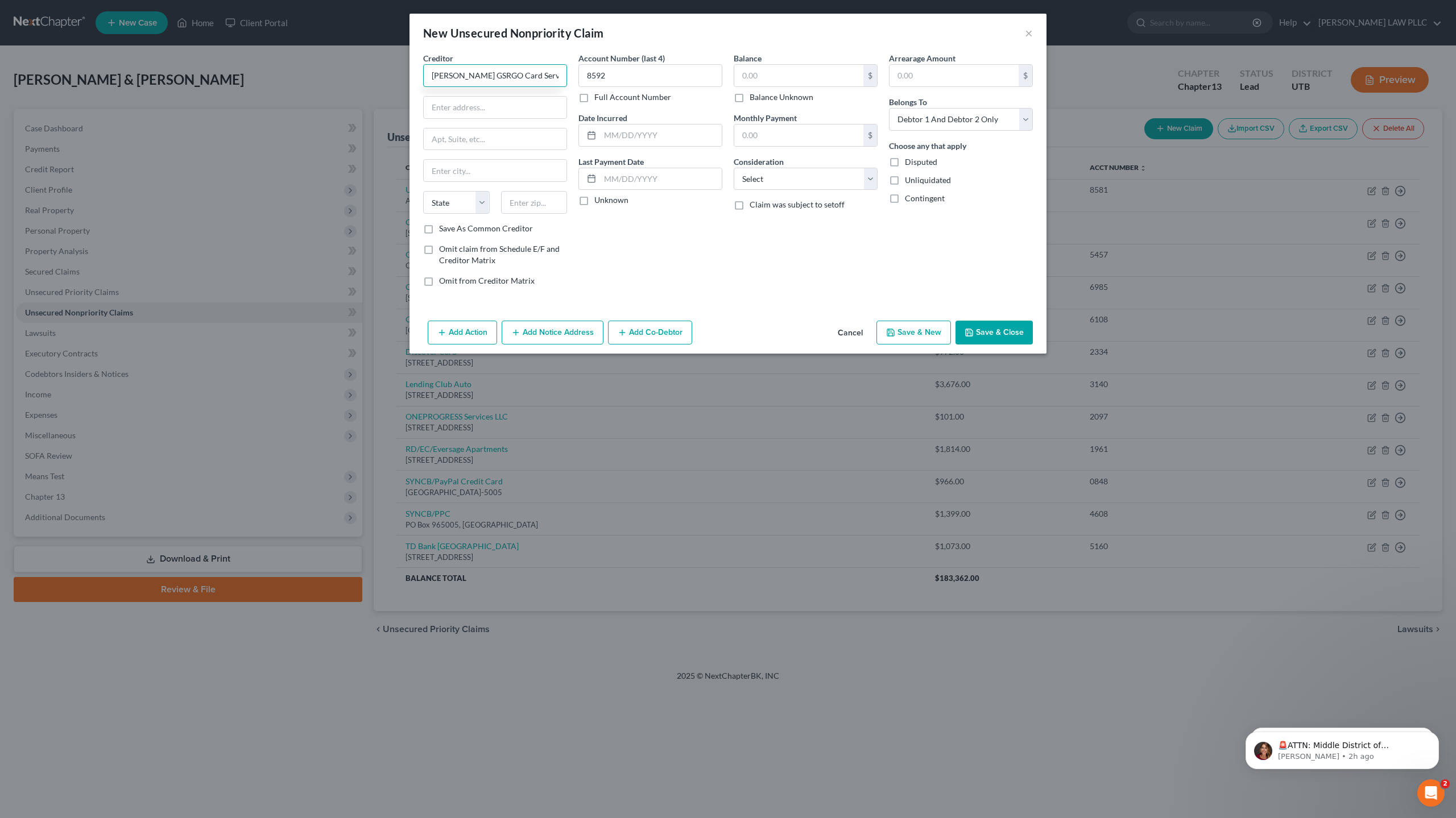
click at [484, 78] on input "[PERSON_NAME] GSRGO Card Serv" at bounding box center [495, 75] width 144 height 23
type input "[PERSON_NAME] GSRGO CARD SERV"
drag, startPoint x: 611, startPoint y: 80, endPoint x: 562, endPoint y: 73, distance: 49.5
click at [562, 73] on div "Creditor * [PERSON_NAME] GSRGO CARD SERV State [US_STATE] AK AR AZ CA CO [GEOGR…" at bounding box center [728, 174] width 621 height 243
type input "7676"
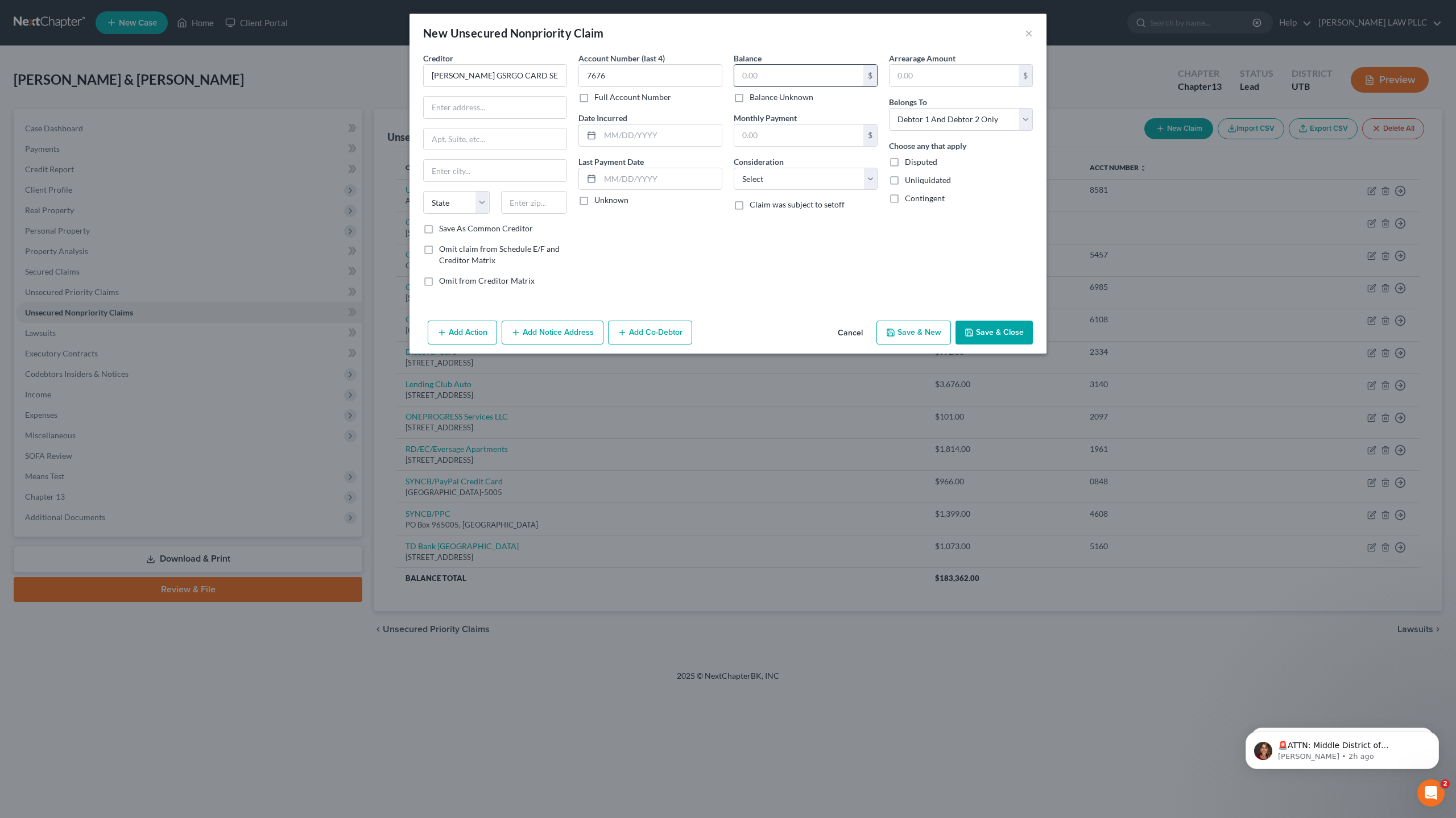
click at [746, 71] on input "text" at bounding box center [798, 76] width 129 height 22
type input "1,953"
click at [488, 110] on input "text" at bounding box center [495, 107] width 143 height 22
type input "PO Box 393"
click at [470, 170] on input "text" at bounding box center [495, 170] width 143 height 22
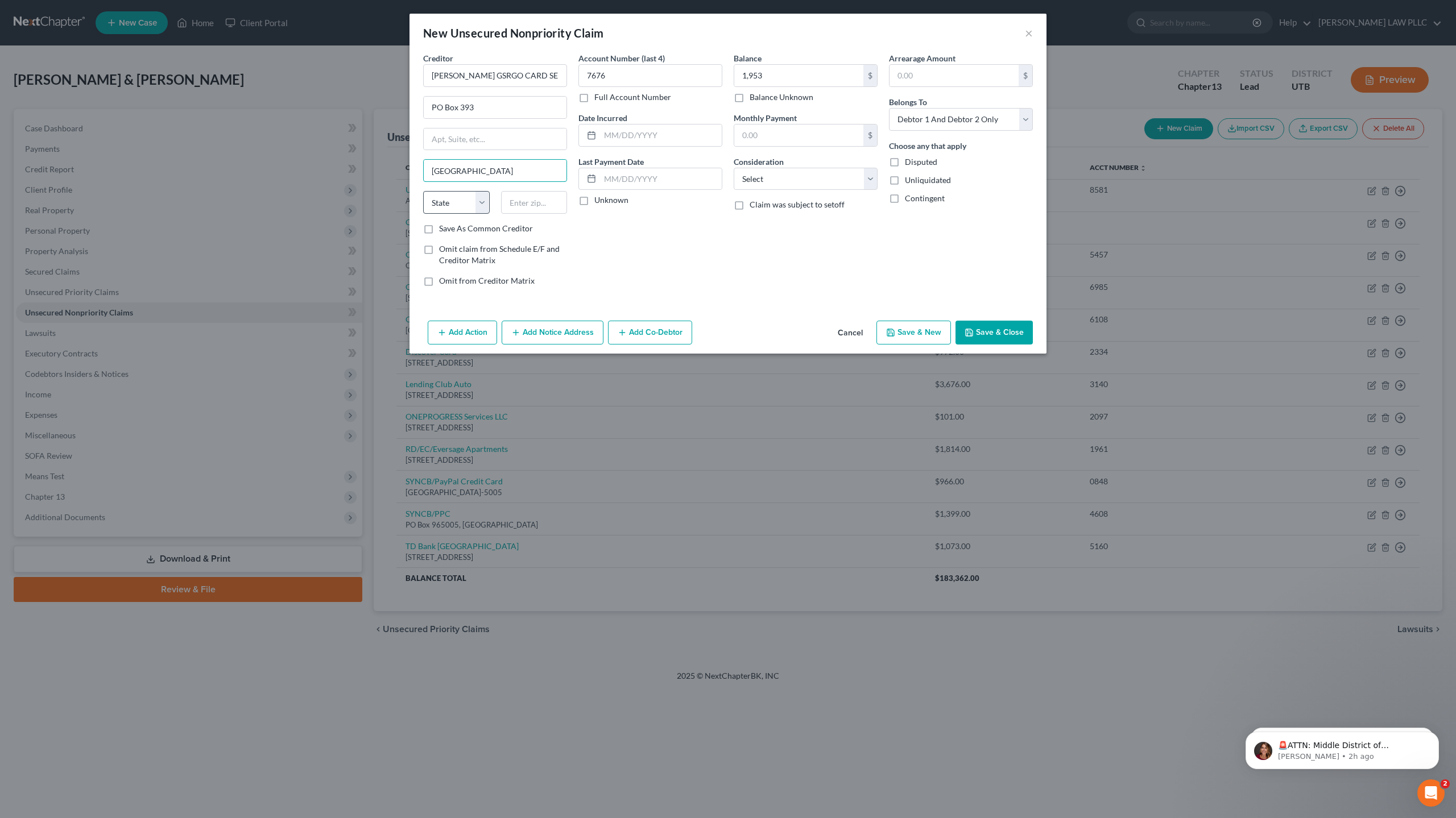
type input "[GEOGRAPHIC_DATA]"
click at [458, 202] on select "State [US_STATE] AK AR AZ CA CO CT DE DC [GEOGRAPHIC_DATA] [GEOGRAPHIC_DATA] GU…" at bounding box center [456, 202] width 66 height 23
select select "24"
click at [423, 191] on select "State [US_STATE] AK AR AZ CA CO CT DE DC [GEOGRAPHIC_DATA] [GEOGRAPHIC_DATA] GU…" at bounding box center [456, 202] width 66 height 23
click at [539, 199] on input "text" at bounding box center [534, 202] width 66 height 23
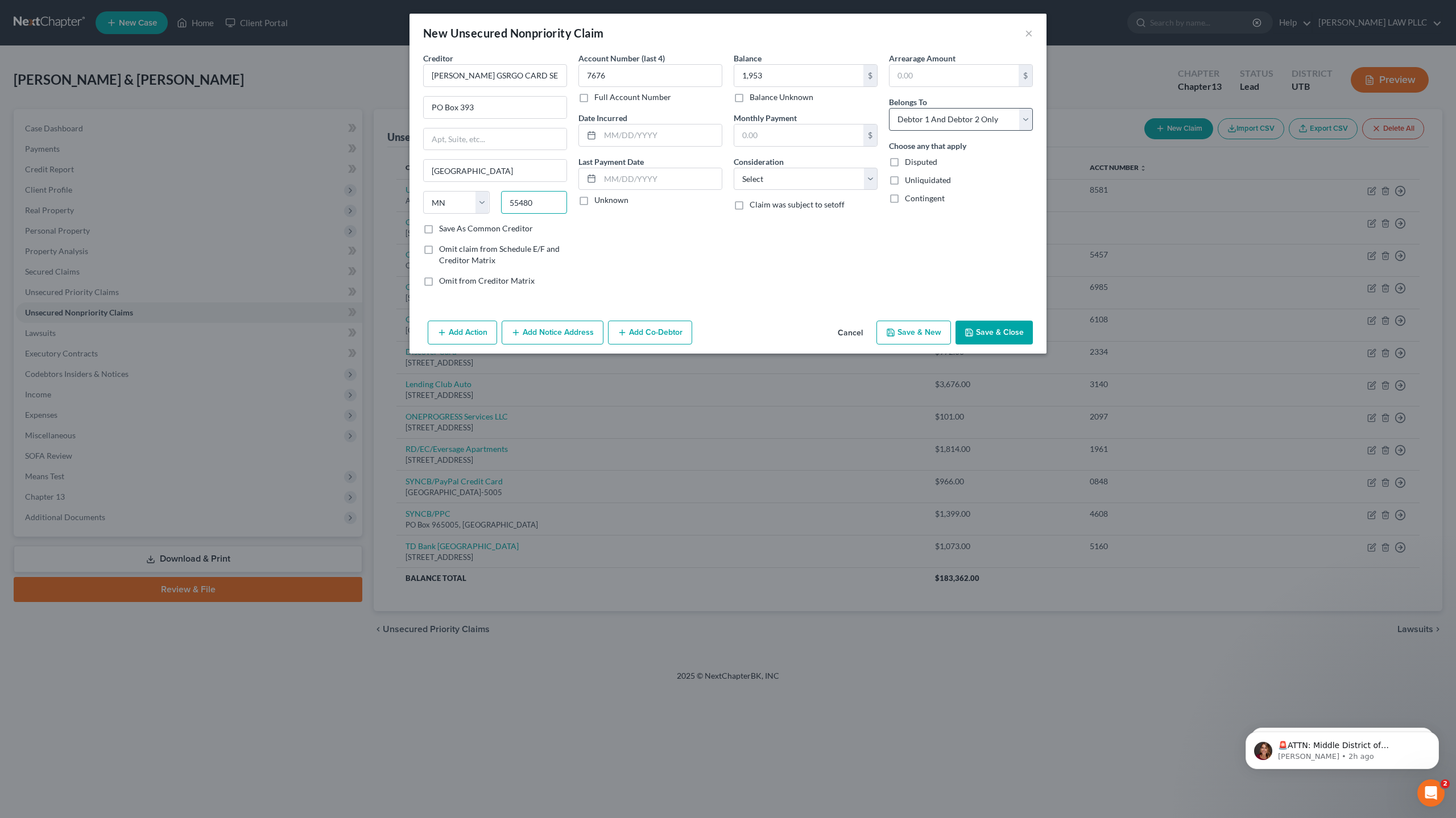
type input "55480"
click at [934, 121] on select "Select Debtor 1 Only Debtor 2 Only Debtor 1 And Debtor 2 Only At Least One Of T…" at bounding box center [961, 119] width 144 height 23
select select "0"
click at [889, 108] on select "Select Debtor 1 Only Debtor 2 Only Debtor 1 And Debtor 2 Only At Least One Of T…" at bounding box center [961, 119] width 144 height 23
click at [815, 183] on select "Select Cable / Satellite Services Collection Agency Credit Card Debt Debt Couns…" at bounding box center [806, 179] width 144 height 23
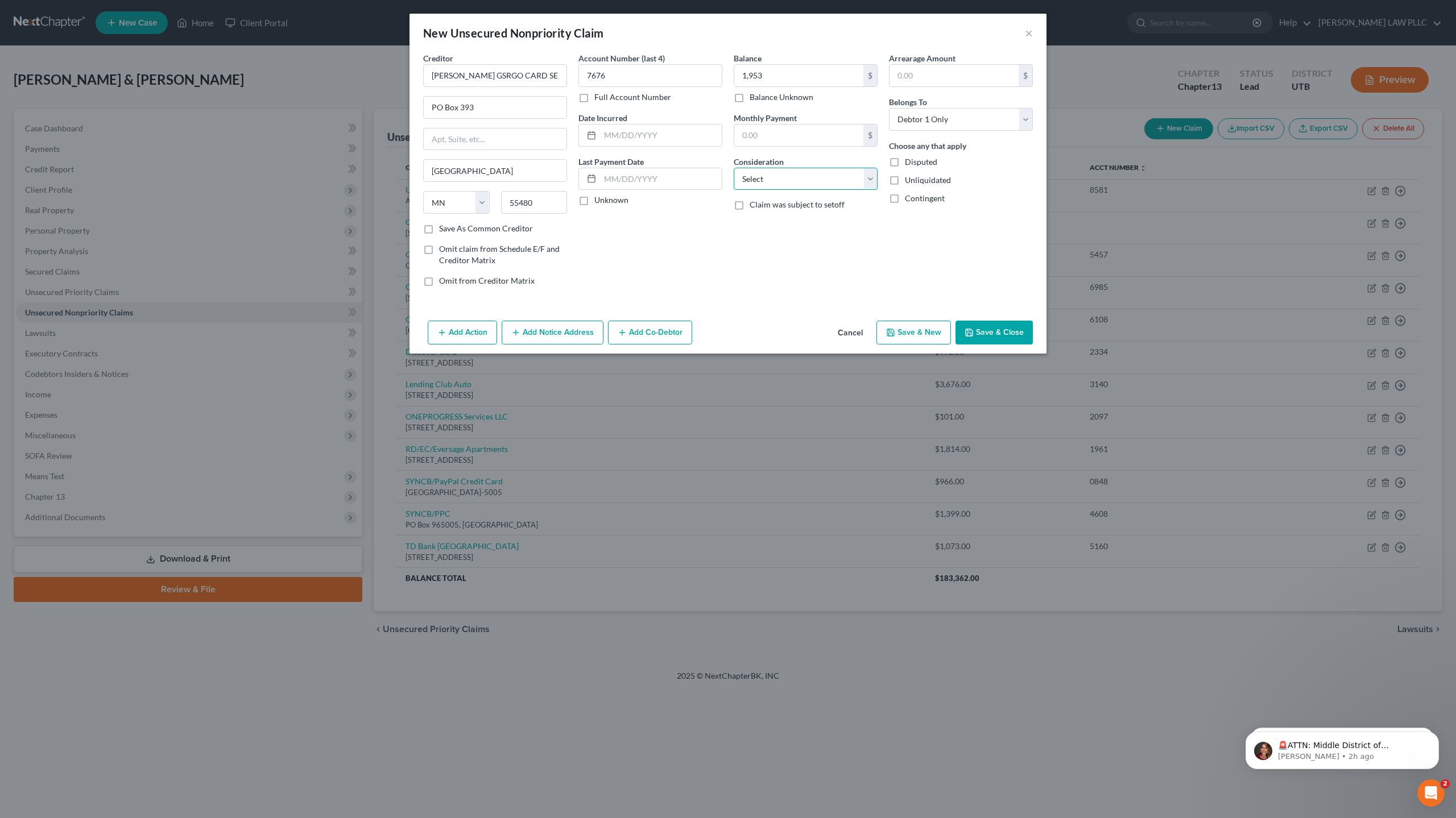
select select "2"
click at [733, 168] on select "Select Cable / Satellite Services Collection Agency Credit Card Debt Debt Couns…" at bounding box center [806, 179] width 144 height 23
click at [625, 135] on input "text" at bounding box center [660, 136] width 122 height 22
type input "[DATE]"
click at [924, 332] on button "Save & New" at bounding box center [914, 332] width 75 height 24
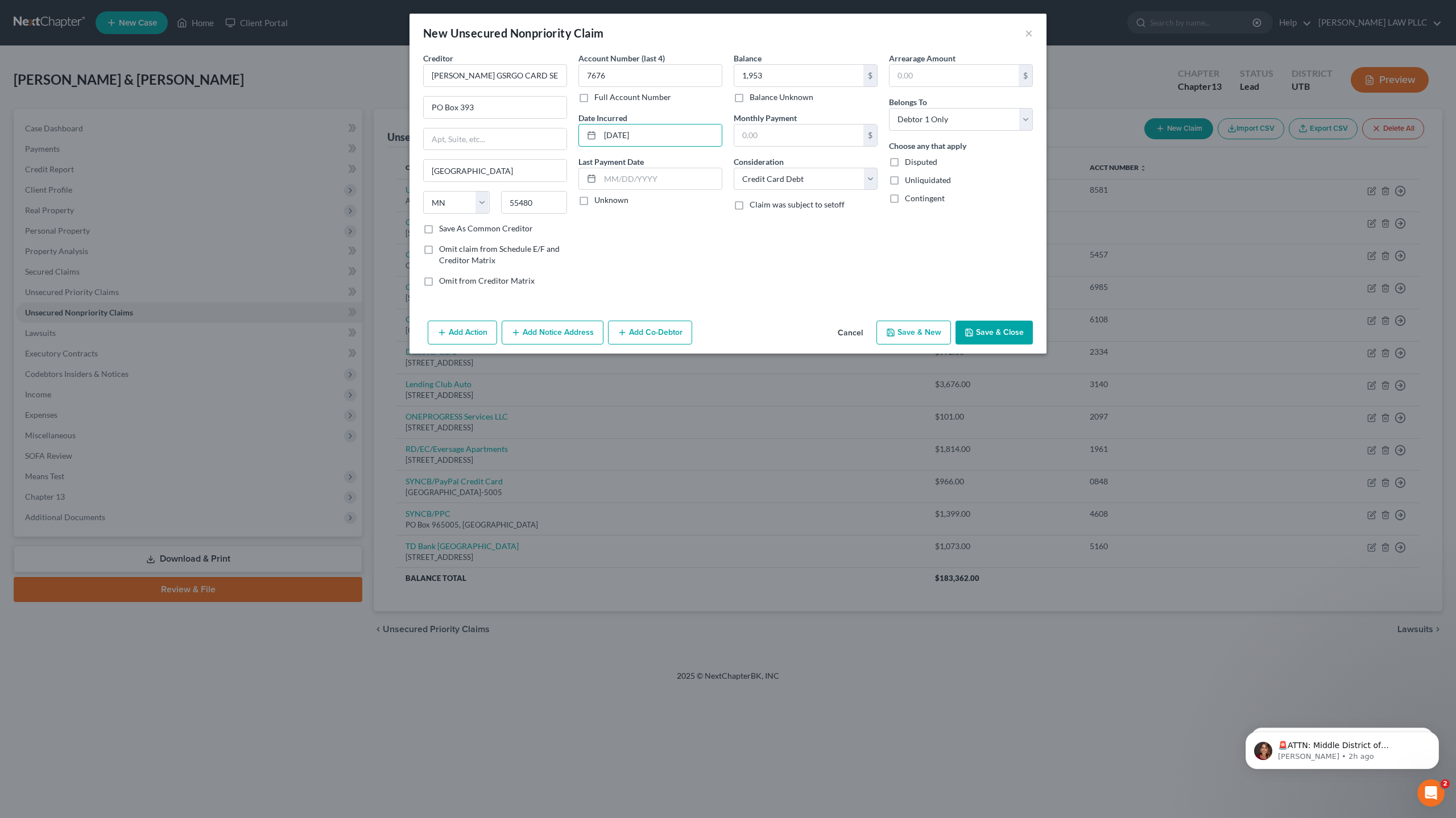
select select "2"
type input "1,953.00"
type input "0.00"
click at [1008, 335] on button "Save & Close" at bounding box center [994, 332] width 77 height 24
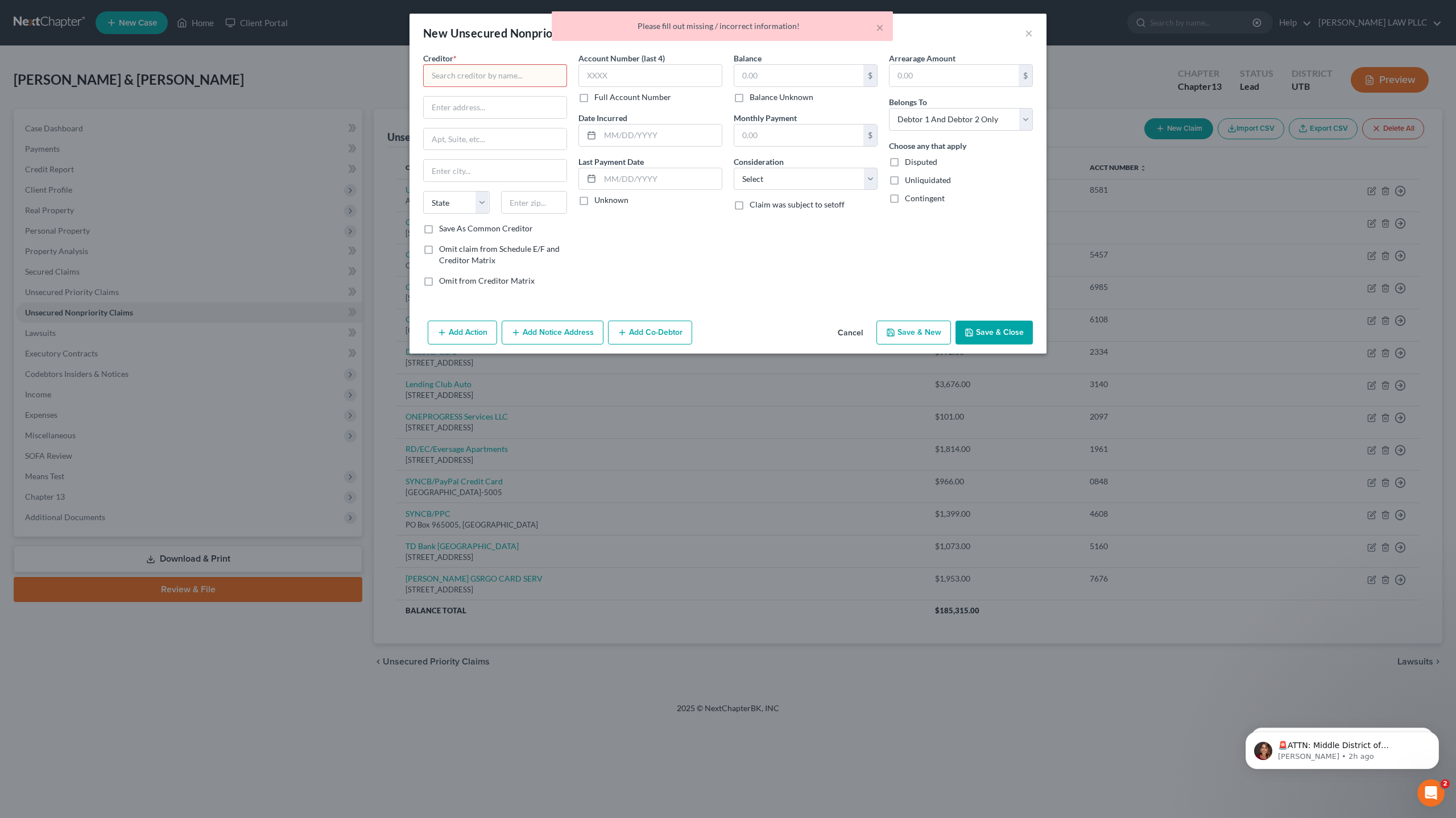
click at [1032, 32] on div "× Please fill out missing / incorrect information!" at bounding box center [722, 29] width 1456 height 35
click at [851, 335] on button "Cancel" at bounding box center [850, 332] width 43 height 23
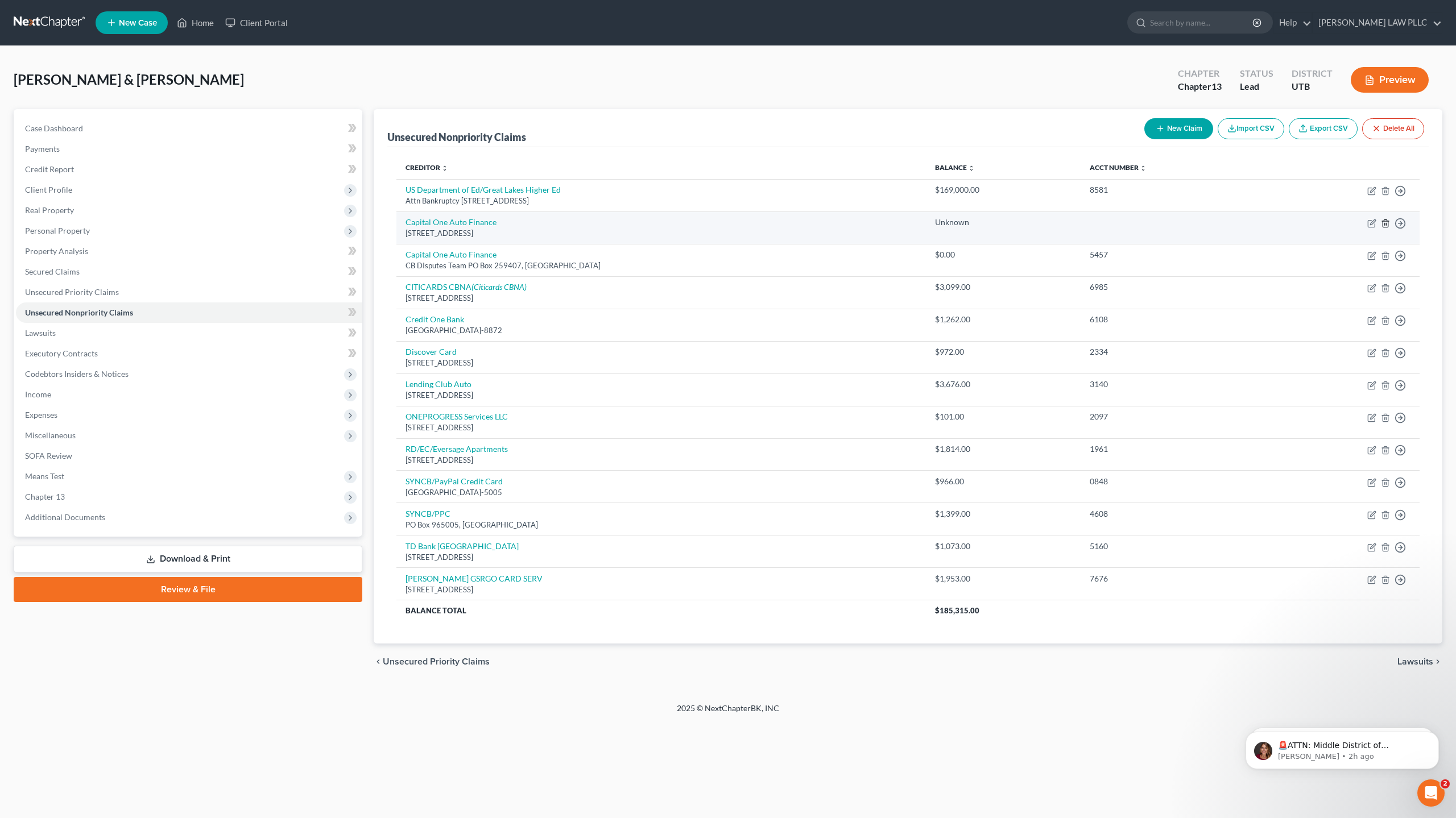
click at [1385, 224] on icon "button" at bounding box center [1385, 223] width 9 height 9
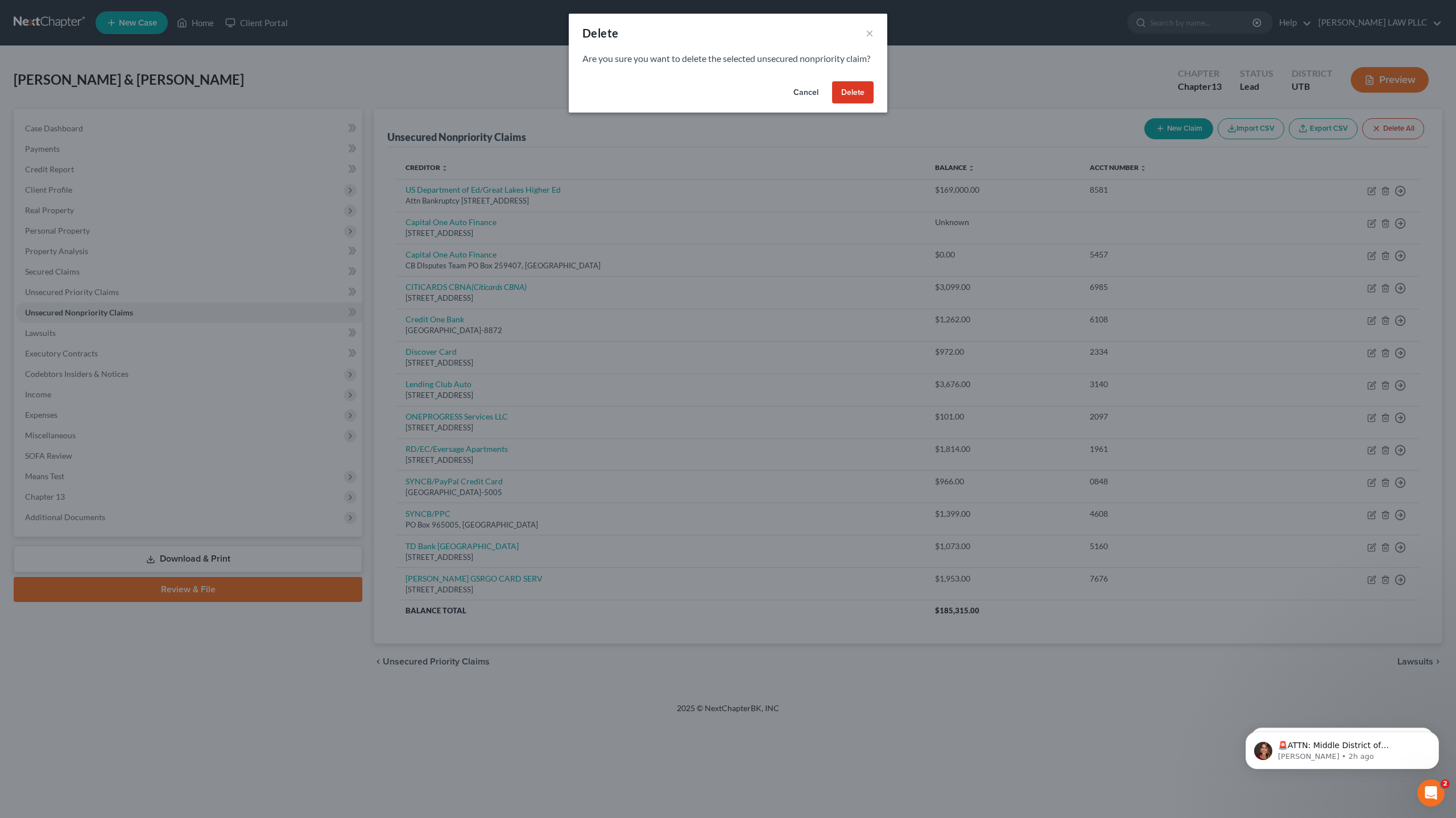
click at [857, 100] on button "Delete" at bounding box center [852, 92] width 42 height 23
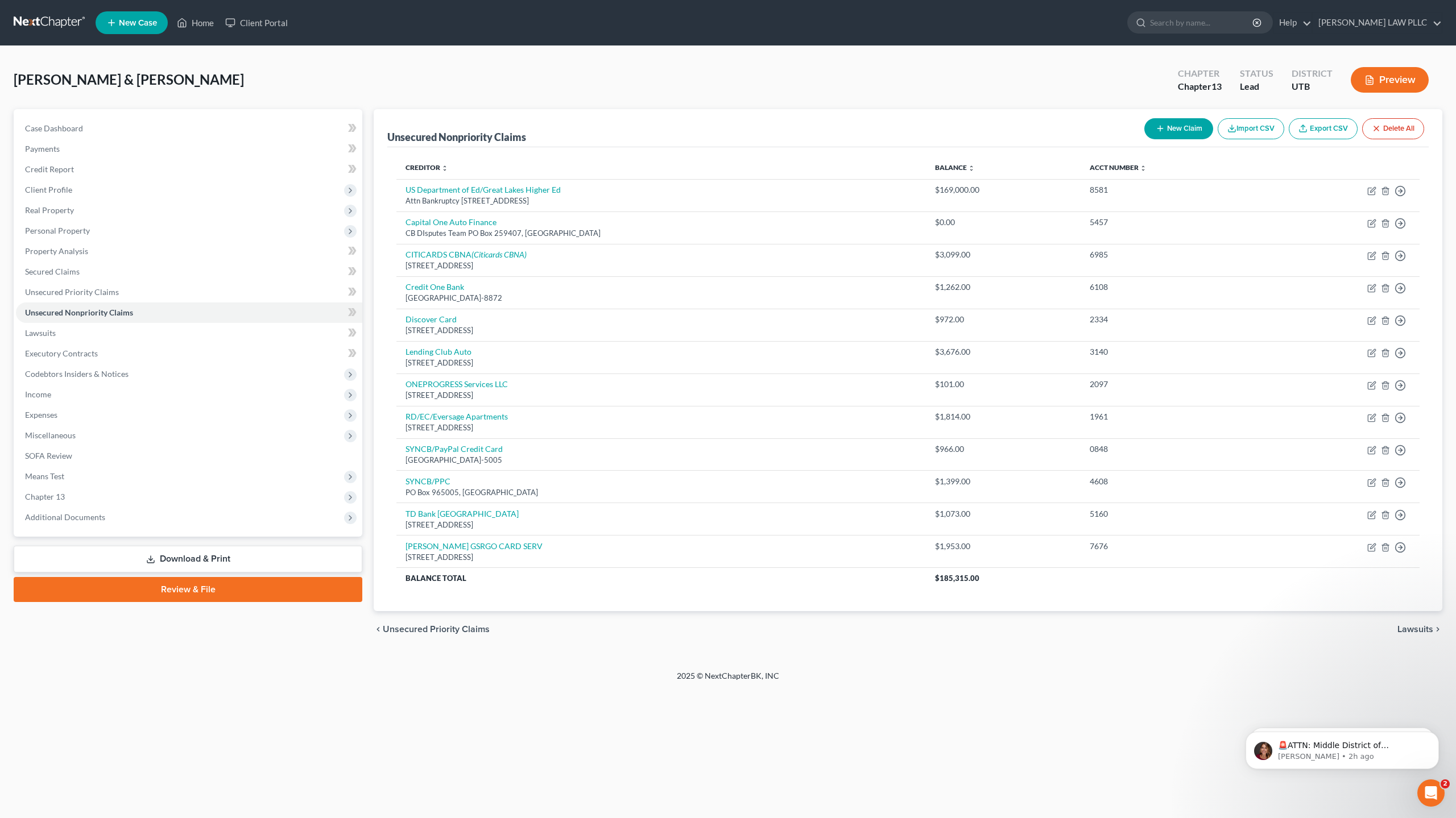
click at [1174, 125] on button "New Claim" at bounding box center [1178, 129] width 69 height 21
select select "2"
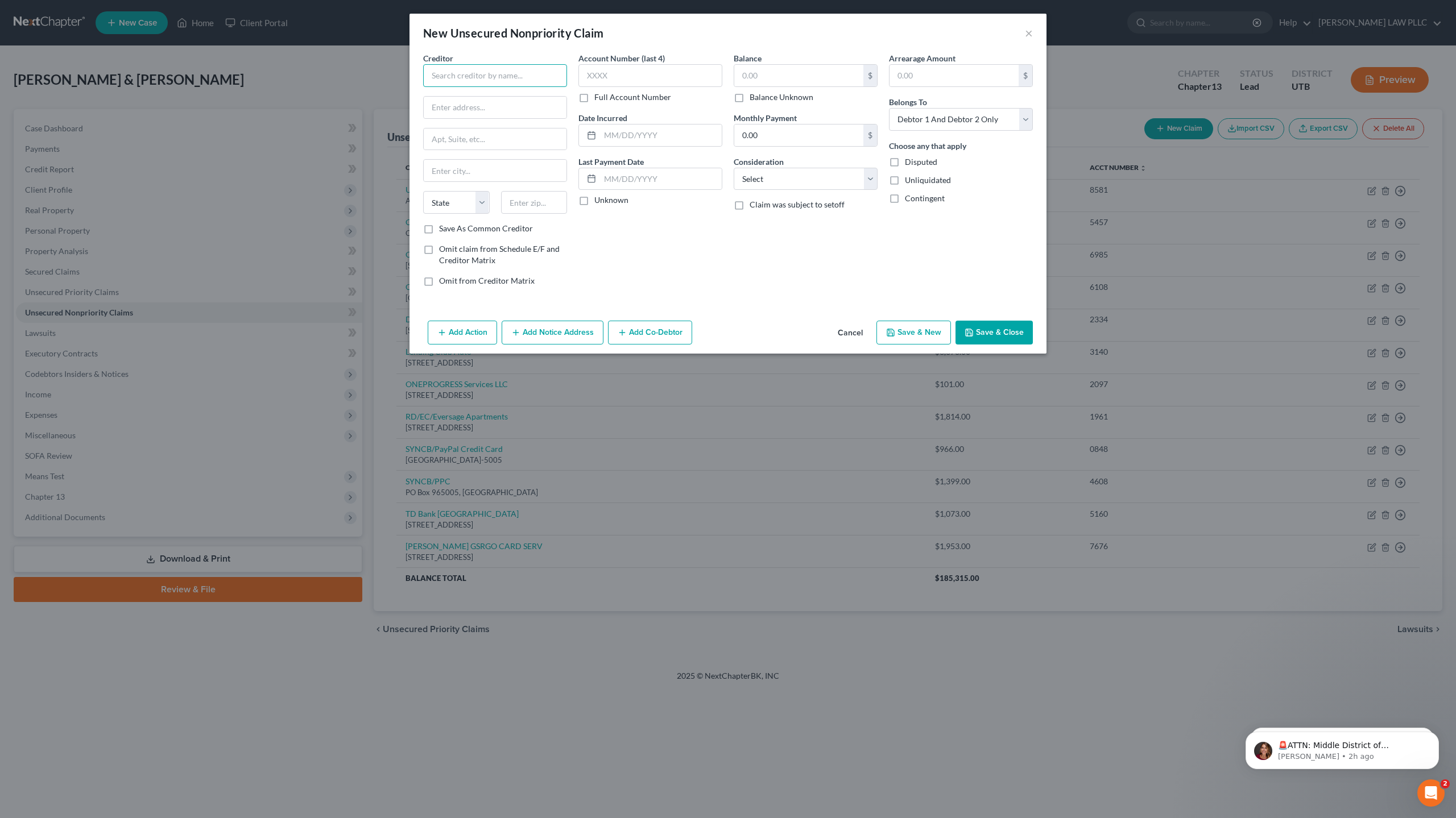
click at [456, 77] on input "text" at bounding box center [495, 75] width 144 height 23
type input "Capital One"
click at [470, 103] on input "text" at bounding box center [495, 107] width 143 height 22
type input "PO Box 31293"
click at [459, 169] on input "text" at bounding box center [495, 170] width 143 height 22
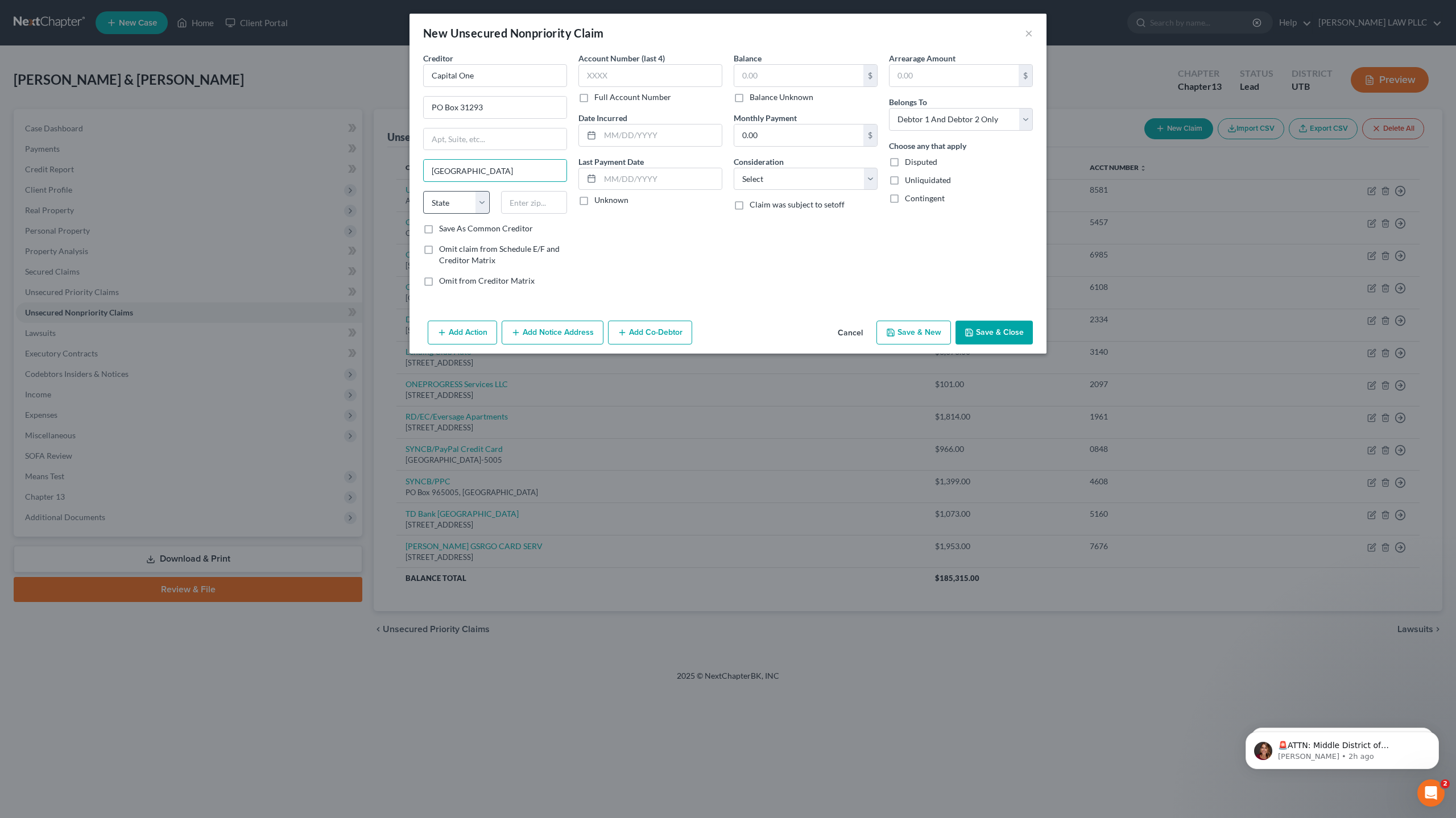
type input "[GEOGRAPHIC_DATA]"
click at [438, 205] on select "State [US_STATE] AK AR AZ CA CO CT DE DC [GEOGRAPHIC_DATA] [GEOGRAPHIC_DATA] GU…" at bounding box center [456, 202] width 66 height 23
select select "46"
click at [532, 206] on input "text" at bounding box center [534, 202] width 66 height 23
type input "84131"
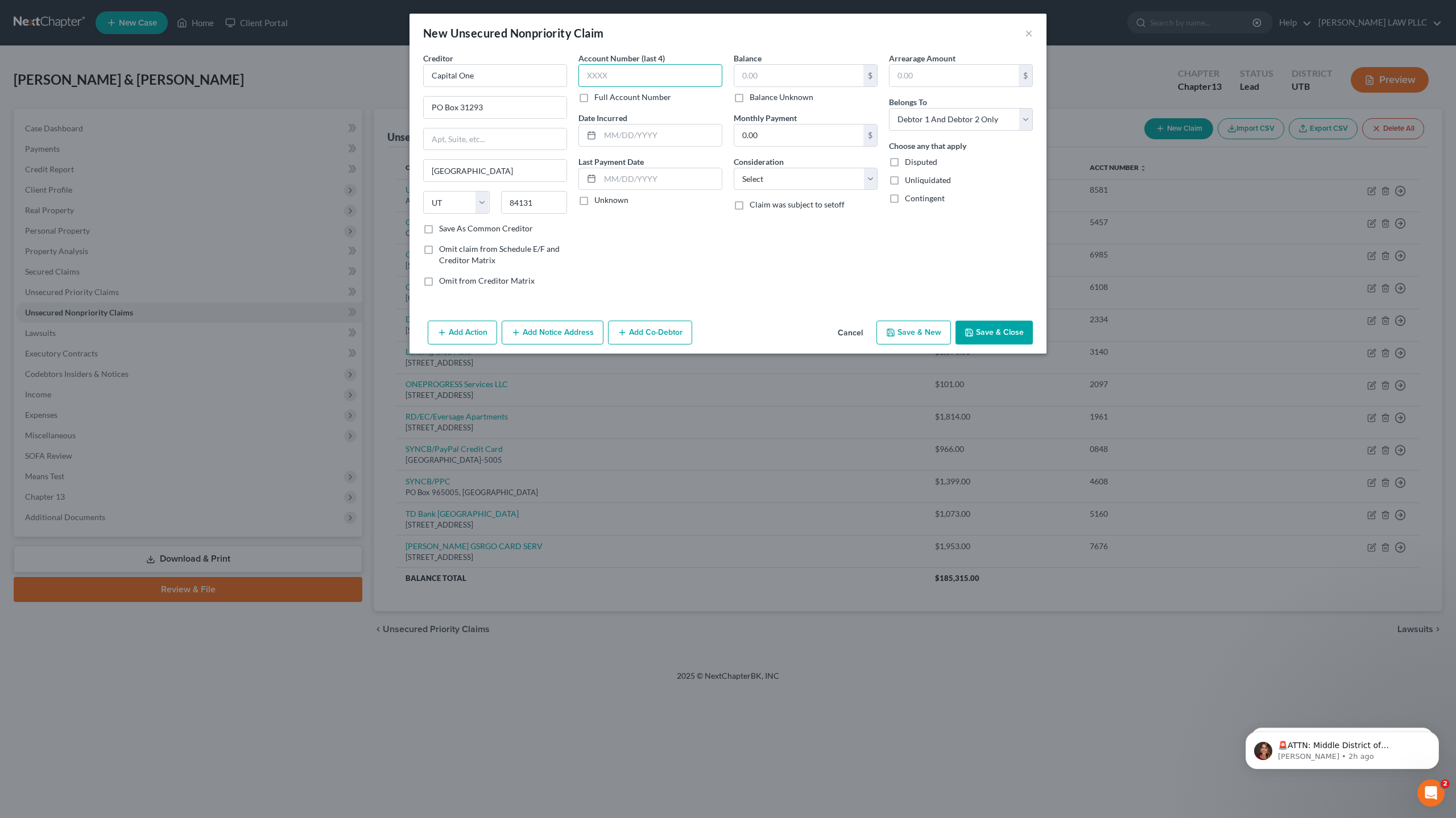
click at [622, 76] on input "text" at bounding box center [650, 75] width 144 height 23
type input "7805"
click at [624, 132] on input "text" at bounding box center [660, 136] width 122 height 22
type input "[DATE]"
click at [761, 63] on label "Balance" at bounding box center [747, 58] width 28 height 12
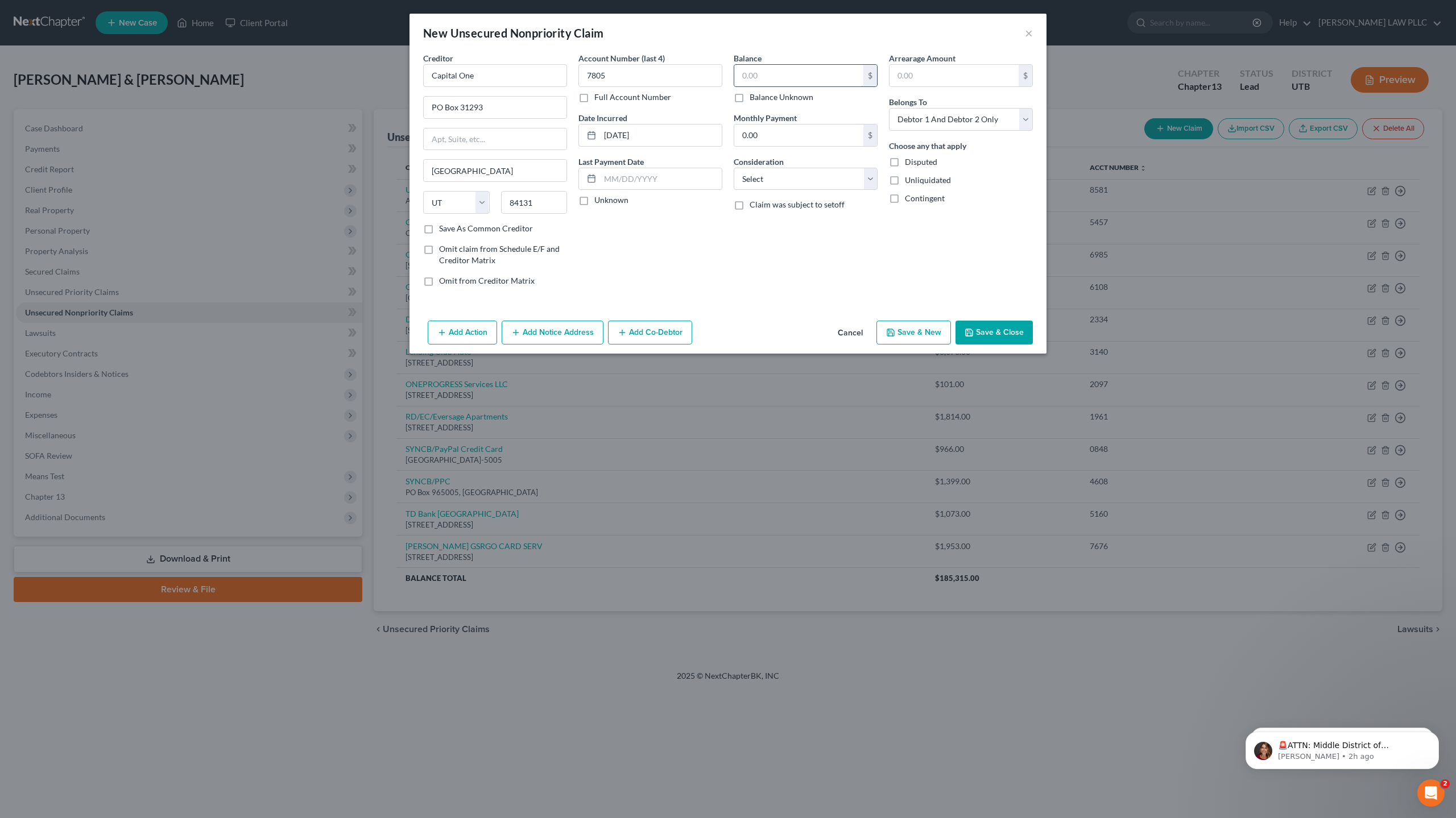
click at [760, 74] on input "text" at bounding box center [798, 76] width 129 height 22
type input "2,406"
click at [944, 121] on select "Select Debtor 1 Only Debtor 2 Only Debtor 1 And Debtor 2 Only At Least One Of T…" at bounding box center [961, 119] width 144 height 23
select select "0"
click at [889, 108] on select "Select Debtor 1 Only Debtor 2 Only Debtor 1 And Debtor 2 Only At Least One Of T…" at bounding box center [961, 119] width 144 height 23
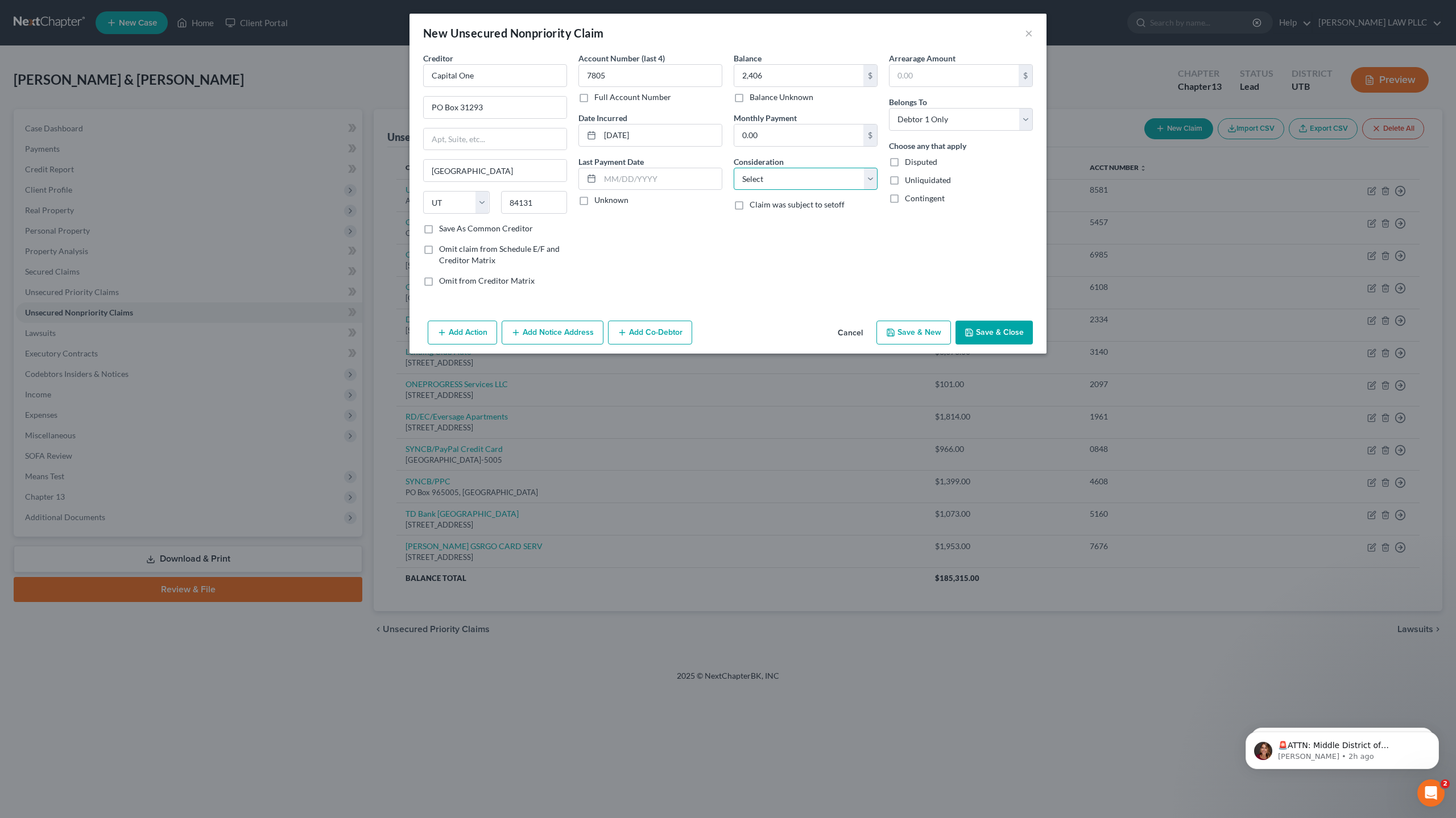
click at [793, 176] on select "Select Cable / Satellite Services Collection Agency Credit Card Debt Debt Couns…" at bounding box center [806, 179] width 144 height 23
select select "2"
click at [733, 168] on select "Select Cable / Satellite Services Collection Agency Credit Card Debt Debt Couns…" at bounding box center [806, 179] width 144 height 23
click at [1009, 333] on button "Save & Close" at bounding box center [994, 332] width 77 height 24
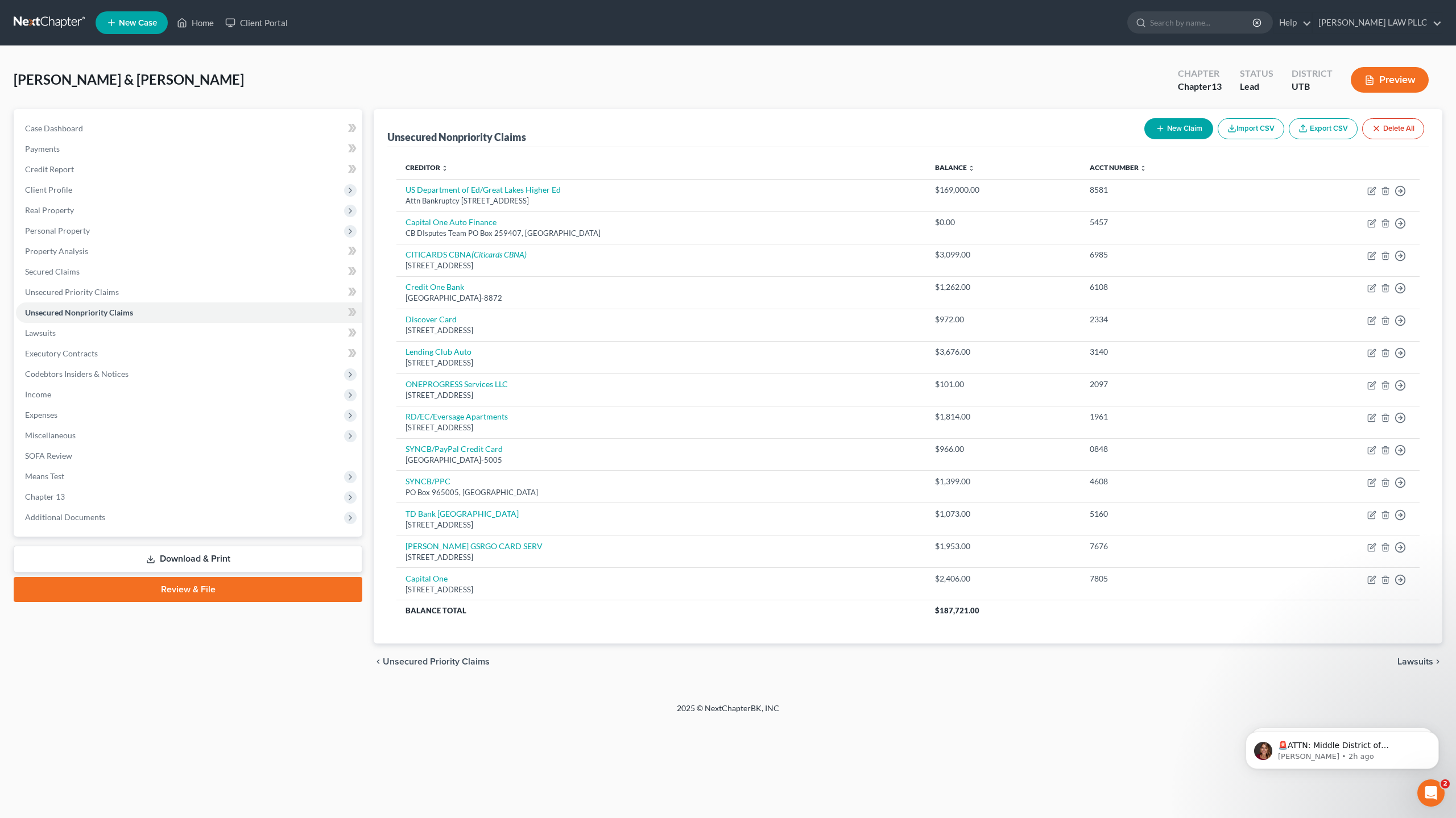
click at [1189, 131] on button "New Claim" at bounding box center [1178, 129] width 69 height 21
select select "2"
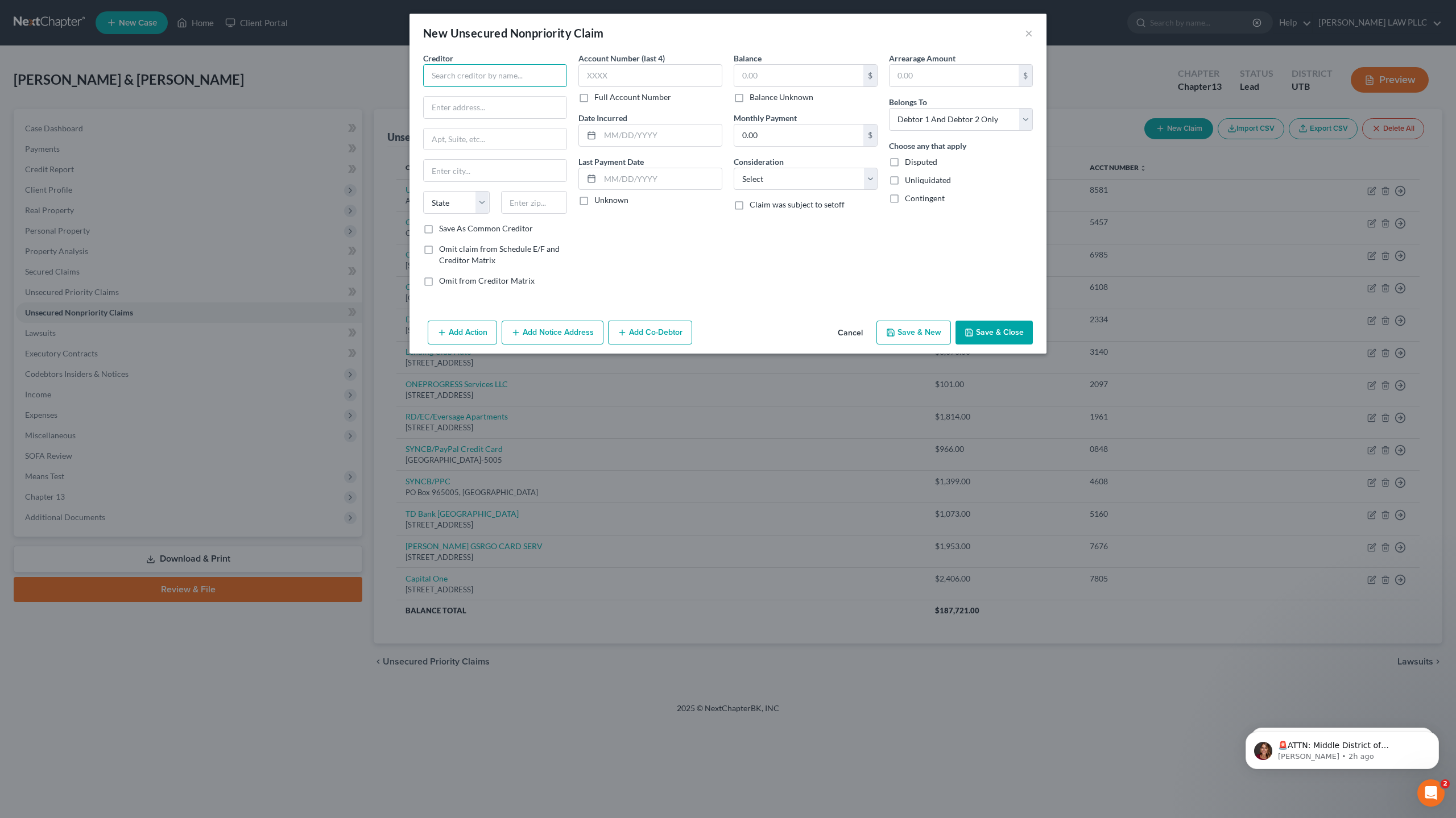
click at [512, 75] on input "text" at bounding box center [495, 75] width 144 height 23
drag, startPoint x: 486, startPoint y: 73, endPoint x: 382, endPoint y: 70, distance: 104.0
click at [382, 70] on div "New Unsecured Nonpriority Claim × Creditor * CITI Cards/CITIBANK State [US_STAT…" at bounding box center [728, 409] width 1456 height 818
type input "CB INDIGO/CCi"
click at [604, 82] on input "text" at bounding box center [650, 75] width 144 height 23
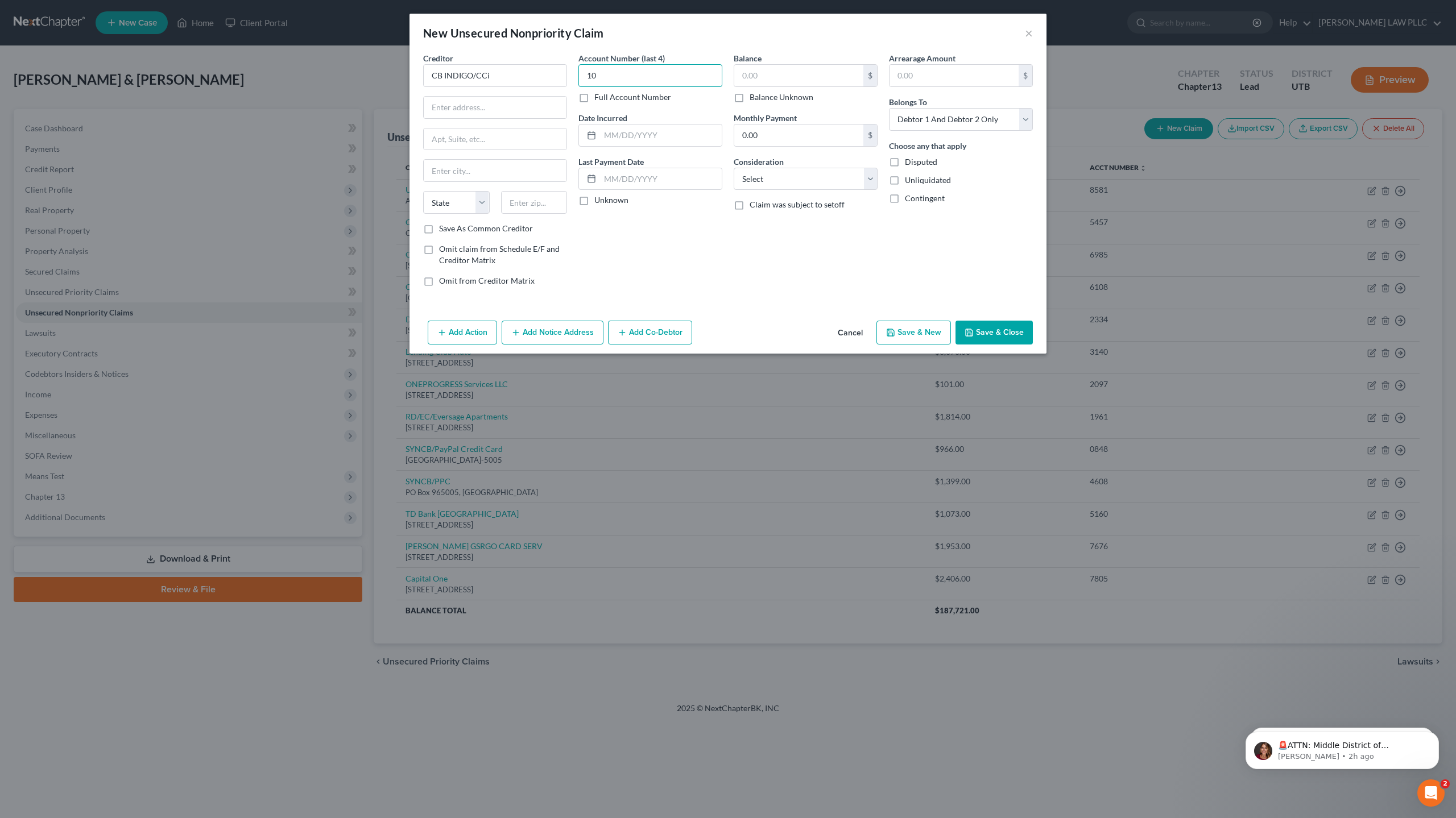
type input "1"
type input "0004"
click at [765, 76] on input "text" at bounding box center [798, 76] width 129 height 22
drag, startPoint x: 517, startPoint y: 77, endPoint x: 371, endPoint y: 51, distance: 148.3
click at [371, 51] on div "New Unsecured Nonpriority Claim × Creditor * CB INDIGO/CCi State [US_STATE] AK …" at bounding box center [728, 409] width 1456 height 818
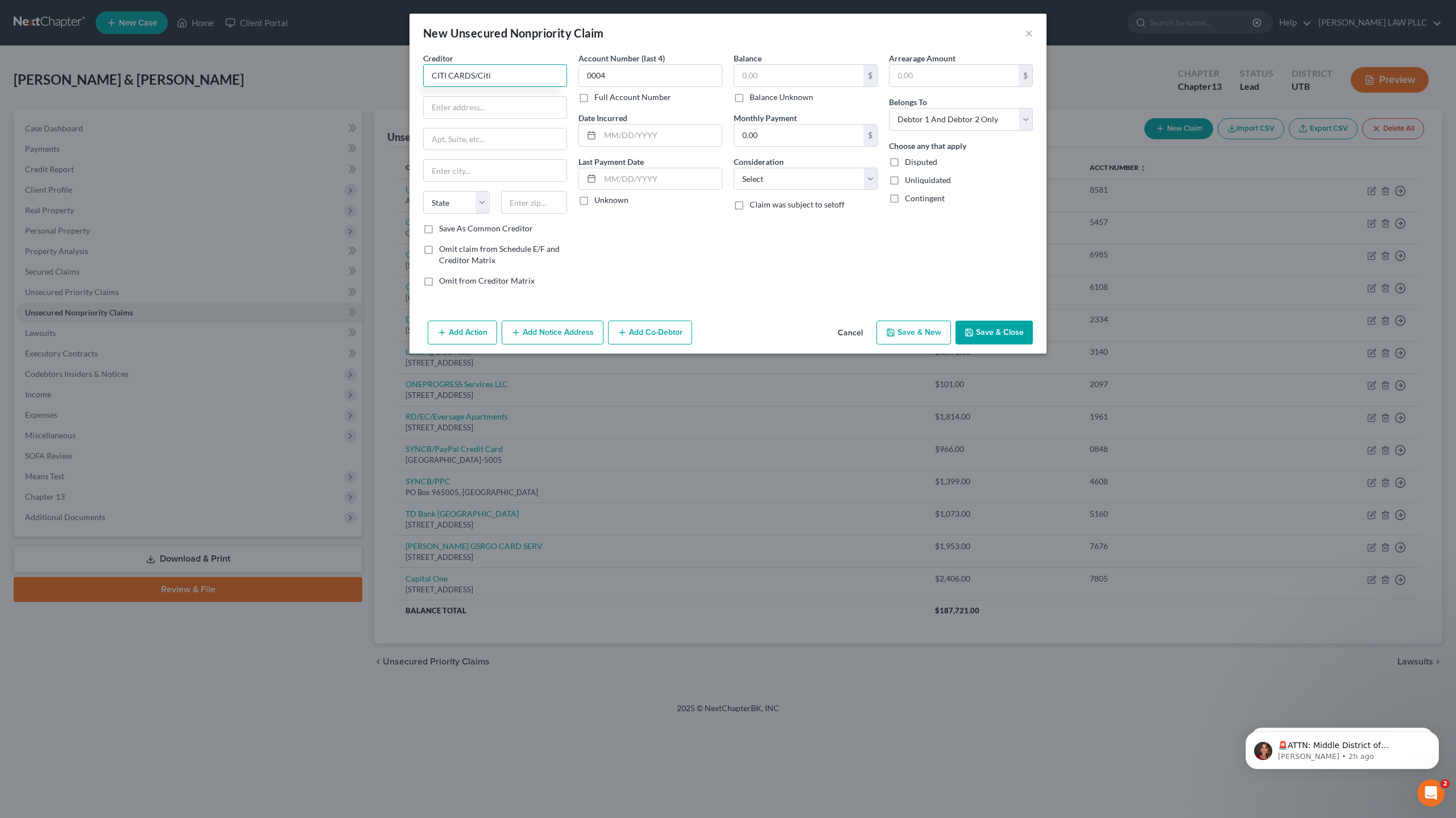
type input "CITI CARDS/Citi"
drag, startPoint x: 818, startPoint y: 77, endPoint x: 709, endPoint y: 73, distance: 109.1
click at [709, 73] on div "Creditor * CITI CARDS/Citi State [US_STATE] AK AR AZ CA CO CT DE DC [GEOGRAPHIC…" at bounding box center [728, 174] width 621 height 243
type input "3,099"
click at [463, 107] on input "text" at bounding box center [495, 107] width 143 height 22
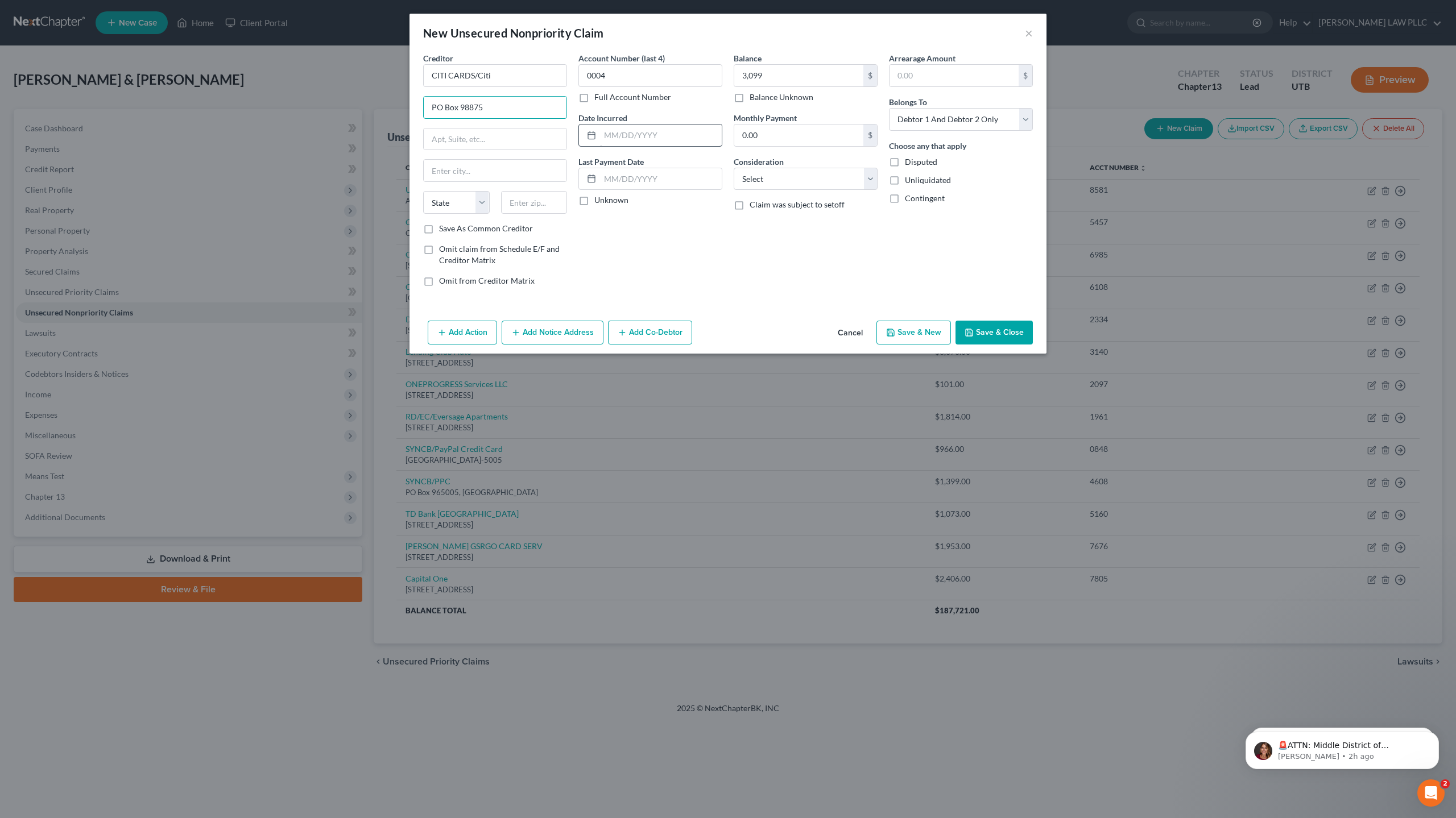
type input "PO Box 98875"
click at [625, 140] on input "text" at bounding box center [660, 136] width 122 height 22
type input "[DATE]"
click at [805, 185] on select "Select Cable / Satellite Services Collection Agency Credit Card Debt Debt Couns…" at bounding box center [806, 179] width 144 height 23
select select "2"
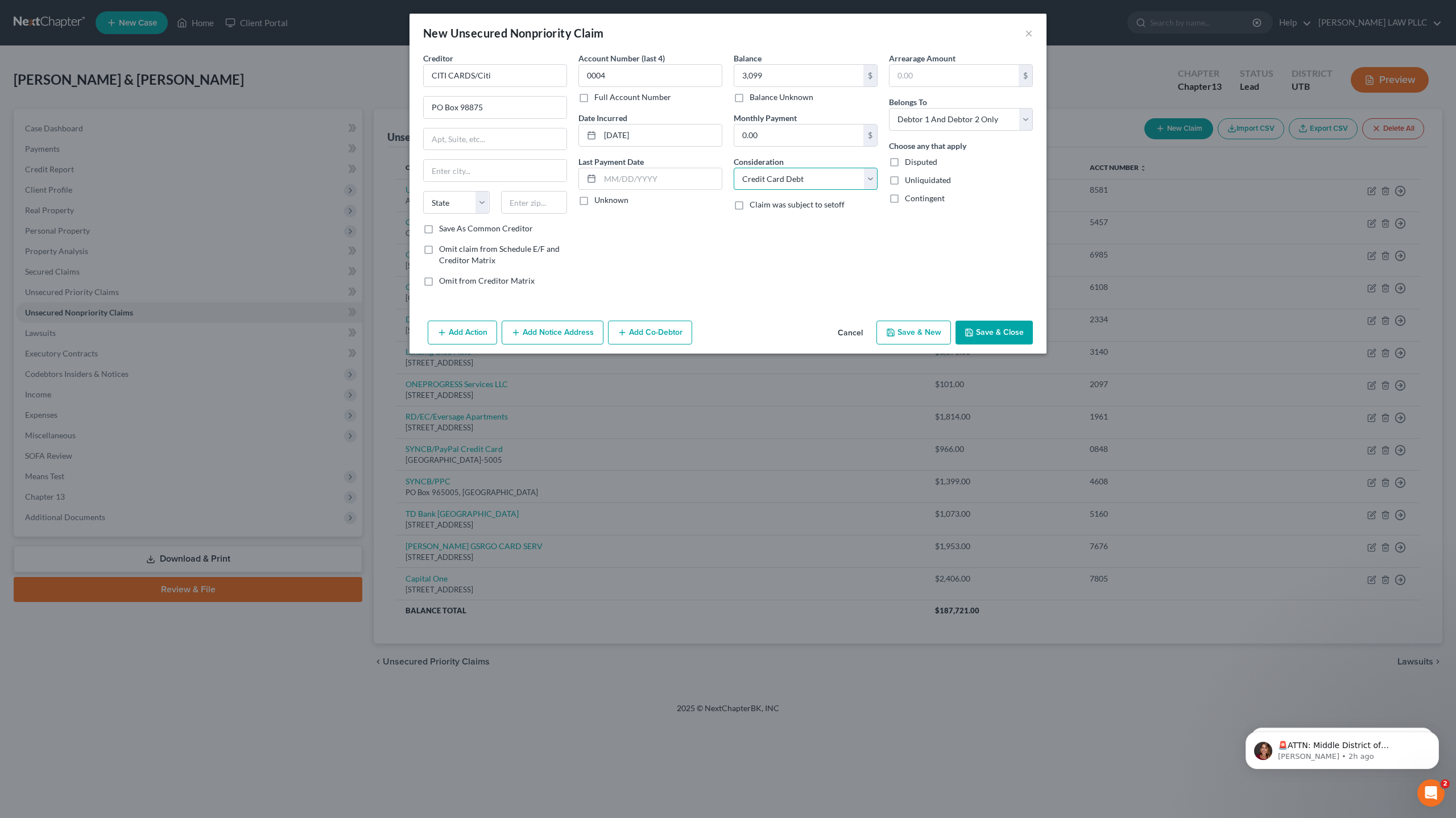
click at [733, 168] on select "Select Cable / Satellite Services Collection Agency Credit Card Debt Debt Couns…" at bounding box center [806, 179] width 144 height 23
click at [945, 119] on select "Select Debtor 1 Only Debtor 2 Only Debtor 1 And Debtor 2 Only At Least One Of T…" at bounding box center [961, 119] width 144 height 23
select select "0"
click at [889, 108] on select "Select Debtor 1 Only Debtor 2 Only Debtor 1 And Debtor 2 Only At Least One Of T…" at bounding box center [961, 119] width 144 height 23
click at [447, 203] on select "State [US_STATE] AK AR AZ CA CO CT DE DC [GEOGRAPHIC_DATA] [GEOGRAPHIC_DATA] GU…" at bounding box center [456, 202] width 66 height 23
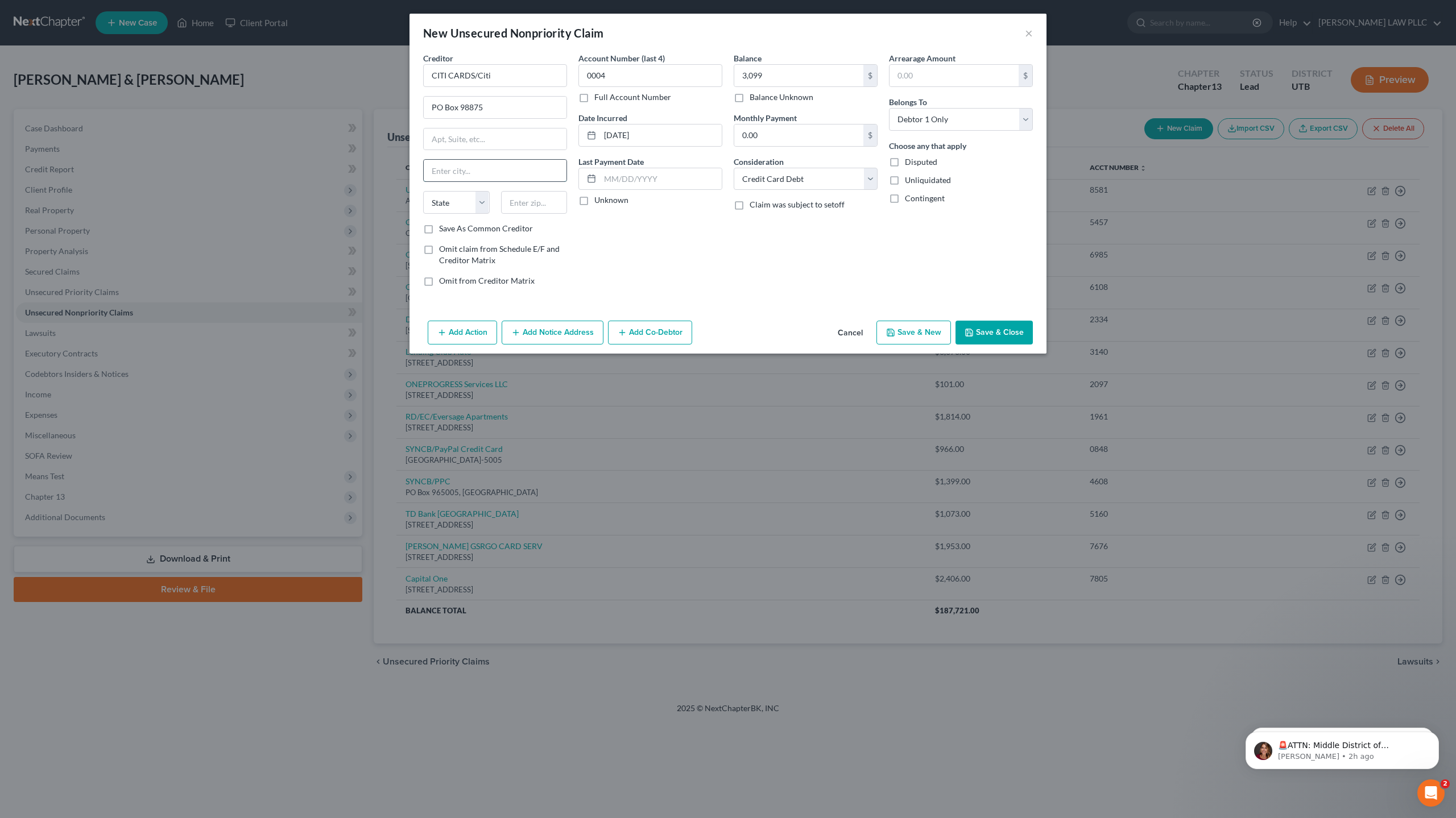
click at [493, 168] on input "text" at bounding box center [495, 170] width 143 height 22
click at [443, 205] on select "State [US_STATE] AK AR AZ CA CO CT DE DC [GEOGRAPHIC_DATA] [GEOGRAPHIC_DATA] GU…" at bounding box center [456, 202] width 66 height 23
click at [423, 191] on select "State [US_STATE] AK AR AZ CA CO CT DE DC [GEOGRAPHIC_DATA] [GEOGRAPHIC_DATA] GU…" at bounding box center [456, 202] width 66 height 23
click at [535, 204] on input "text" at bounding box center [534, 202] width 66 height 23
click at [917, 327] on button "Save & New" at bounding box center [914, 332] width 75 height 24
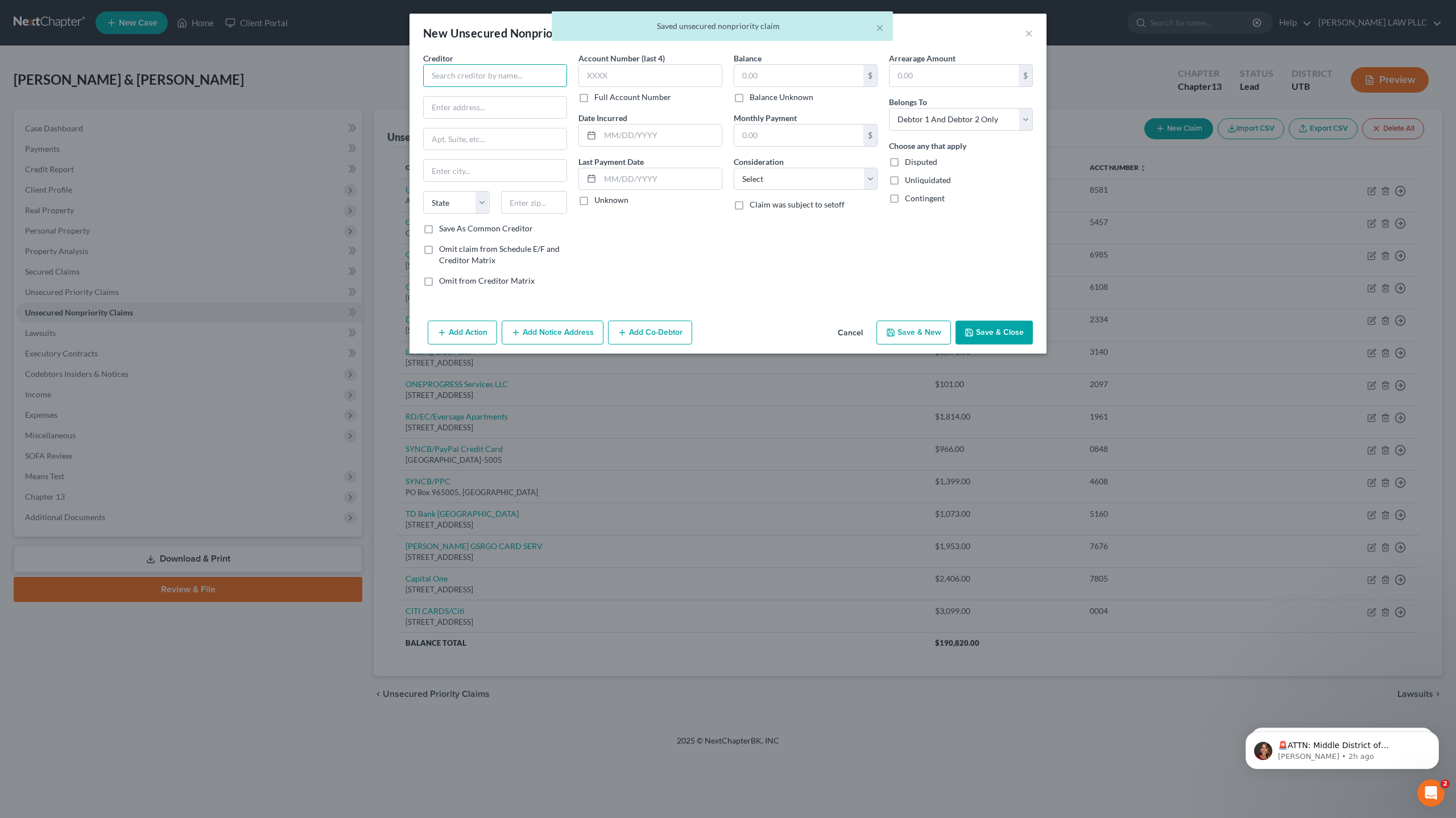
click at [453, 73] on input "text" at bounding box center [495, 75] width 144 height 23
click at [631, 79] on input "text" at bounding box center [650, 75] width 144 height 23
click at [755, 71] on input "text" at bounding box center [798, 76] width 129 height 22
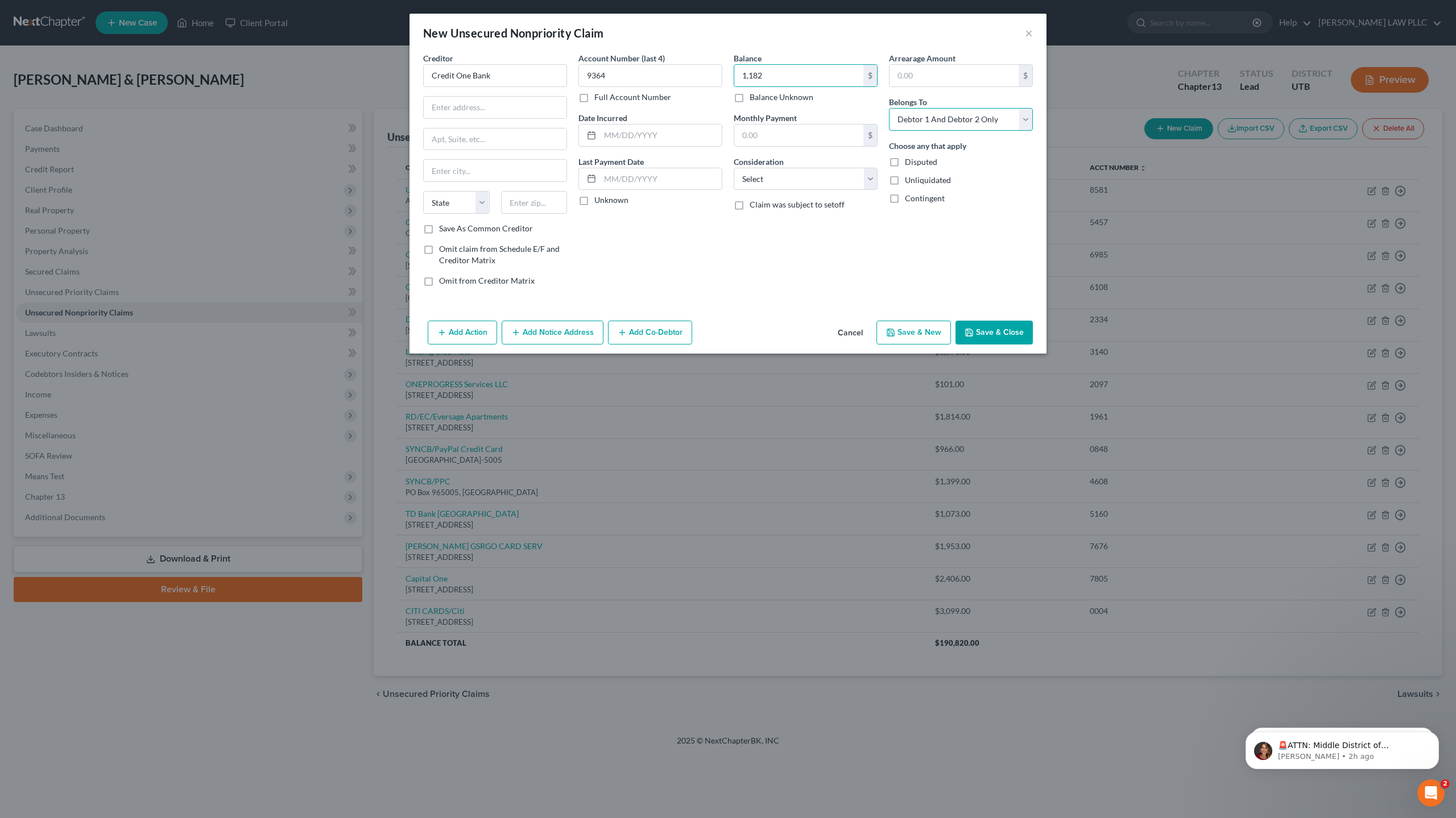
click at [964, 122] on select "Select Debtor 1 Only Debtor 2 Only Debtor 1 And Debtor 2 Only At Least One Of T…" at bounding box center [961, 119] width 144 height 23
click at [889, 108] on select "Select Debtor 1 Only Debtor 2 Only Debtor 1 And Debtor 2 Only At Least One Of T…" at bounding box center [961, 119] width 144 height 23
click at [504, 108] on input "text" at bounding box center [495, 107] width 143 height 22
click at [707, 255] on div "Account Number (last 4) 9364 Full Account Number Date Incurred Last Payment Dat…" at bounding box center [650, 174] width 155 height 243
click at [620, 78] on input "9364" at bounding box center [650, 75] width 144 height 23
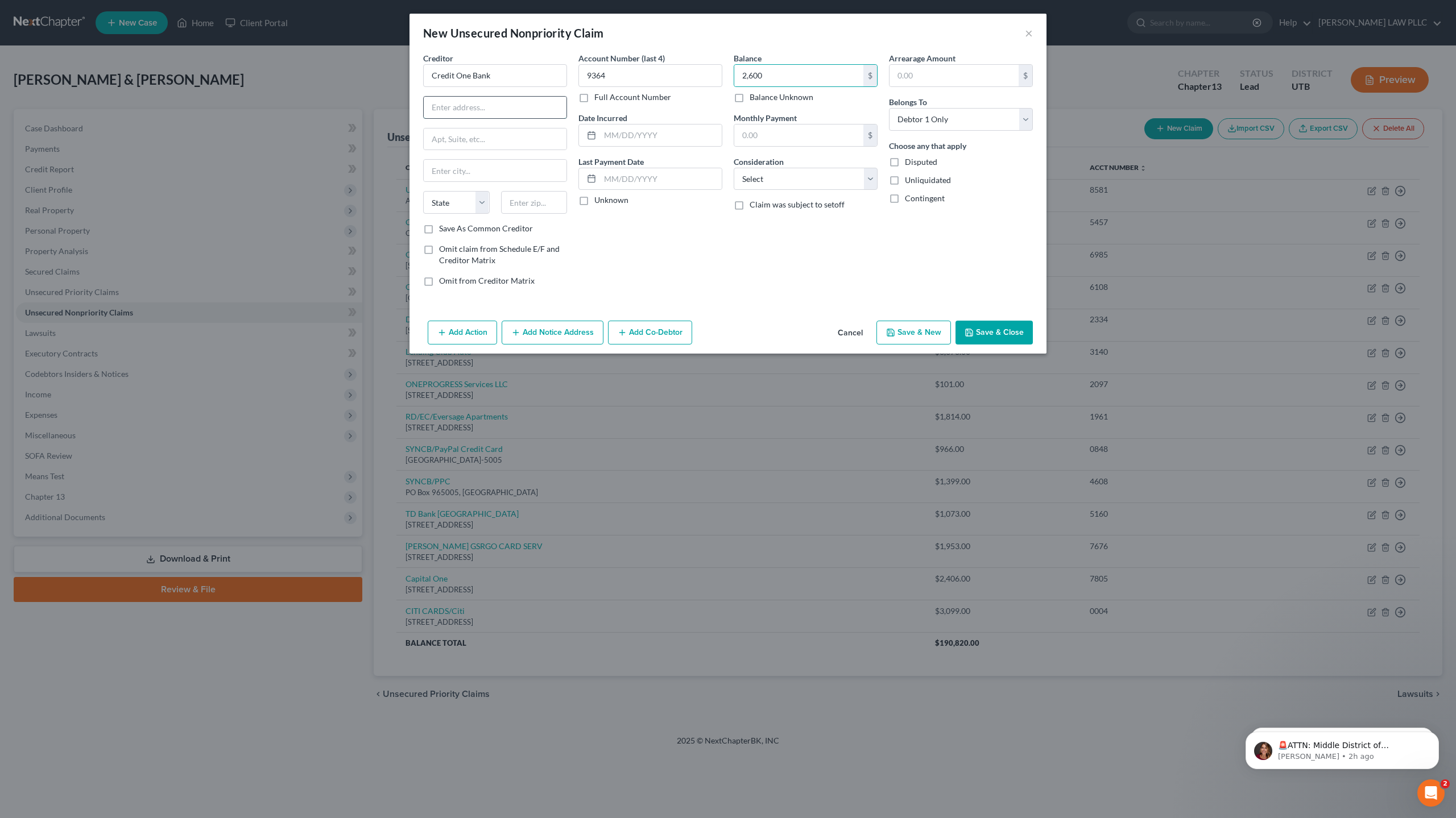
click at [472, 109] on input "text" at bounding box center [495, 107] width 143 height 22
click at [457, 174] on input "text" at bounding box center [495, 170] width 143 height 22
click at [466, 205] on select "State [US_STATE] AK AR AZ CA CO CT DE DC [GEOGRAPHIC_DATA] [GEOGRAPHIC_DATA] GU…" at bounding box center [456, 202] width 66 height 23
click at [423, 191] on select "State [US_STATE] AK AR AZ CA CO CT DE DC [GEOGRAPHIC_DATA] [GEOGRAPHIC_DATA] GU…" at bounding box center [456, 202] width 66 height 23
click at [535, 200] on input "text" at bounding box center [534, 202] width 66 height 23
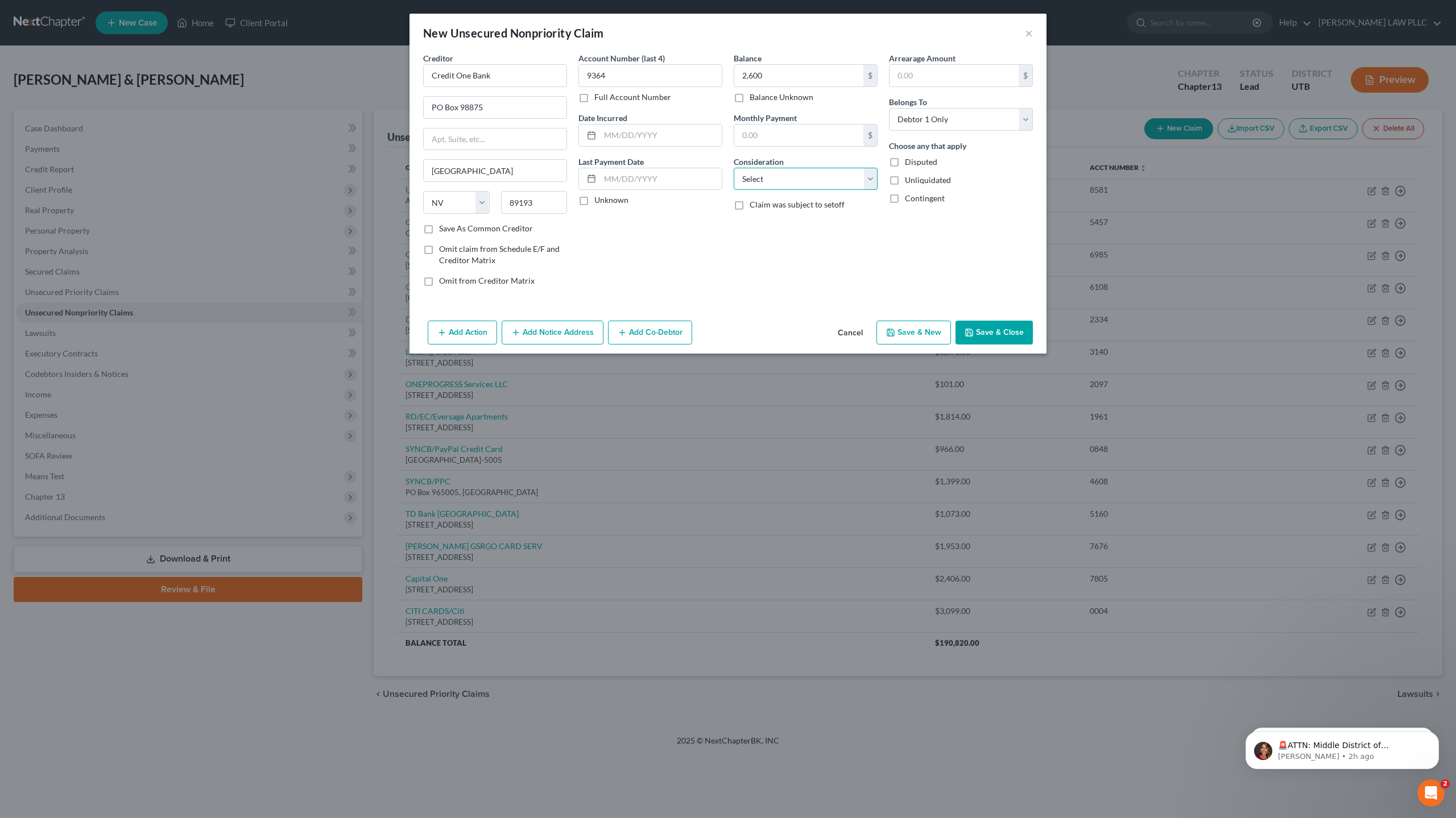
click at [775, 174] on select "Select Cable / Satellite Services Collection Agency Credit Card Debt Debt Couns…" at bounding box center [806, 179] width 144 height 23
click at [733, 168] on select "Select Cable / Satellite Services Collection Agency Credit Card Debt Debt Couns…" at bounding box center [806, 179] width 144 height 23
click at [925, 330] on button "Save & New" at bounding box center [914, 332] width 75 height 24
click at [508, 75] on input "text" at bounding box center [495, 75] width 144 height 23
click at [632, 77] on input "text" at bounding box center [650, 75] width 144 height 23
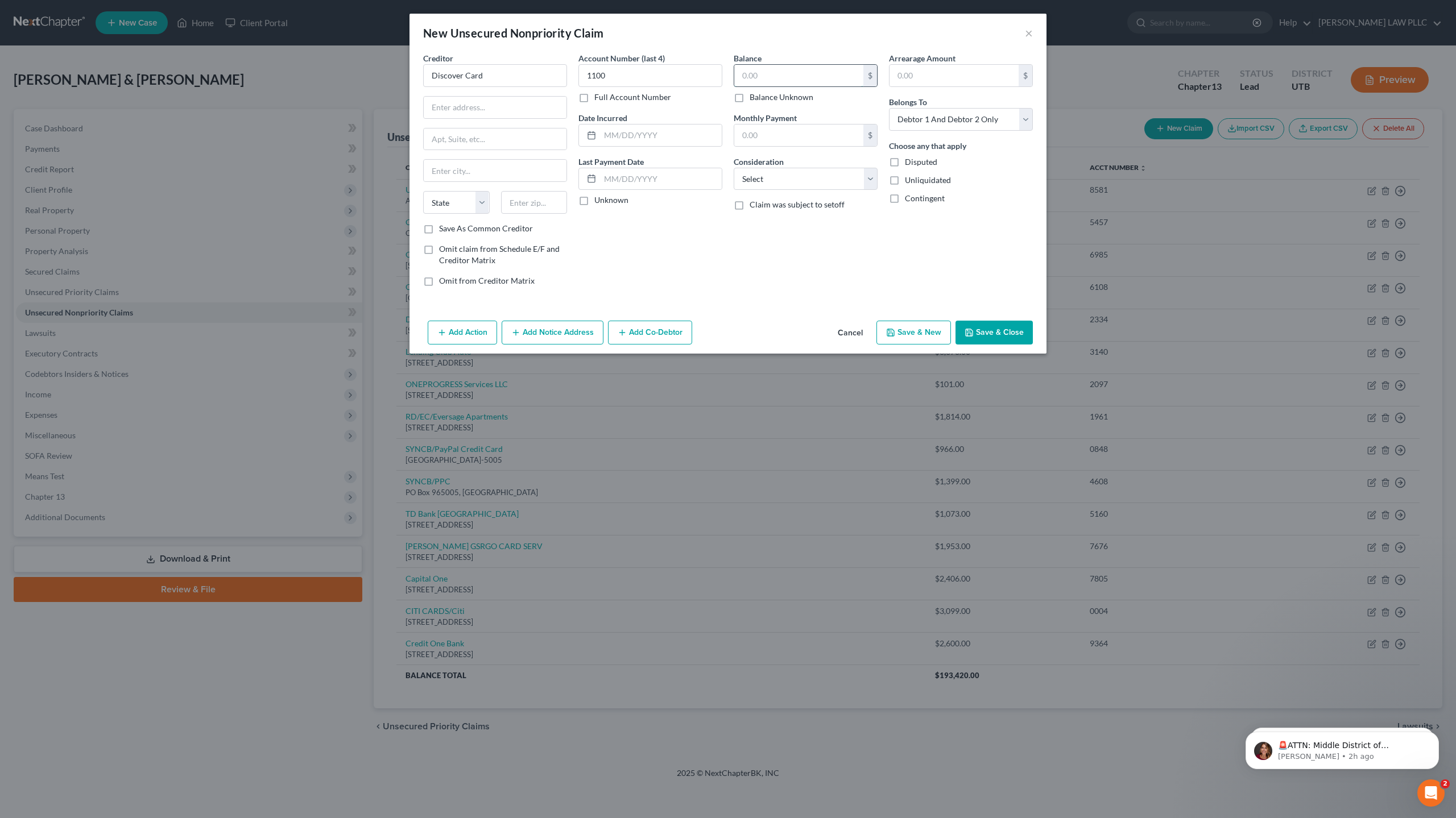
click at [764, 78] on input "text" at bounding box center [798, 76] width 129 height 22
click at [909, 120] on select "Select Debtor 1 Only Debtor 2 Only Debtor 1 And Debtor 2 Only At Least One Of T…" at bounding box center [961, 119] width 144 height 23
click at [889, 108] on select "Select Debtor 1 Only Debtor 2 Only Debtor 1 And Debtor 2 Only At Least One Of T…" at bounding box center [961, 119] width 144 height 23
click at [620, 137] on input "text" at bounding box center [660, 136] width 122 height 22
click at [472, 112] on input "text" at bounding box center [495, 107] width 143 height 22
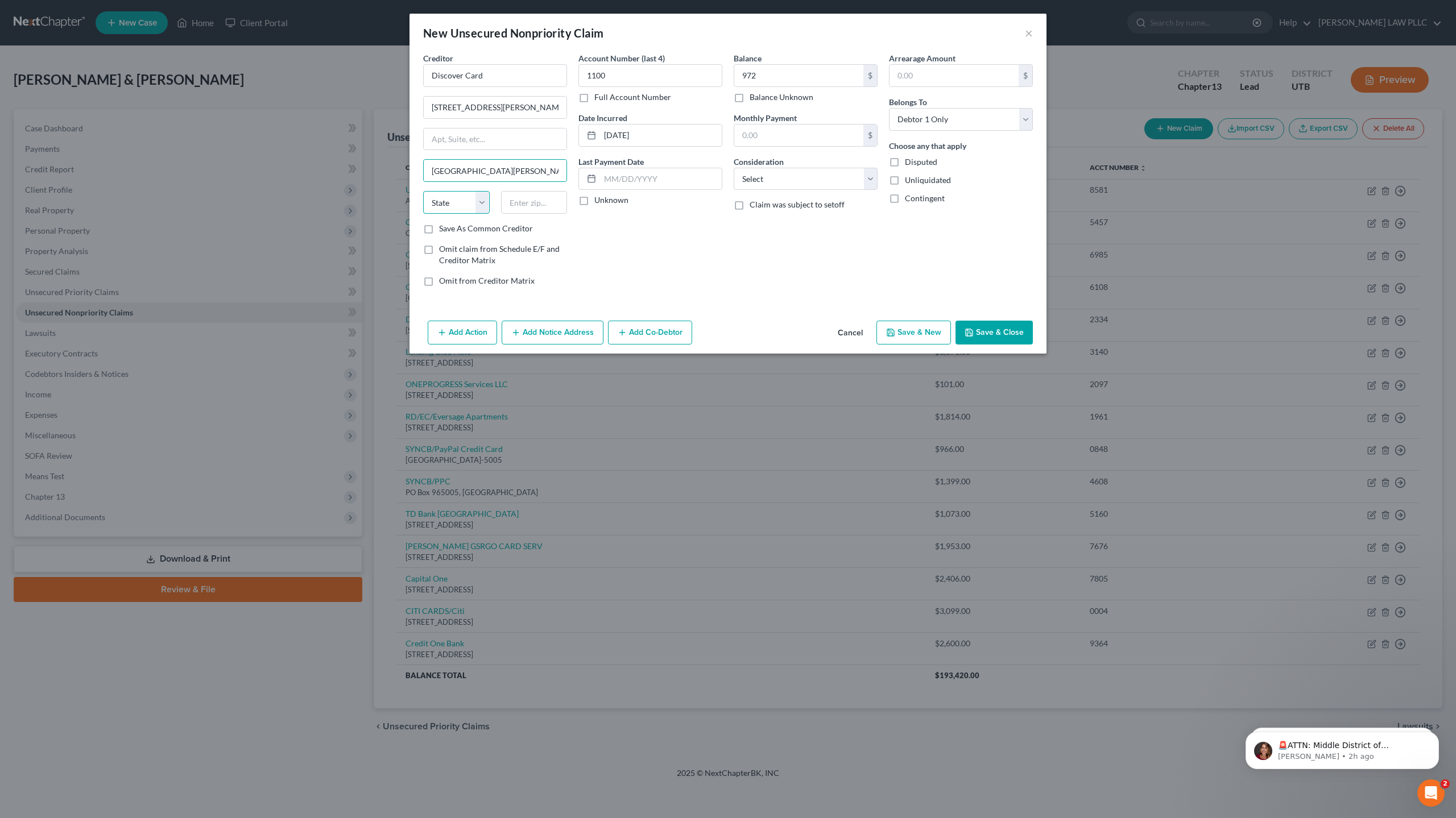
click at [452, 205] on select "State [US_STATE] AK AR AZ CA CO CT DE DC [GEOGRAPHIC_DATA] [GEOGRAPHIC_DATA] GU…" at bounding box center [456, 202] width 66 height 23
click at [423, 191] on select "State [US_STATE] AK AR AZ CA CO CT DE DC [GEOGRAPHIC_DATA] [GEOGRAPHIC_DATA] GU…" at bounding box center [456, 202] width 66 height 23
click at [531, 204] on input "text" at bounding box center [534, 202] width 66 height 23
click at [755, 183] on select "Select Cable / Satellite Services Collection Agency Credit Card Debt Debt Couns…" at bounding box center [806, 179] width 144 height 23
click at [733, 168] on select "Select Cable / Satellite Services Collection Agency Credit Card Debt Debt Couns…" at bounding box center [806, 179] width 144 height 23
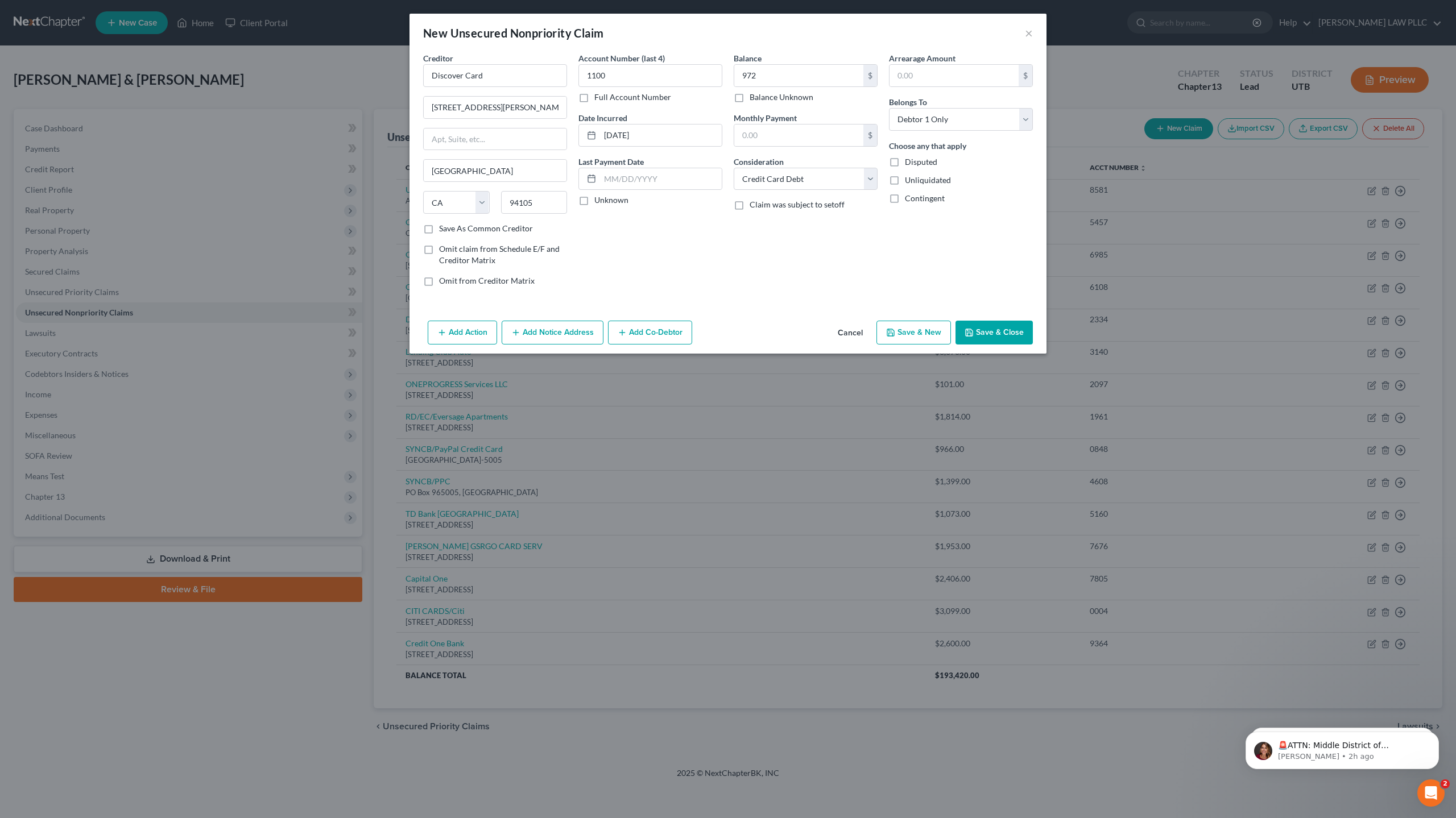
click at [921, 332] on button "Save & New" at bounding box center [914, 332] width 75 height 24
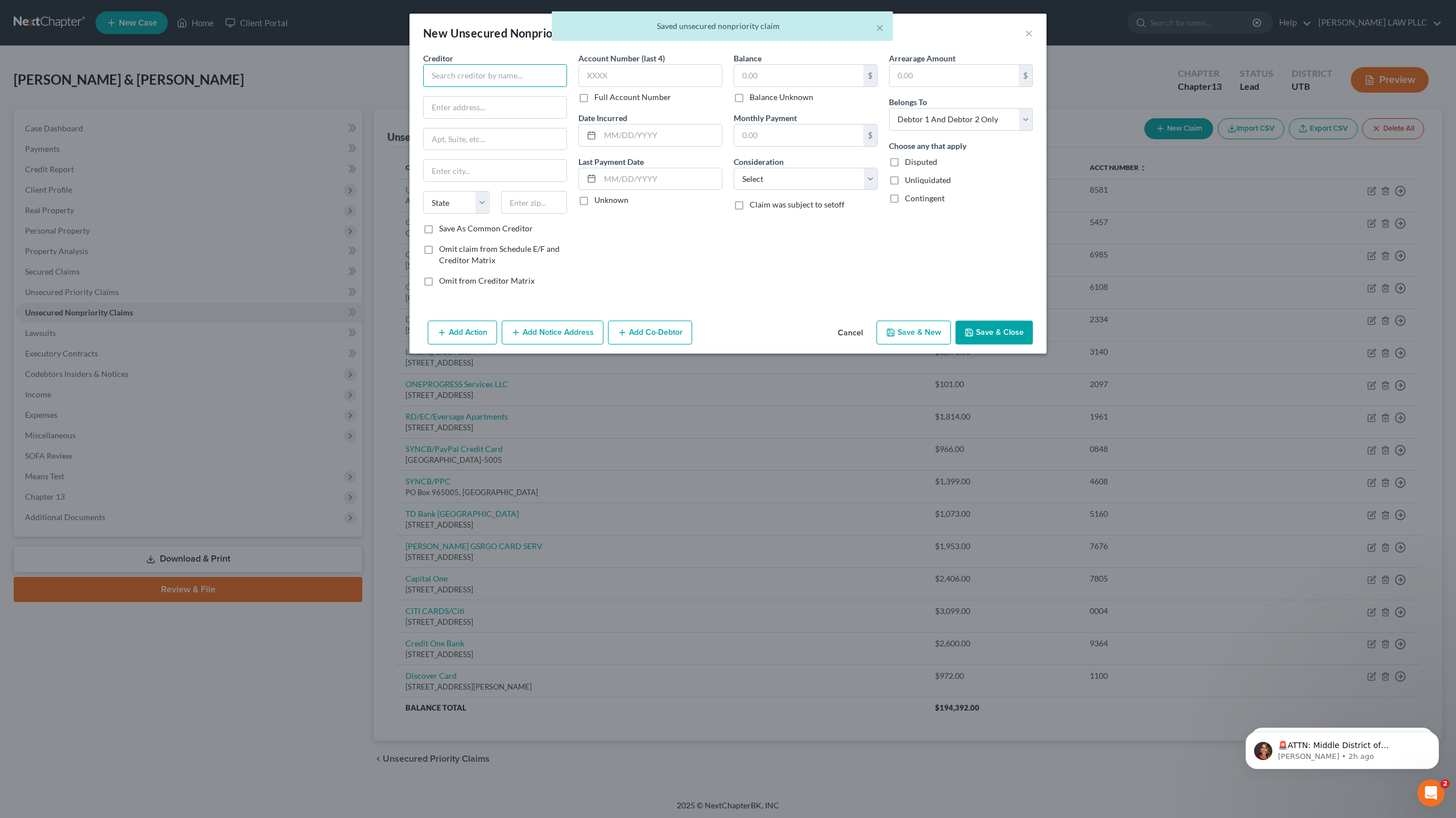
click at [502, 78] on input "text" at bounding box center [495, 75] width 144 height 23
click at [609, 75] on input "text" at bounding box center [650, 75] width 144 height 23
click at [798, 79] on input "text" at bounding box center [798, 76] width 129 height 22
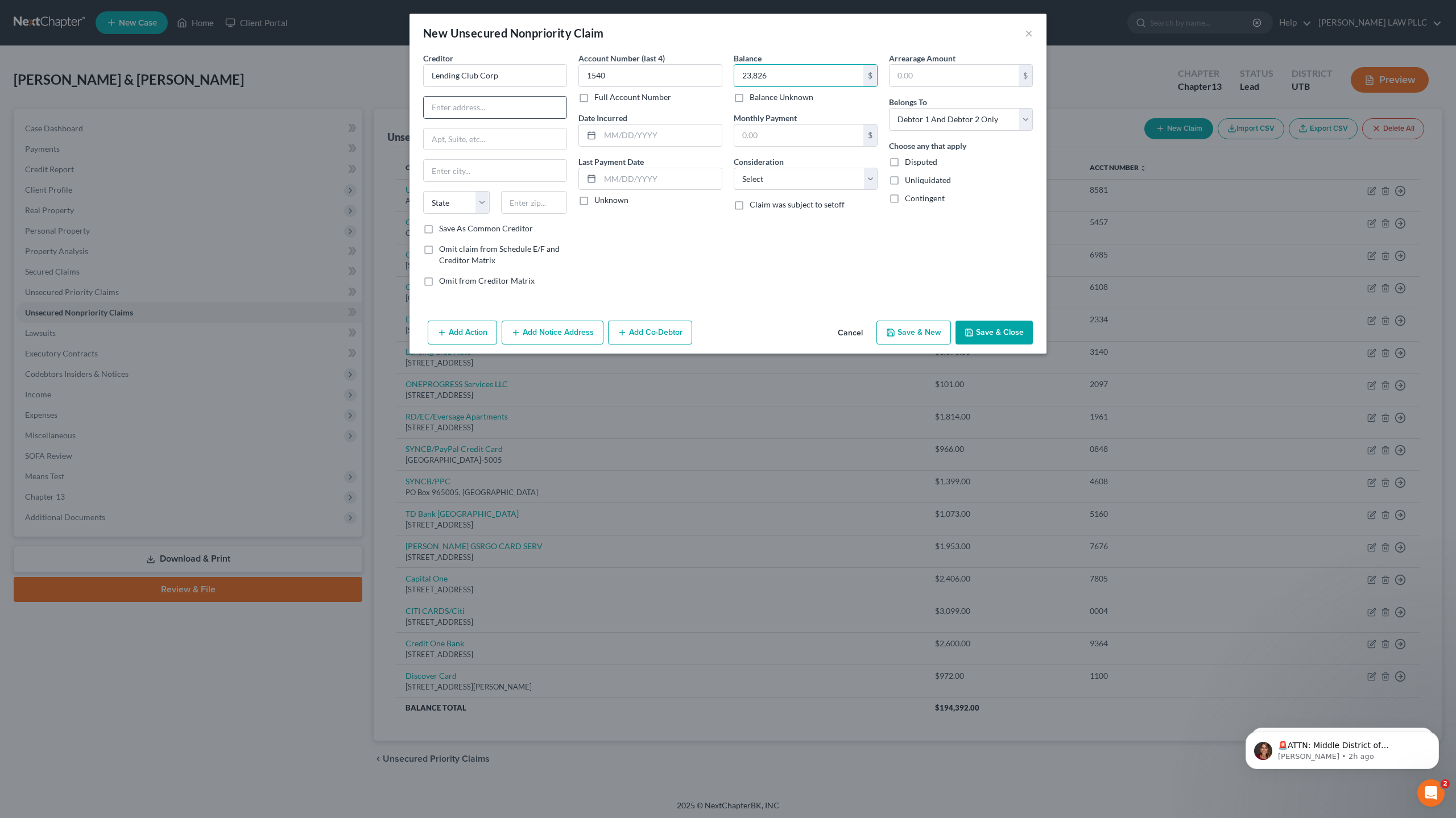
click at [495, 114] on input "text" at bounding box center [495, 107] width 143 height 22
click at [652, 134] on input "text" at bounding box center [660, 136] width 122 height 22
click at [932, 116] on select "Select Debtor 1 Only Debtor 2 Only Debtor 1 And Debtor 2 Only At Least One Of T…" at bounding box center [961, 119] width 144 height 23
click at [889, 108] on select "Select Debtor 1 Only Debtor 2 Only Debtor 1 And Debtor 2 Only At Least One Of T…" at bounding box center [961, 119] width 144 height 23
click at [462, 103] on input "text" at bounding box center [495, 107] width 143 height 22
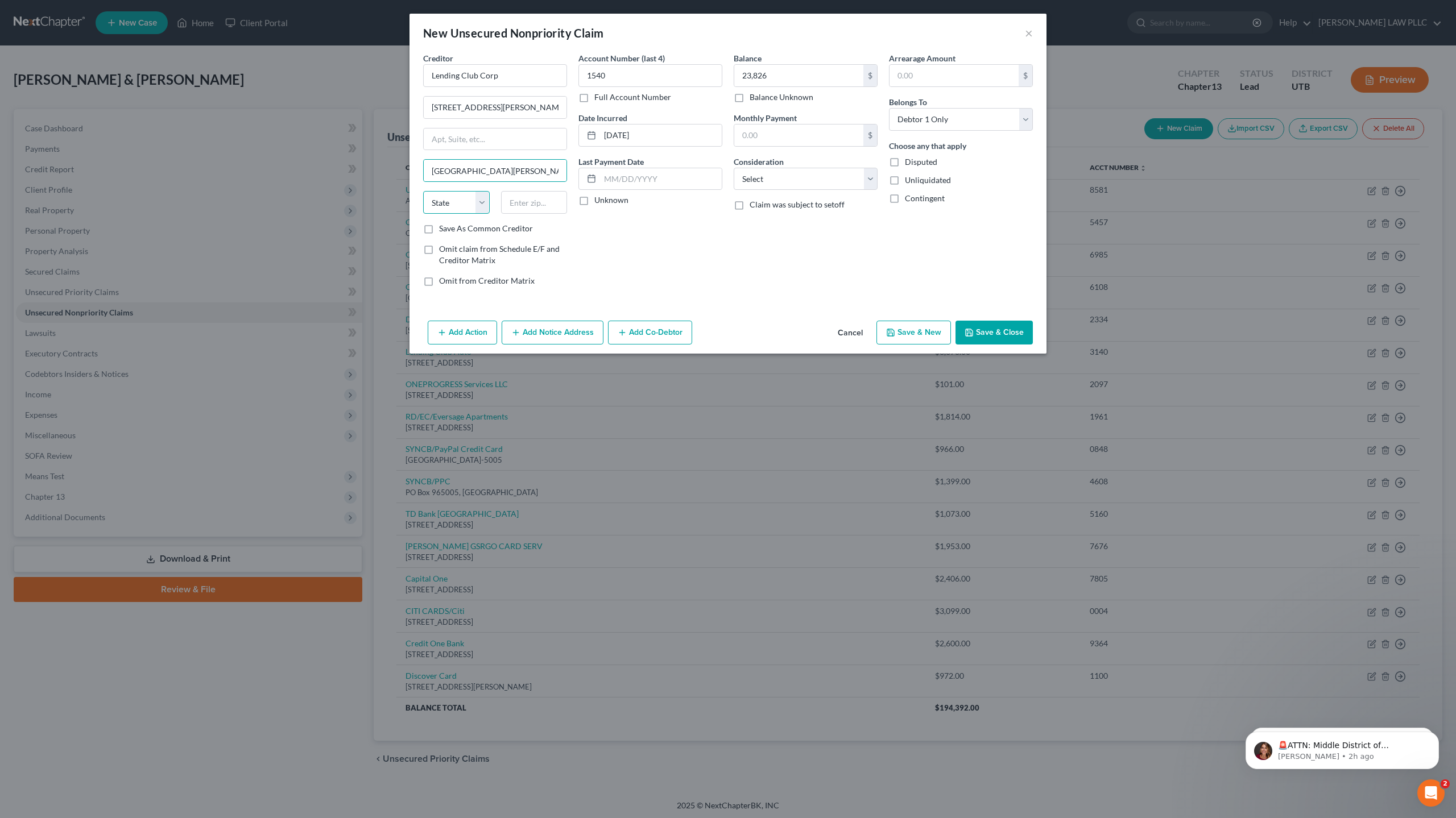
click at [450, 205] on select "State [US_STATE] AK AR AZ CA CO CT DE DC [GEOGRAPHIC_DATA] [GEOGRAPHIC_DATA] GU…" at bounding box center [456, 202] width 66 height 23
click at [423, 191] on select "State [US_STATE] AK AR AZ CA CO CT DE DC [GEOGRAPHIC_DATA] [GEOGRAPHIC_DATA] GU…" at bounding box center [456, 202] width 66 height 23
click at [536, 207] on input "text" at bounding box center [534, 202] width 66 height 23
click at [774, 177] on select "Select Cable / Satellite Services Collection Agency Credit Card Debt Debt Couns…" at bounding box center [806, 179] width 144 height 23
click at [733, 168] on select "Select Cable / Satellite Services Collection Agency Credit Card Debt Debt Couns…" at bounding box center [806, 179] width 144 height 23
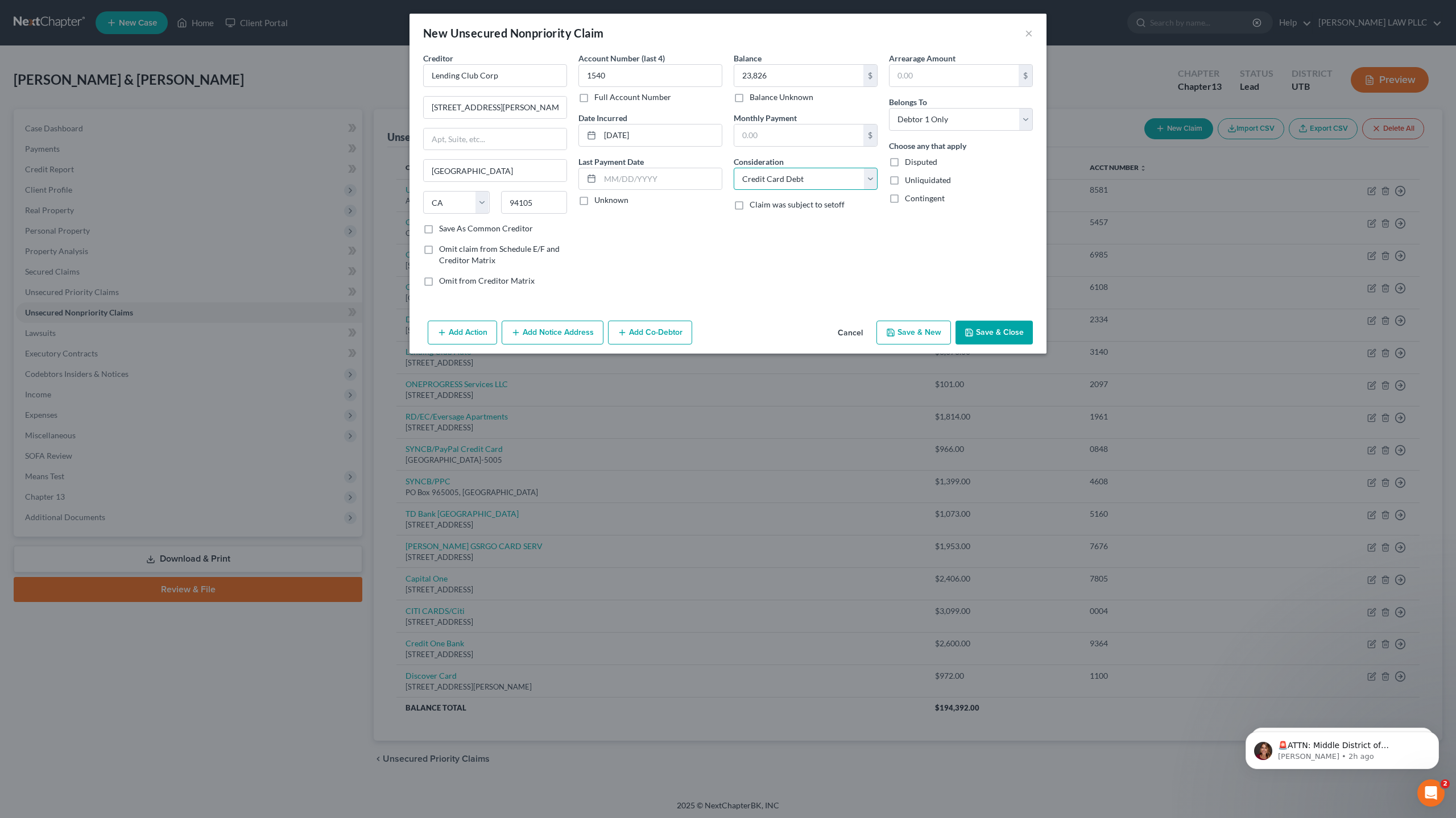
click at [807, 180] on select "Select Cable / Satellite Services Collection Agency Credit Card Debt Debt Couns…" at bounding box center [806, 179] width 144 height 23
click at [915, 330] on button "Save & New" at bounding box center [914, 332] width 75 height 24
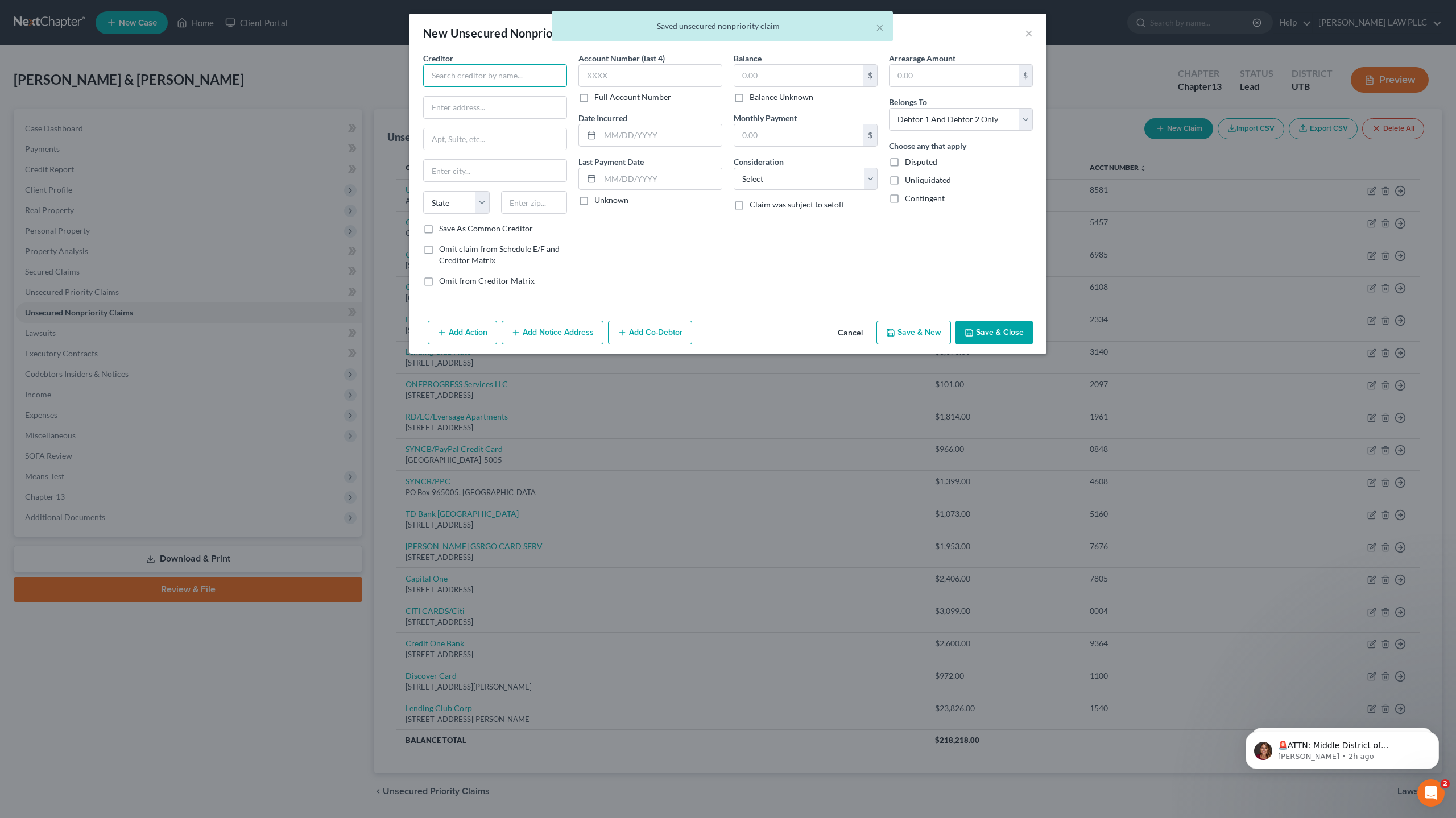
click at [461, 71] on input "text" at bounding box center [495, 75] width 144 height 23
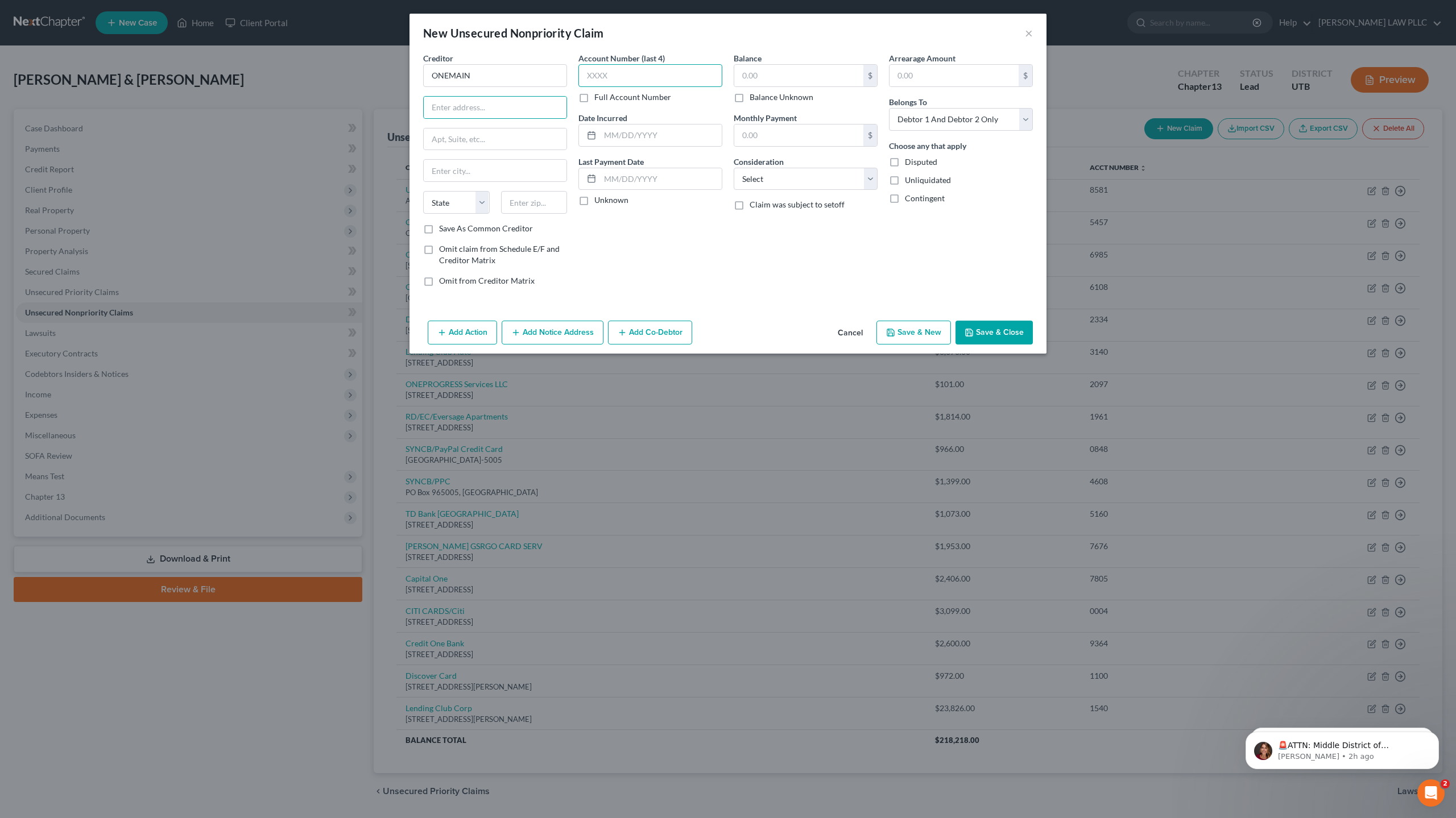
click at [616, 75] on input "text" at bounding box center [650, 75] width 144 height 23
click at [782, 73] on input "text" at bounding box center [798, 76] width 129 height 22
click at [629, 129] on input "text" at bounding box center [660, 136] width 122 height 22
click at [513, 102] on input "text" at bounding box center [495, 107] width 143 height 22
click at [477, 173] on input "text" at bounding box center [495, 170] width 143 height 22
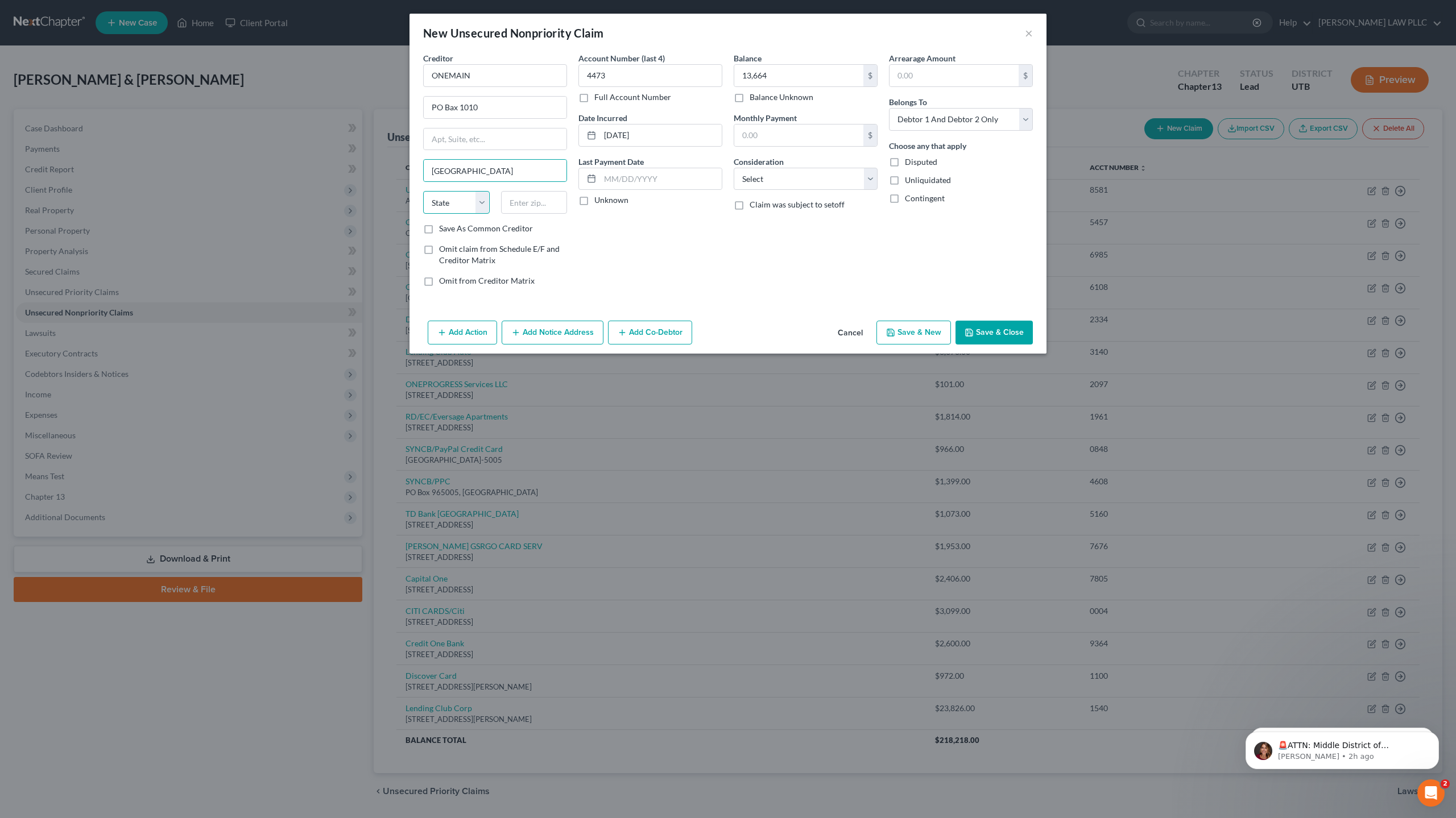
click at [457, 200] on select "State [US_STATE] AK AR AZ CA CO CT DE DC [GEOGRAPHIC_DATA] [GEOGRAPHIC_DATA] GU…" at bounding box center [456, 202] width 66 height 23
click at [423, 191] on select "State [US_STATE] AK AR AZ CA CO CT DE DC [GEOGRAPHIC_DATA] [GEOGRAPHIC_DATA] GU…" at bounding box center [456, 202] width 66 height 23
click at [535, 200] on input "text" at bounding box center [534, 202] width 66 height 23
click at [945, 118] on select "Select Debtor 1 Only Debtor 2 Only Debtor 1 And Debtor 2 Only At Least One Of T…" at bounding box center [961, 119] width 144 height 23
click at [889, 108] on select "Select Debtor 1 Only Debtor 2 Only Debtor 1 And Debtor 2 Only At Least One Of T…" at bounding box center [961, 119] width 144 height 23
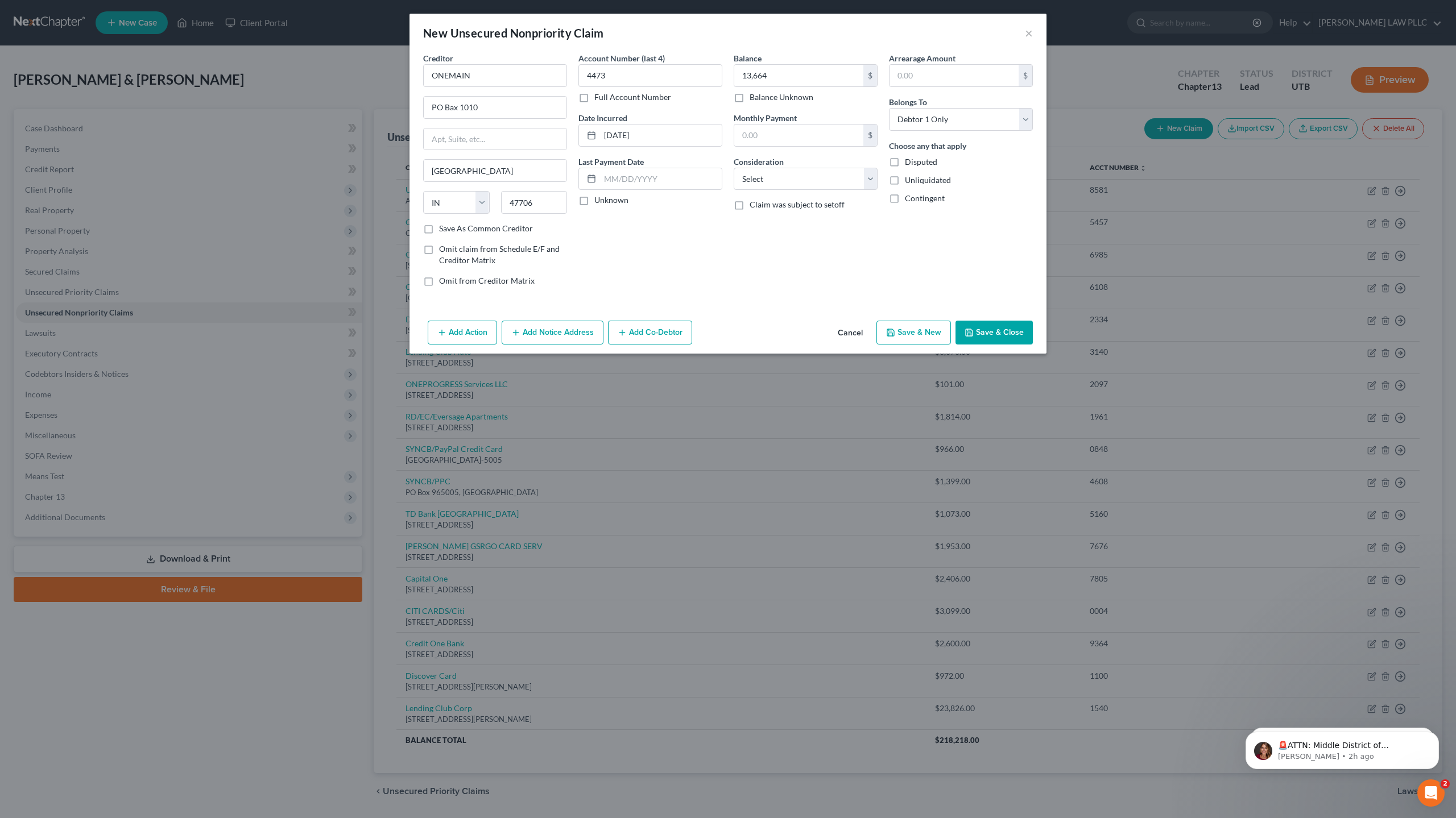
click at [912, 328] on button "Save & New" at bounding box center [914, 332] width 75 height 24
click at [453, 64] on input "text" at bounding box center [495, 75] width 144 height 23
click at [607, 77] on input "text" at bounding box center [650, 75] width 144 height 23
click at [630, 133] on input "text" at bounding box center [660, 136] width 122 height 22
click at [760, 76] on input "text" at bounding box center [798, 76] width 129 height 22
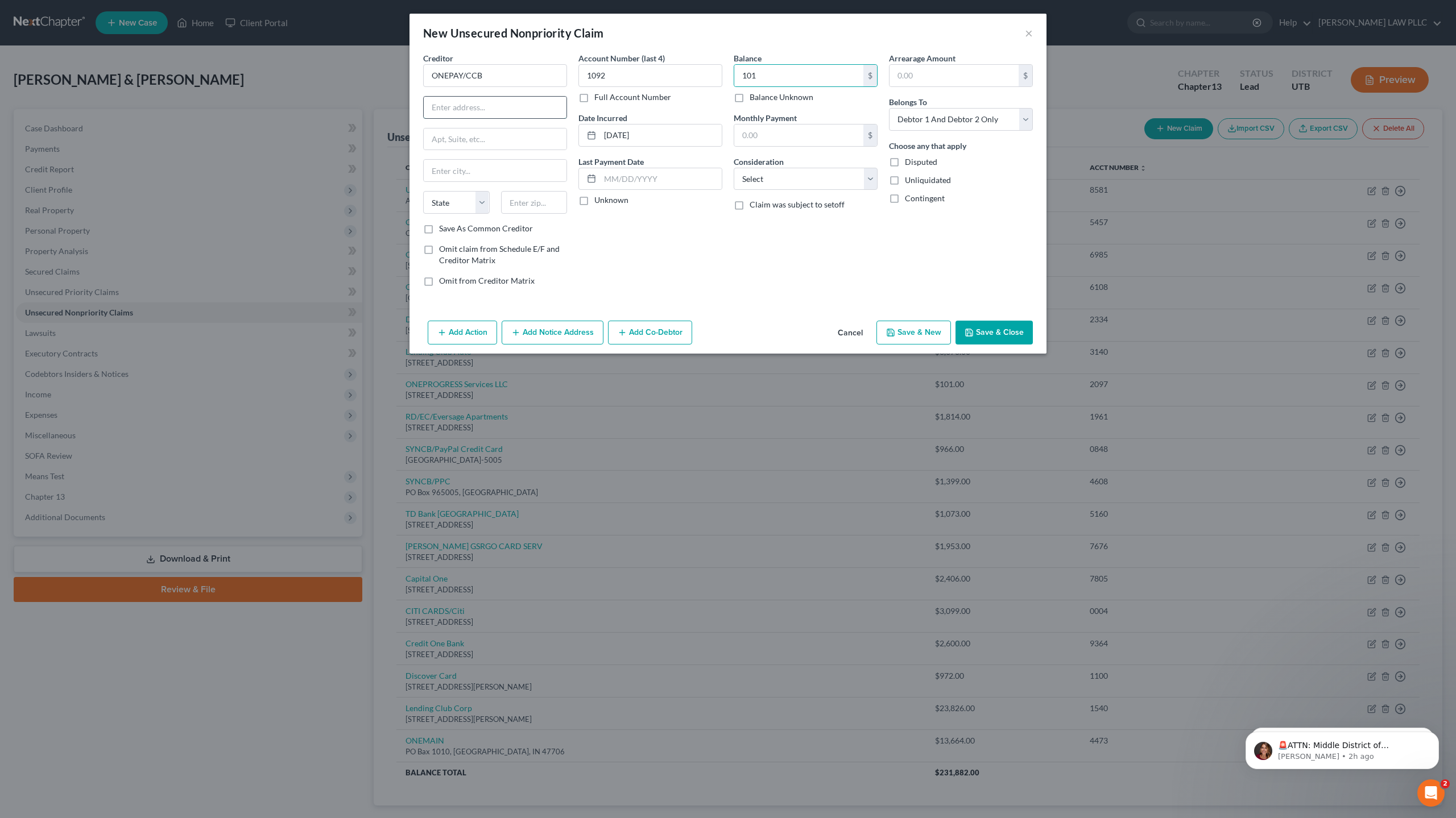
click at [454, 111] on input "text" at bounding box center [495, 107] width 143 height 22
click at [461, 173] on input "text" at bounding box center [495, 170] width 143 height 22
click at [468, 104] on input "PO Box" at bounding box center [495, 107] width 143 height 22
click at [459, 170] on input "text" at bounding box center [495, 170] width 143 height 22
click at [445, 201] on select "State [US_STATE] AK AR AZ CA CO CT DE DC [GEOGRAPHIC_DATA] [GEOGRAPHIC_DATA] GU…" at bounding box center [456, 202] width 66 height 23
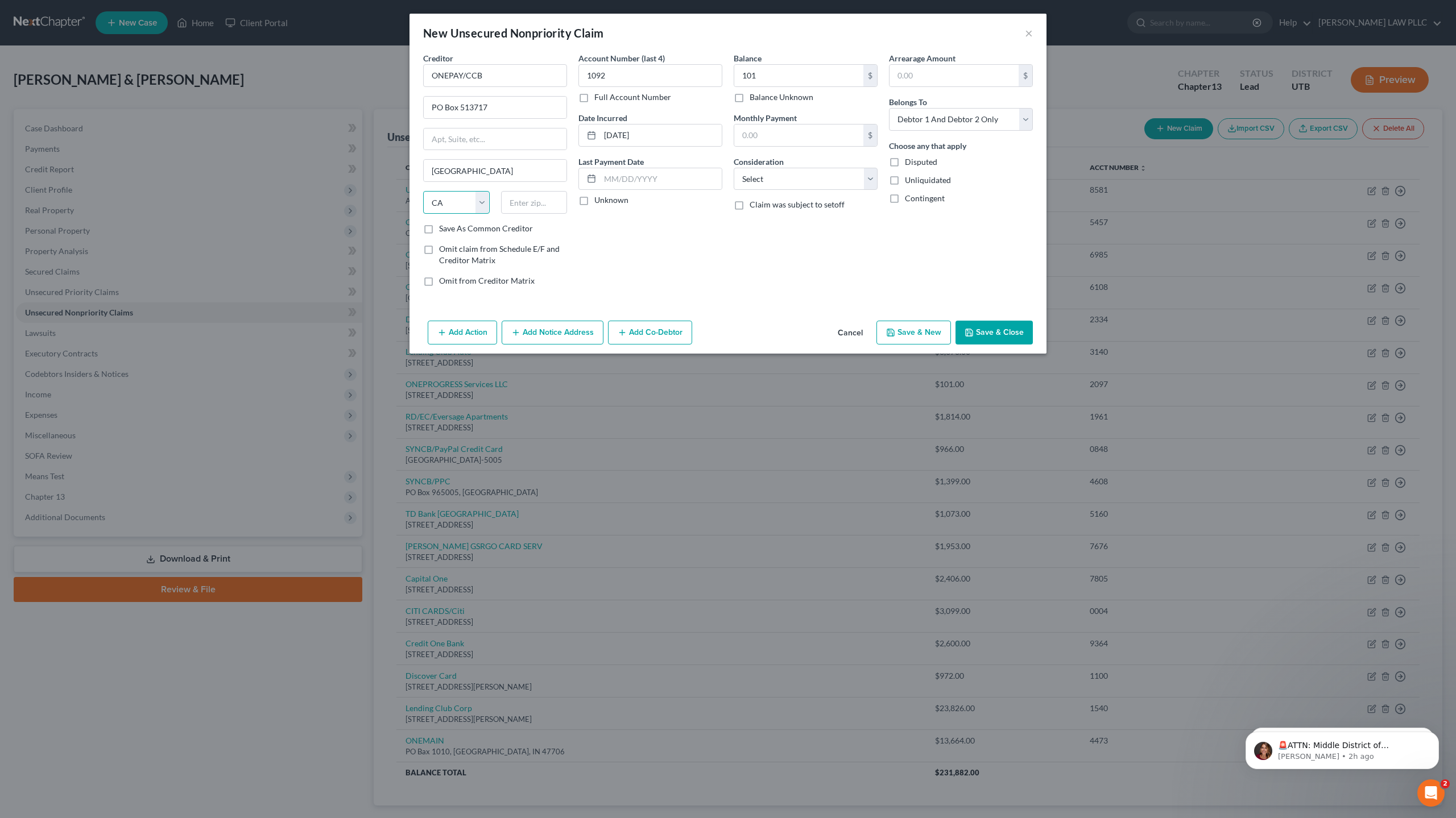
click at [447, 194] on select "State [US_STATE] AK AR AZ CA CO CT DE DC [GEOGRAPHIC_DATA] [GEOGRAPHIC_DATA] GU…" at bounding box center [456, 202] width 66 height 23
click at [533, 209] on input "text" at bounding box center [534, 202] width 66 height 23
click at [926, 118] on select "Select Debtor 1 Only Debtor 2 Only Debtor 1 And Debtor 2 Only At Least One Of T…" at bounding box center [961, 119] width 144 height 23
click at [889, 108] on select "Select Debtor 1 Only Debtor 2 Only Debtor 1 And Debtor 2 Only At Least One Of T…" at bounding box center [961, 119] width 144 height 23
click at [1010, 332] on button "Save & Close" at bounding box center [994, 332] width 77 height 24
